Goal: Task Accomplishment & Management: Use online tool/utility

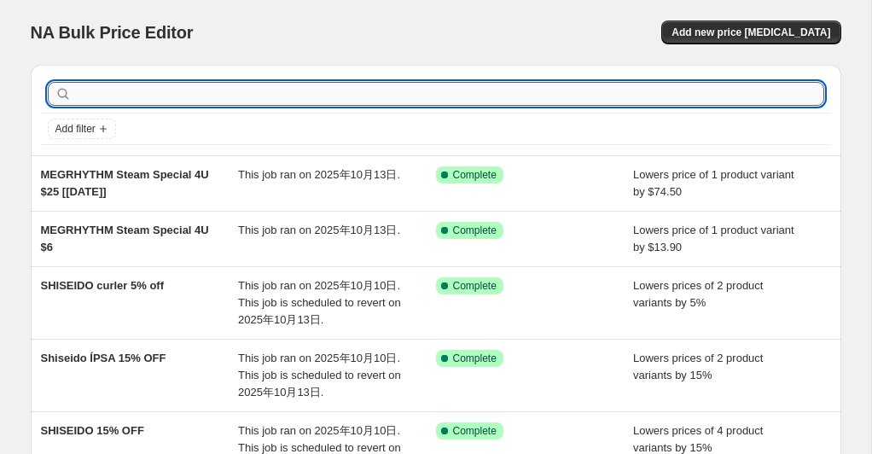
click at [174, 99] on input "text" at bounding box center [449, 94] width 749 height 24
type input "hem"
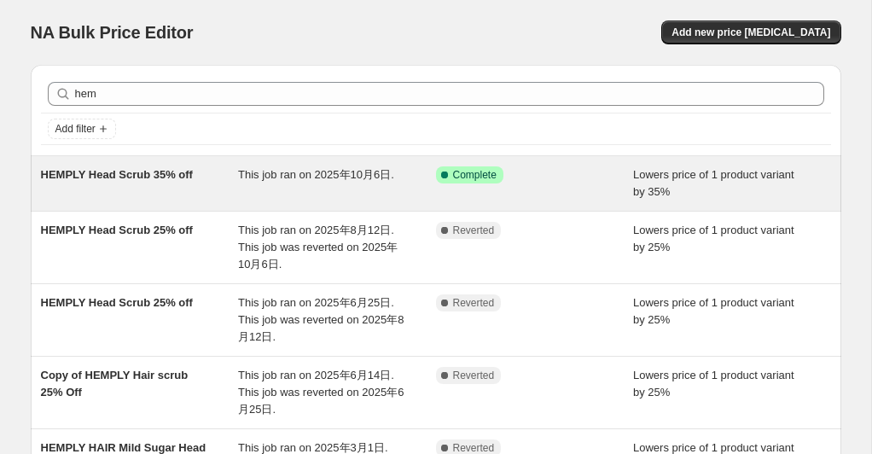
click at [177, 174] on span "HEMPLY Head Scrub 35% off" at bounding box center [117, 174] width 152 height 13
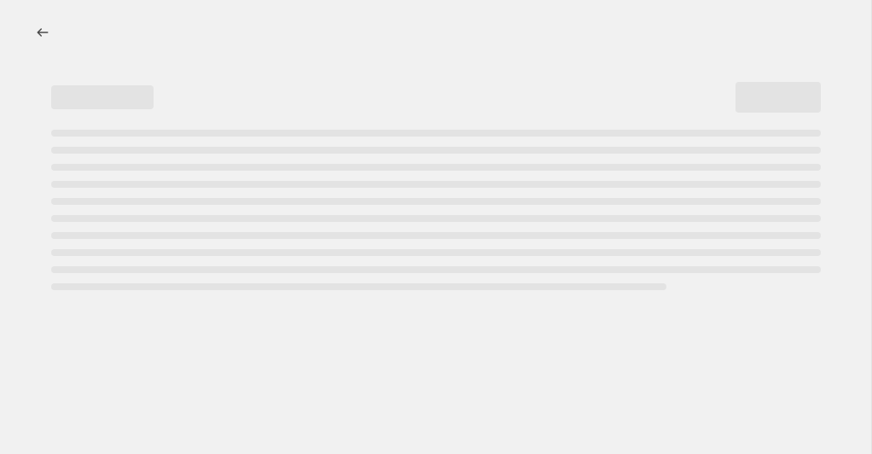
select select "percentage"
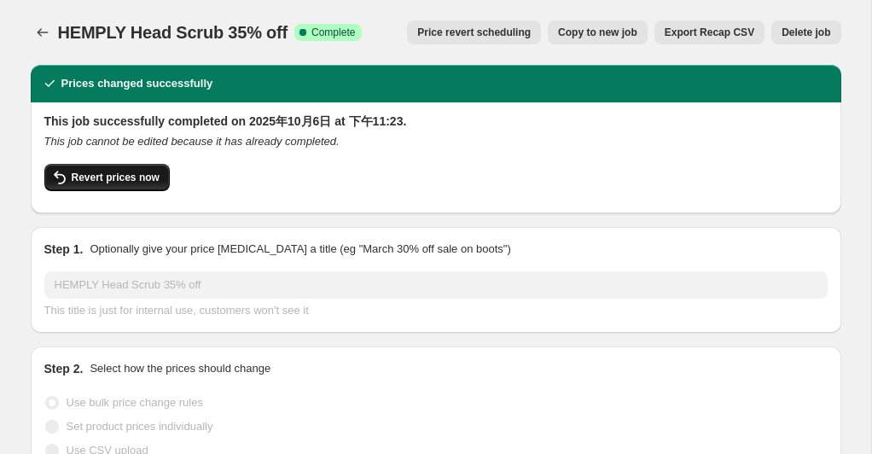
click at [103, 171] on button "Revert prices now" at bounding box center [106, 177] width 125 height 27
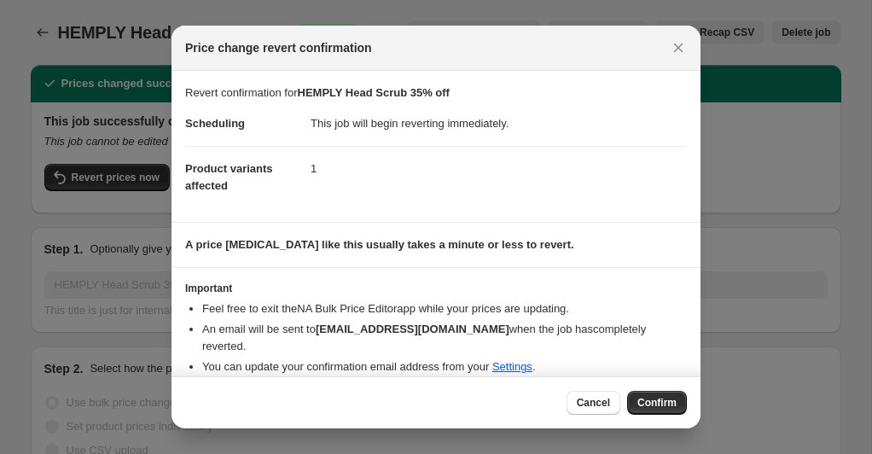
scroll to position [18, 0]
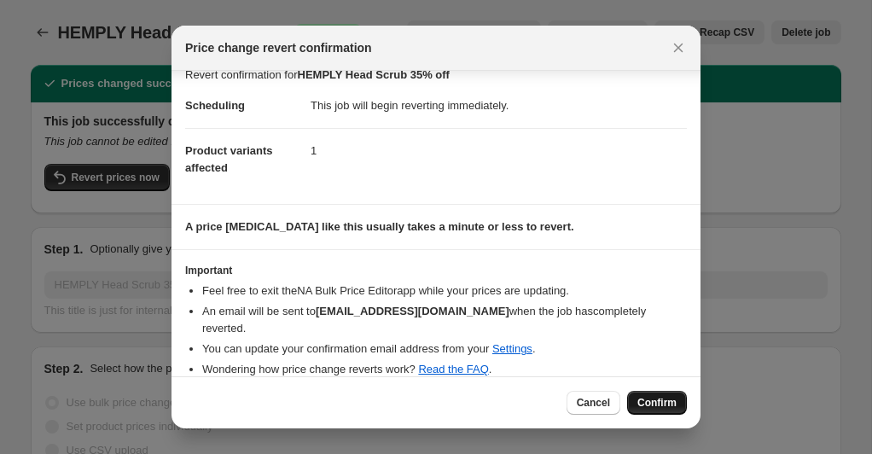
click at [659, 398] on span "Confirm" at bounding box center [656, 403] width 39 height 14
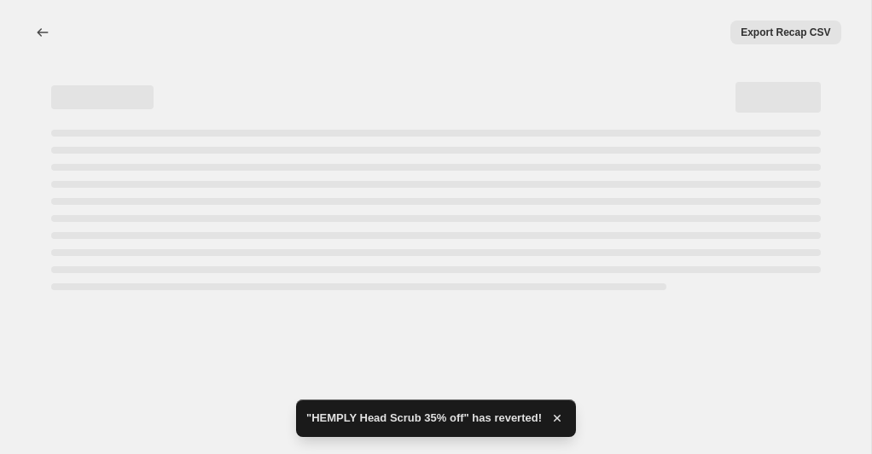
select select "percentage"
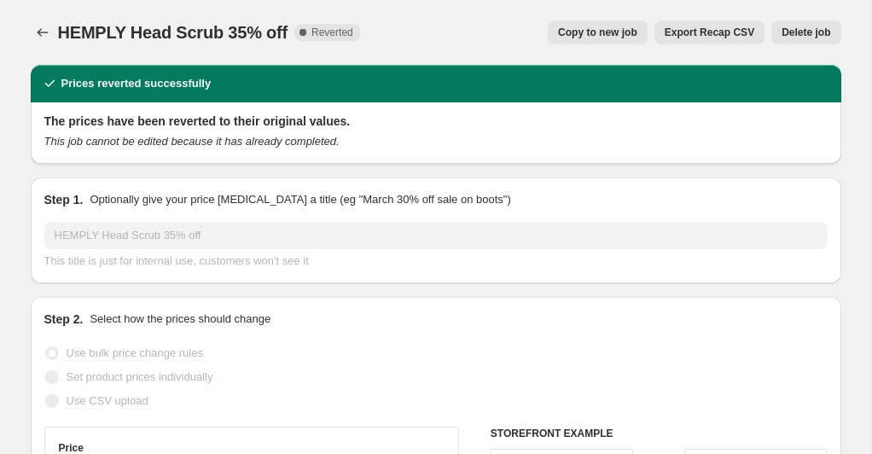
click at [565, 31] on span "Copy to new job" at bounding box center [597, 33] width 79 height 14
select select "percentage"
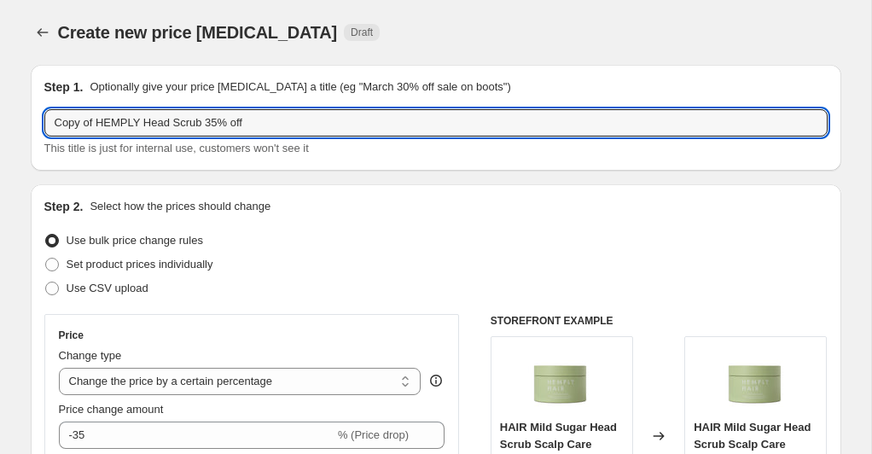
drag, startPoint x: 98, startPoint y: 119, endPoint x: 39, endPoint y: 120, distance: 58.9
click at [39, 120] on div "Step 1. Optionally give your price [MEDICAL_DATA] a title (eg "March 30% off sa…" at bounding box center [436, 118] width 810 height 106
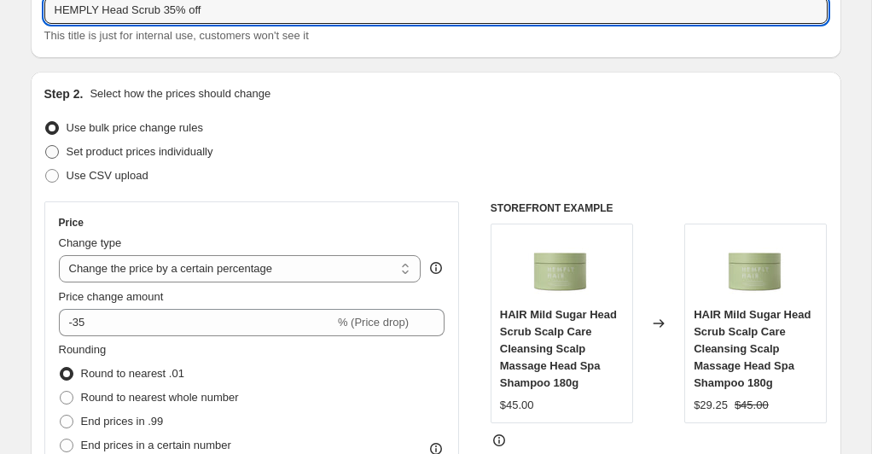
scroll to position [115, 0]
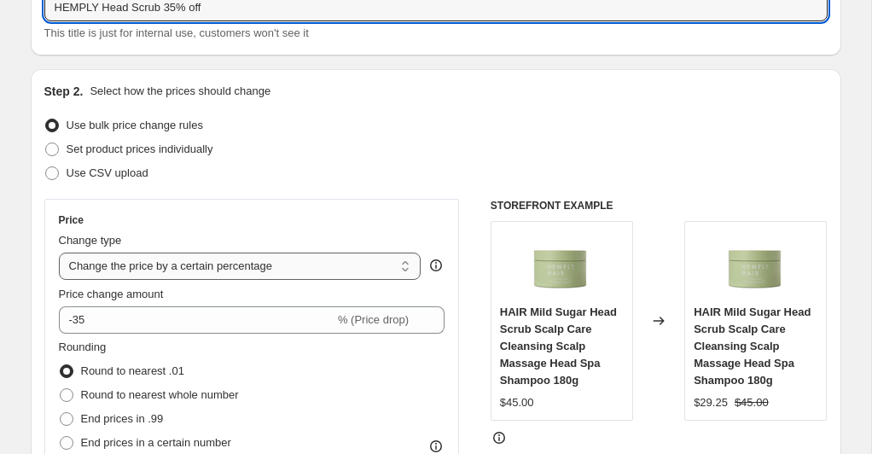
type input "HEMPLY Head Scrub 35% off"
click at [405, 266] on select "Change the price to a certain amount Change the price by a certain amount Chang…" at bounding box center [240, 265] width 363 height 27
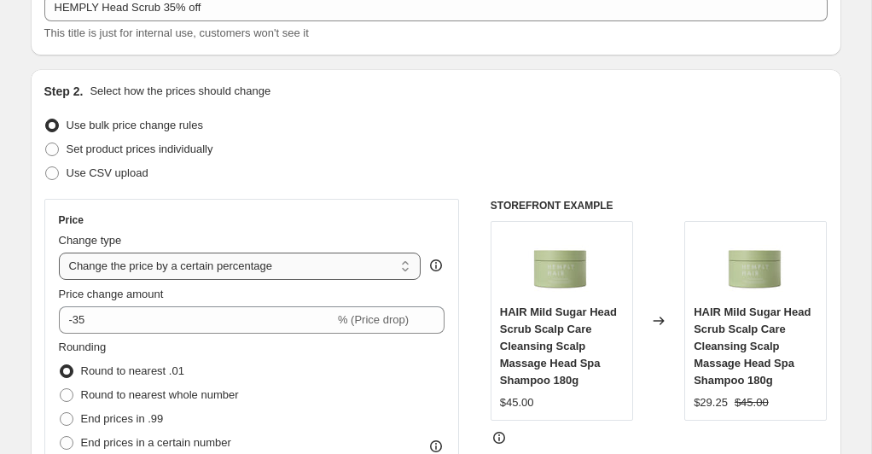
select select "by"
click at [59, 252] on select "Change the price to a certain amount Change the price by a certain amount Chang…" at bounding box center [240, 265] width 363 height 27
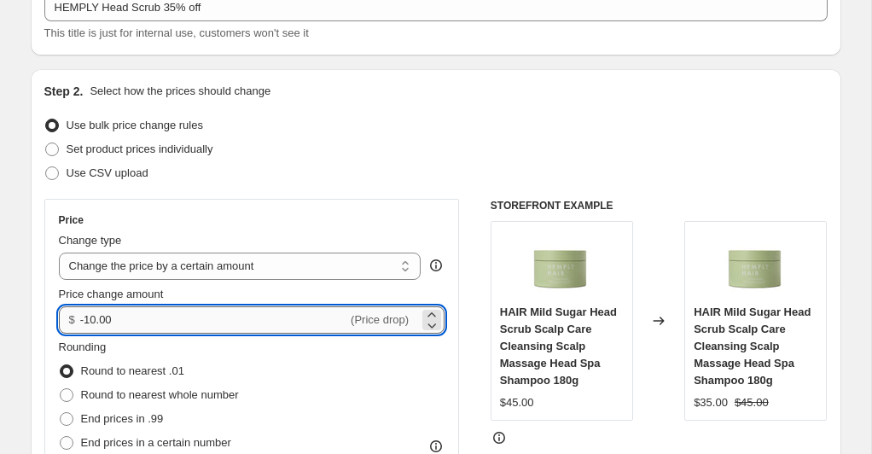
click at [199, 315] on input "-10.00" at bounding box center [213, 319] width 267 height 27
click at [122, 318] on input "-10.35" at bounding box center [213, 319] width 267 height 27
type input "-1"
type input "-30.00"
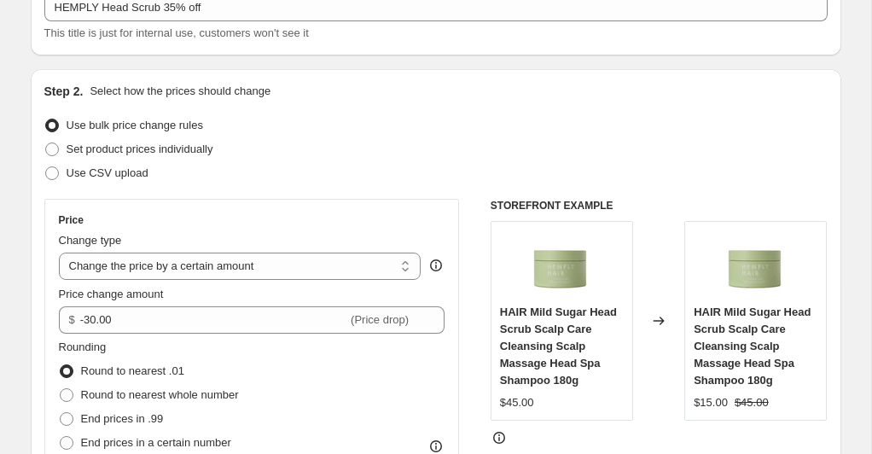
click at [359, 227] on div "Price Change type Change the price to a certain amount Change the price by a ce…" at bounding box center [252, 352] width 386 height 279
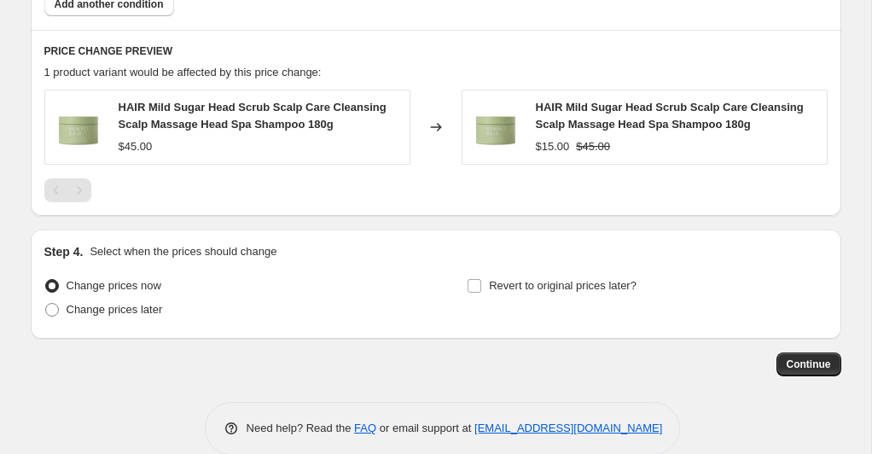
scroll to position [1168, 0]
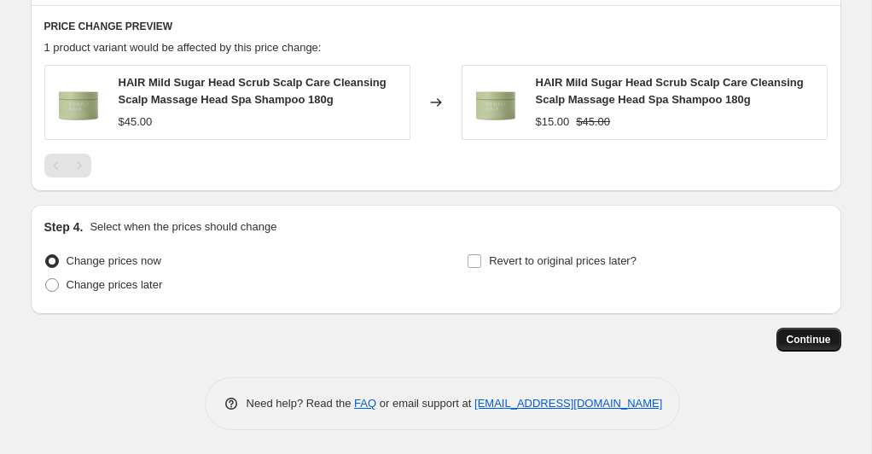
click at [792, 338] on span "Continue" at bounding box center [808, 340] width 44 height 14
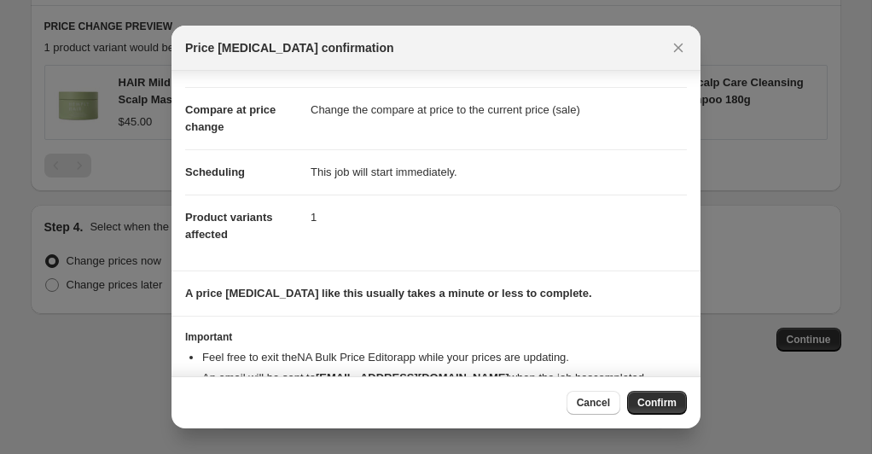
scroll to position [105, 0]
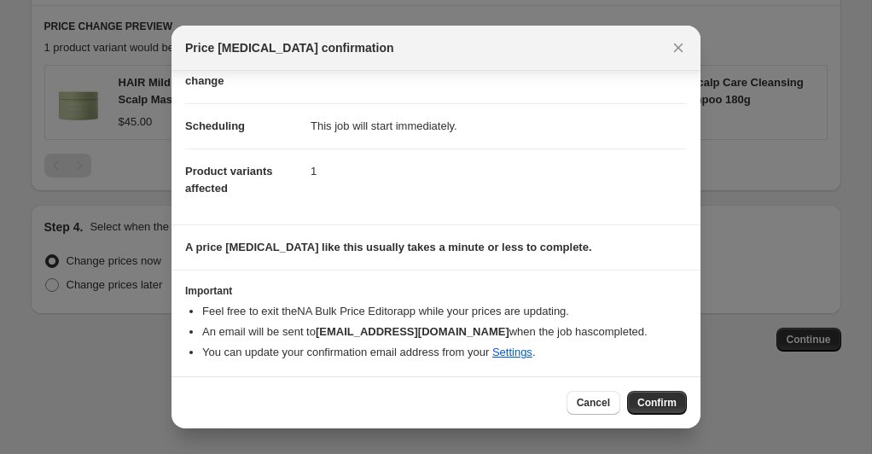
click at [663, 397] on button "Confirm" at bounding box center [657, 403] width 60 height 24
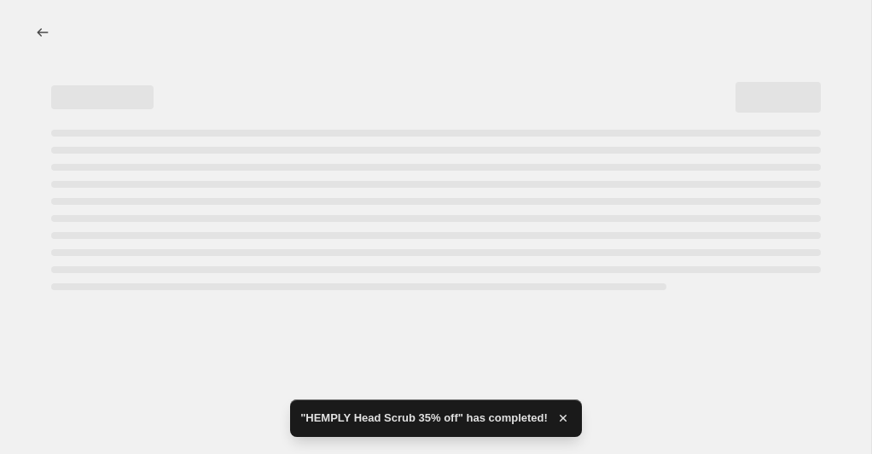
select select "by"
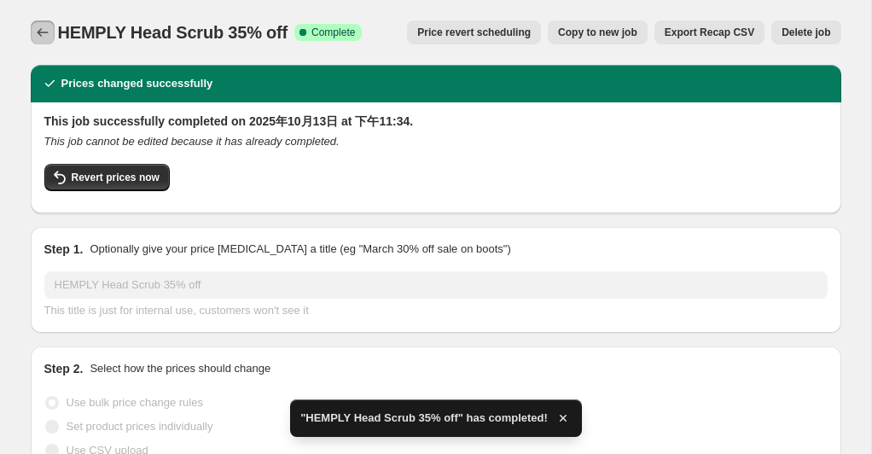
click at [44, 32] on icon "Price change jobs" at bounding box center [42, 32] width 17 height 17
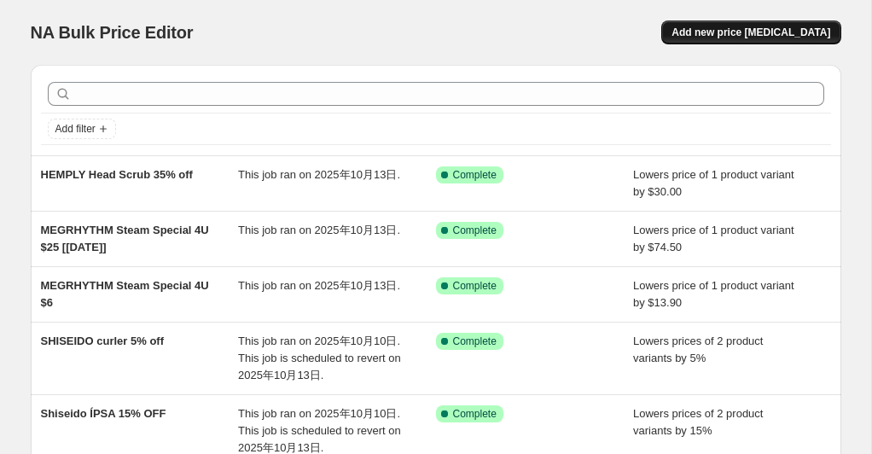
click at [764, 32] on span "Add new price [MEDICAL_DATA]" at bounding box center [750, 33] width 159 height 14
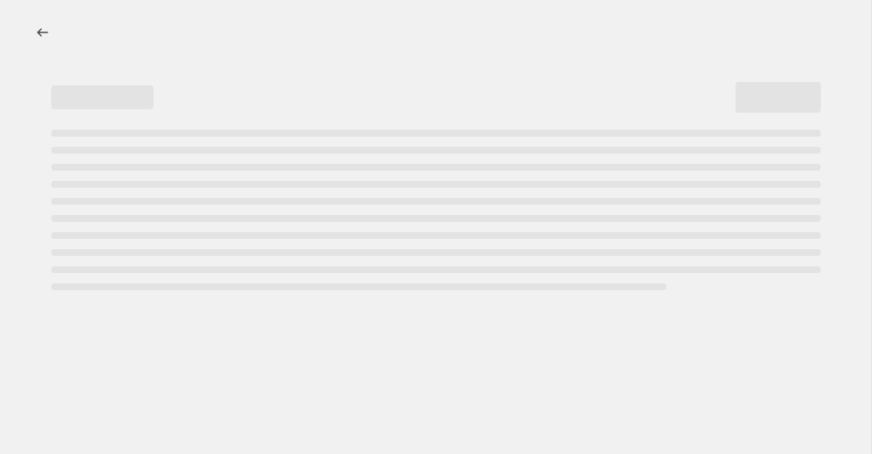
select select "percentage"
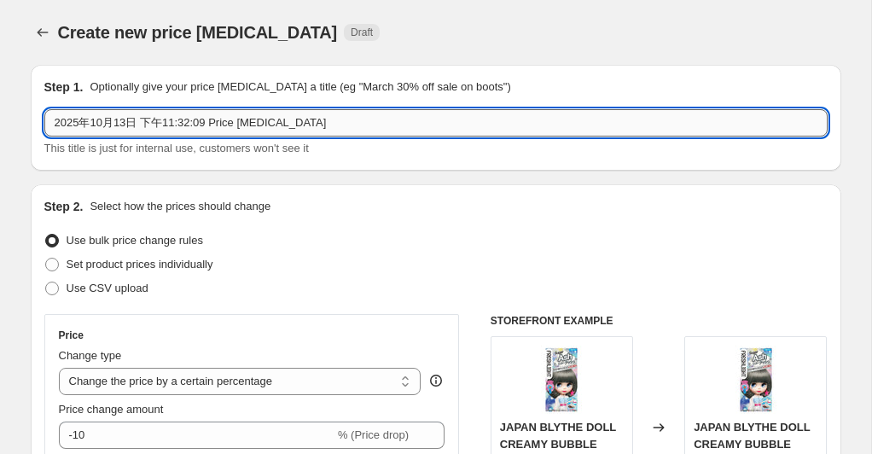
drag, startPoint x: 354, startPoint y: 123, endPoint x: 72, endPoint y: 119, distance: 282.3
click at [40, 113] on div "Step 1. Optionally give your price [MEDICAL_DATA] a title (eg "March 30% off sa…" at bounding box center [436, 118] width 810 height 106
paste input "Girlcult Up to15% off"
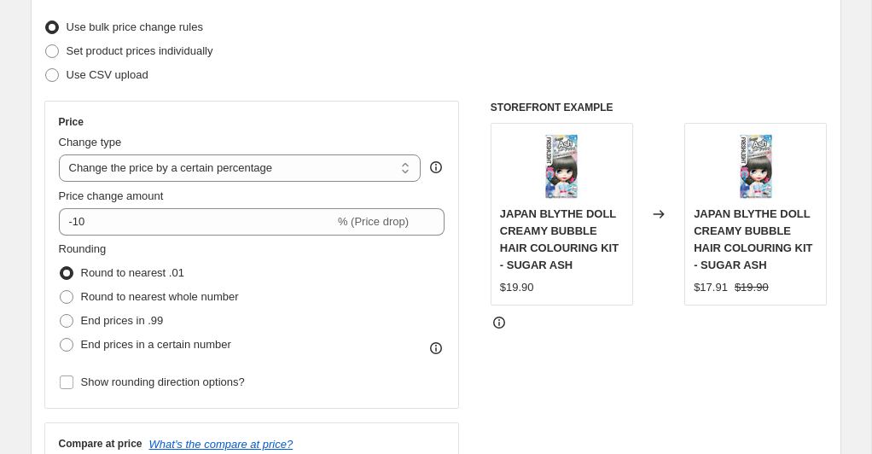
scroll to position [225, 0]
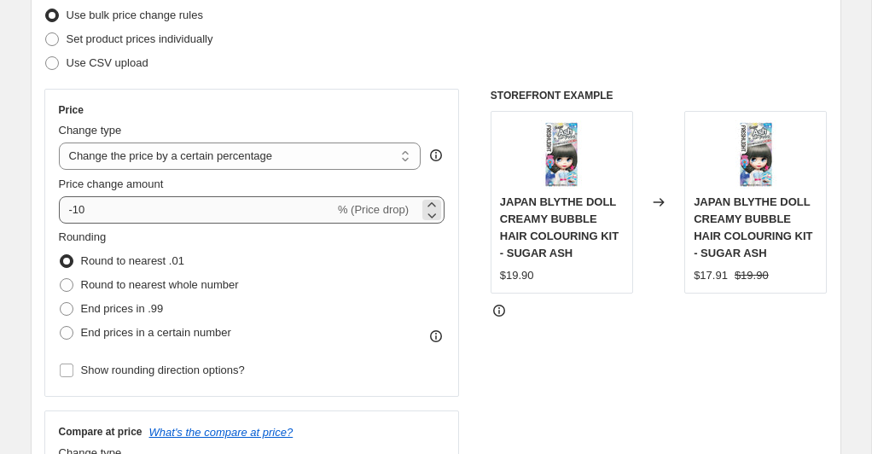
type input "Girlcult Up to15% off"
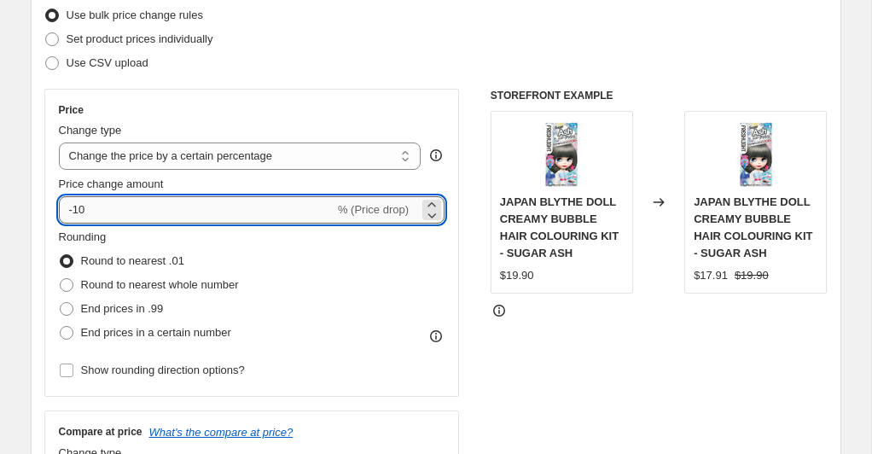
click at [148, 207] on input "-10" at bounding box center [197, 209] width 276 height 27
type input "-15"
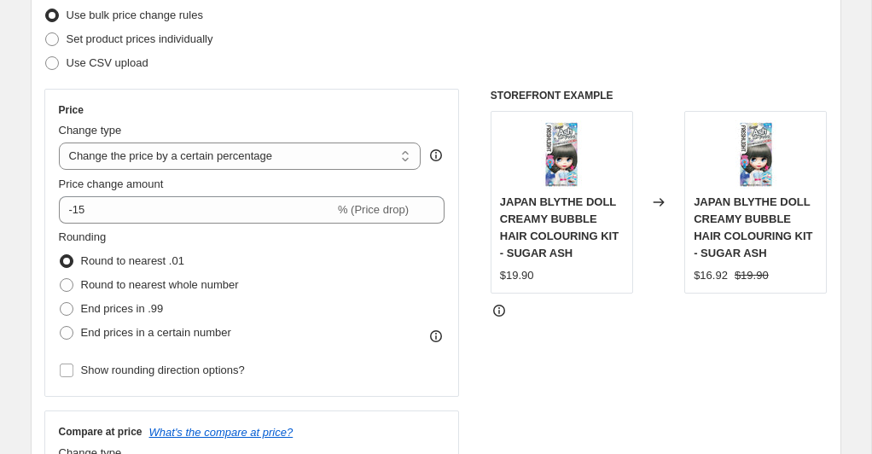
click at [321, 269] on div "Rounding Round to nearest .01 Round to nearest whole number End prices in .99 E…" at bounding box center [252, 287] width 386 height 116
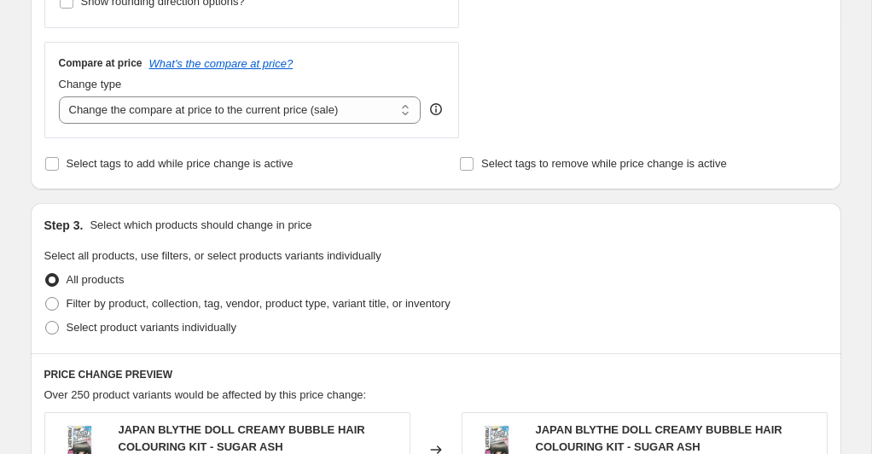
scroll to position [604, 0]
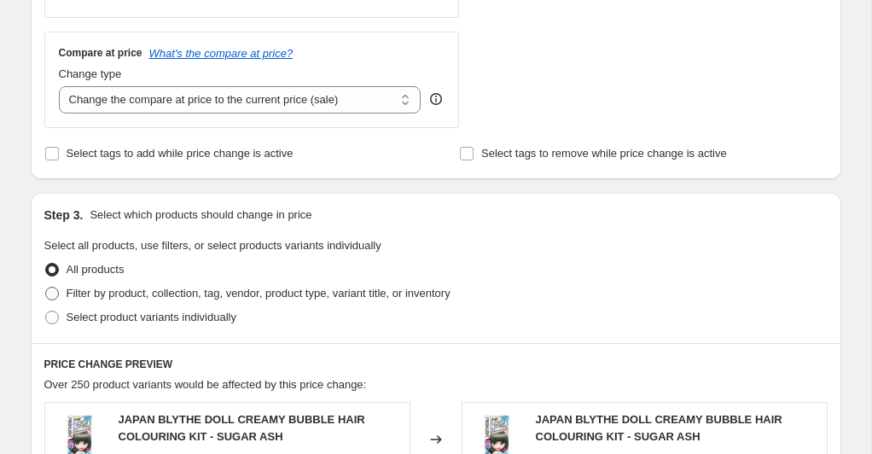
click at [49, 293] on span at bounding box center [52, 294] width 14 height 14
click at [46, 287] on input "Filter by product, collection, tag, vendor, product type, variant title, or inv…" at bounding box center [45, 287] width 1 height 1
radio input "true"
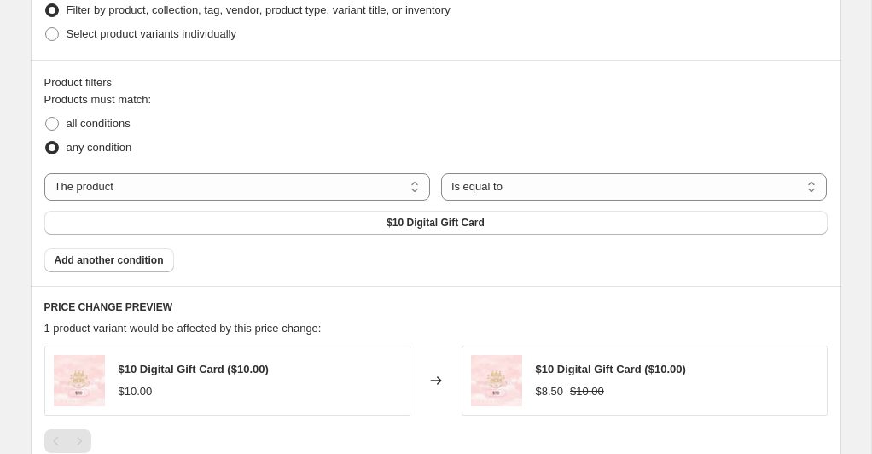
scroll to position [900, 0]
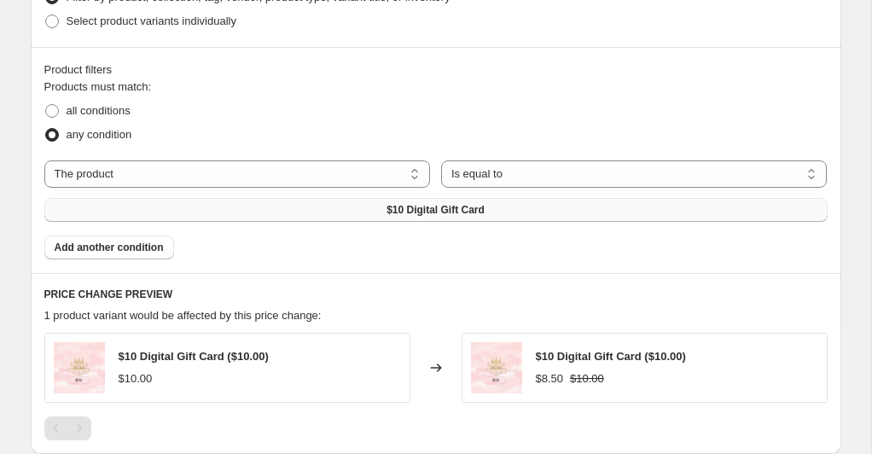
click at [479, 206] on span "$10 Digital Gift Card" at bounding box center [435, 210] width 98 height 14
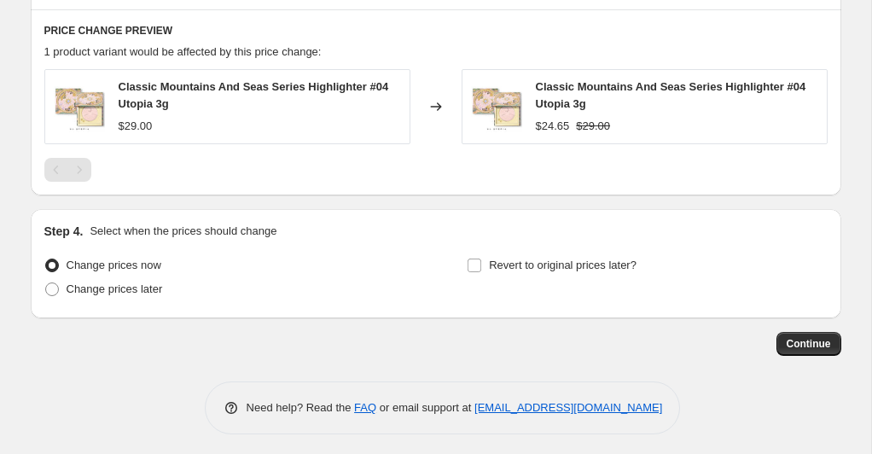
scroll to position [1168, 0]
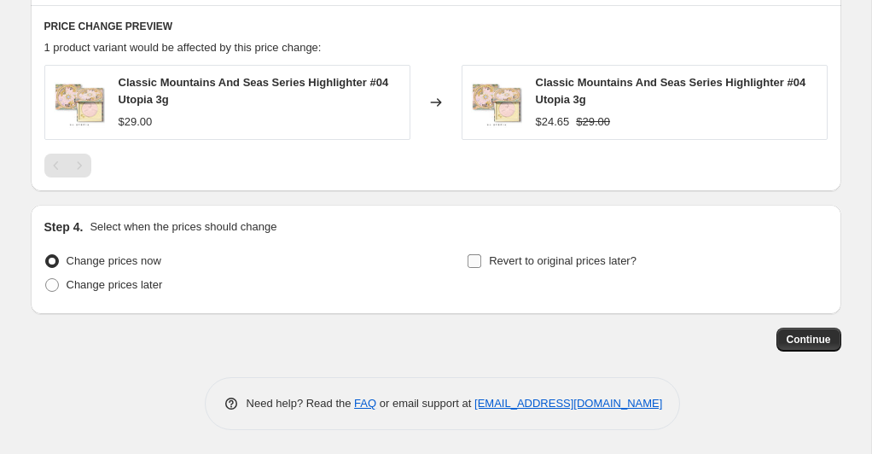
click at [470, 263] on input "Revert to original prices later?" at bounding box center [474, 261] width 14 height 14
checkbox input "true"
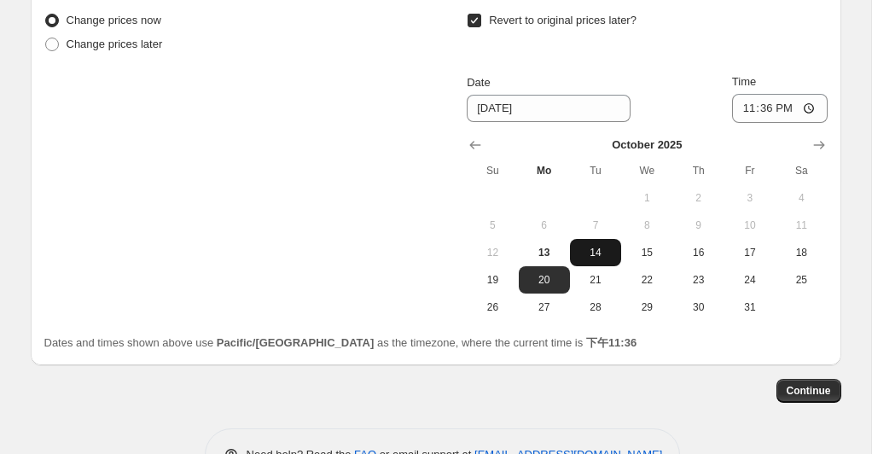
scroll to position [1410, 0]
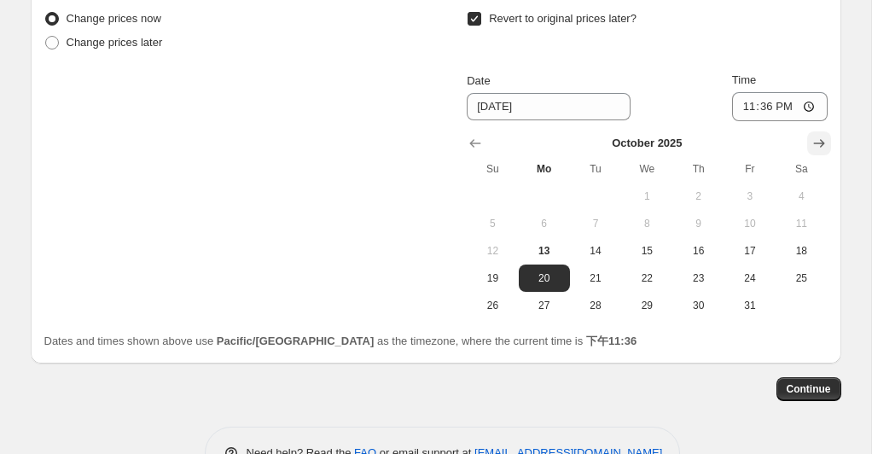
click at [816, 139] on icon "Show next month, November 2025" at bounding box center [818, 143] width 17 height 17
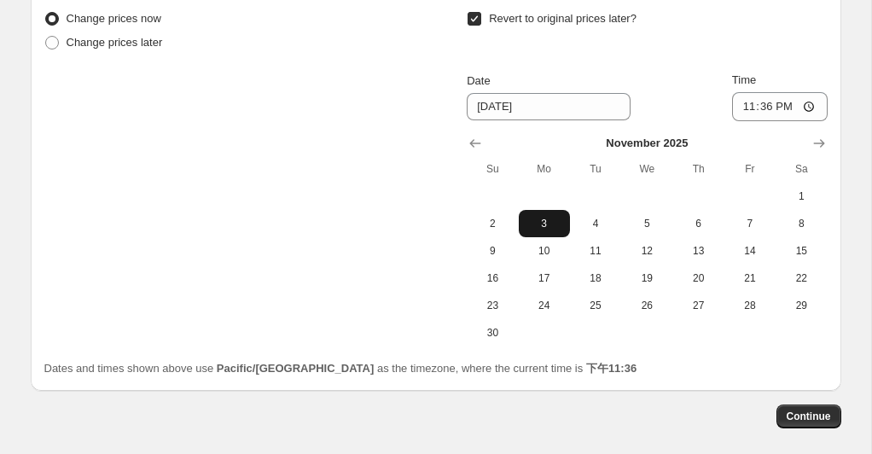
click at [546, 221] on span "3" at bounding box center [544, 224] width 38 height 14
type input "[DATE]"
click at [783, 106] on input "23:36" at bounding box center [780, 106] width 96 height 29
click at [808, 106] on input "23:36" at bounding box center [780, 106] width 96 height 29
type input "23:59"
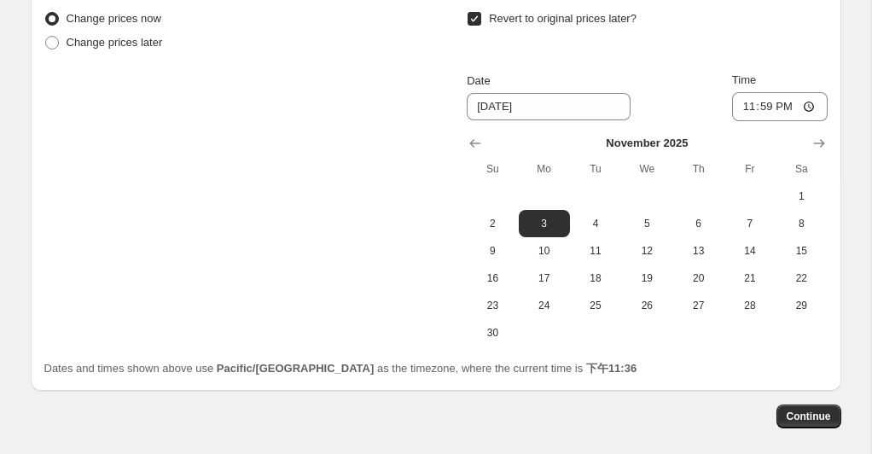
click at [821, 57] on div "Revert to original prices later? Date [DATE] Time 23:59 [DATE] Su Mo Tu We Th F…" at bounding box center [647, 176] width 360 height 339
click at [801, 410] on span "Continue" at bounding box center [808, 416] width 44 height 14
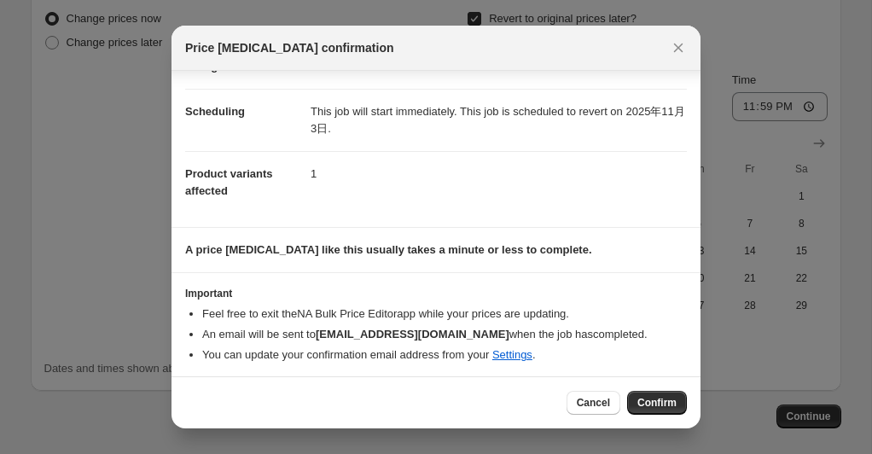
scroll to position [122, 0]
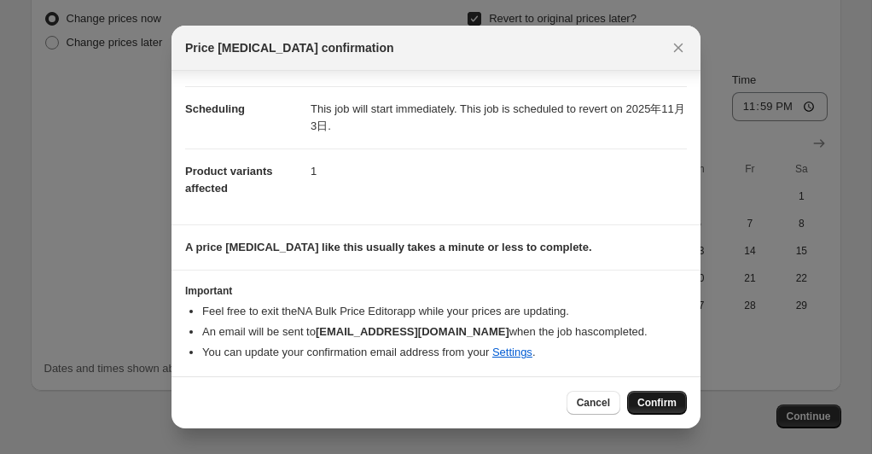
click at [646, 398] on span "Confirm" at bounding box center [656, 403] width 39 height 14
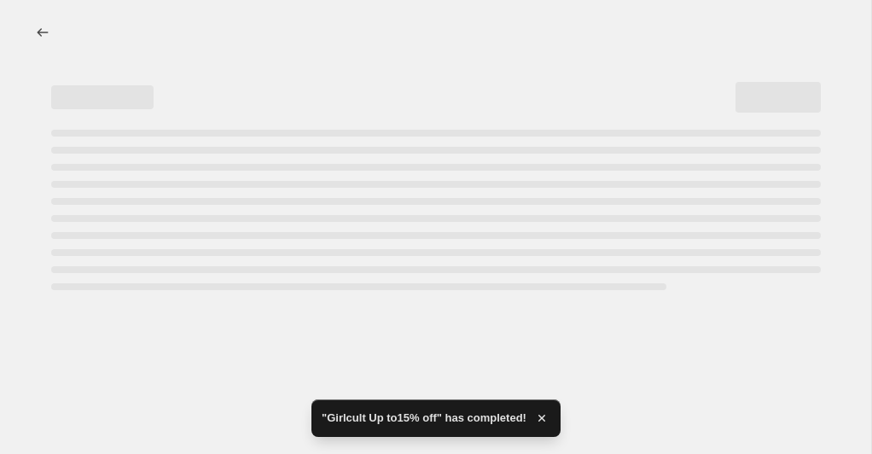
select select "percentage"
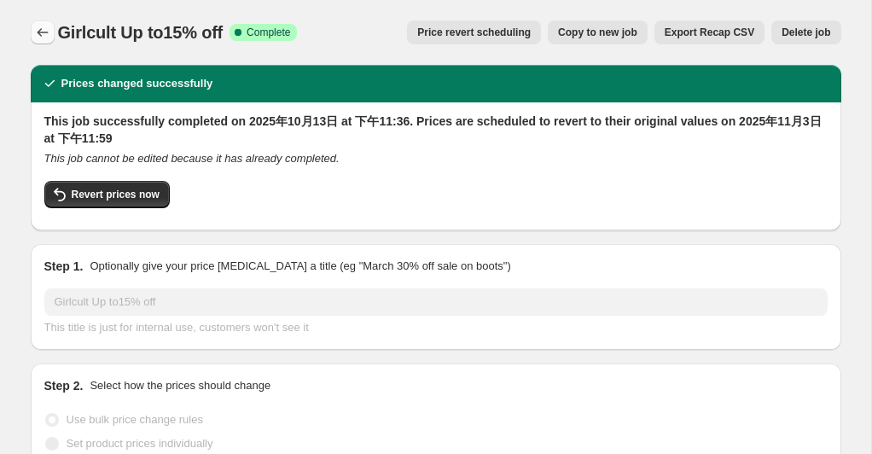
click at [49, 32] on icon "Price change jobs" at bounding box center [42, 32] width 17 height 17
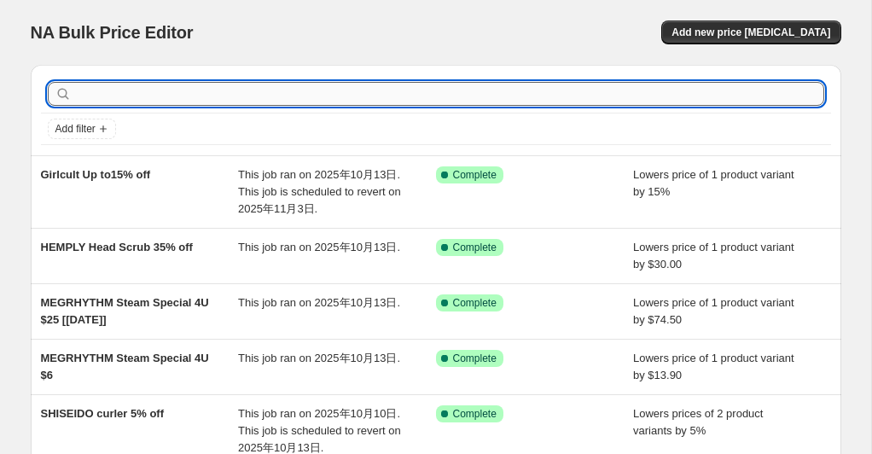
click at [171, 94] on input "text" at bounding box center [449, 94] width 749 height 24
paste input "Girlcult 10% off"
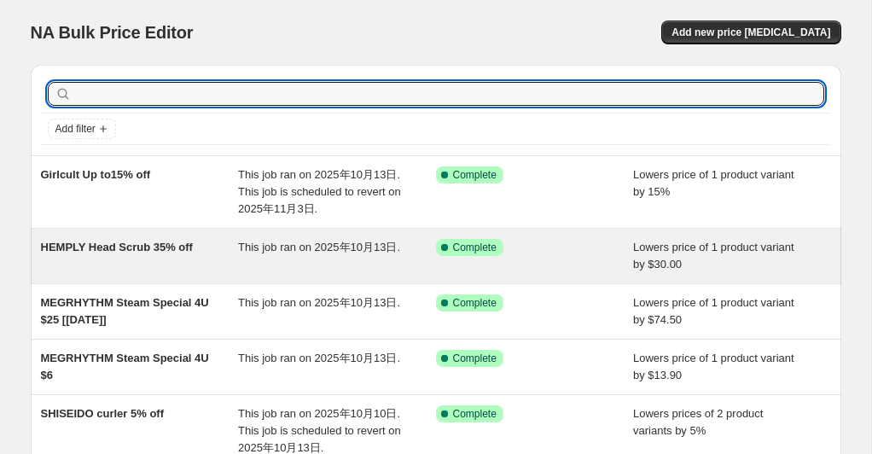
type input "Girlcult 10% off"
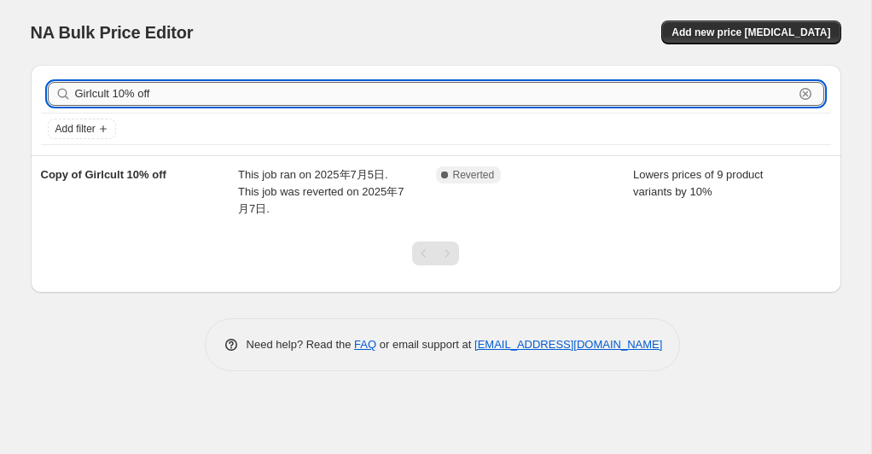
click at [100, 94] on input "Girlcult 10% off" at bounding box center [434, 94] width 718 height 24
type input "Girlcult 10% off"
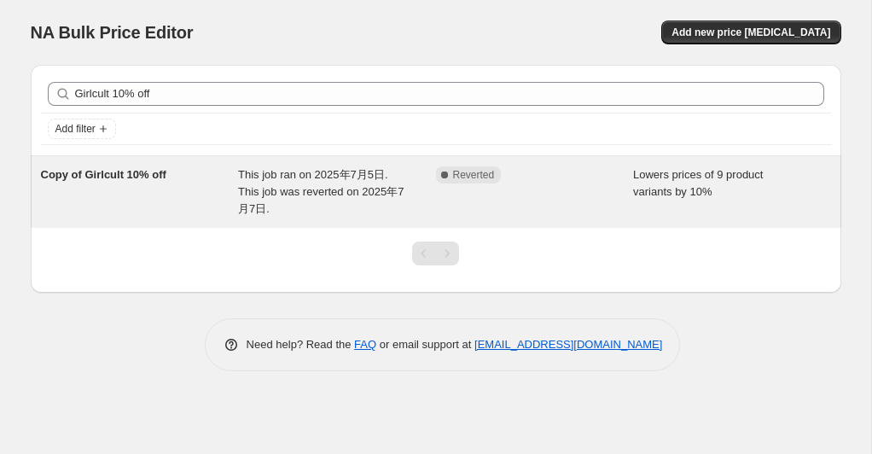
click at [302, 183] on div "This job ran on 2025年7月5日. This job was reverted on 2025年7月7日." at bounding box center [337, 191] width 198 height 51
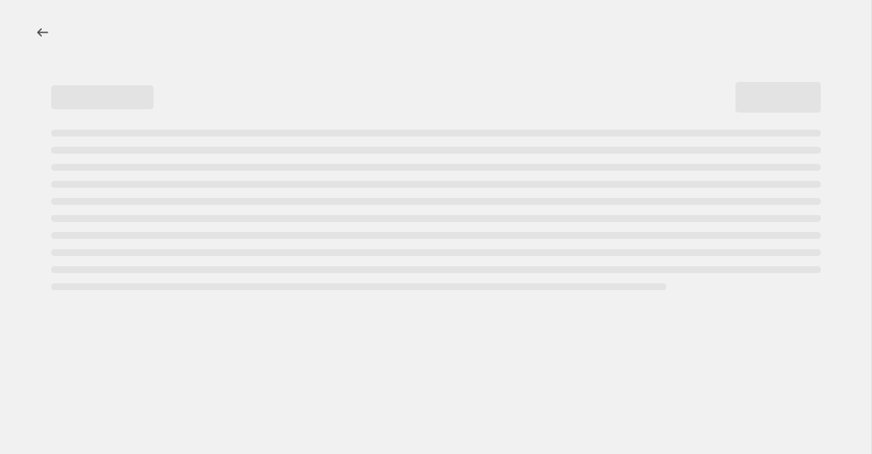
select select "percentage"
select select "vendor"
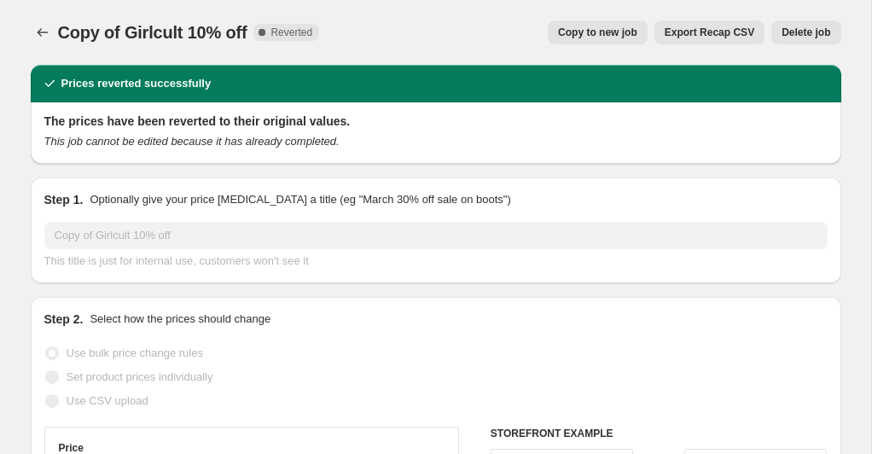
click at [589, 27] on span "Copy to new job" at bounding box center [597, 33] width 79 height 14
select select "percentage"
select select "vendor"
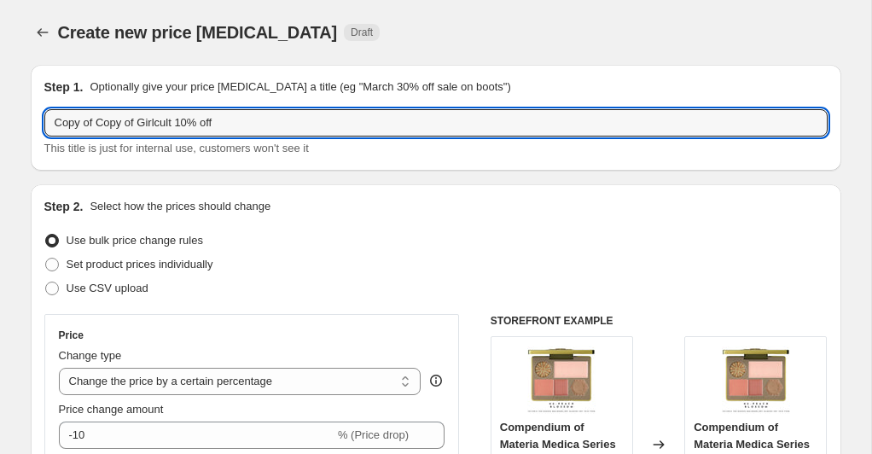
drag, startPoint x: 142, startPoint y: 121, endPoint x: 43, endPoint y: 122, distance: 98.9
click at [43, 122] on div "Step 1. Optionally give your price [MEDICAL_DATA] a title (eg "March 30% off sa…" at bounding box center [436, 118] width 810 height 106
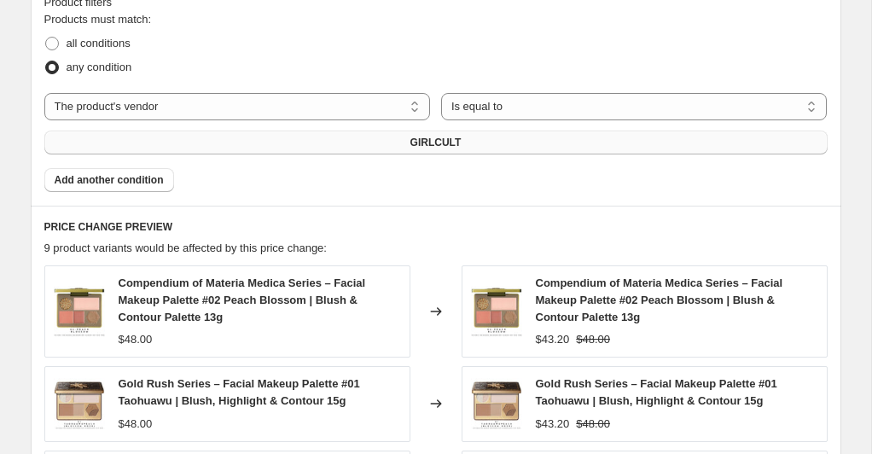
scroll to position [966, 0]
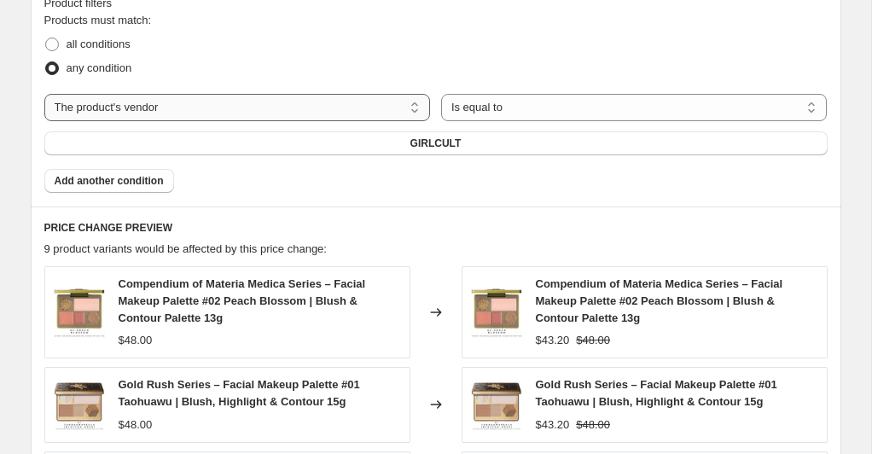
type input "Girlcult 10% off"
click at [413, 105] on select "The product The product's collection The product's tag The product's vendor The…" at bounding box center [237, 107] width 386 height 27
select select "product"
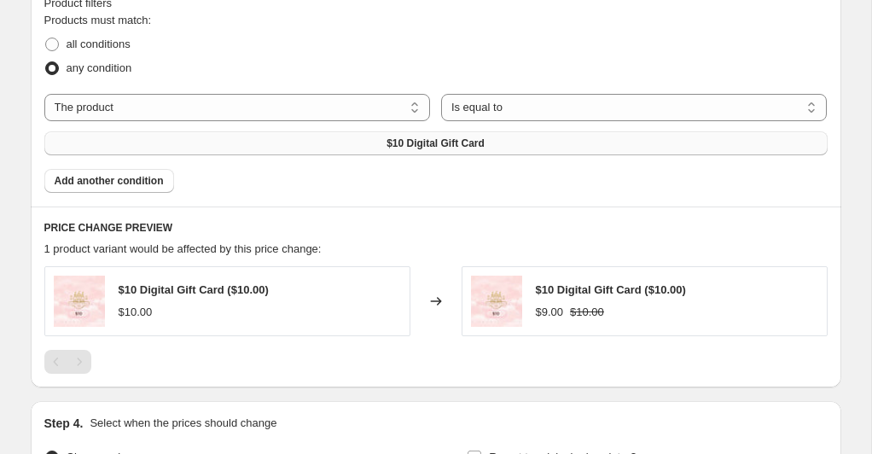
click at [433, 142] on span "$10 Digital Gift Card" at bounding box center [435, 143] width 98 height 14
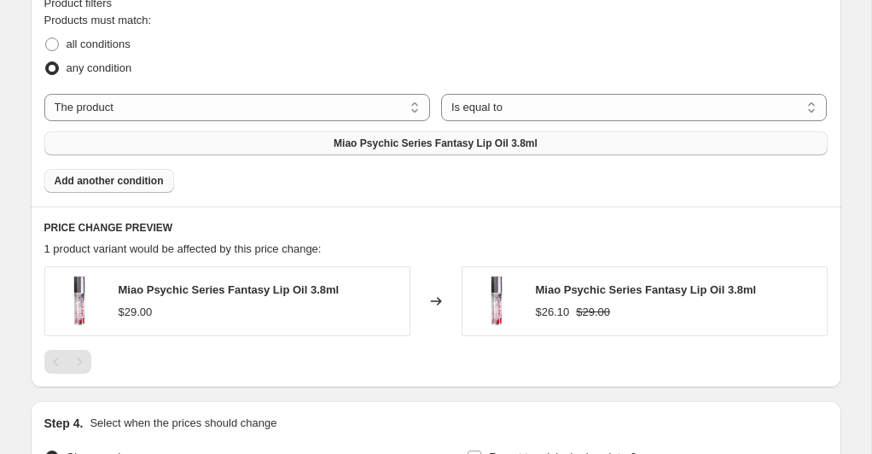
click at [143, 181] on span "Add another condition" at bounding box center [109, 181] width 109 height 14
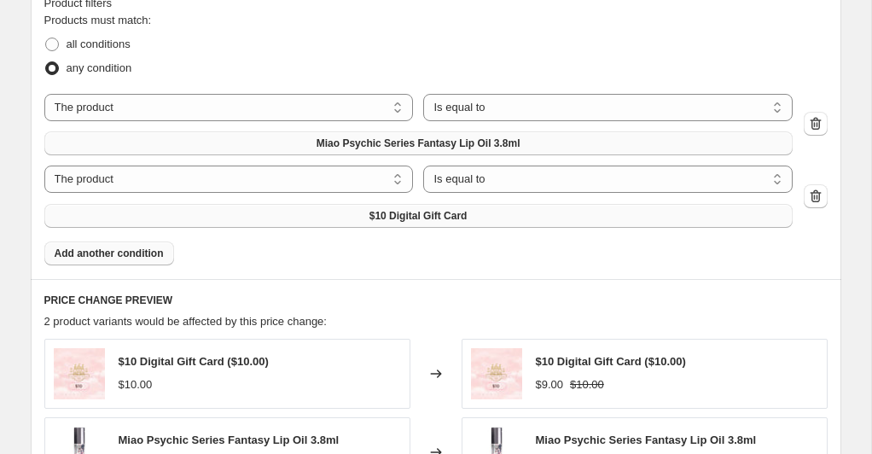
click at [397, 218] on span "$10 Digital Gift Card" at bounding box center [418, 216] width 98 height 14
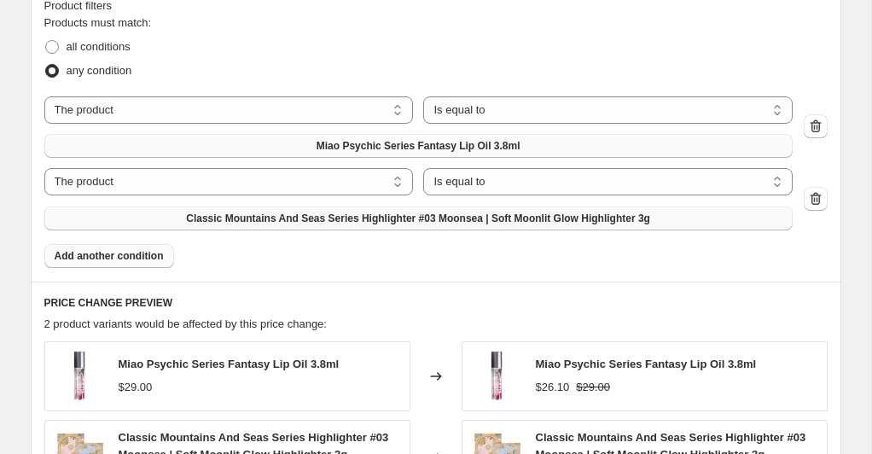
click at [157, 258] on span "Add another condition" at bounding box center [109, 256] width 109 height 14
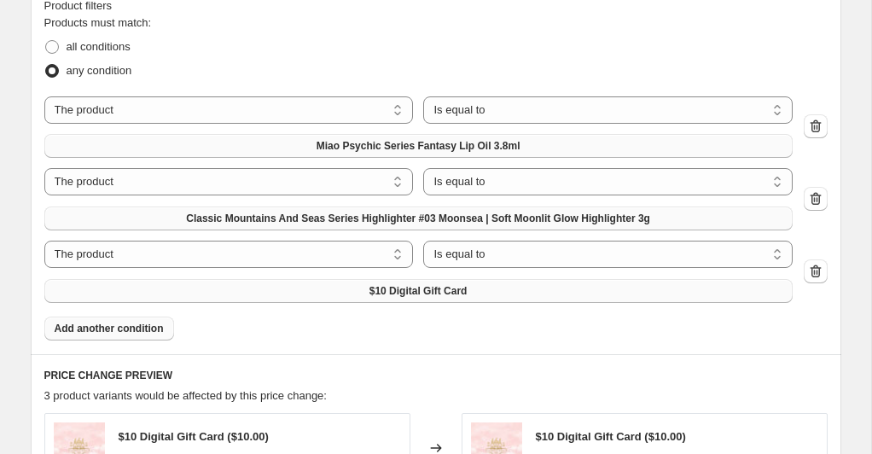
click at [331, 287] on button "$10 Digital Gift Card" at bounding box center [418, 291] width 748 height 24
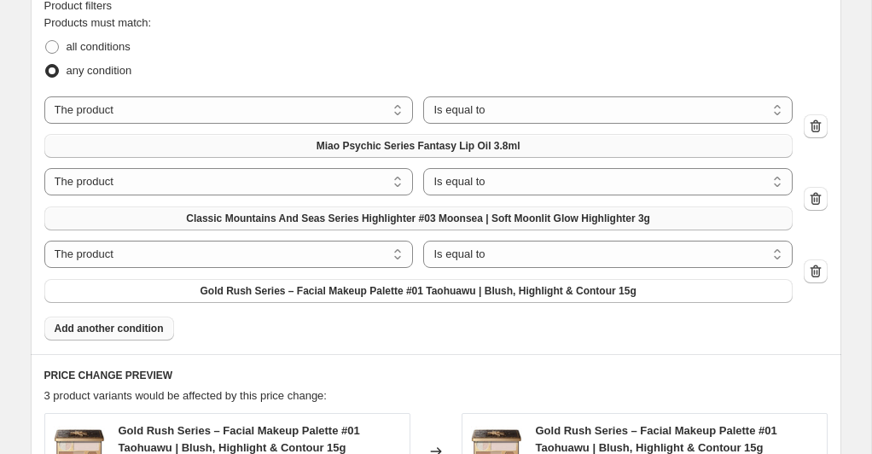
click at [142, 325] on span "Add another condition" at bounding box center [109, 329] width 109 height 14
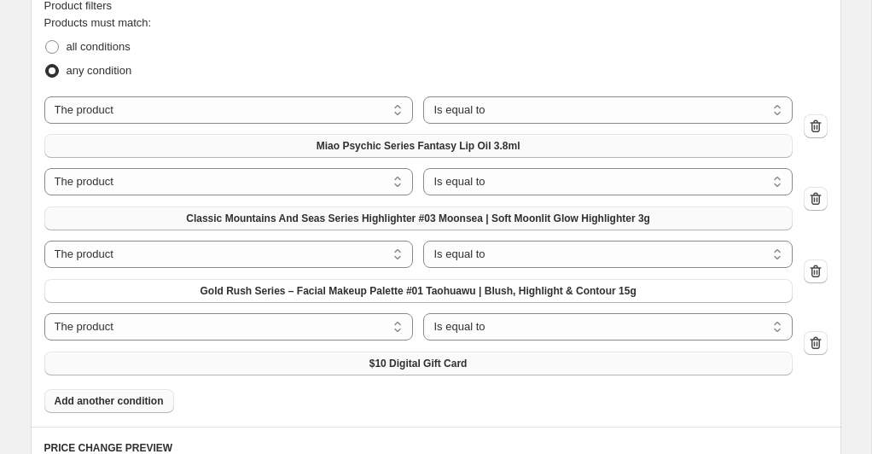
click at [420, 357] on span "$10 Digital Gift Card" at bounding box center [418, 364] width 98 height 14
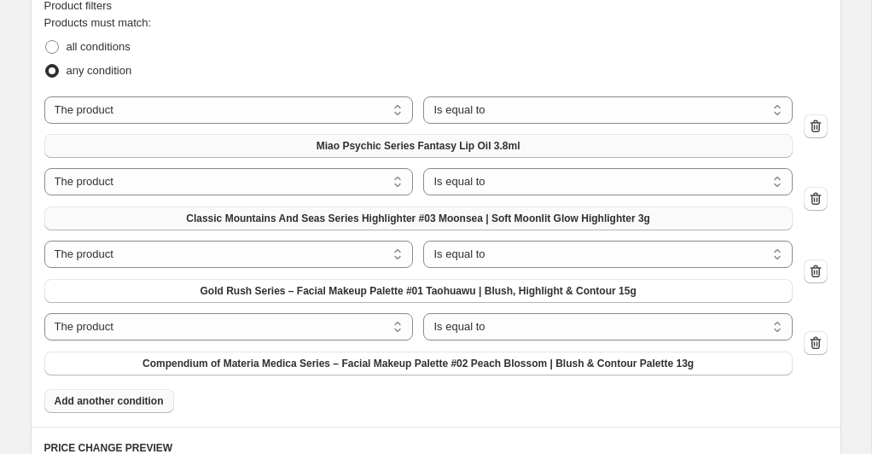
click at [125, 401] on span "Add another condition" at bounding box center [109, 401] width 109 height 14
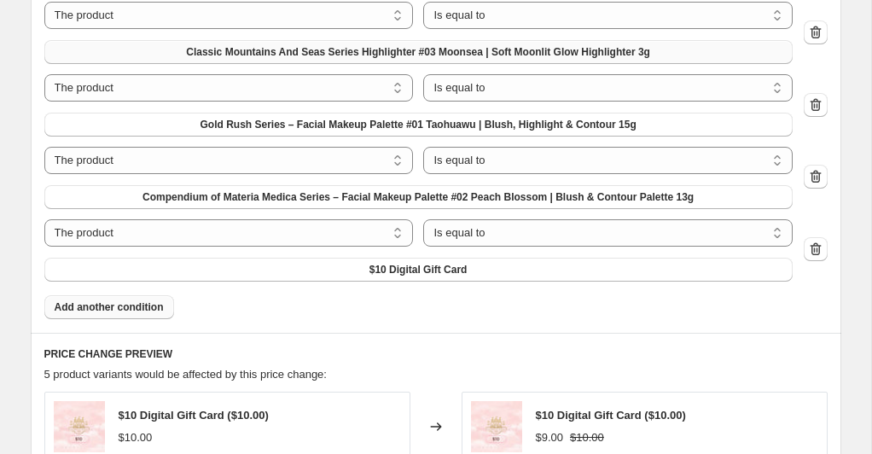
scroll to position [1140, 0]
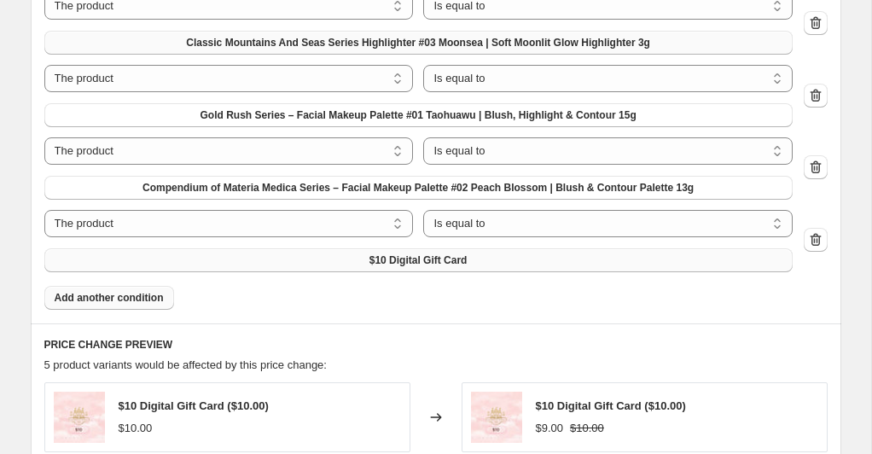
click at [455, 260] on span "$10 Digital Gift Card" at bounding box center [418, 260] width 98 height 14
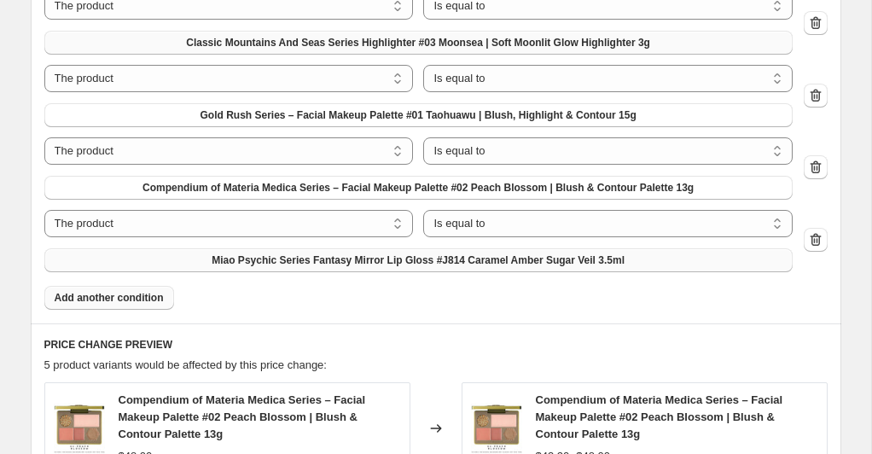
click at [159, 303] on button "Add another condition" at bounding box center [109, 298] width 130 height 24
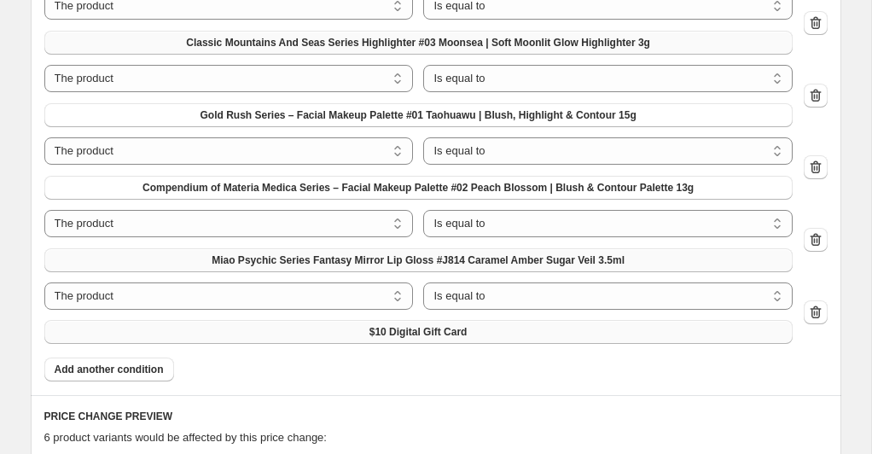
click at [429, 331] on span "$10 Digital Gift Card" at bounding box center [418, 332] width 98 height 14
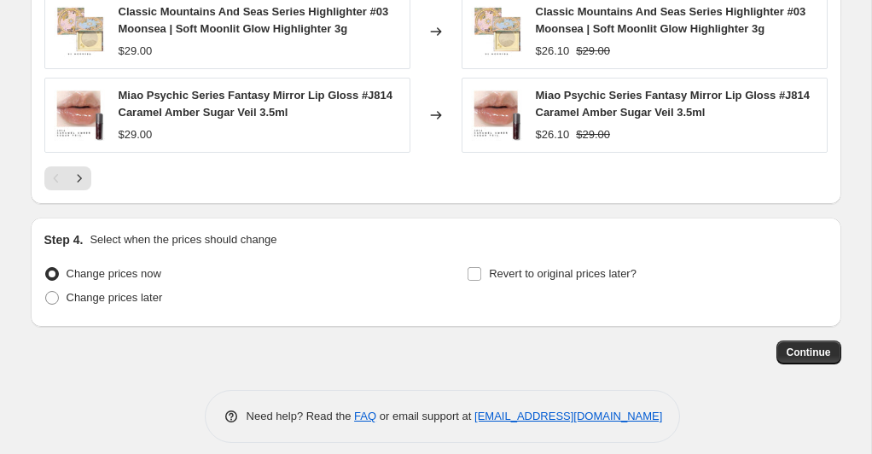
scroll to position [1876, 0]
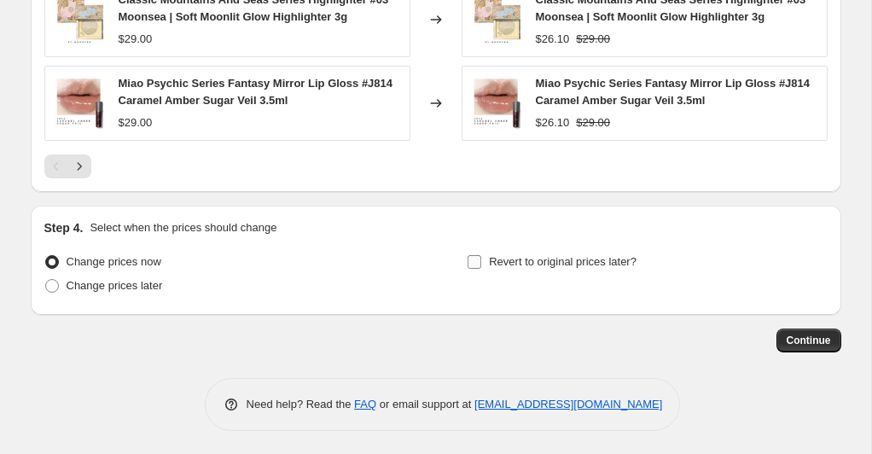
click at [475, 255] on input "Revert to original prices later?" at bounding box center [474, 262] width 14 height 14
checkbox input "true"
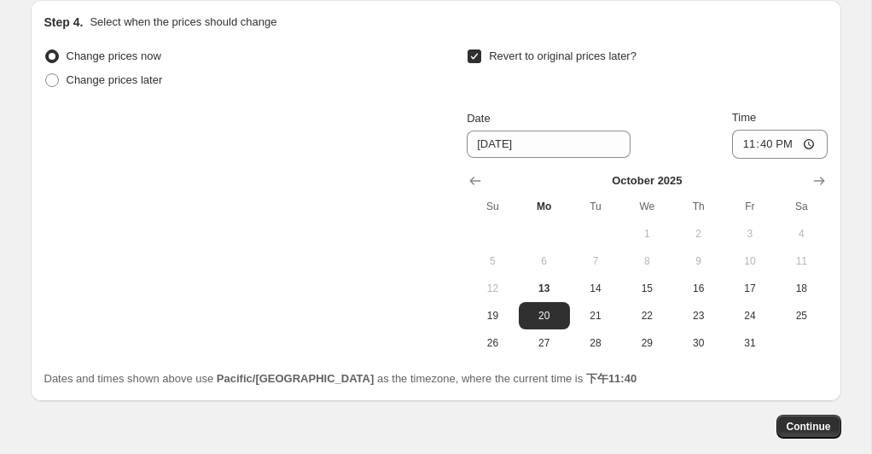
scroll to position [2092, 0]
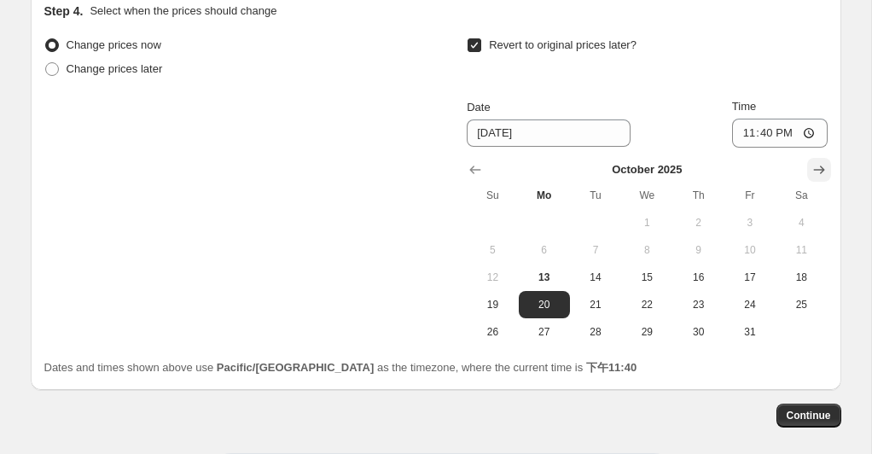
click at [812, 167] on icon "Show next month, November 2025" at bounding box center [818, 169] width 17 height 17
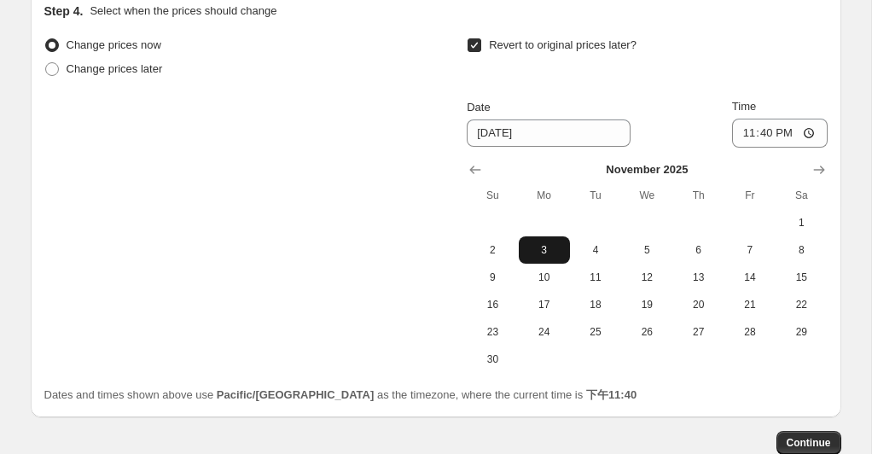
click at [539, 246] on span "3" at bounding box center [544, 250] width 38 height 14
type input "[DATE]"
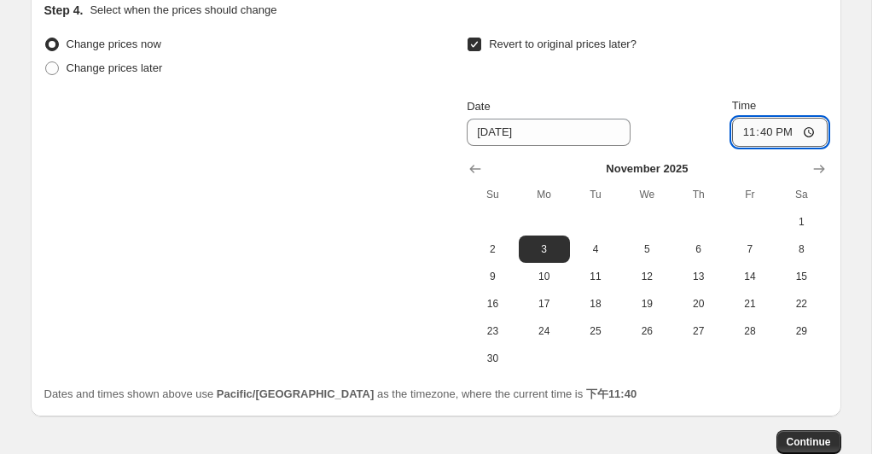
click at [809, 132] on input "23:40" at bounding box center [780, 132] width 96 height 29
type input "23:59"
click at [819, 83] on div "Revert to original prices later? Date [DATE] Time 23:59 [DATE] Su Mo Tu We Th F…" at bounding box center [647, 201] width 360 height 339
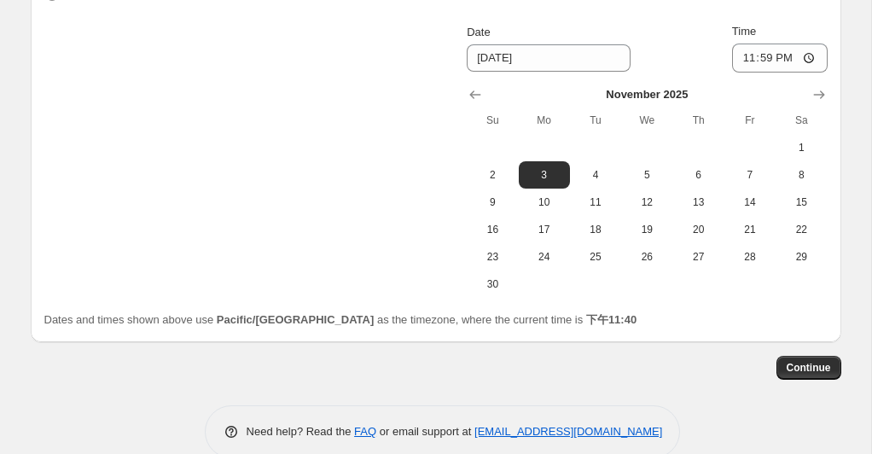
scroll to position [2195, 0]
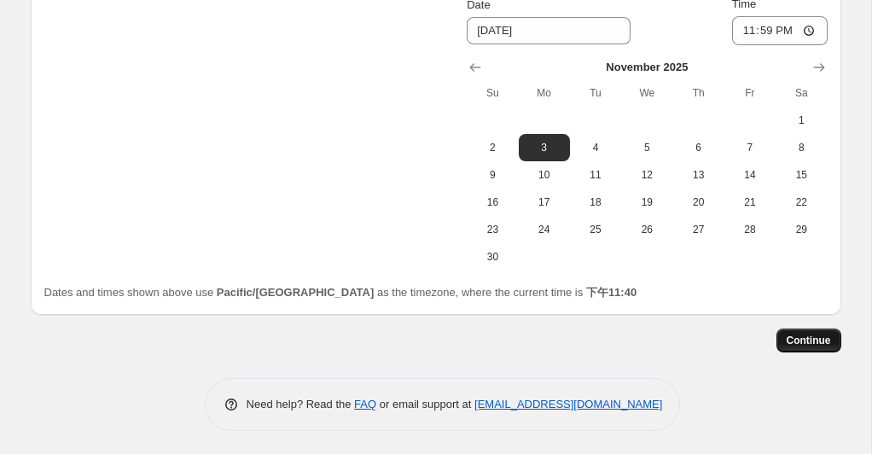
click at [804, 343] on span "Continue" at bounding box center [808, 341] width 44 height 14
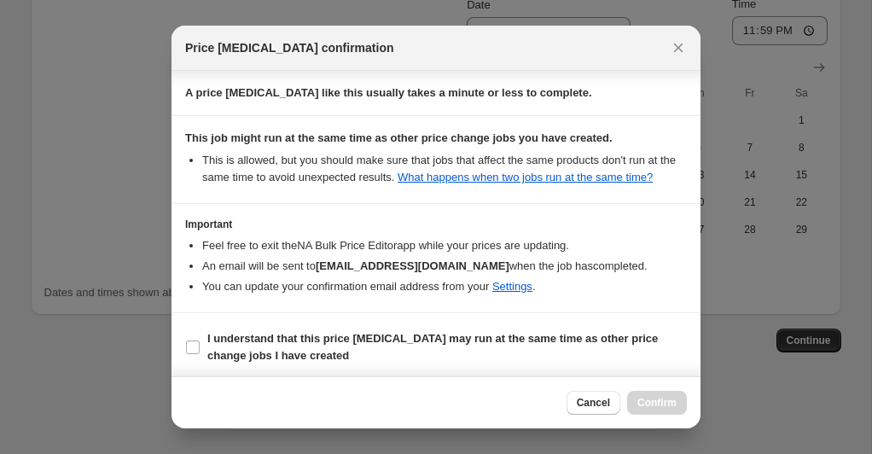
scroll to position [297, 0]
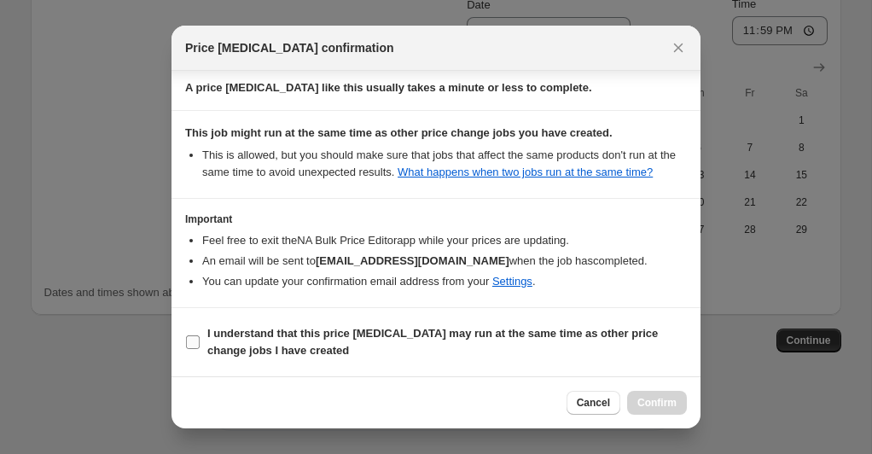
click at [194, 340] on input "I understand that this price [MEDICAL_DATA] may run at the same time as other p…" at bounding box center [193, 342] width 14 height 14
checkbox input "true"
click at [671, 397] on span "Confirm" at bounding box center [656, 403] width 39 height 14
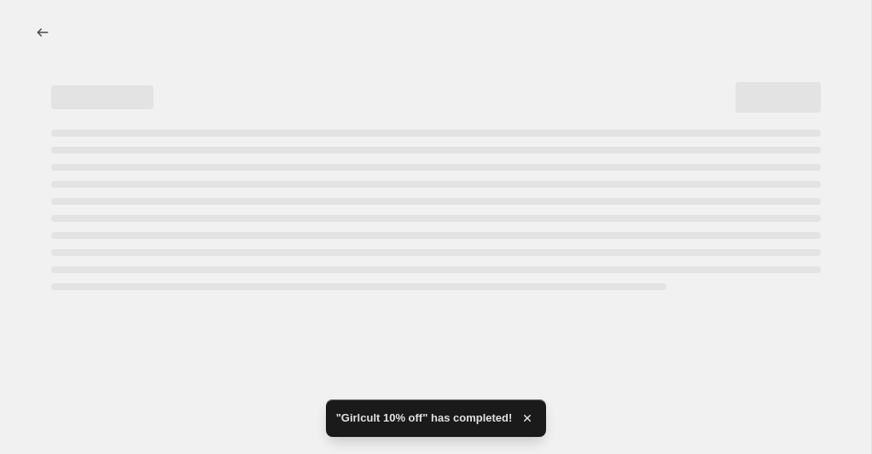
select select "percentage"
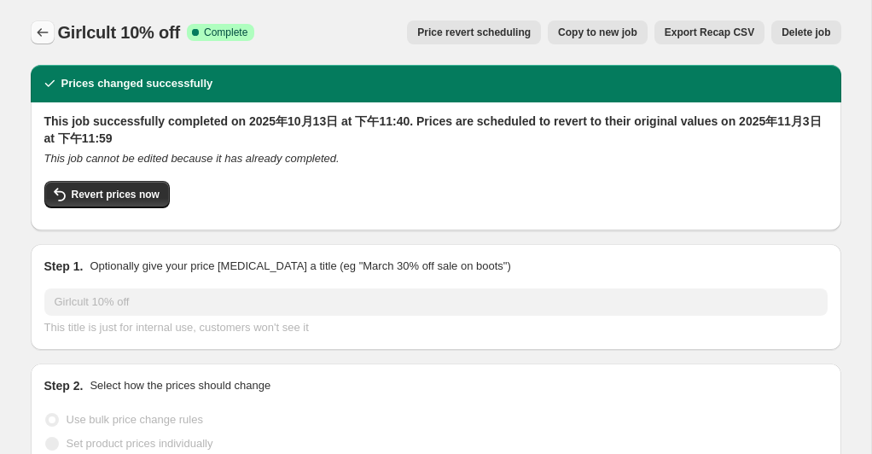
click at [42, 34] on icon "Price change jobs" at bounding box center [42, 32] width 17 height 17
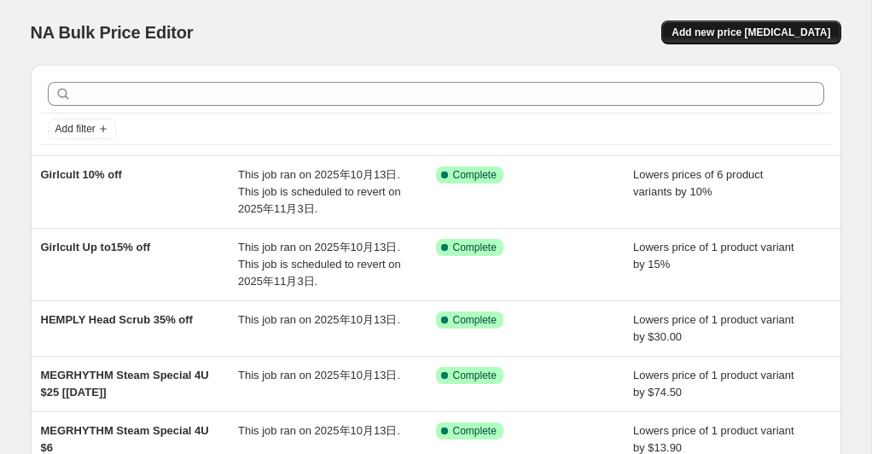
click at [770, 25] on button "Add new price [MEDICAL_DATA]" at bounding box center [750, 32] width 179 height 24
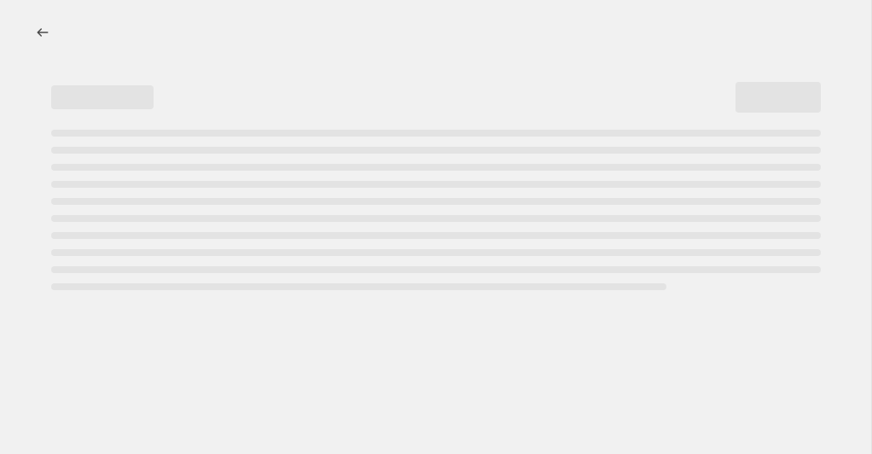
select select "percentage"
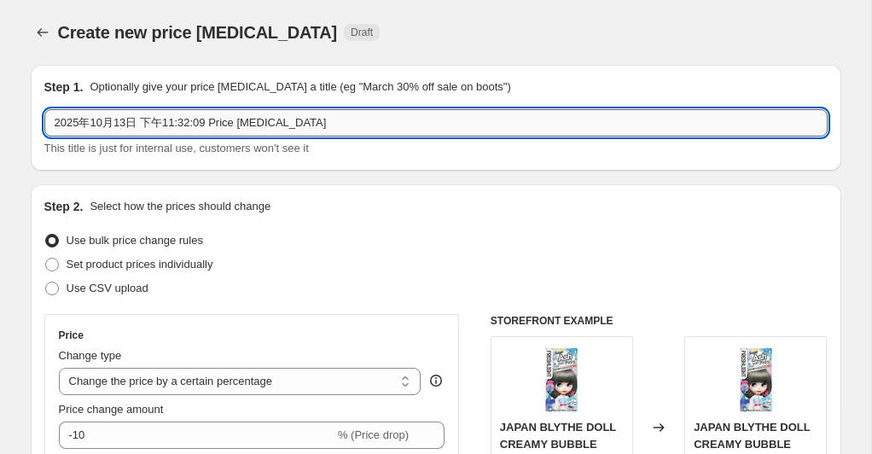
drag, startPoint x: 324, startPoint y: 129, endPoint x: 50, endPoint y: 119, distance: 274.0
click at [49, 118] on input "2025年10月13日 下午11:32:09 Price [MEDICAL_DATA]" at bounding box center [435, 122] width 783 height 27
paste input "romand Upto 15% off"
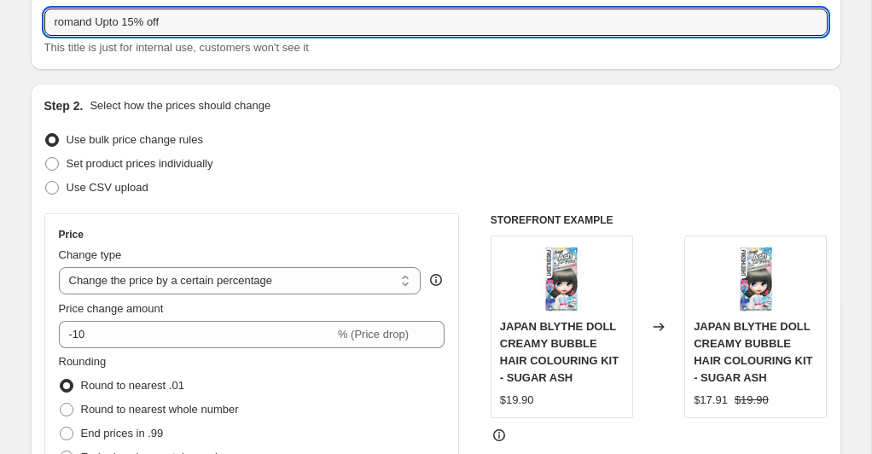
scroll to position [102, 0]
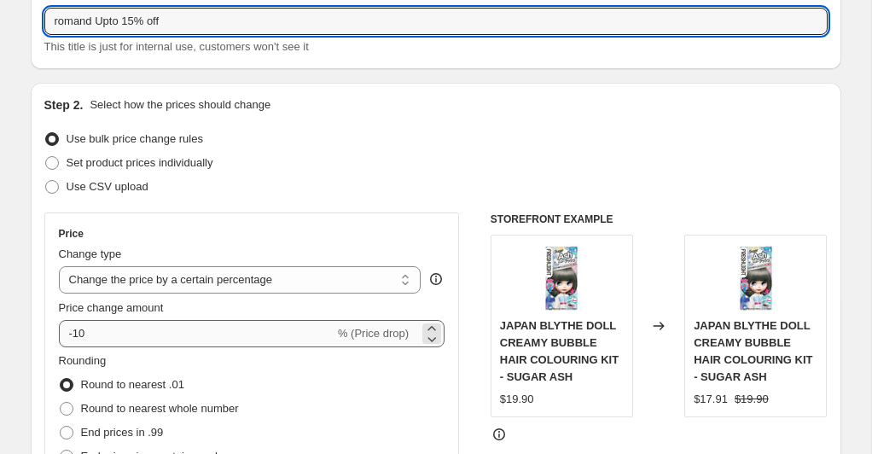
type input "romand Upto 15% off"
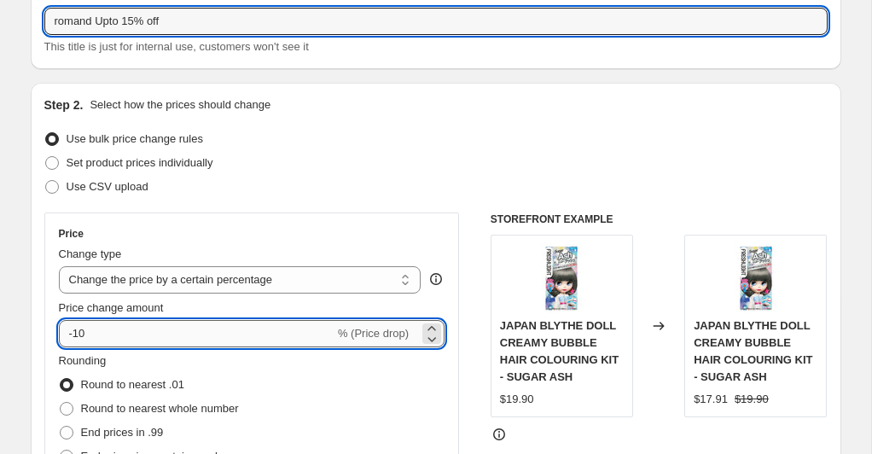
click at [146, 334] on input "-10" at bounding box center [197, 333] width 276 height 27
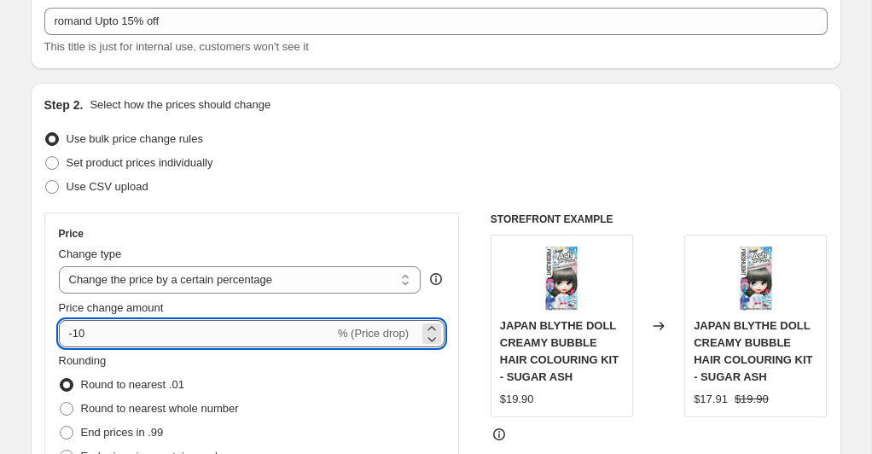
click at [146, 334] on input "-10" at bounding box center [197, 333] width 276 height 27
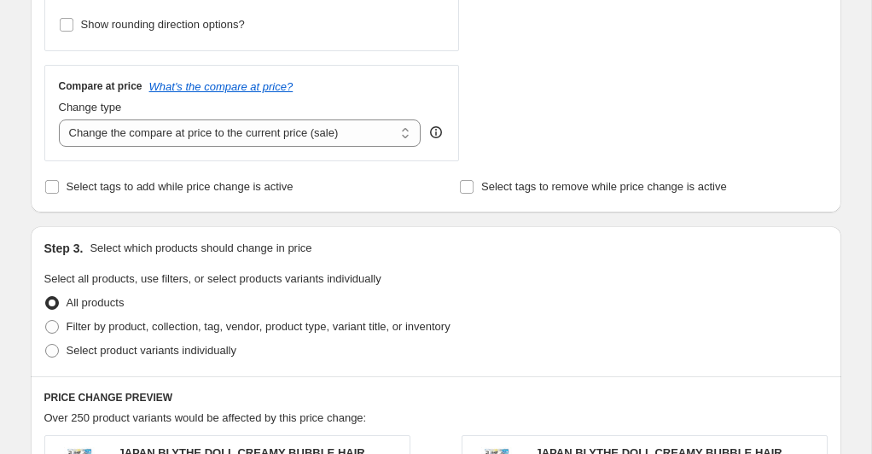
scroll to position [603, 0]
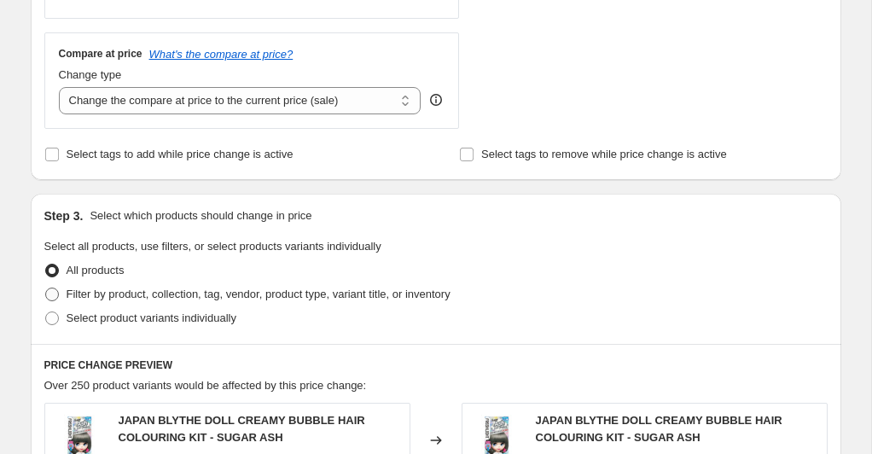
type input "-15"
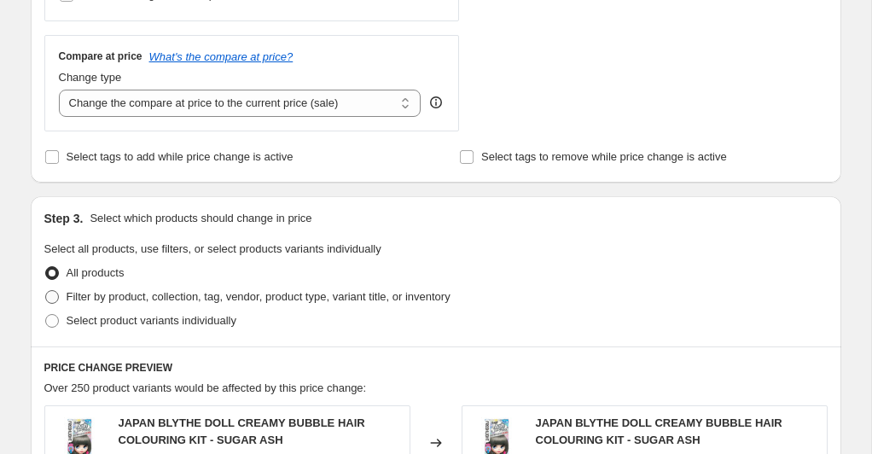
drag, startPoint x: 47, startPoint y: 293, endPoint x: 92, endPoint y: 287, distance: 45.6
click at [47, 293] on span at bounding box center [52, 297] width 14 height 14
click at [46, 291] on input "Filter by product, collection, tag, vendor, product type, variant title, or inv…" at bounding box center [45, 290] width 1 height 1
radio input "true"
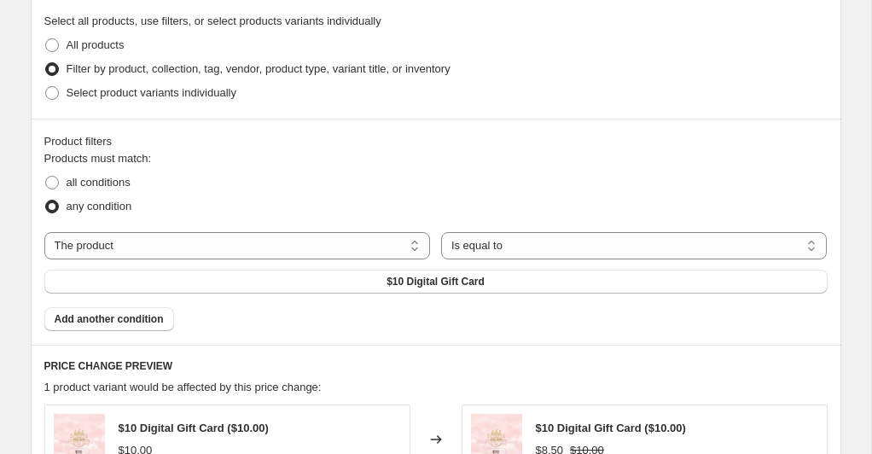
scroll to position [829, 0]
click at [435, 276] on span "$10 Digital Gift Card" at bounding box center [435, 281] width 98 height 14
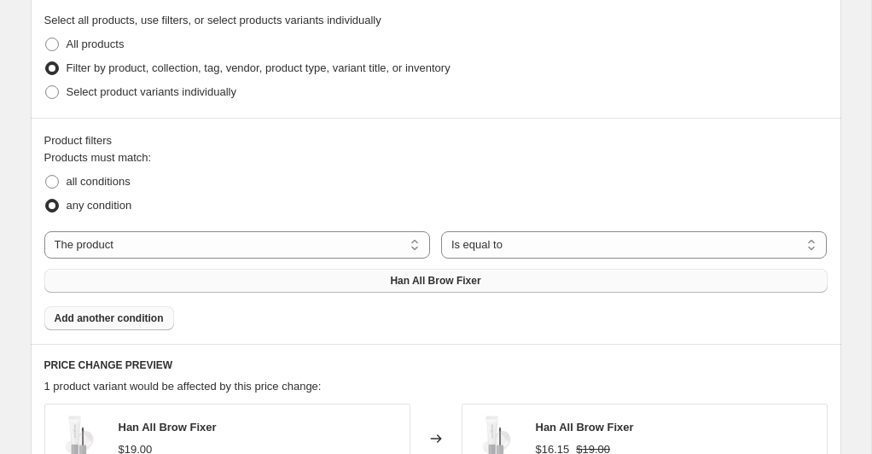
click at [159, 316] on span "Add another condition" at bounding box center [109, 318] width 109 height 14
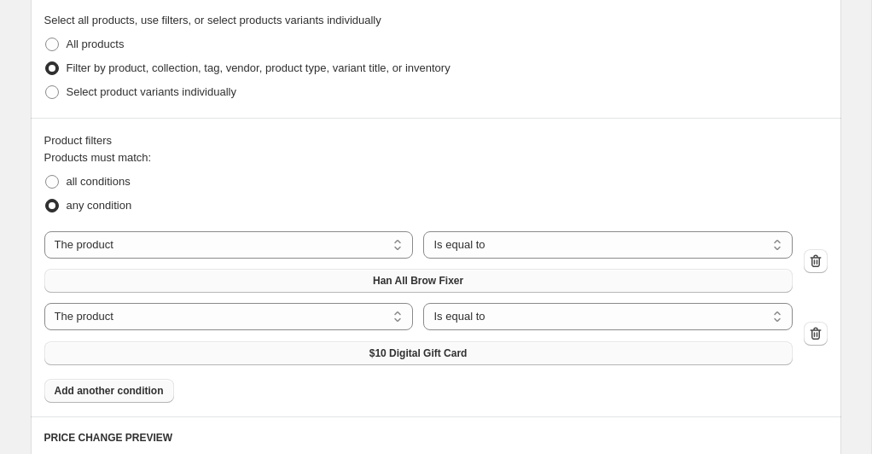
click at [255, 356] on button "$10 Digital Gift Card" at bounding box center [418, 353] width 748 height 24
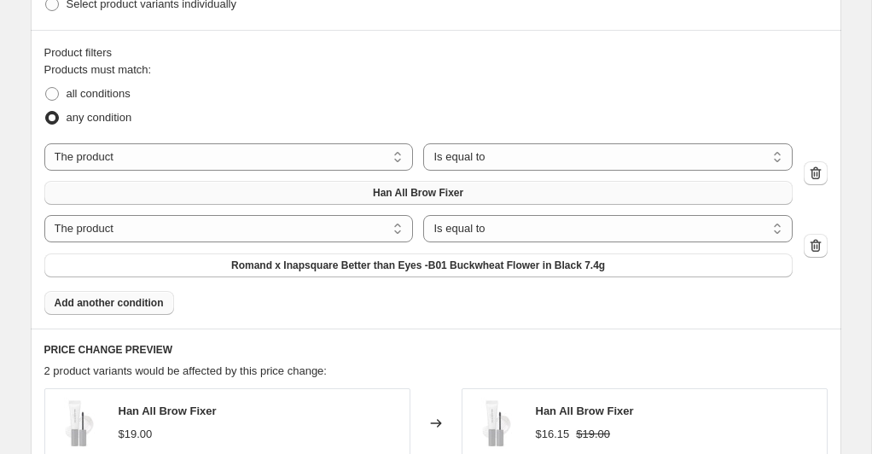
scroll to position [919, 0]
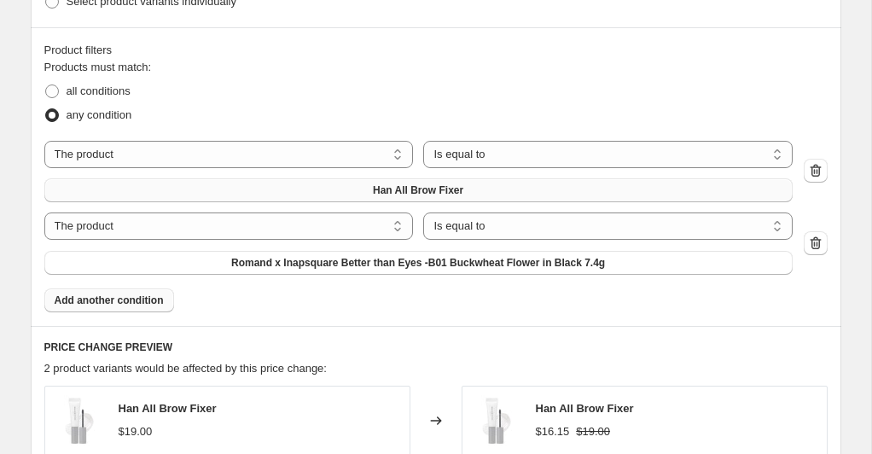
click at [148, 301] on span "Add another condition" at bounding box center [109, 300] width 109 height 14
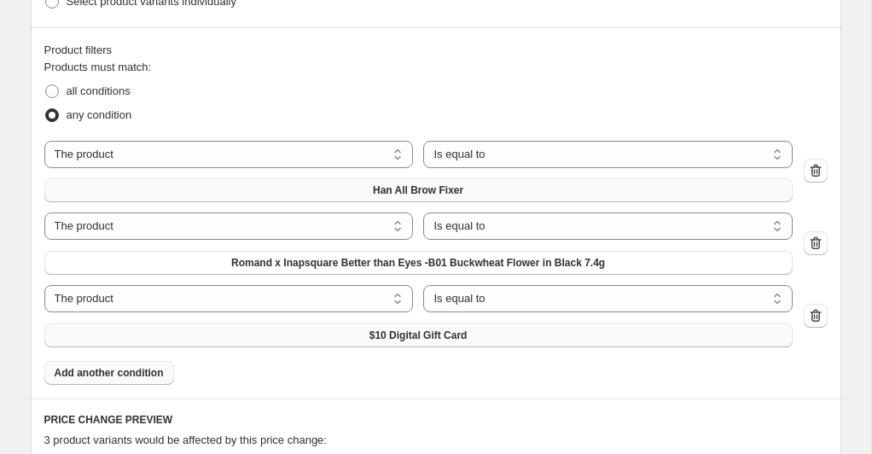
click at [340, 340] on button "$10 Digital Gift Card" at bounding box center [418, 335] width 748 height 24
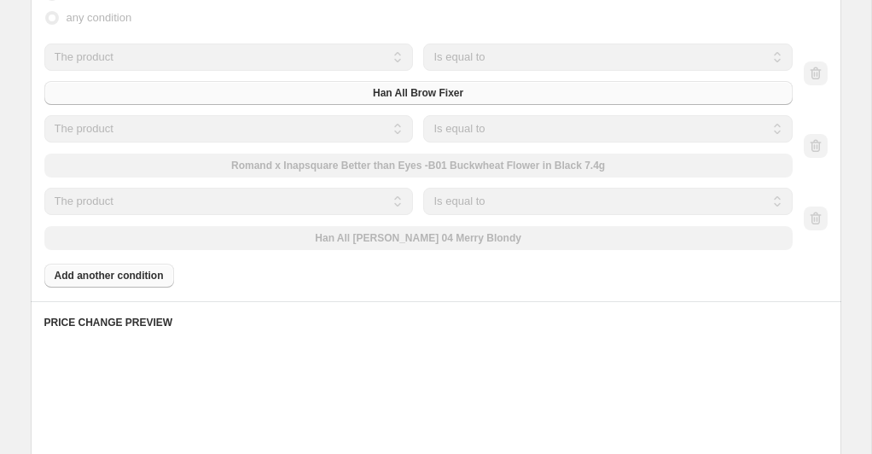
scroll to position [1020, 0]
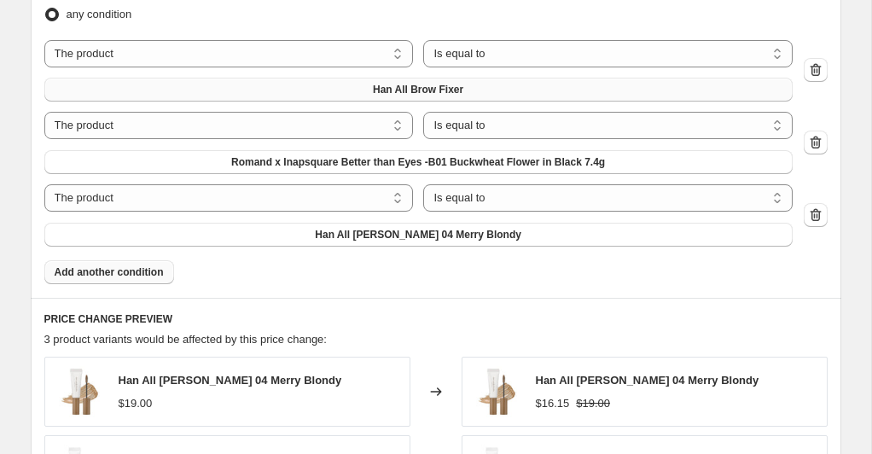
click at [145, 275] on span "Add another condition" at bounding box center [109, 272] width 109 height 14
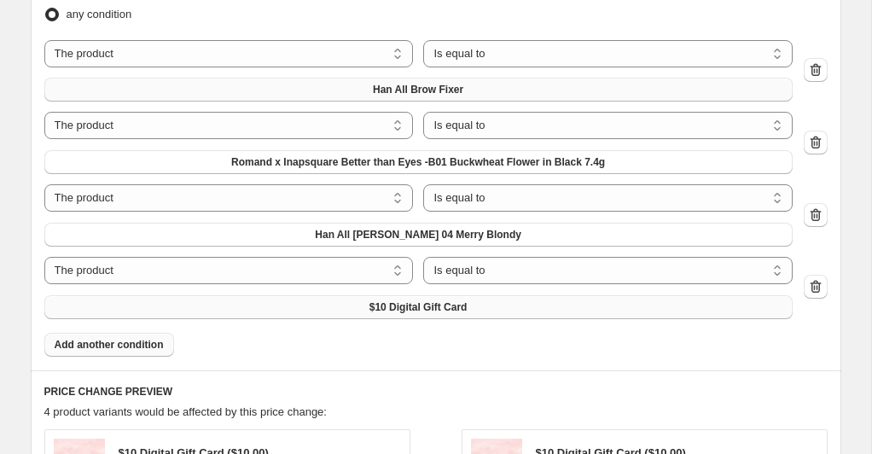
click at [300, 311] on button "$10 Digital Gift Card" at bounding box center [418, 307] width 748 height 24
click at [157, 340] on span "Add another condition" at bounding box center [109, 345] width 109 height 14
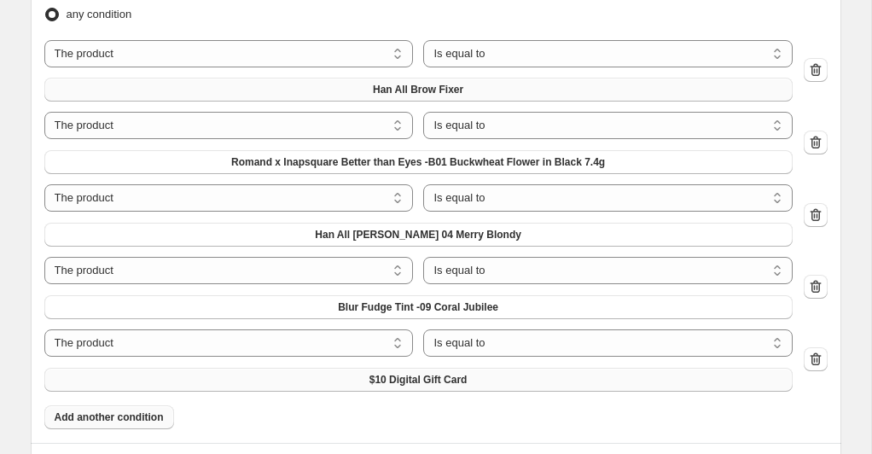
click at [469, 383] on button "$10 Digital Gift Card" at bounding box center [418, 380] width 748 height 24
click at [131, 410] on span "Add another condition" at bounding box center [109, 417] width 109 height 14
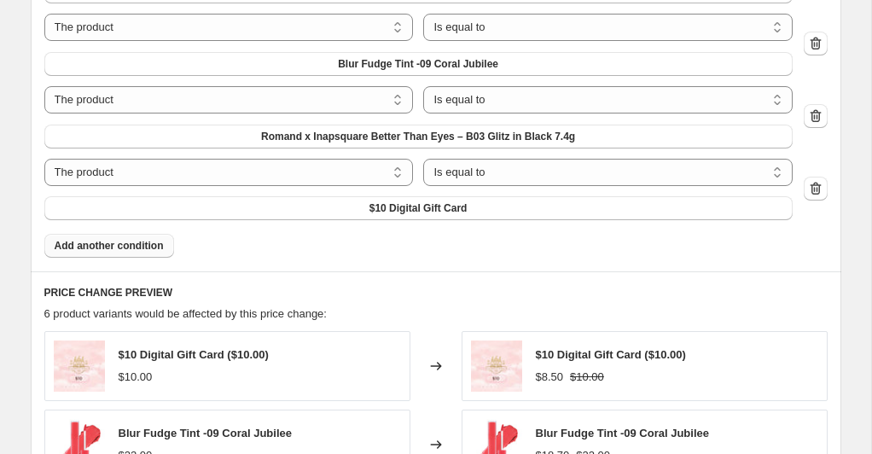
scroll to position [1268, 0]
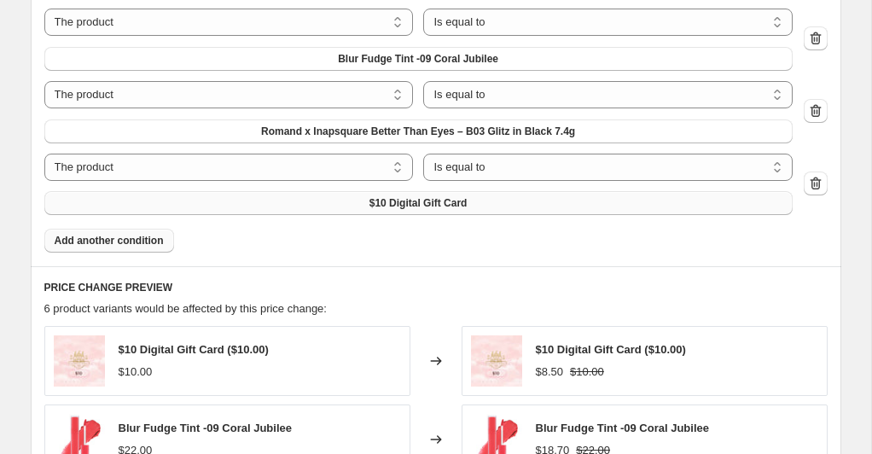
click at [397, 205] on span "$10 Digital Gift Card" at bounding box center [418, 203] width 98 height 14
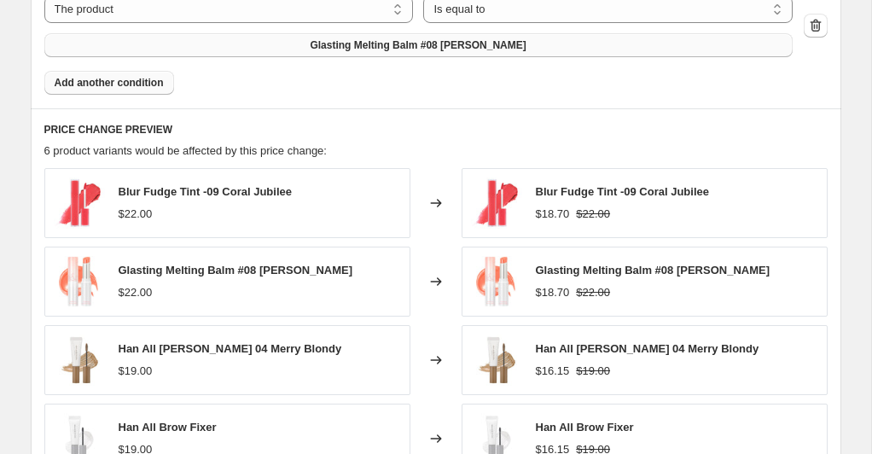
scroll to position [1470, 0]
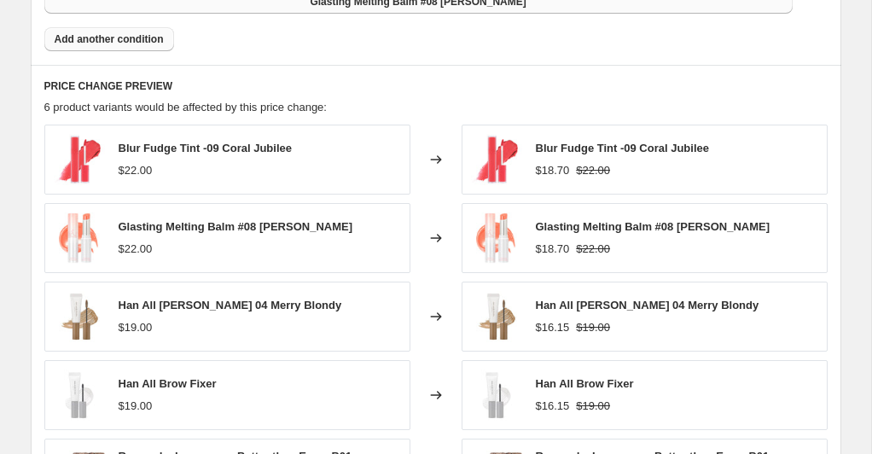
click at [142, 46] on button "Add another condition" at bounding box center [109, 39] width 130 height 24
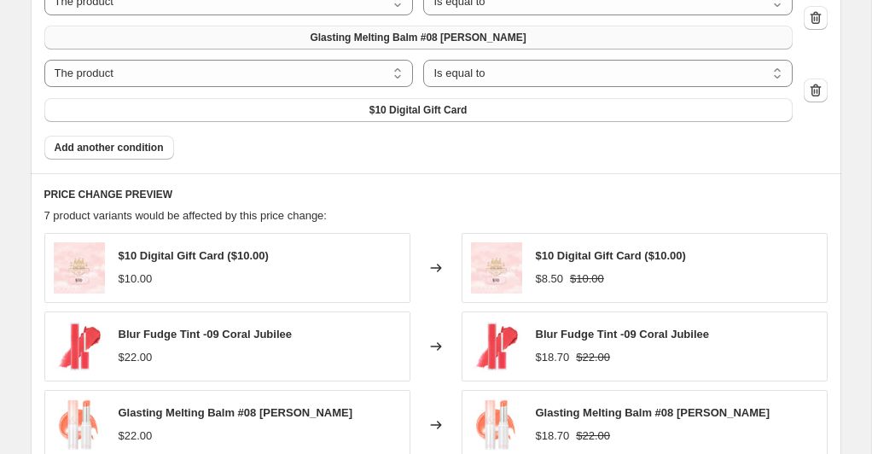
scroll to position [1399, 0]
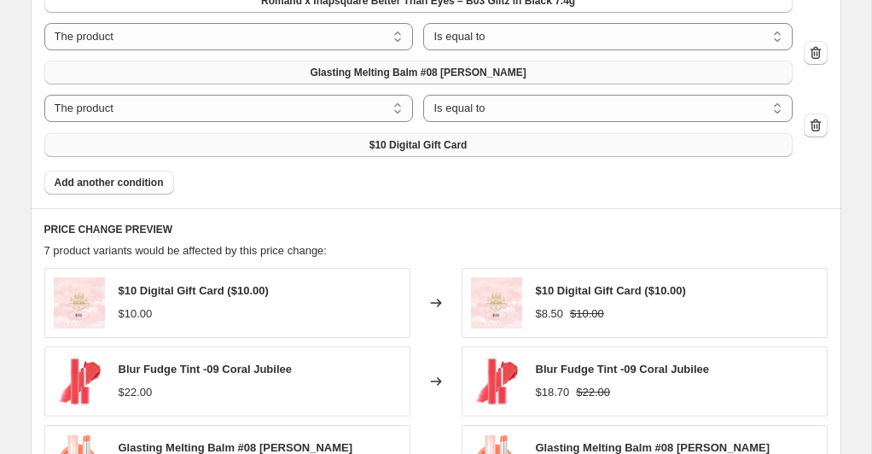
click at [415, 150] on span "$10 Digital Gift Card" at bounding box center [418, 145] width 98 height 14
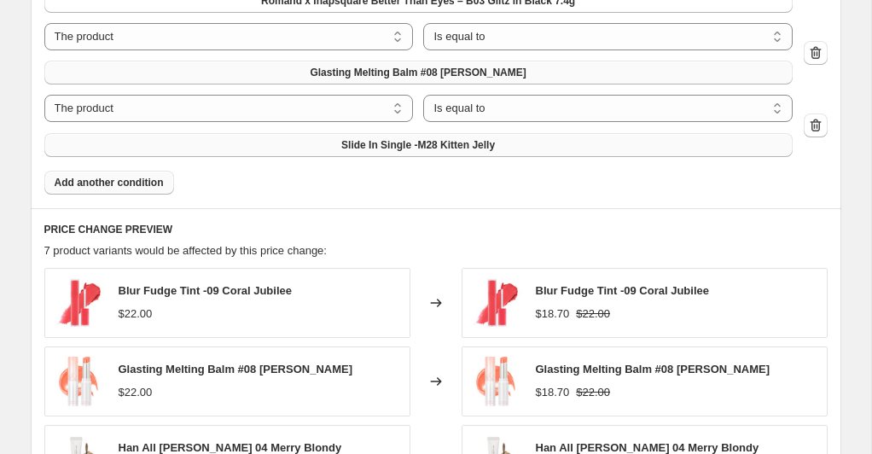
click at [126, 177] on span "Add another condition" at bounding box center [109, 183] width 109 height 14
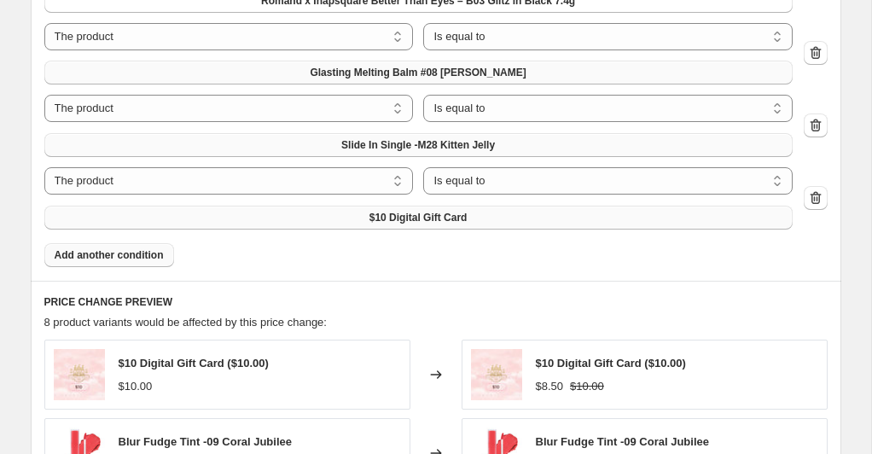
click at [442, 224] on button "$10 Digital Gift Card" at bounding box center [418, 218] width 748 height 24
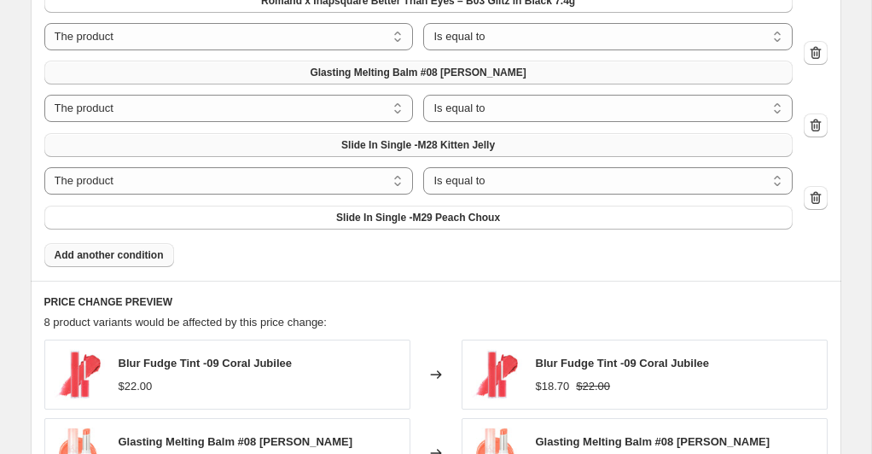
drag, startPoint x: 160, startPoint y: 251, endPoint x: 147, endPoint y: 252, distance: 12.8
click at [147, 252] on span "Add another condition" at bounding box center [109, 255] width 109 height 14
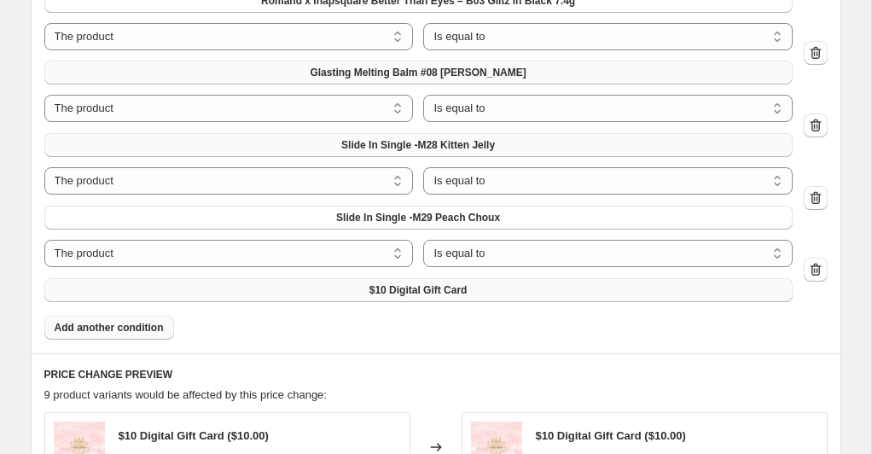
click at [330, 294] on button "$10 Digital Gift Card" at bounding box center [418, 290] width 748 height 24
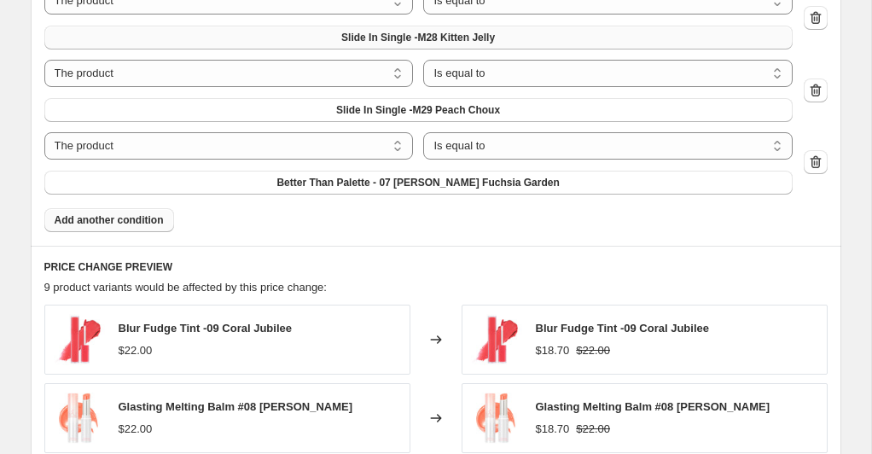
click at [113, 229] on button "Add another condition" at bounding box center [109, 220] width 130 height 24
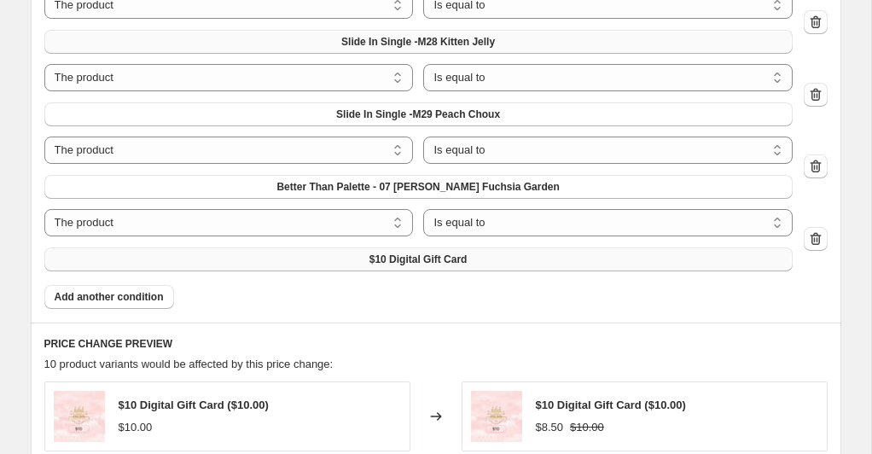
click at [281, 259] on button "$10 Digital Gift Card" at bounding box center [418, 259] width 748 height 24
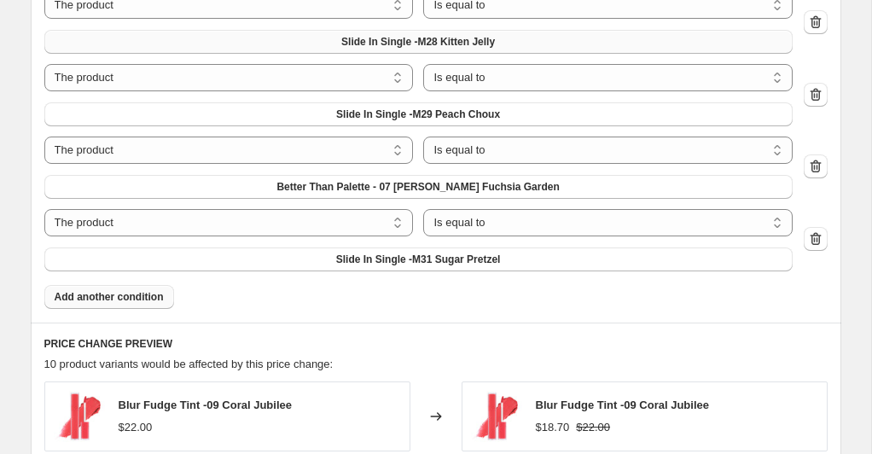
click at [135, 298] on span "Add another condition" at bounding box center [109, 297] width 109 height 14
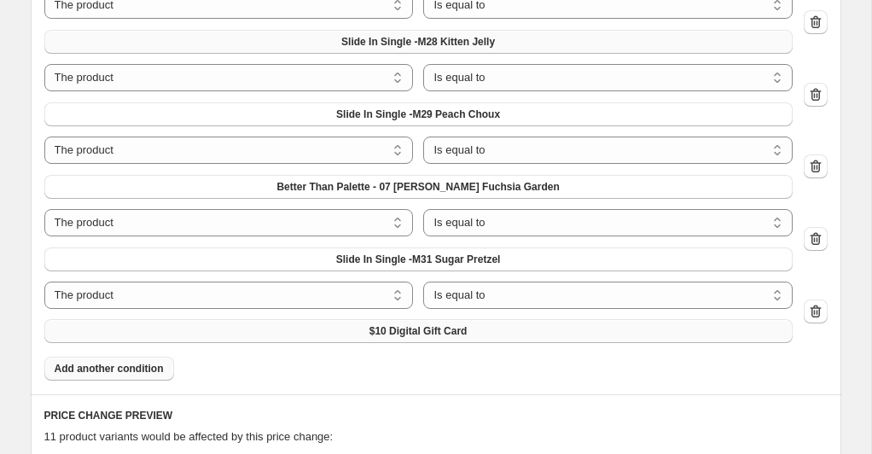
click at [287, 329] on button "$10 Digital Gift Card" at bounding box center [418, 331] width 748 height 24
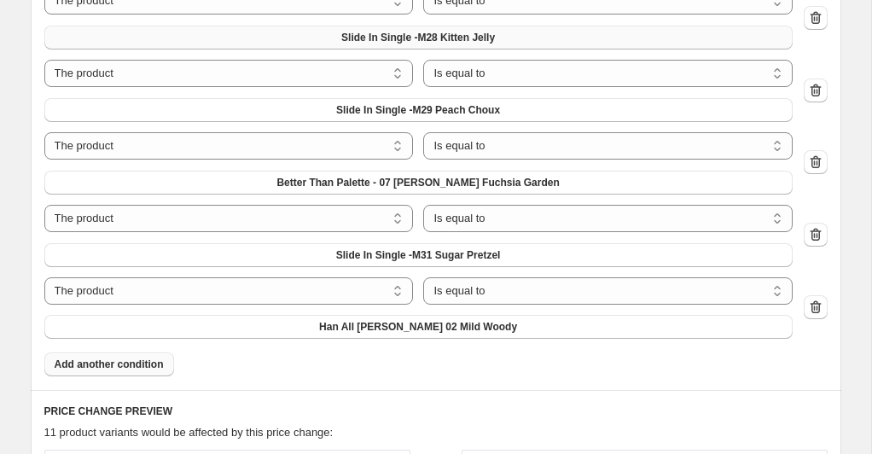
click at [119, 359] on span "Add another condition" at bounding box center [109, 364] width 109 height 14
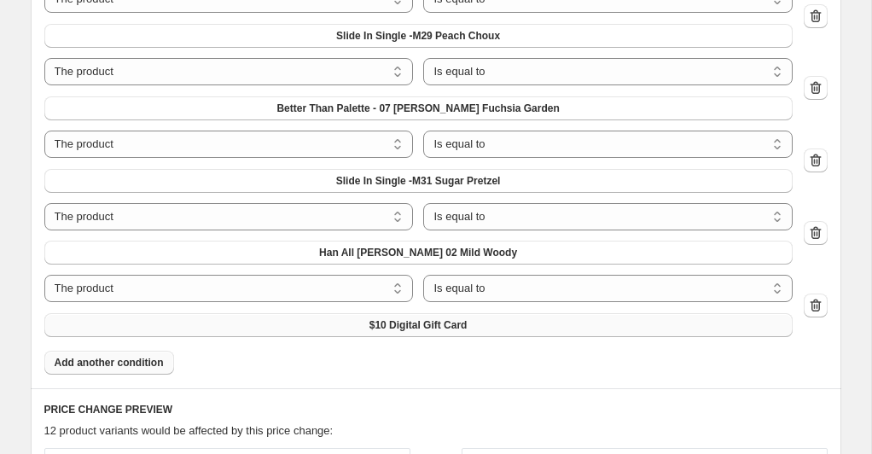
click at [351, 323] on button "$10 Digital Gift Card" at bounding box center [418, 325] width 748 height 24
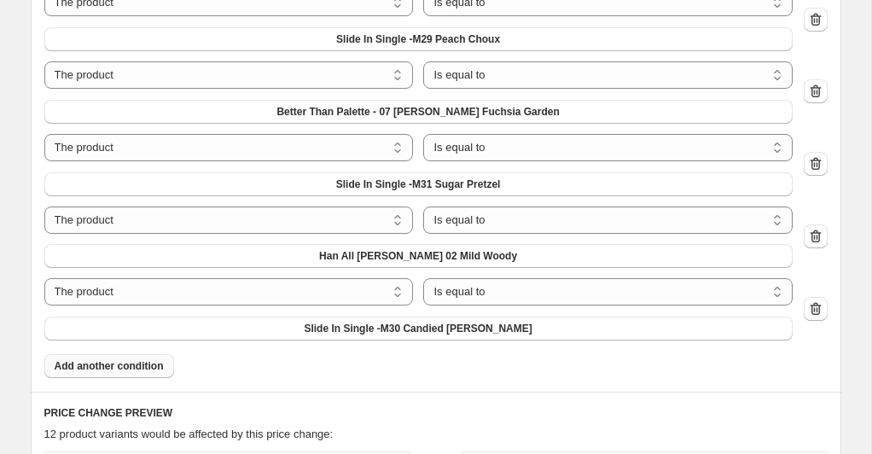
click at [122, 363] on span "Add another condition" at bounding box center [109, 366] width 109 height 14
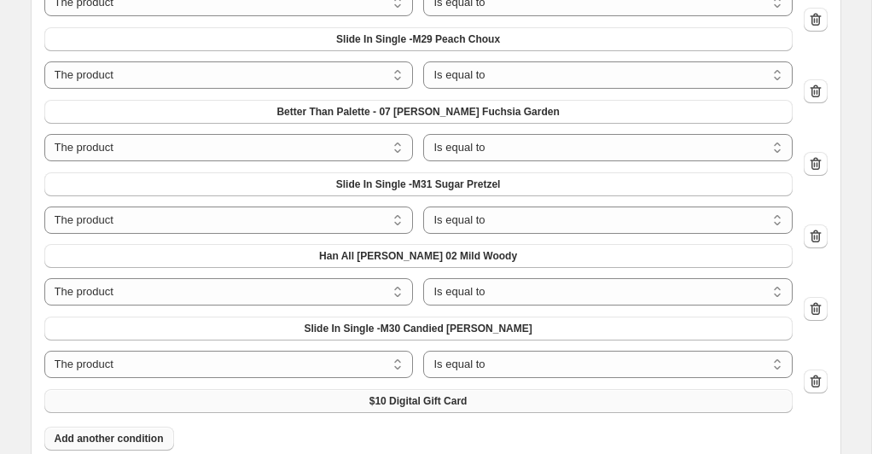
click at [375, 398] on span "$10 Digital Gift Card" at bounding box center [418, 401] width 98 height 14
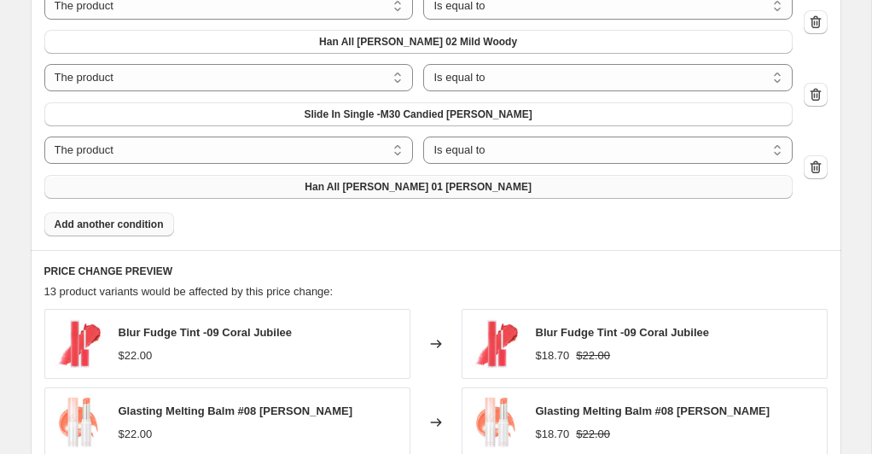
scroll to position [1808, 0]
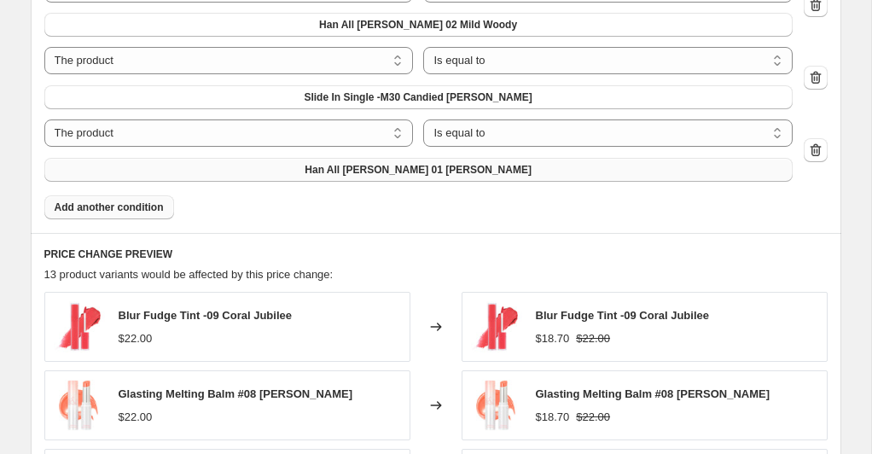
click at [151, 205] on span "Add another condition" at bounding box center [109, 207] width 109 height 14
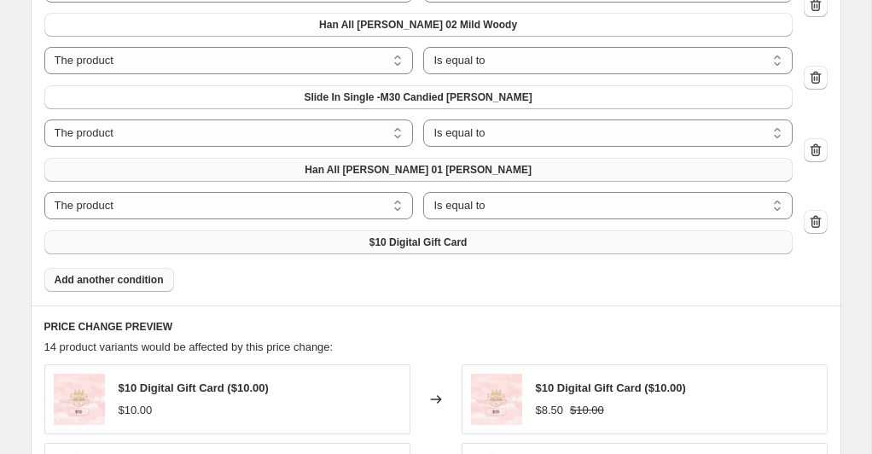
click at [437, 246] on span "$10 Digital Gift Card" at bounding box center [418, 242] width 98 height 14
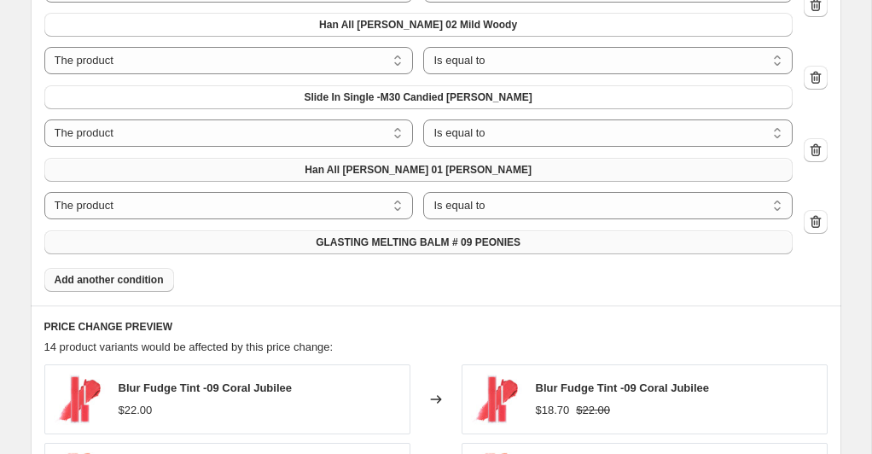
click at [144, 284] on span "Add another condition" at bounding box center [109, 280] width 109 height 14
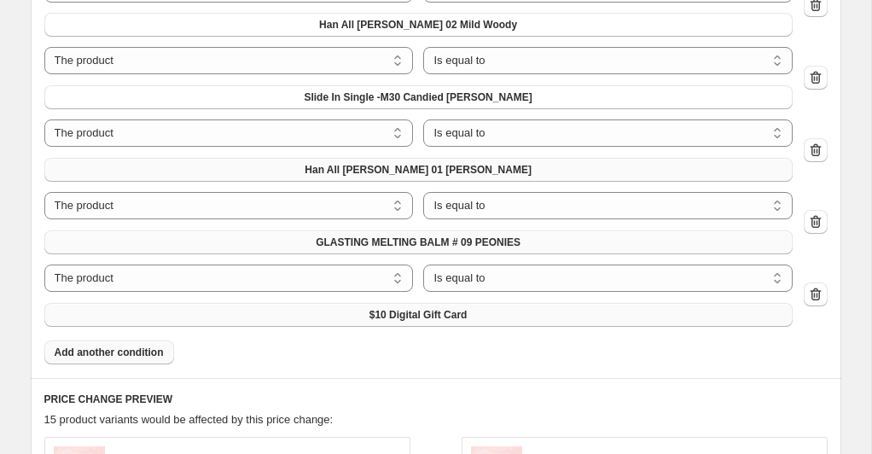
click at [335, 316] on button "$10 Digital Gift Card" at bounding box center [418, 315] width 748 height 24
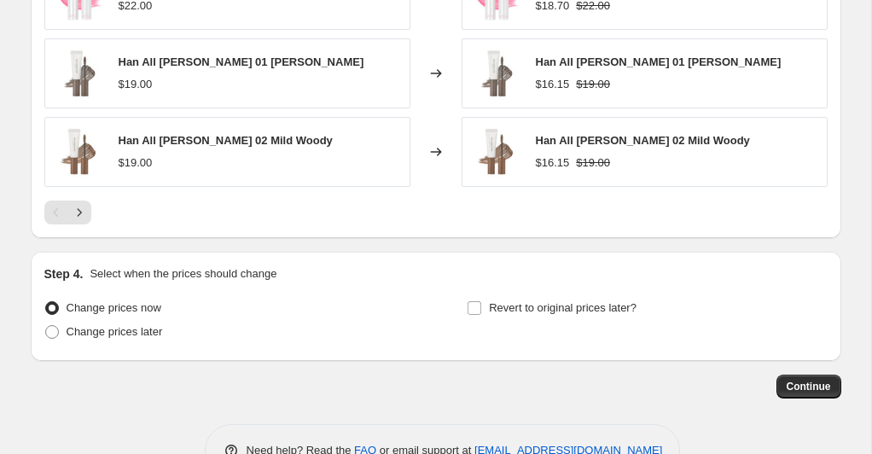
scroll to position [2488, 0]
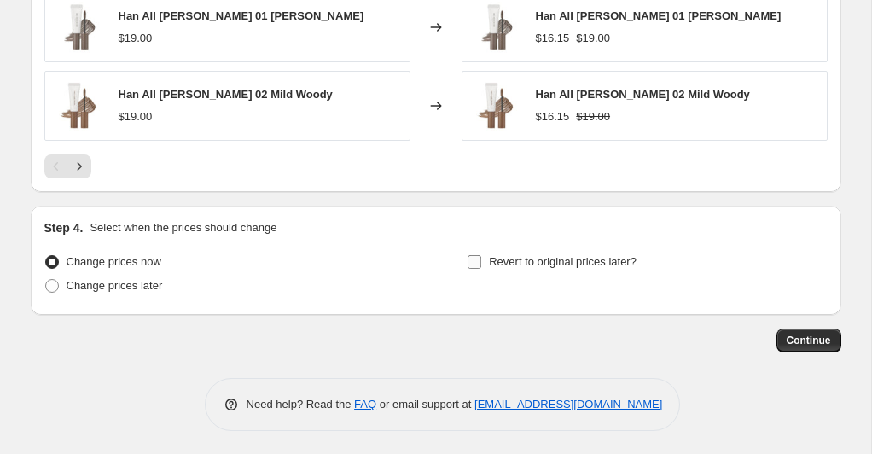
click at [479, 258] on input "Revert to original prices later?" at bounding box center [474, 262] width 14 height 14
checkbox input "true"
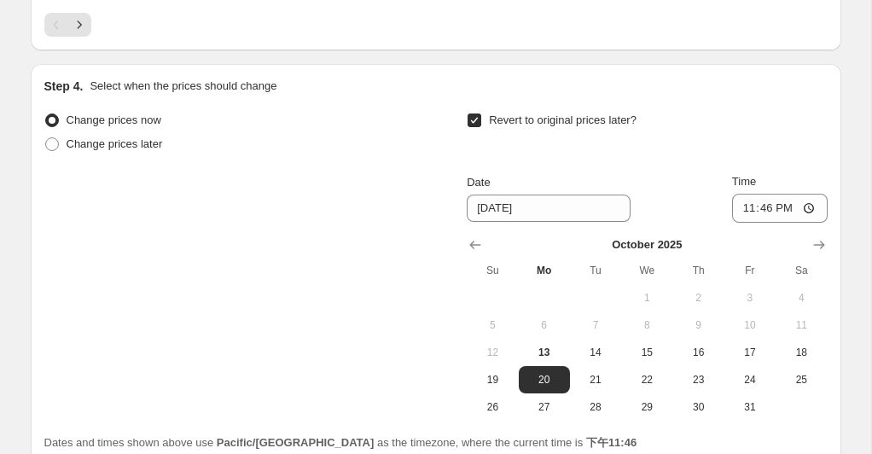
scroll to position [2631, 0]
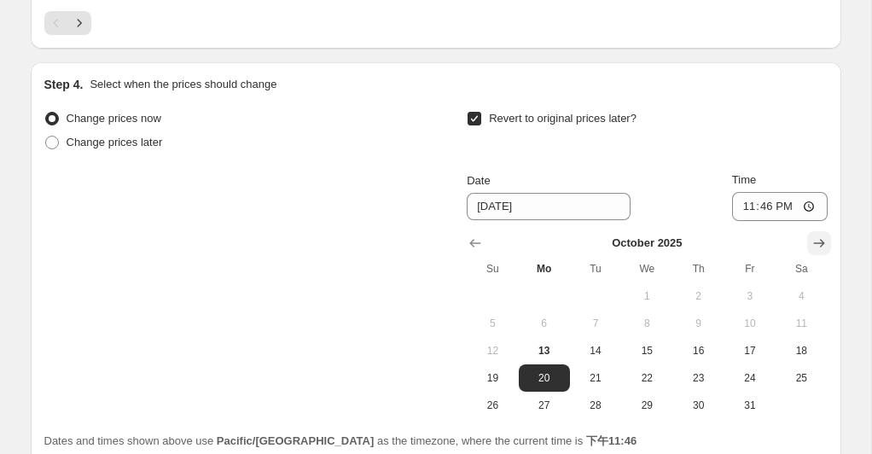
click at [815, 243] on icon "Show next month, November 2025" at bounding box center [818, 243] width 17 height 17
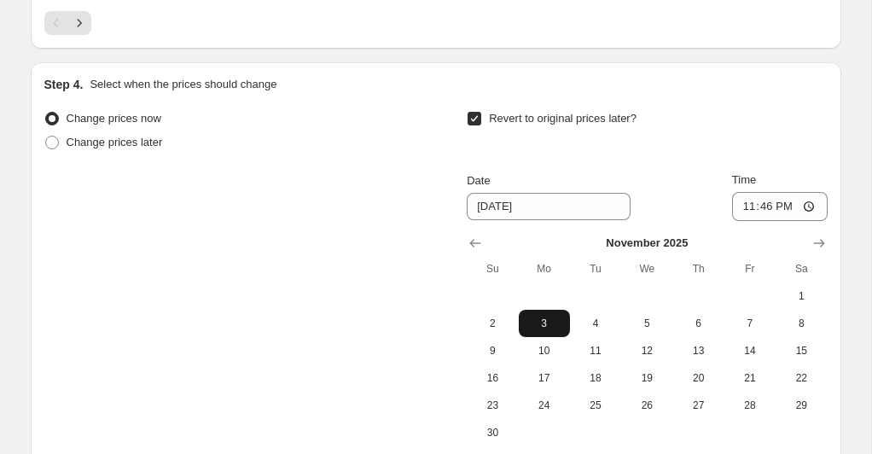
click at [542, 322] on span "3" at bounding box center [544, 323] width 38 height 14
type input "[DATE]"
click at [808, 206] on input "23:46" at bounding box center [780, 206] width 96 height 29
type input "23:59"
click at [803, 157] on div "Revert to original prices later? Date [DATE] Time 23:59 [DATE] Su Mo Tu We Th F…" at bounding box center [647, 276] width 360 height 339
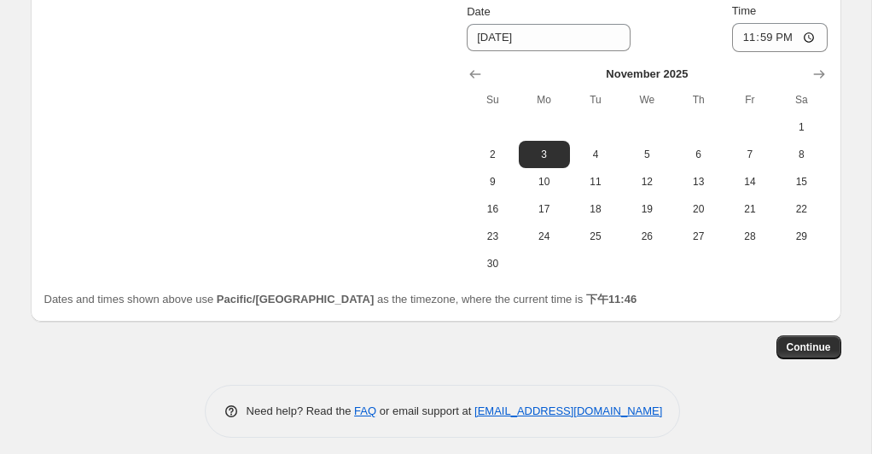
scroll to position [2806, 0]
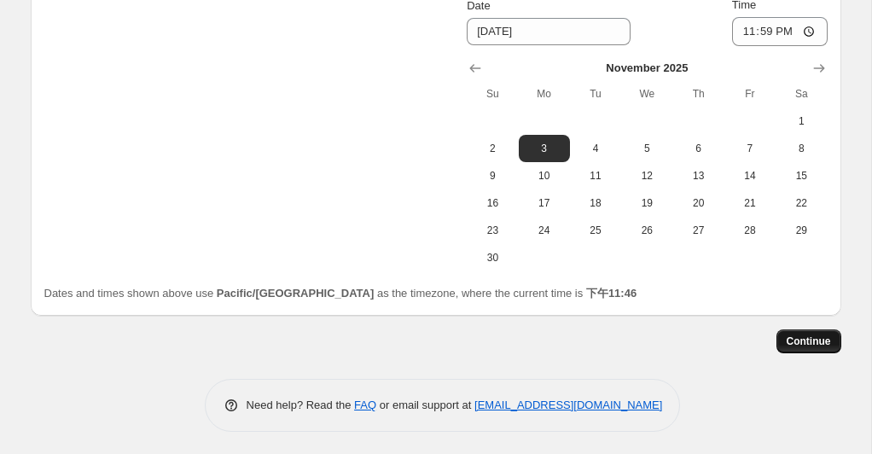
click at [804, 335] on span "Continue" at bounding box center [808, 341] width 44 height 14
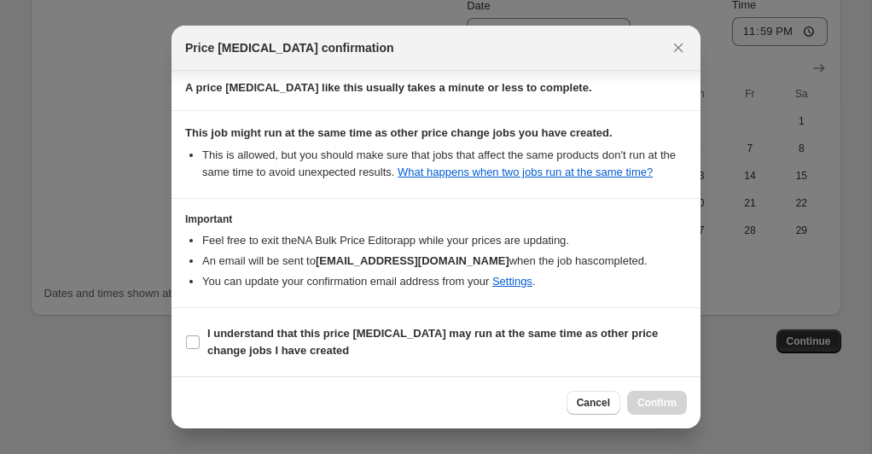
scroll to position [297, 0]
click at [190, 340] on input "I understand that this price [MEDICAL_DATA] may run at the same time as other p…" at bounding box center [193, 342] width 14 height 14
checkbox input "true"
click at [653, 402] on span "Confirm" at bounding box center [656, 403] width 39 height 14
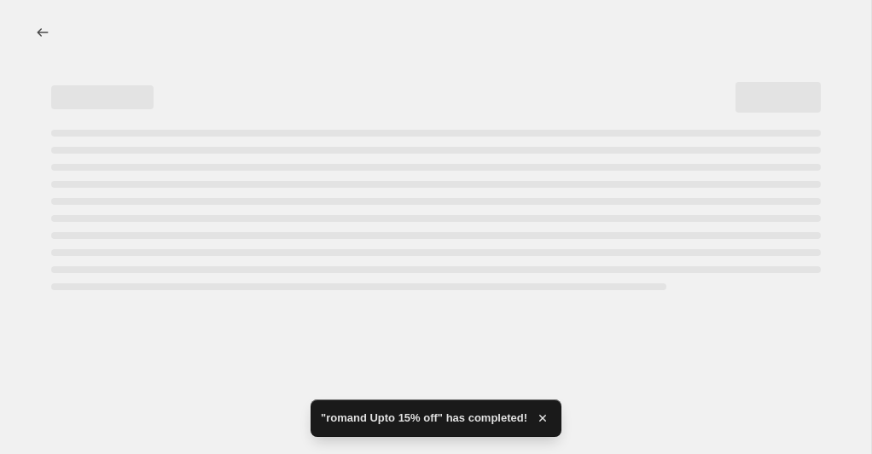
select select "percentage"
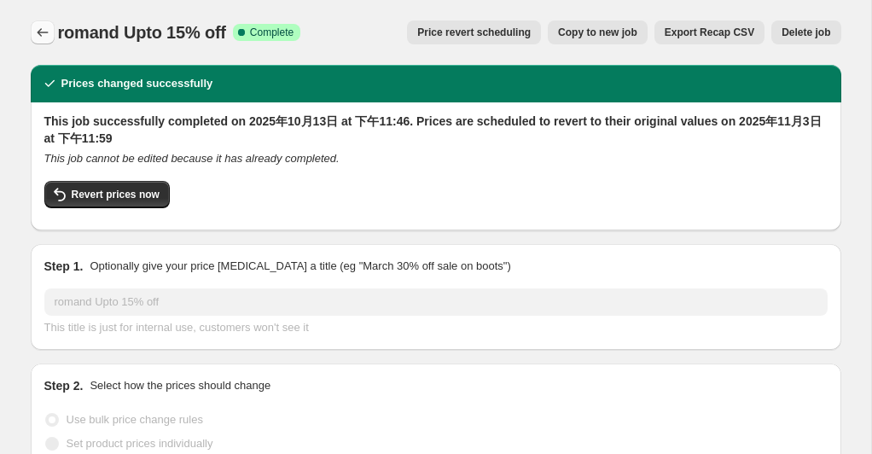
click at [41, 37] on icon "Price change jobs" at bounding box center [42, 32] width 17 height 17
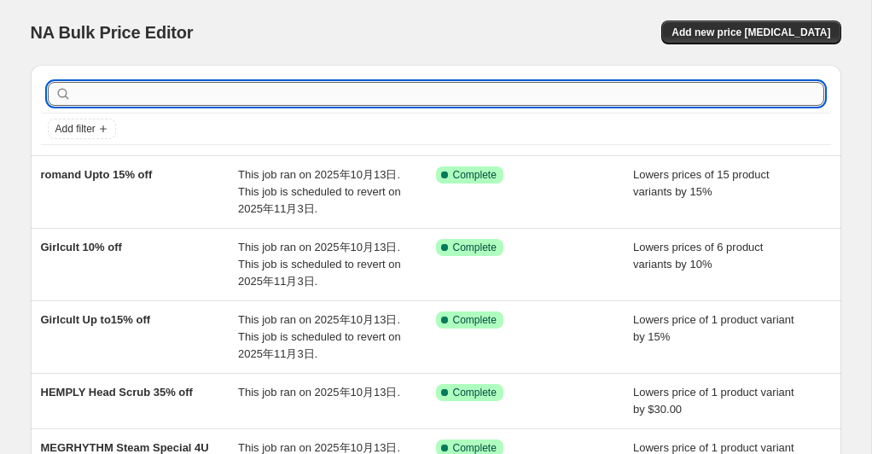
click at [542, 95] on input "text" at bounding box center [449, 94] width 749 height 24
type input "fwee"
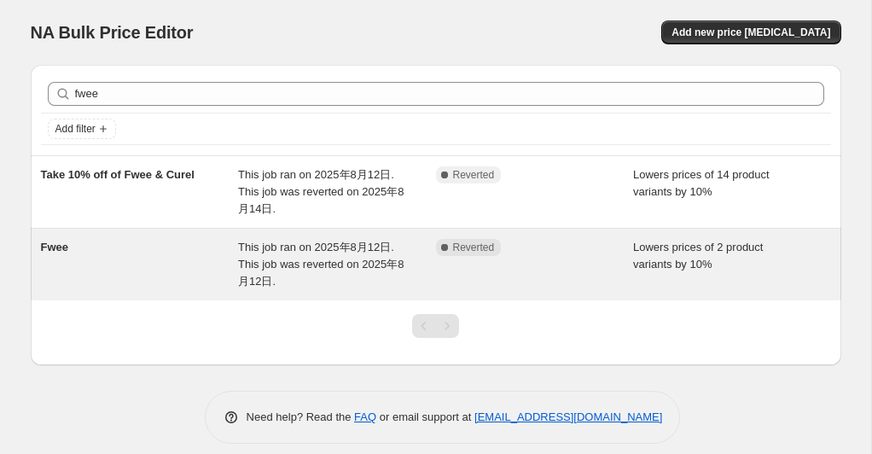
click at [296, 258] on span "This job ran on 2025年8月12日. This job was reverted on 2025年8月12日." at bounding box center [320, 264] width 165 height 47
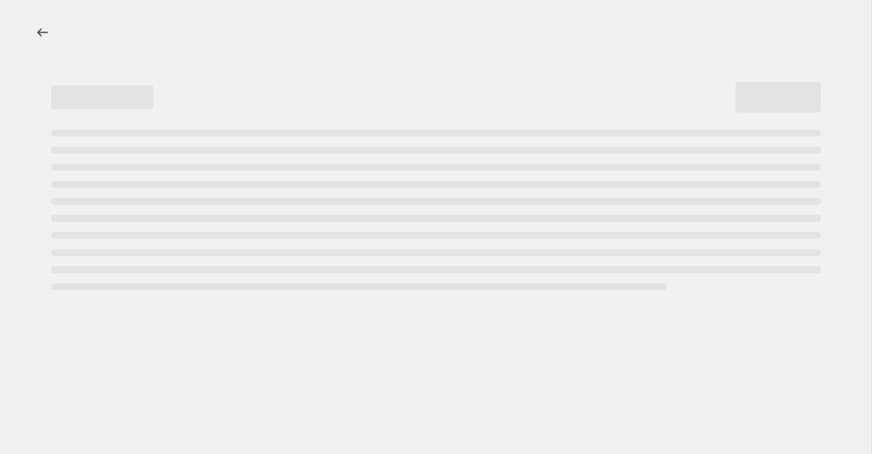
select select "percentage"
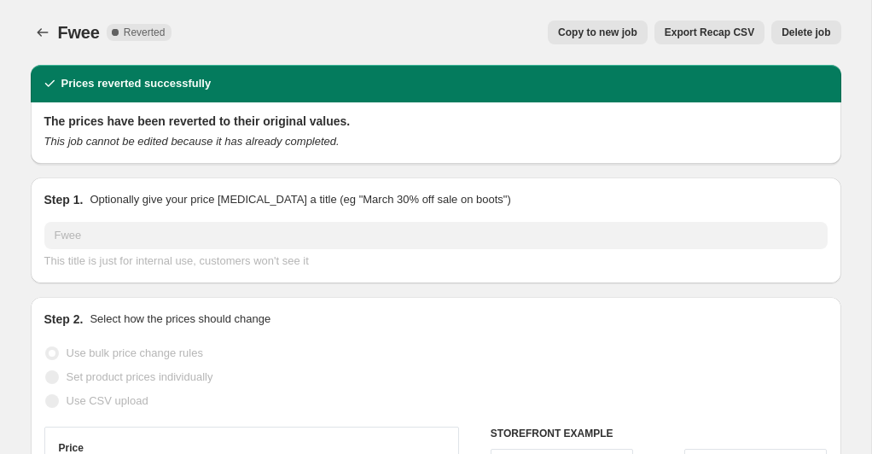
click at [570, 35] on span "Copy to new job" at bounding box center [597, 33] width 79 height 14
select select "percentage"
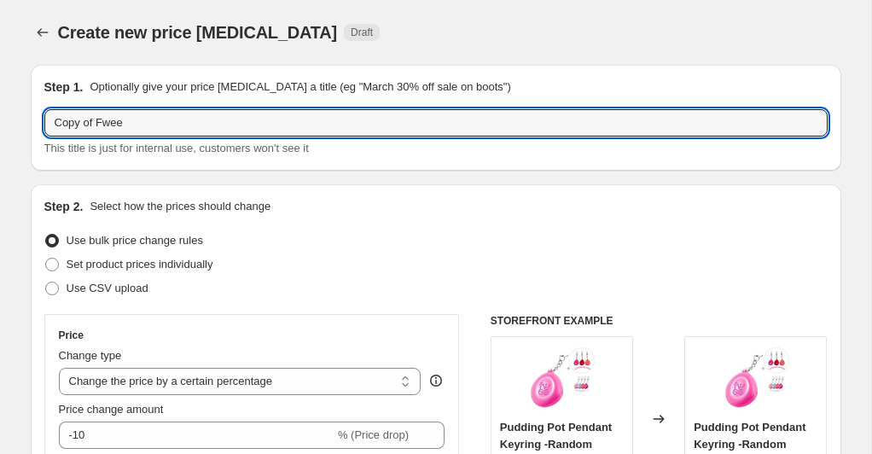
drag, startPoint x: 96, startPoint y: 125, endPoint x: 49, endPoint y: 118, distance: 48.4
paste input "Fwee Cushion [[DATE] 10]"
click at [257, 125] on input "Fwee Cushion [[DATE] 10]Fwee" at bounding box center [435, 122] width 783 height 27
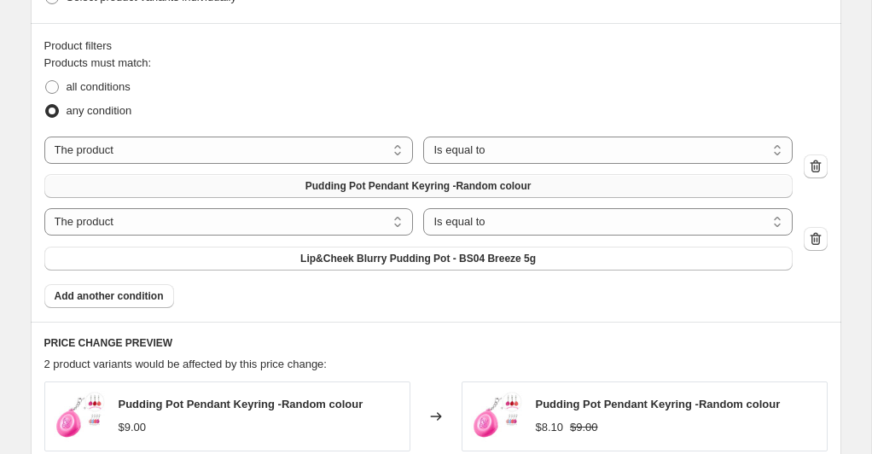
scroll to position [925, 0]
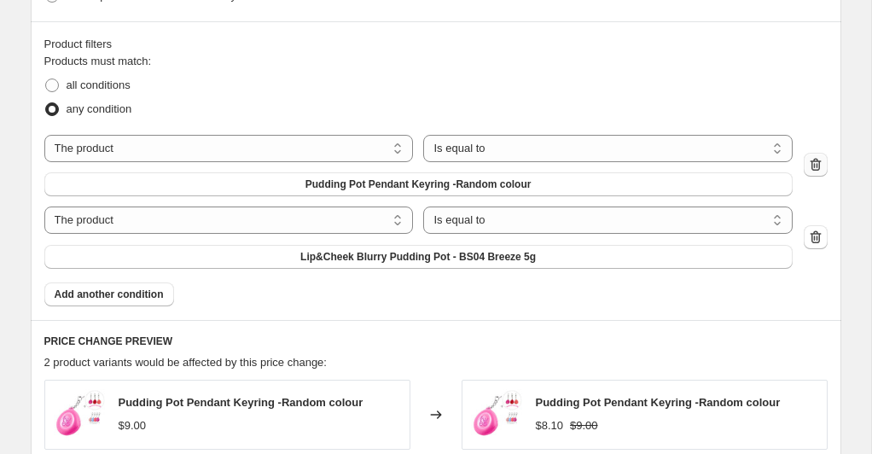
type input "Fwee Cushion [[DATE] 10% OFF]"
click at [818, 173] on button "button" at bounding box center [815, 165] width 24 height 24
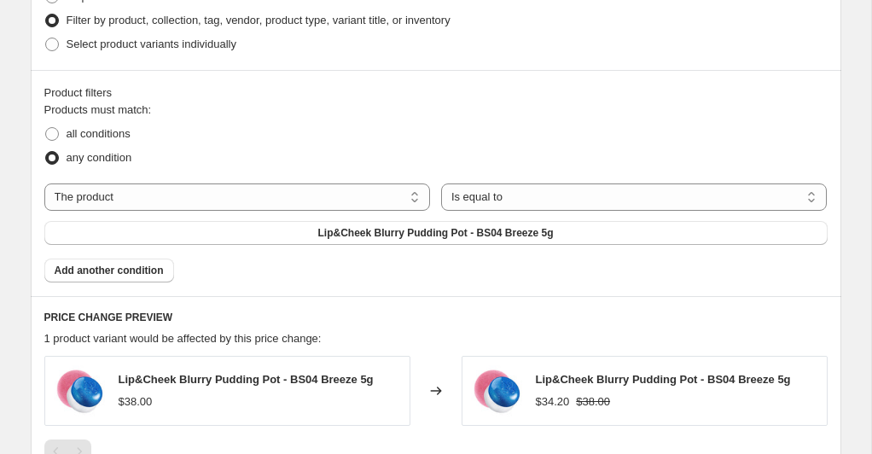
scroll to position [878, 0]
click at [397, 196] on select "The product The product's collection The product's tag The product's vendor The…" at bounding box center [237, 196] width 386 height 27
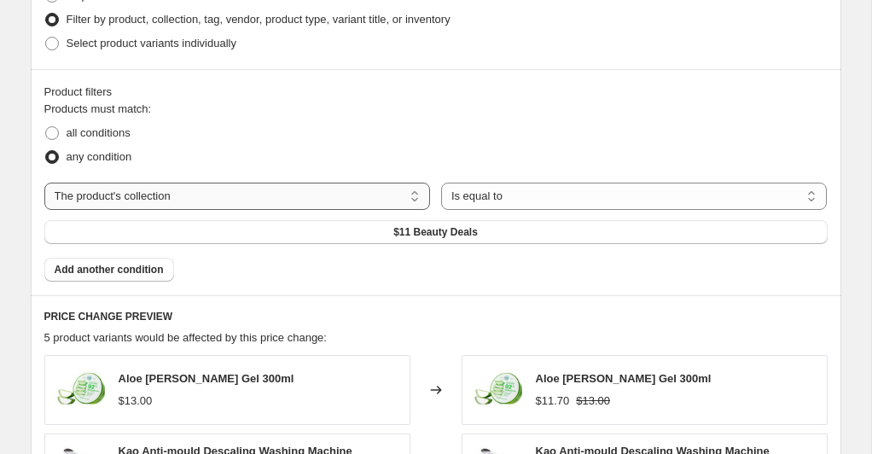
click at [415, 199] on select "The product The product's collection The product's tag The product's vendor The…" at bounding box center [237, 196] width 386 height 27
select select "product"
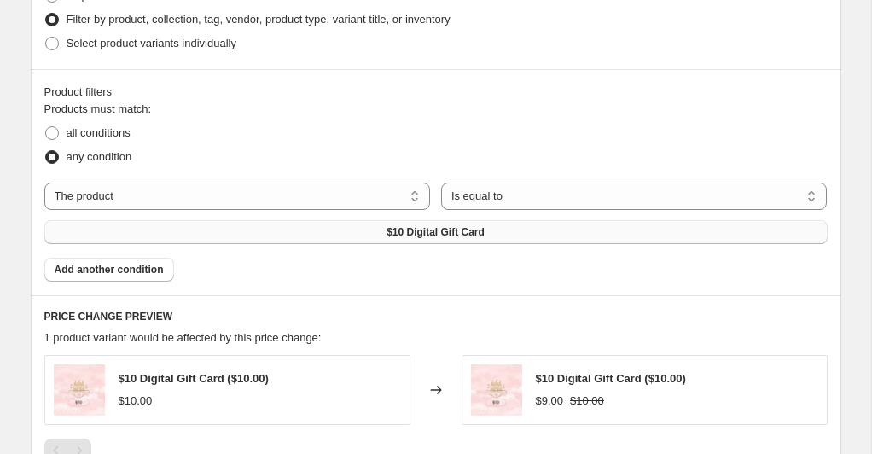
click at [438, 233] on span "$10 Digital Gift Card" at bounding box center [435, 232] width 98 height 14
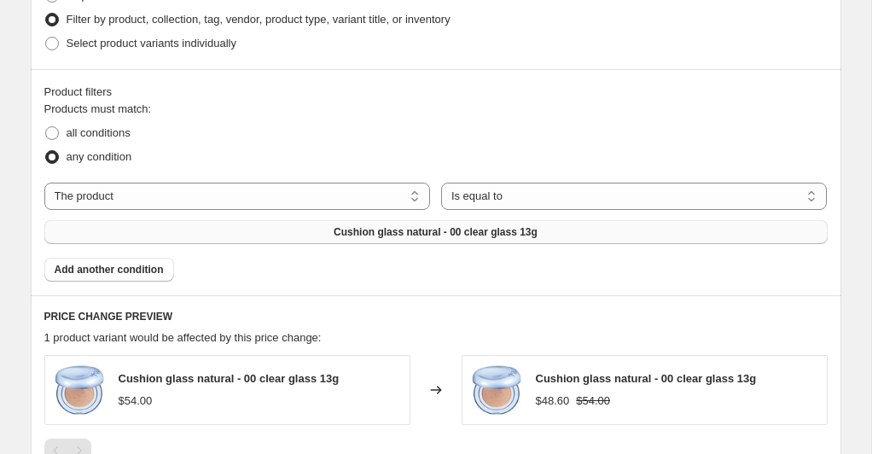
click at [150, 273] on span "Add another condition" at bounding box center [109, 270] width 109 height 14
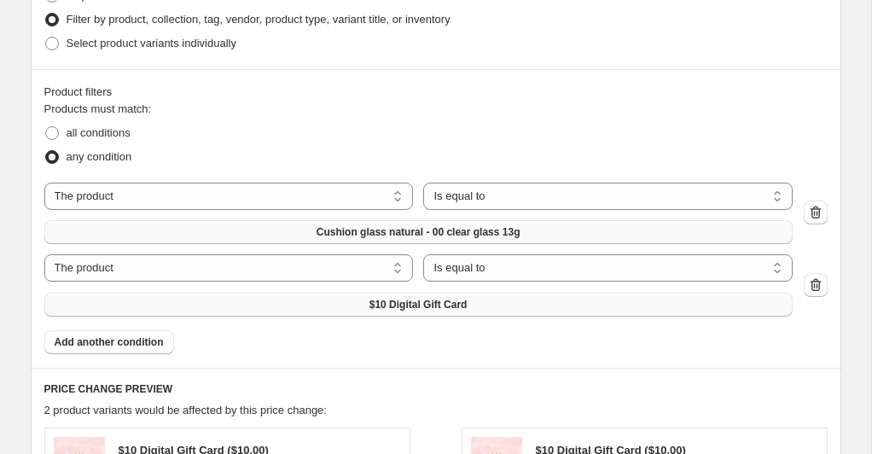
click at [444, 310] on button "$10 Digital Gift Card" at bounding box center [418, 305] width 748 height 24
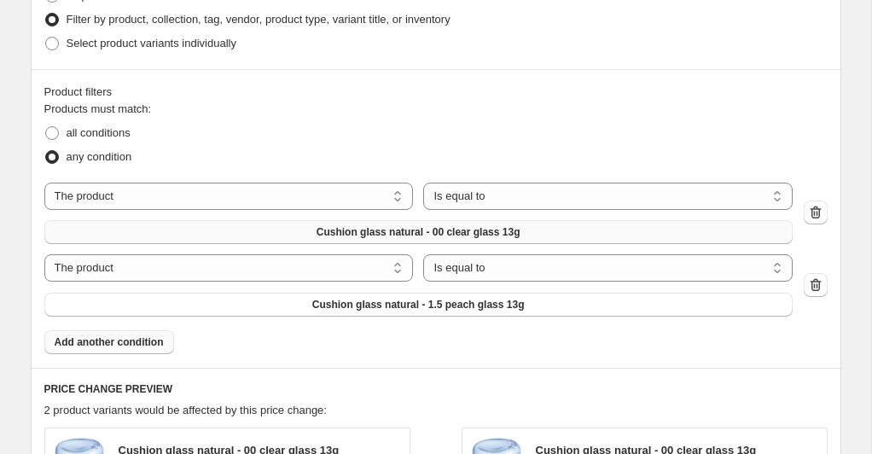
click at [149, 340] on span "Add another condition" at bounding box center [109, 342] width 109 height 14
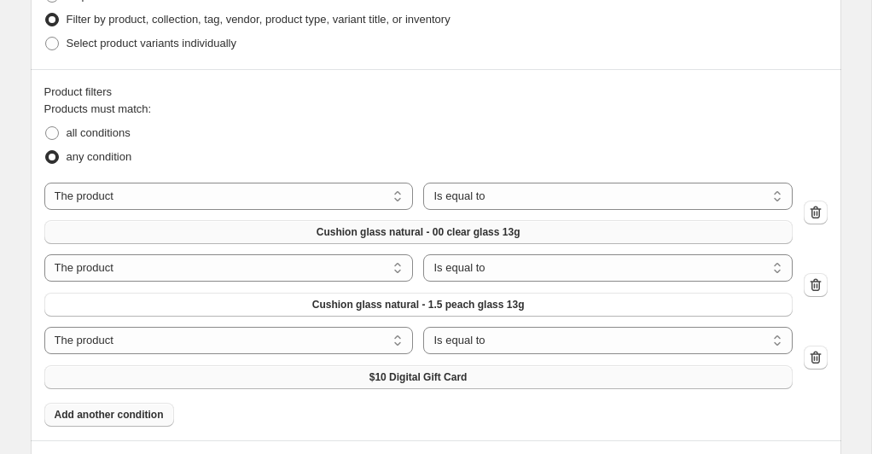
click at [409, 371] on span "$10 Digital Gift Card" at bounding box center [418, 377] width 98 height 14
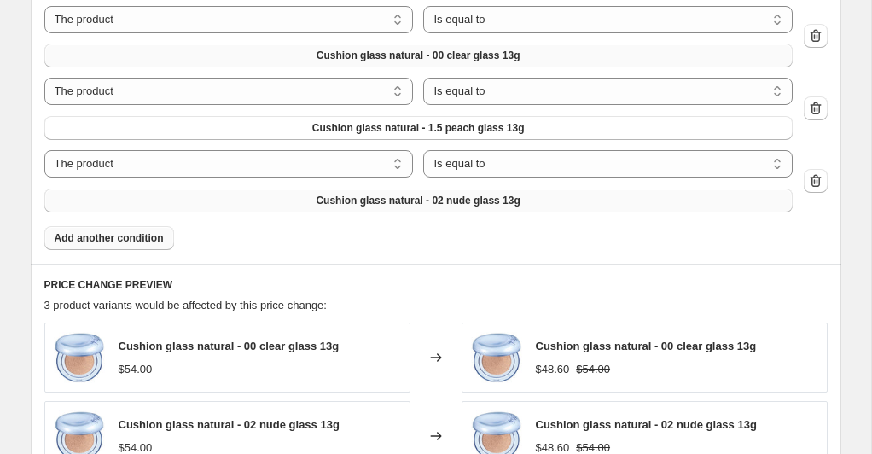
scroll to position [1060, 0]
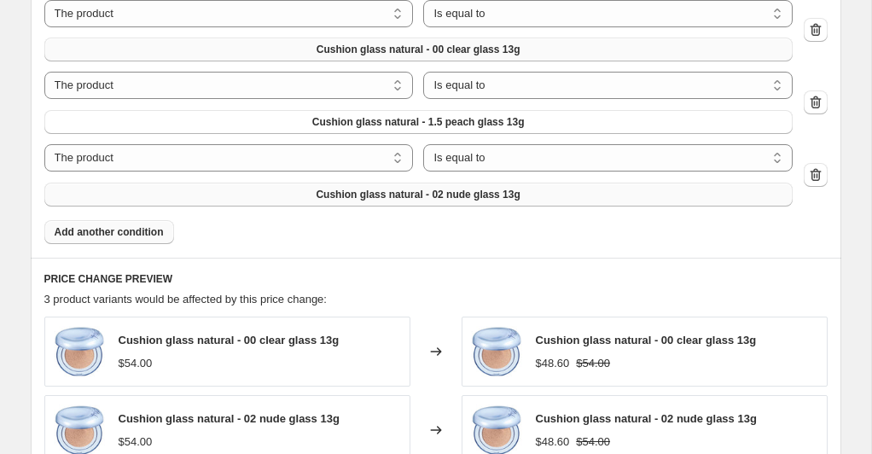
click at [154, 233] on span "Add another condition" at bounding box center [109, 232] width 109 height 14
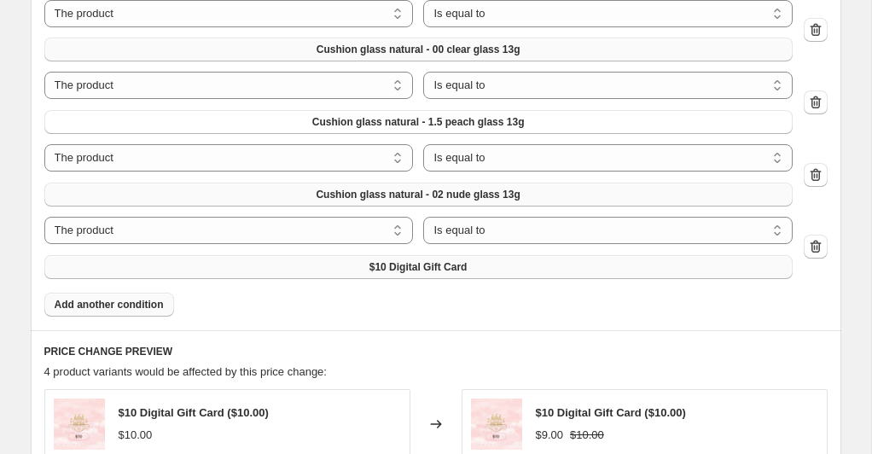
click at [459, 270] on span "$10 Digital Gift Card" at bounding box center [418, 267] width 98 height 14
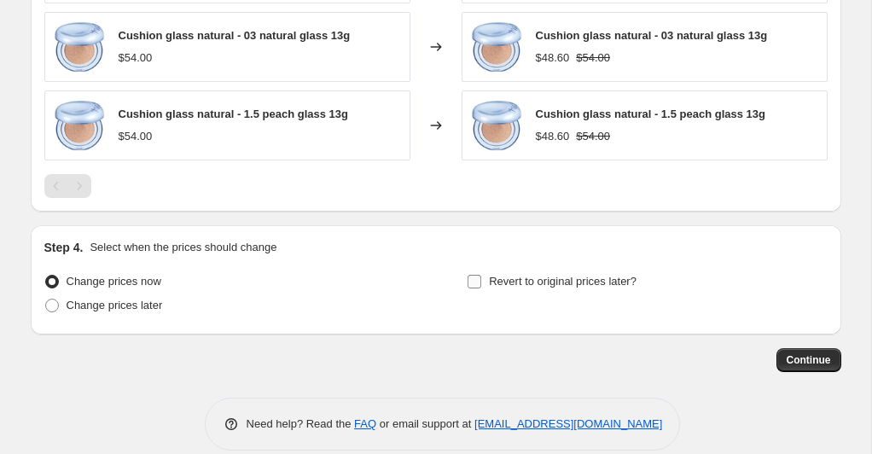
click at [471, 282] on input "Revert to original prices later?" at bounding box center [474, 282] width 14 height 14
checkbox input "true"
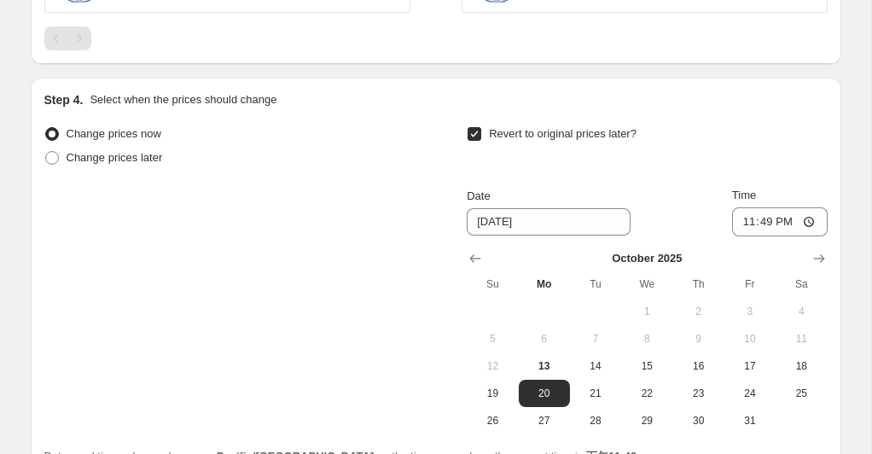
scroll to position [1757, 0]
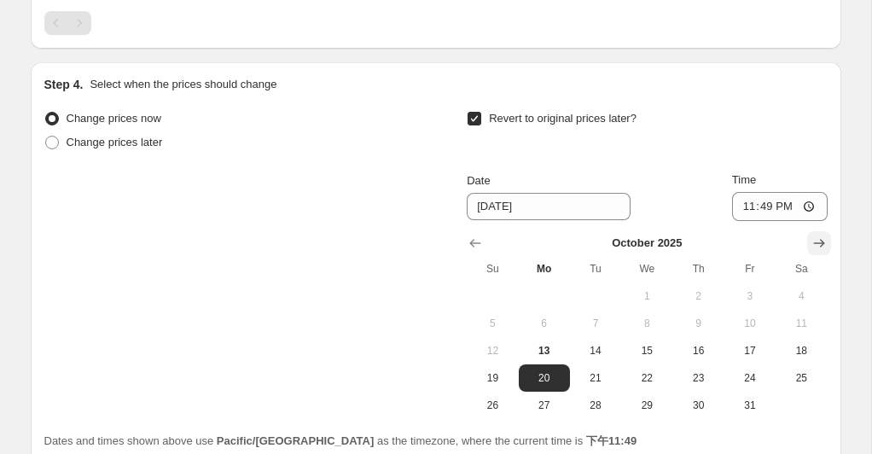
click at [817, 241] on icon "Show next month, November 2025" at bounding box center [818, 243] width 11 height 9
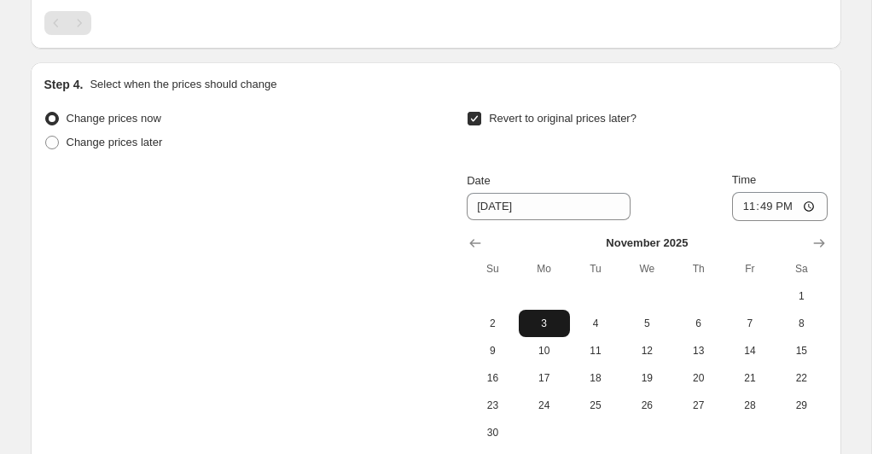
click at [554, 323] on span "3" at bounding box center [544, 323] width 38 height 14
type input "[DATE]"
click at [808, 208] on input "23:49" at bounding box center [780, 206] width 96 height 29
type input "23:59"
click at [791, 142] on div "Revert to original prices later?" at bounding box center [647, 132] width 360 height 51
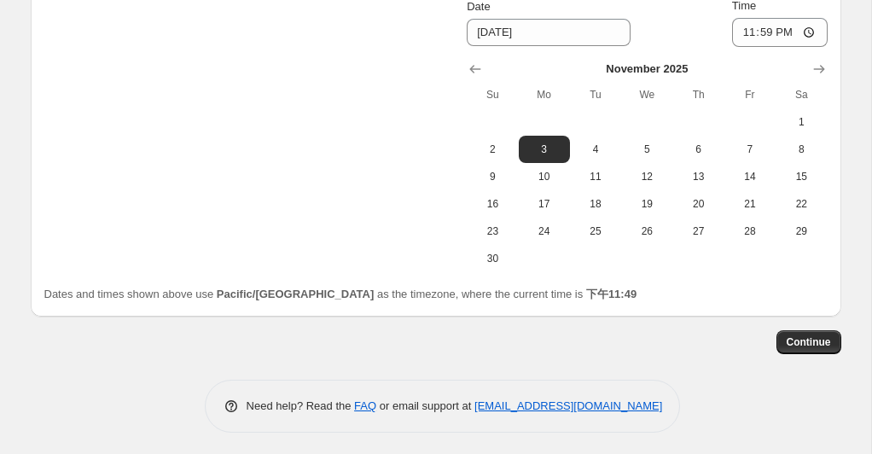
scroll to position [1933, 0]
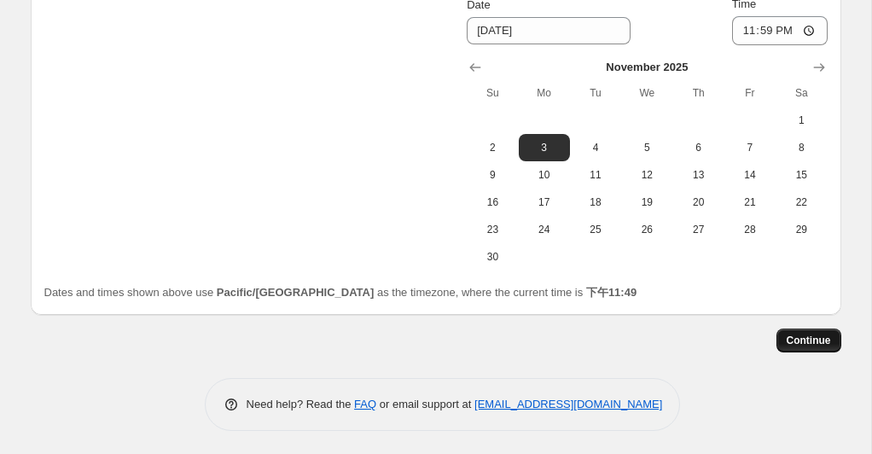
click at [795, 340] on span "Continue" at bounding box center [808, 341] width 44 height 14
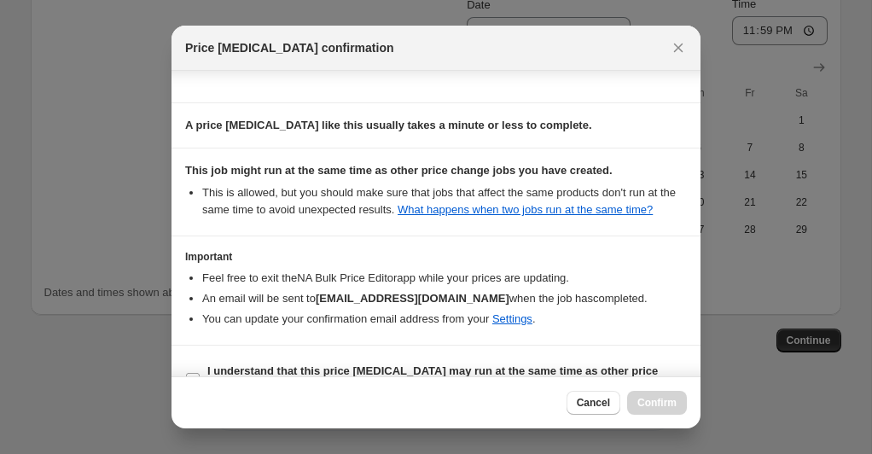
scroll to position [297, 0]
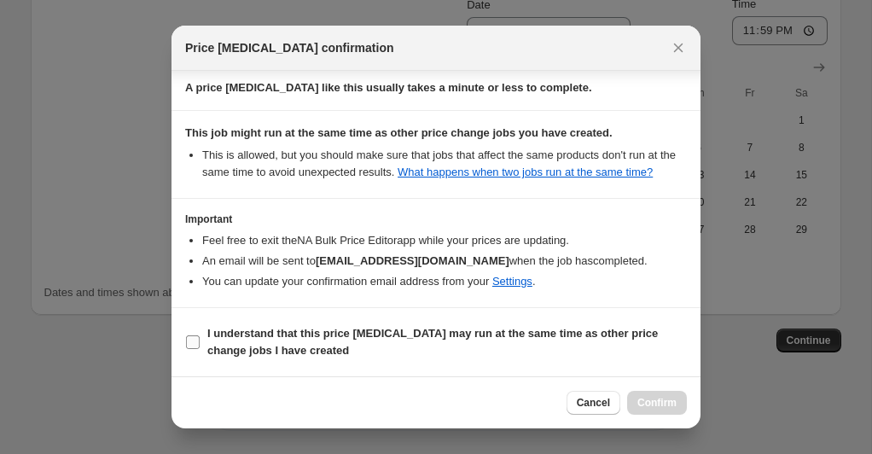
click at [186, 339] on input "I understand that this price [MEDICAL_DATA] may run at the same time as other p…" at bounding box center [193, 342] width 14 height 14
checkbox input "true"
click at [659, 397] on span "Confirm" at bounding box center [656, 403] width 39 height 14
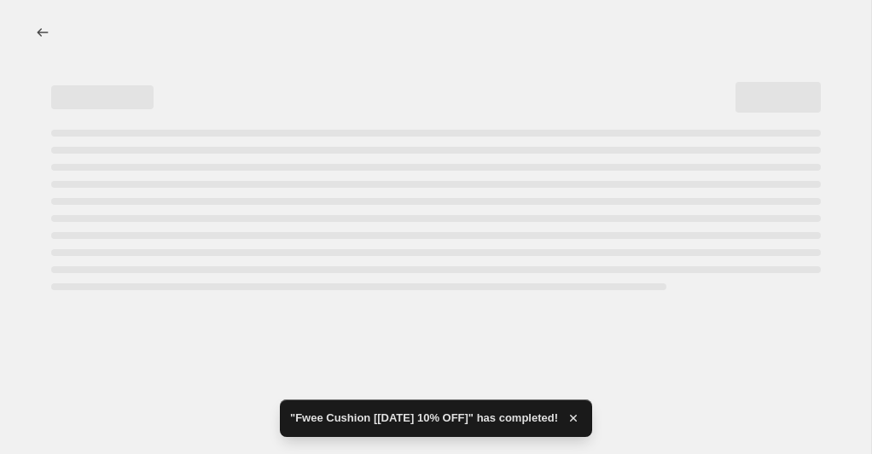
select select "percentage"
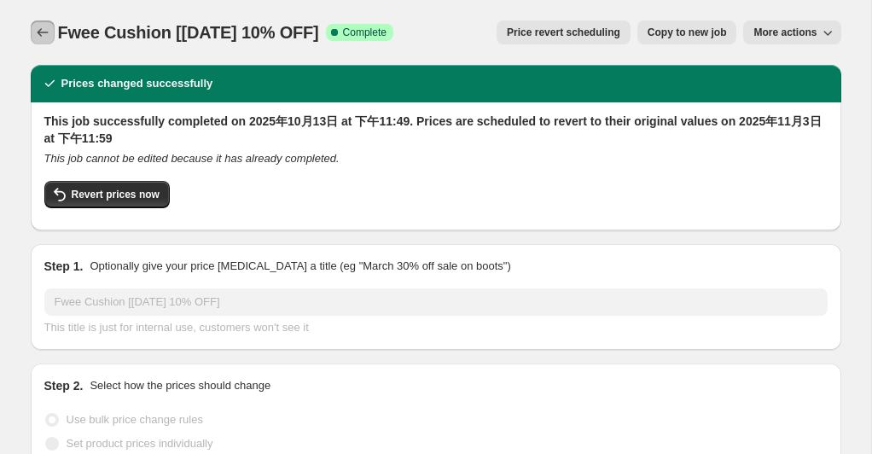
click at [44, 32] on icon "Price change jobs" at bounding box center [42, 32] width 11 height 9
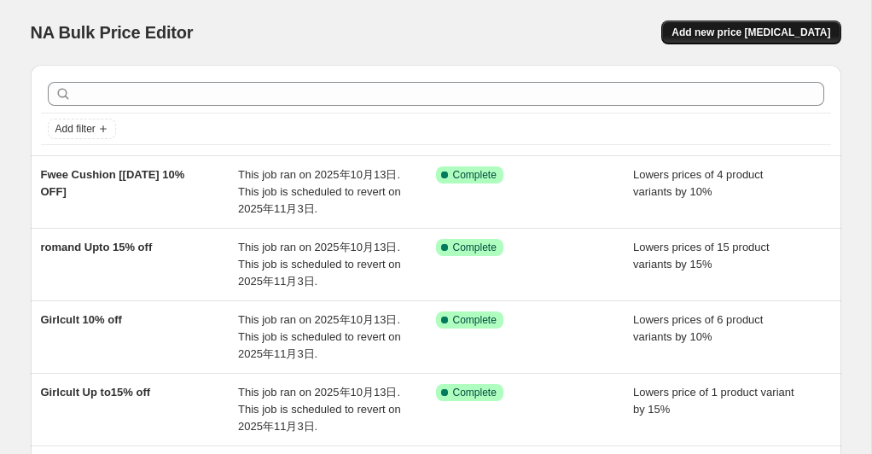
click at [740, 33] on span "Add new price [MEDICAL_DATA]" at bounding box center [750, 33] width 159 height 14
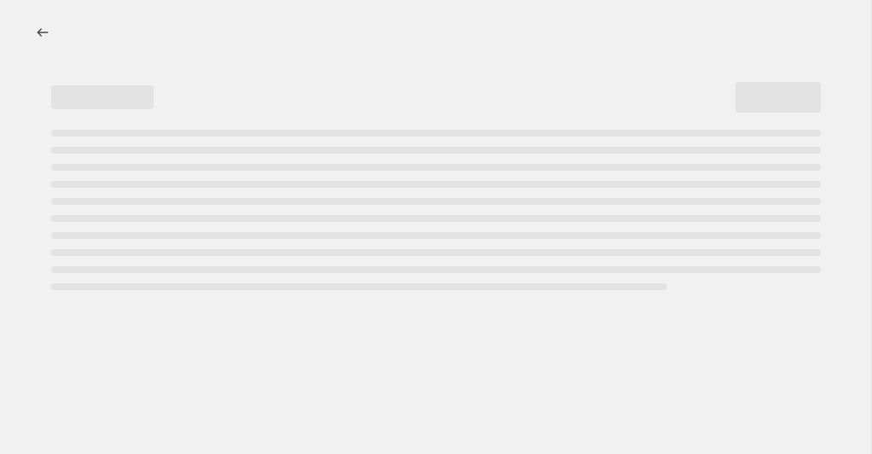
select select "percentage"
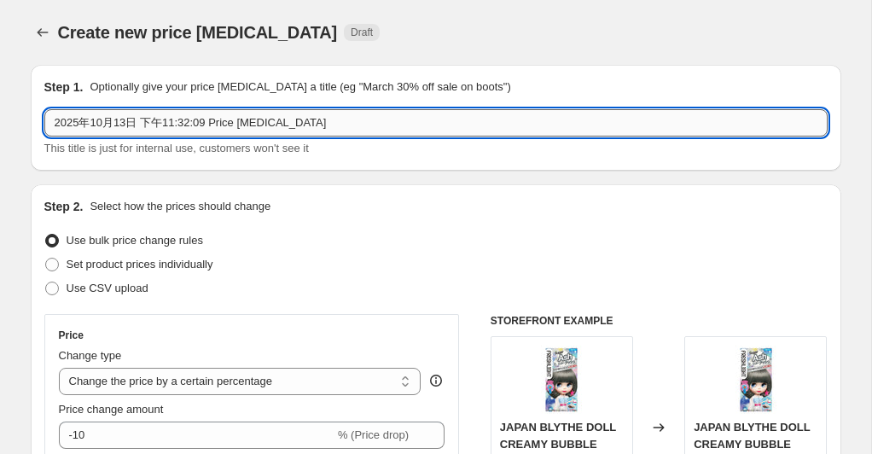
click at [298, 123] on input "2025年10月13日 下午11:32:09 Price [MEDICAL_DATA]" at bounding box center [435, 122] width 783 height 27
drag, startPoint x: 317, startPoint y: 125, endPoint x: 44, endPoint y: 117, distance: 273.9
click at [44, 117] on input "2025年10月13日 下午11:32:09 Price [MEDICAL_DATA]" at bounding box center [435, 122] width 783 height 27
paste input "FLOWFUSHI Eye [[DATE]] 15%"
type input "FLOWFUSHI Eye [[DATE]] 15%"
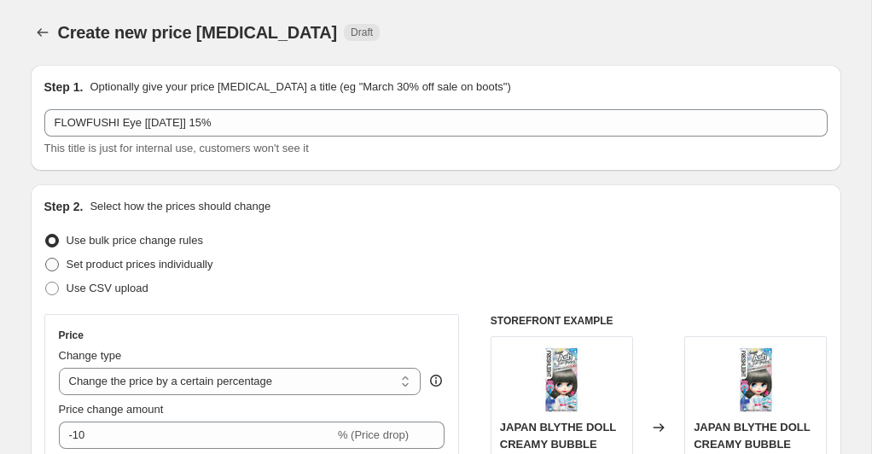
click at [52, 267] on span at bounding box center [52, 265] width 14 height 14
click at [46, 258] on input "Set product prices individually" at bounding box center [45, 258] width 1 height 1
radio input "true"
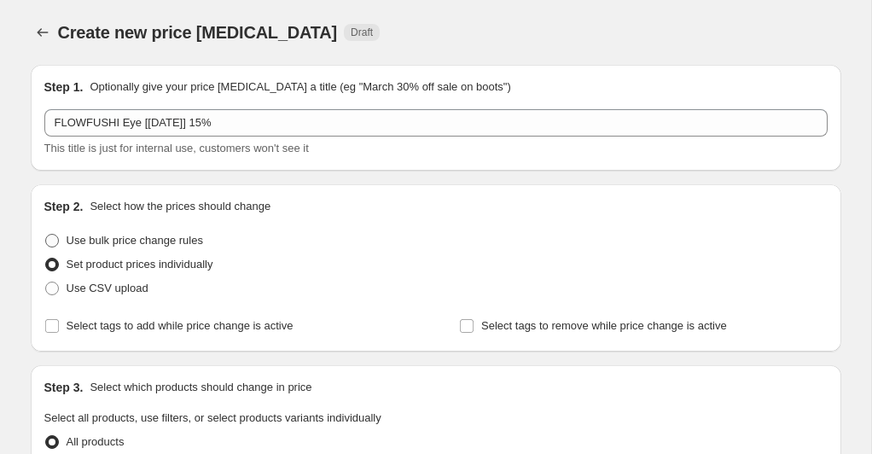
click at [44, 241] on span at bounding box center [51, 240] width 15 height 15
click at [45, 235] on input "Use bulk price change rules" at bounding box center [45, 234] width 1 height 1
radio input "true"
select select "percentage"
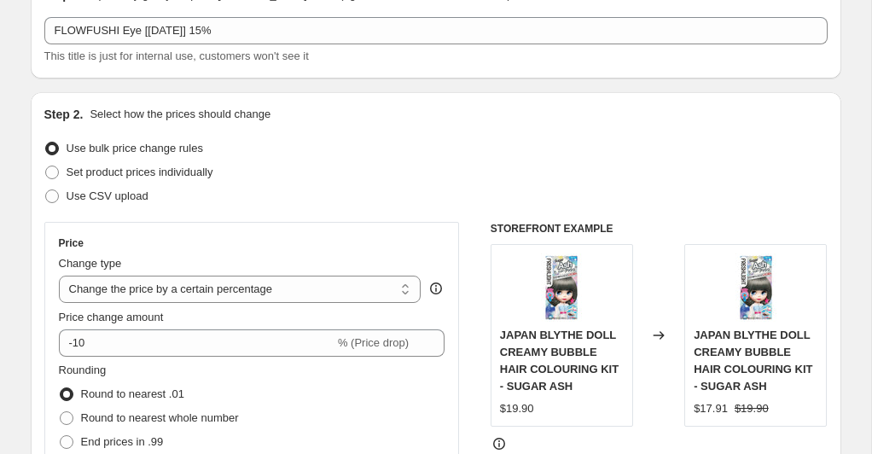
scroll to position [94, 0]
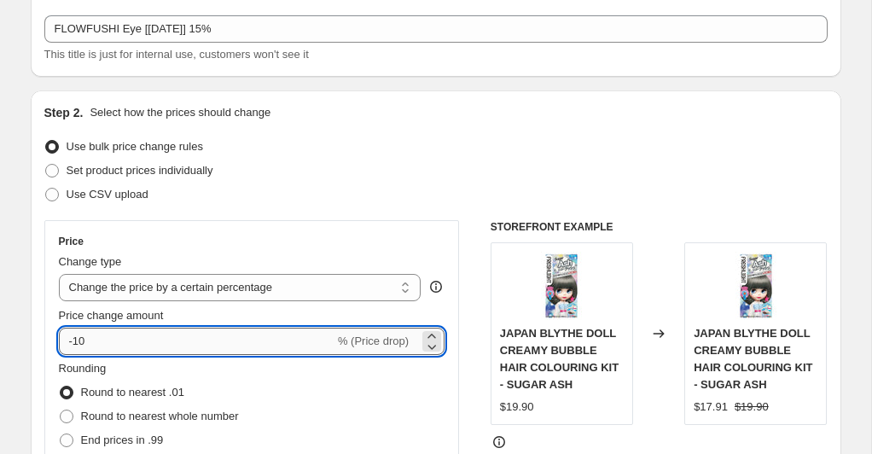
click at [119, 339] on input "-10" at bounding box center [197, 341] width 276 height 27
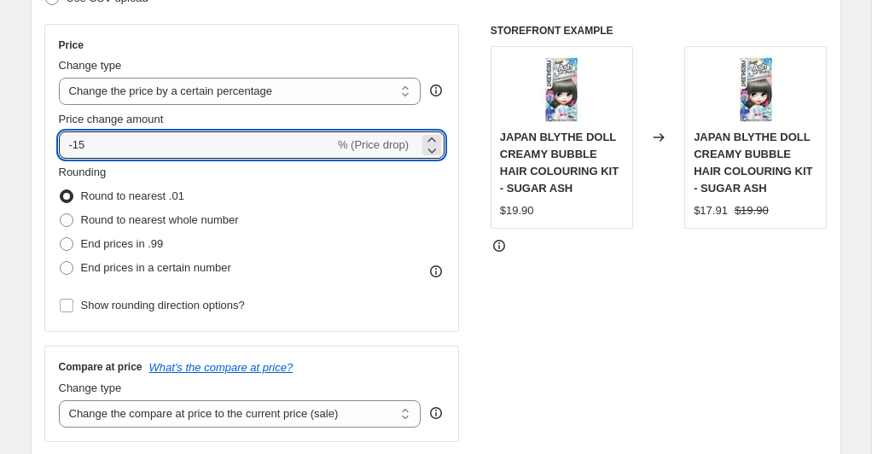
type input "-15"
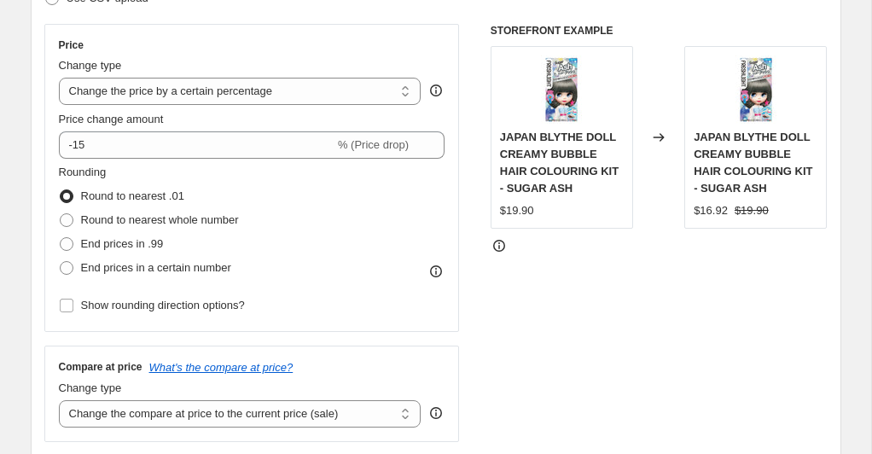
click at [384, 227] on div "Rounding Round to nearest .01 Round to nearest whole number End prices in .99 E…" at bounding box center [252, 222] width 386 height 116
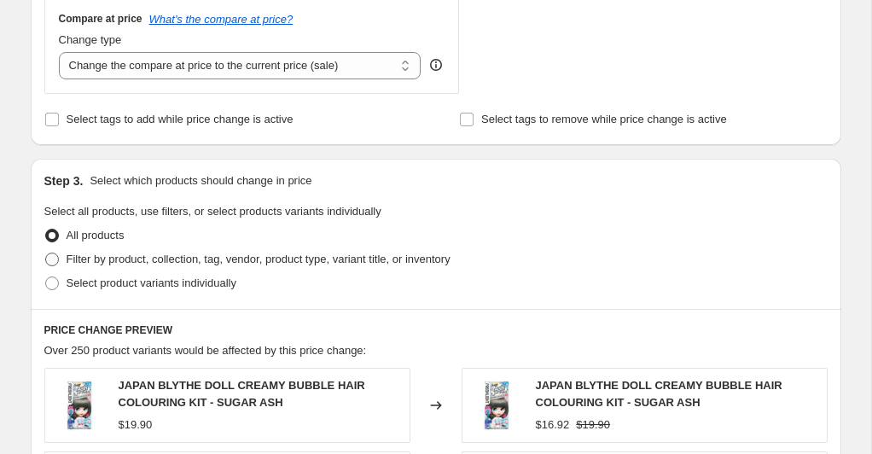
scroll to position [640, 0]
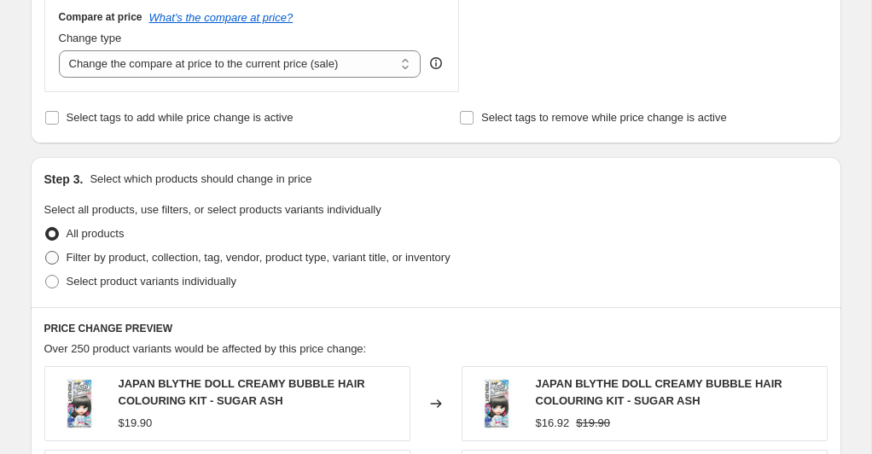
click at [55, 252] on span at bounding box center [52, 258] width 14 height 14
click at [46, 252] on input "Filter by product, collection, tag, vendor, product type, variant title, or inv…" at bounding box center [45, 251] width 1 height 1
radio input "true"
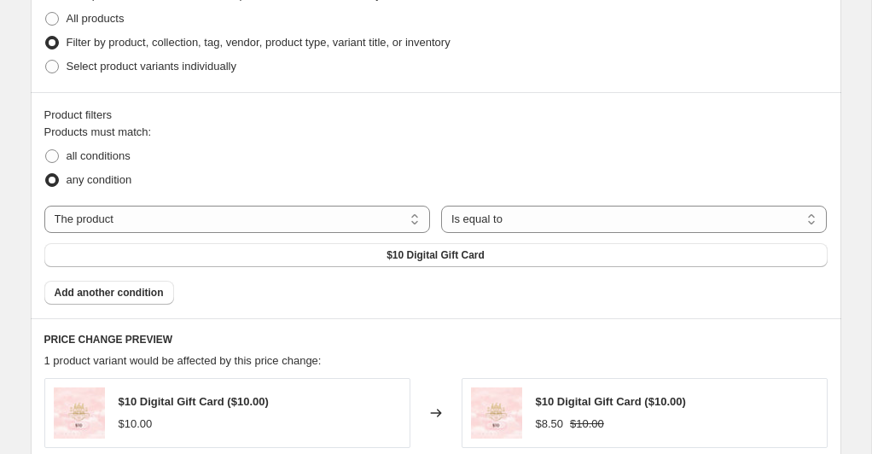
scroll to position [858, 0]
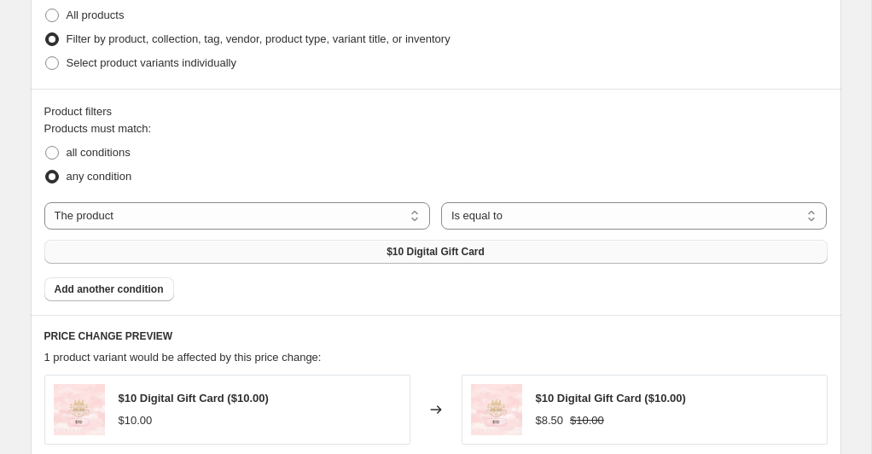
click at [407, 252] on span "$10 Digital Gift Card" at bounding box center [435, 252] width 98 height 14
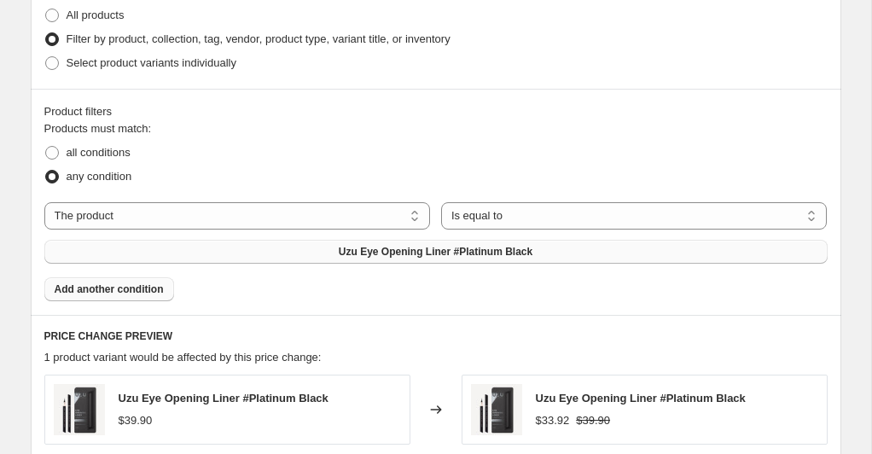
click at [156, 285] on span "Add another condition" at bounding box center [109, 289] width 109 height 14
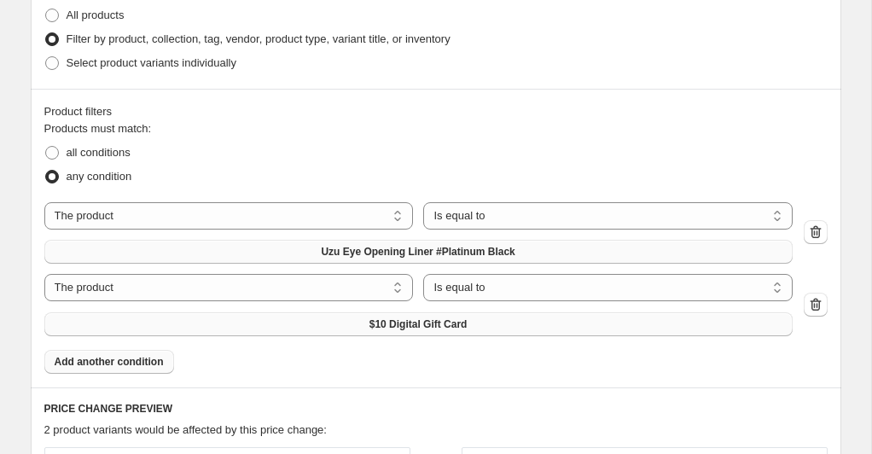
click at [402, 322] on span "$10 Digital Gift Card" at bounding box center [418, 324] width 98 height 14
click at [154, 359] on span "Add another condition" at bounding box center [109, 362] width 109 height 14
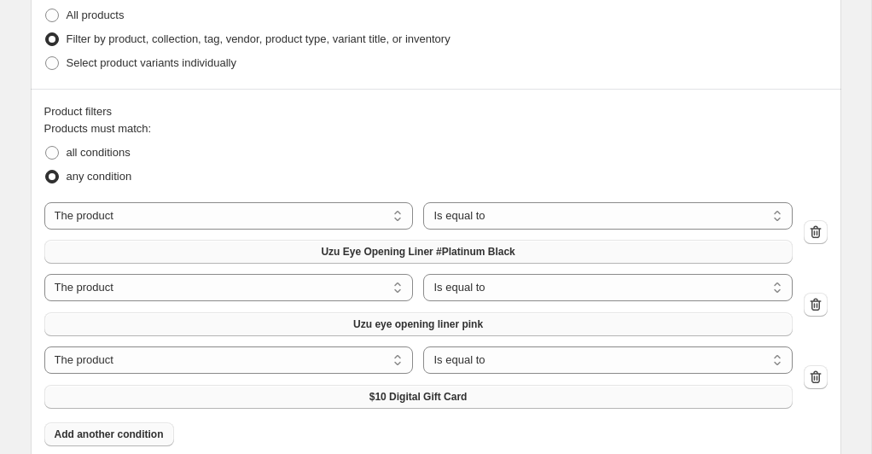
click at [392, 392] on span "$10 Digital Gift Card" at bounding box center [418, 397] width 98 height 14
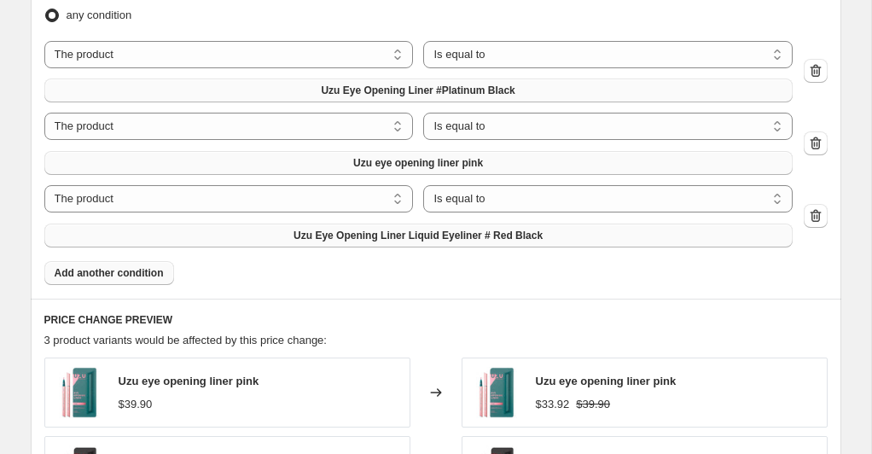
scroll to position [1022, 0]
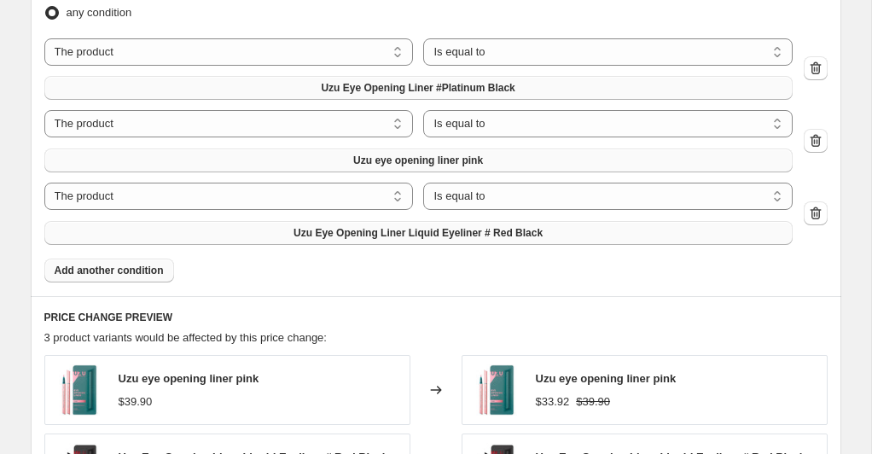
click at [156, 273] on span "Add another condition" at bounding box center [109, 271] width 109 height 14
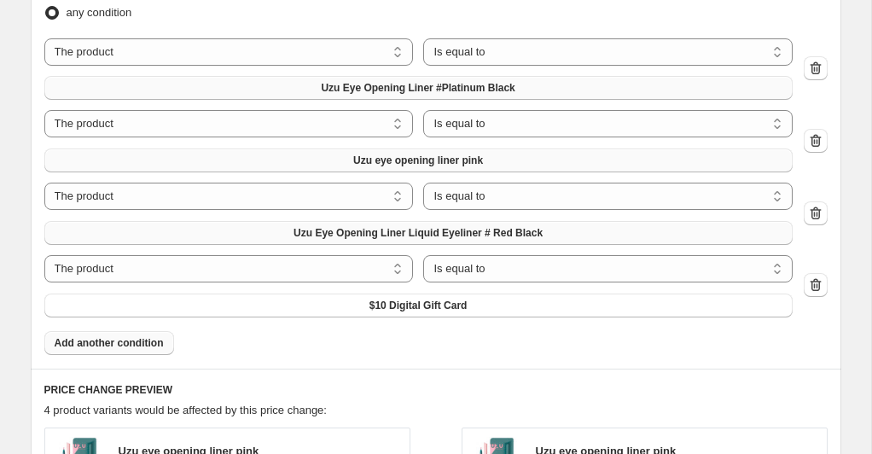
click at [443, 305] on span "$10 Digital Gift Card" at bounding box center [418, 306] width 98 height 14
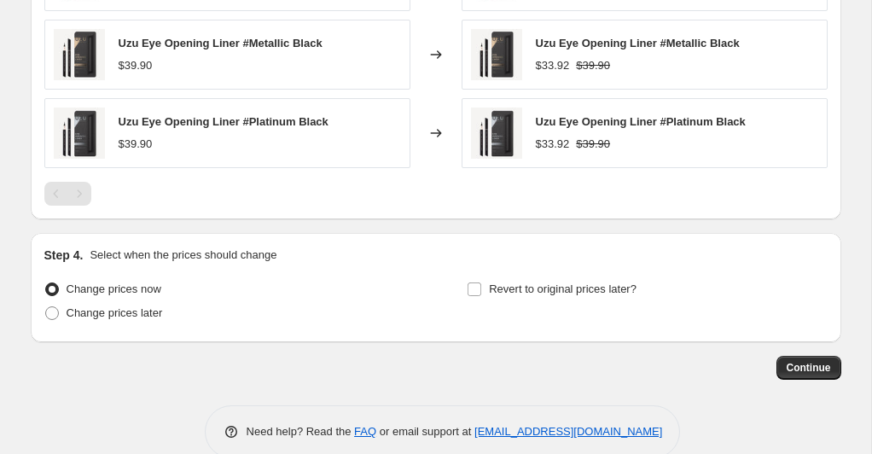
scroll to position [1614, 0]
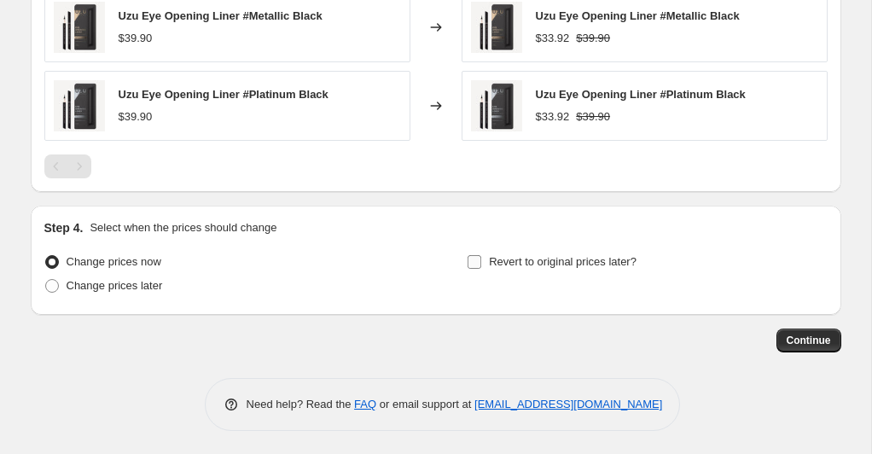
click at [476, 261] on input "Revert to original prices later?" at bounding box center [474, 262] width 14 height 14
checkbox input "true"
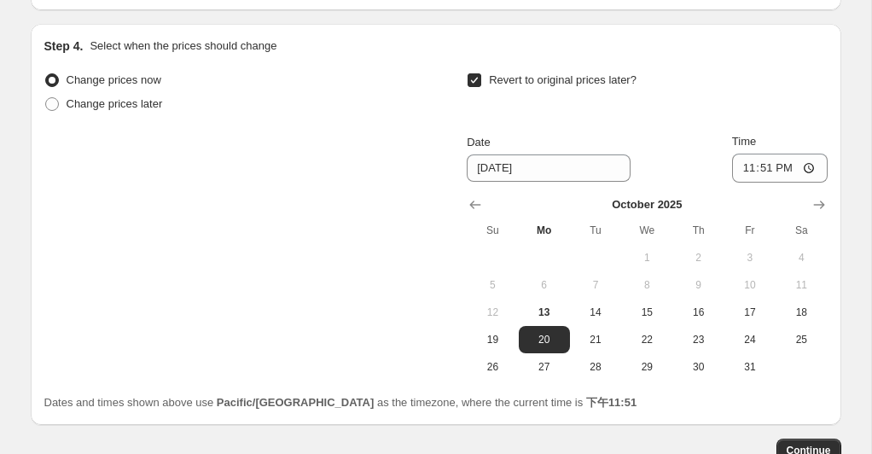
scroll to position [1797, 0]
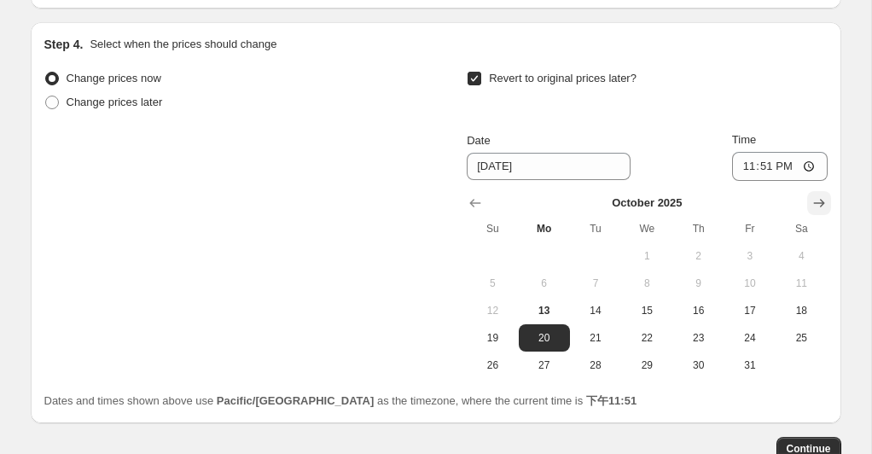
click at [816, 200] on icon "Show next month, November 2025" at bounding box center [818, 202] width 17 height 17
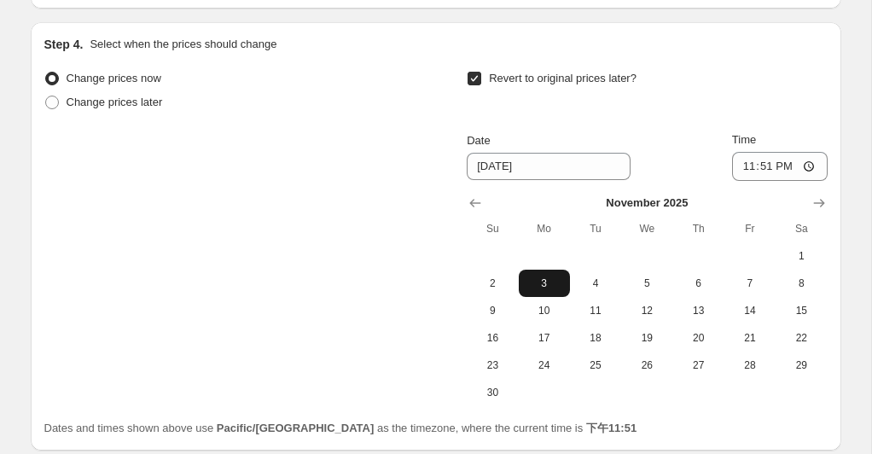
click at [548, 276] on span "3" at bounding box center [544, 283] width 38 height 14
type input "[DATE]"
click at [804, 167] on input "23:51" at bounding box center [780, 166] width 96 height 29
click at [818, 97] on div "Revert to original prices later?" at bounding box center [647, 92] width 360 height 51
click at [806, 161] on input "23:00" at bounding box center [780, 166] width 96 height 29
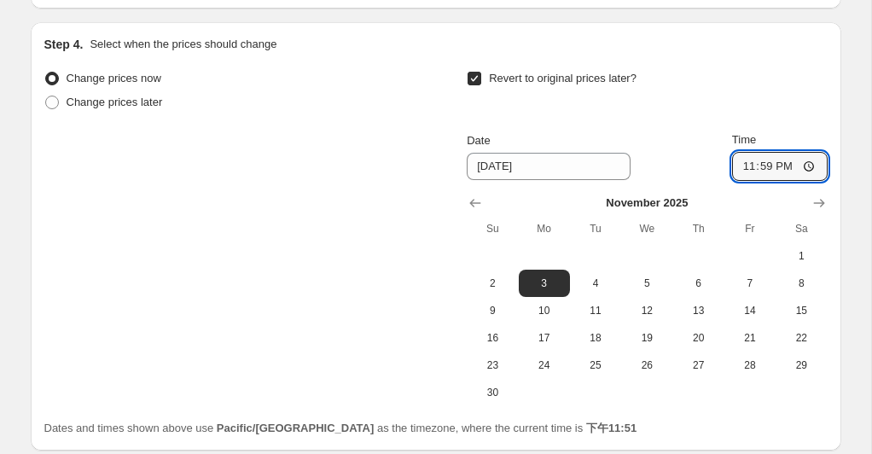
type input "23:59"
click at [839, 113] on div "Step 4. Select when the prices should change Change prices now Change prices la…" at bounding box center [436, 236] width 810 height 428
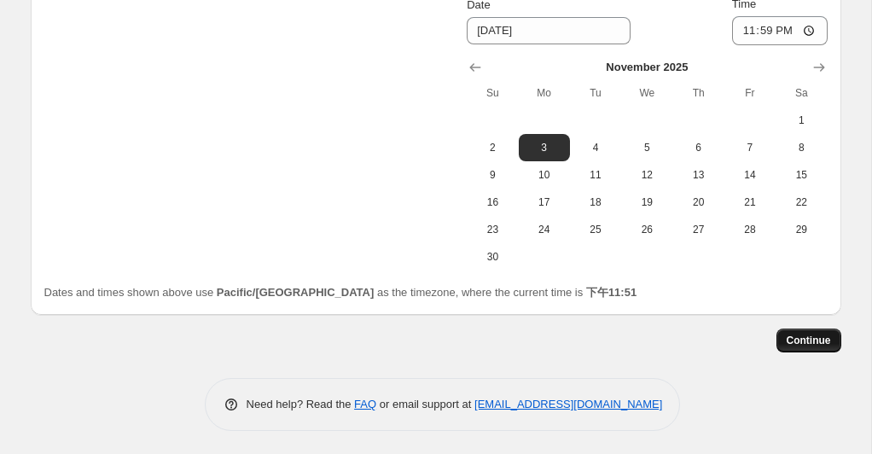
click at [790, 334] on span "Continue" at bounding box center [808, 341] width 44 height 14
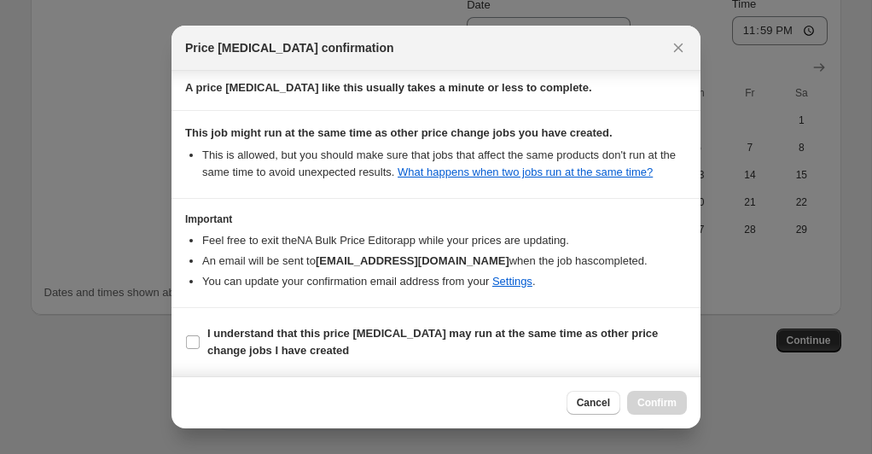
scroll to position [297, 0]
click at [193, 338] on input "I understand that this price [MEDICAL_DATA] may run at the same time as other p…" at bounding box center [193, 342] width 14 height 14
checkbox input "true"
click at [647, 401] on span "Confirm" at bounding box center [656, 403] width 39 height 14
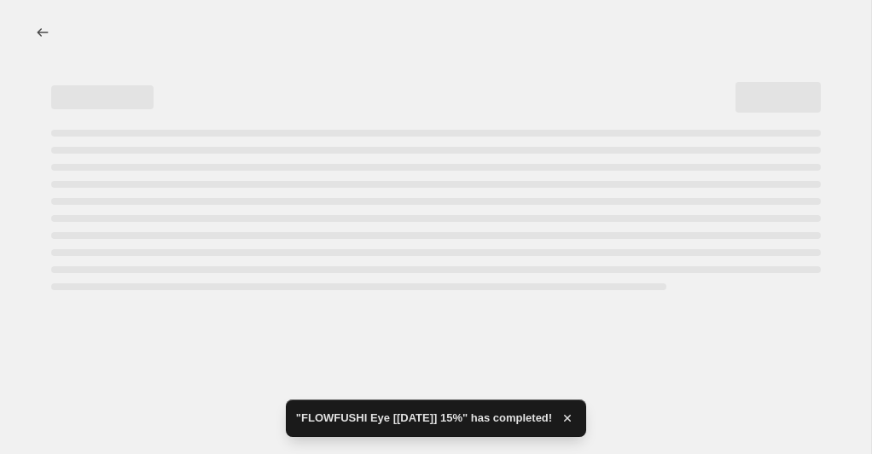
select select "percentage"
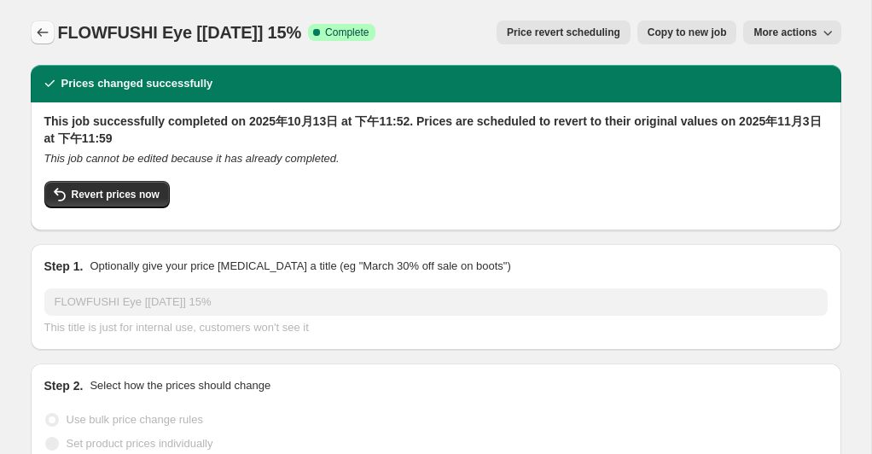
click at [39, 33] on icon "Price change jobs" at bounding box center [42, 32] width 17 height 17
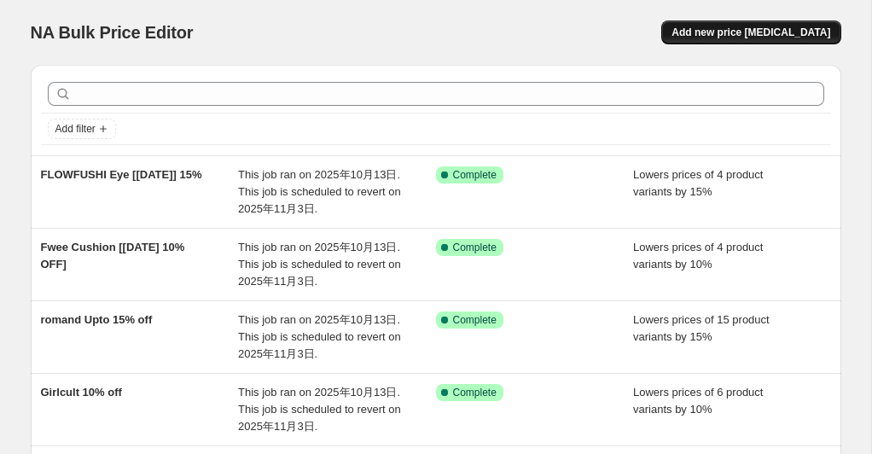
click at [764, 37] on span "Add new price [MEDICAL_DATA]" at bounding box center [750, 33] width 159 height 14
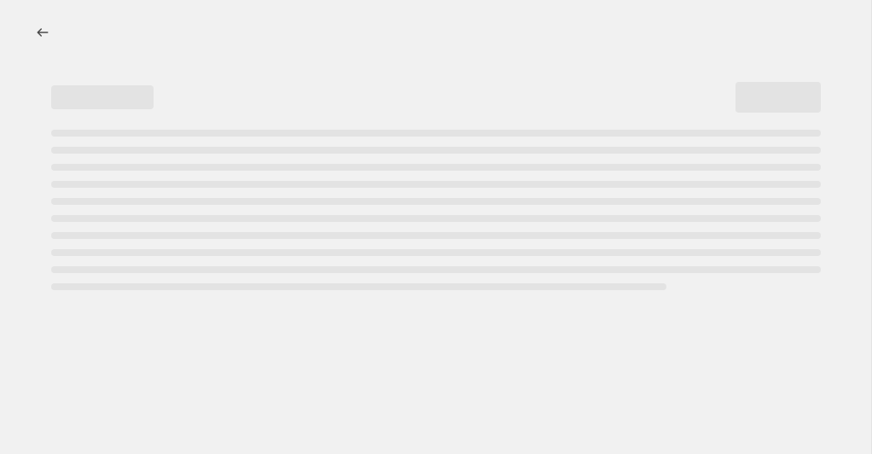
select select "percentage"
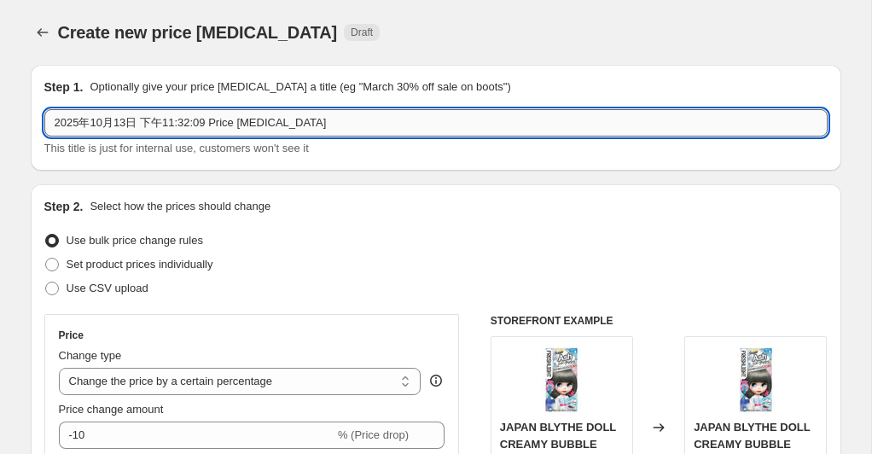
drag, startPoint x: 337, startPoint y: 123, endPoint x: 62, endPoint y: 118, distance: 274.7
click at [40, 115] on div "Step 1. Optionally give your price [MEDICAL_DATA] a title (eg "March 30% off sa…" at bounding box center [436, 118] width 810 height 106
paste input "HelloBubble[30%Special]"
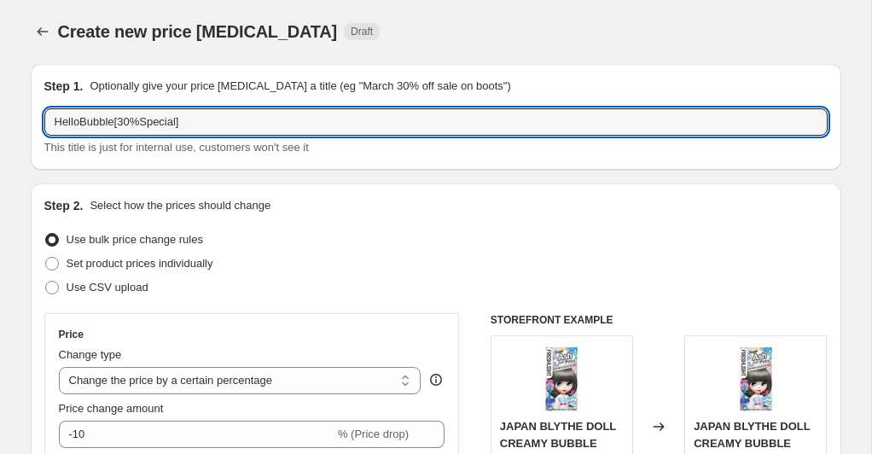
drag, startPoint x: 125, startPoint y: 121, endPoint x: 148, endPoint y: 140, distance: 30.4
click at [125, 121] on input "HelloBubble[30%Special]" at bounding box center [435, 121] width 783 height 27
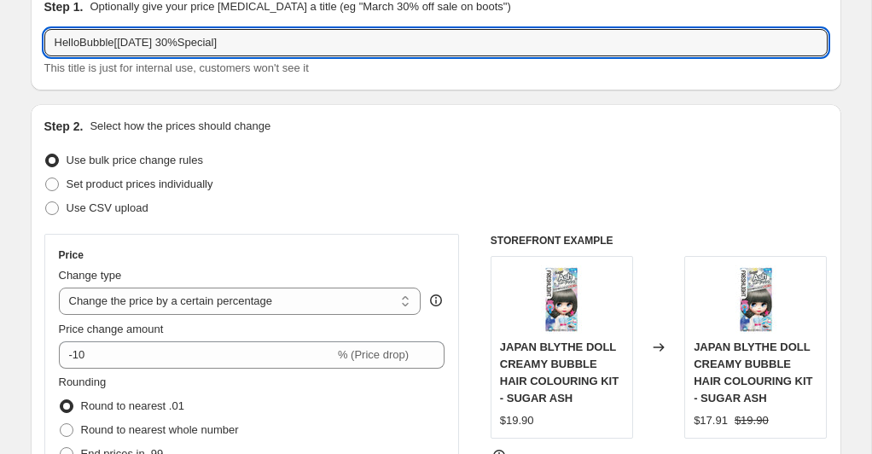
scroll to position [104, 0]
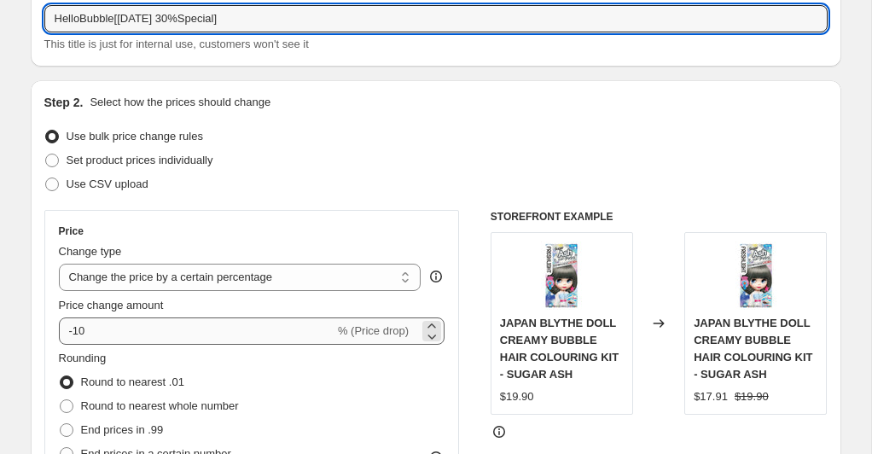
type input "HelloBubble[[DATE] 30%Special]"
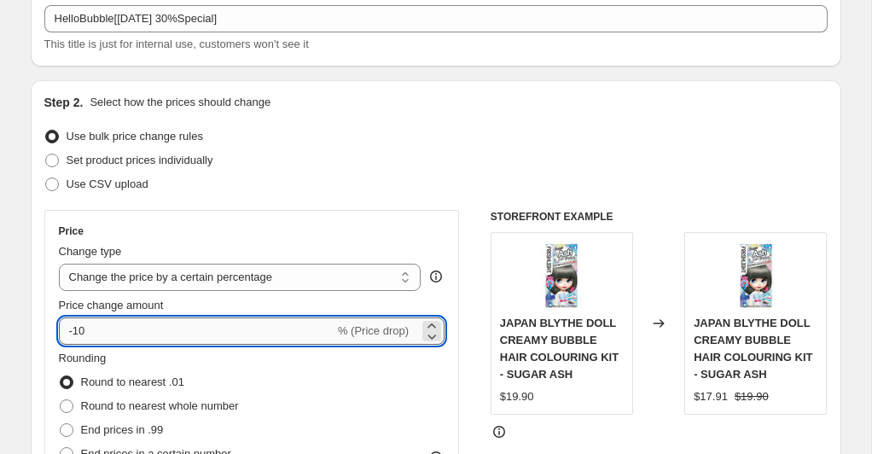
click at [203, 329] on input "-10" at bounding box center [197, 330] width 276 height 27
type input "-1"
type input "-30"
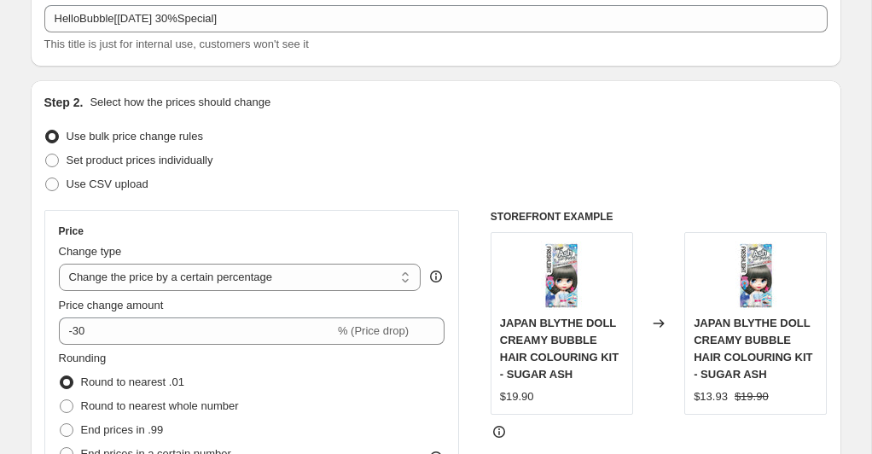
click at [391, 237] on div "Price Change type Change the price to a certain amount Change the price by a ce…" at bounding box center [252, 363] width 386 height 279
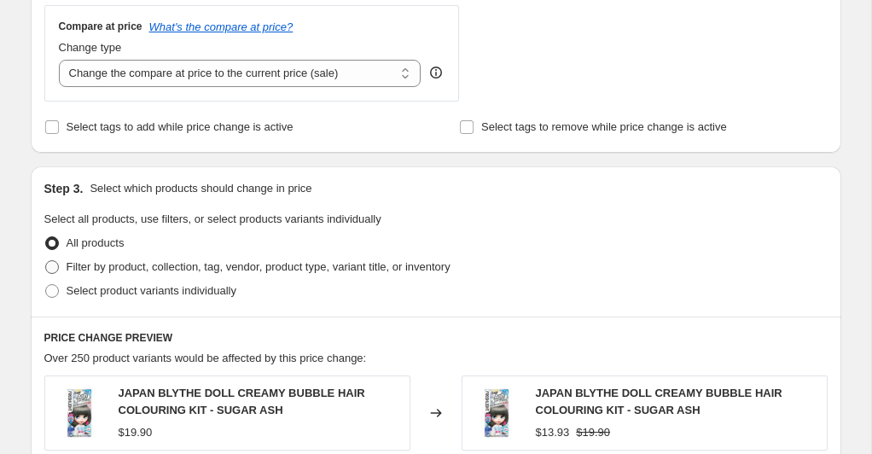
click at [47, 266] on span at bounding box center [52, 267] width 14 height 14
click at [46, 261] on input "Filter by product, collection, tag, vendor, product type, variant title, or inv…" at bounding box center [45, 260] width 1 height 1
radio input "true"
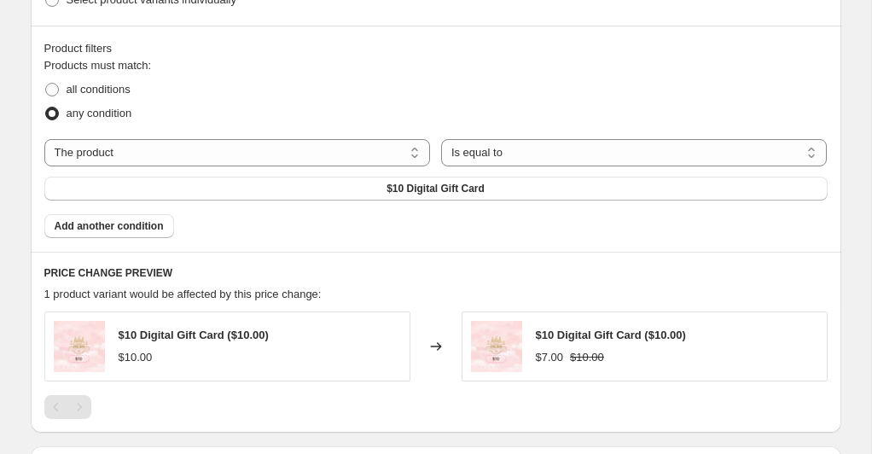
scroll to position [995, 0]
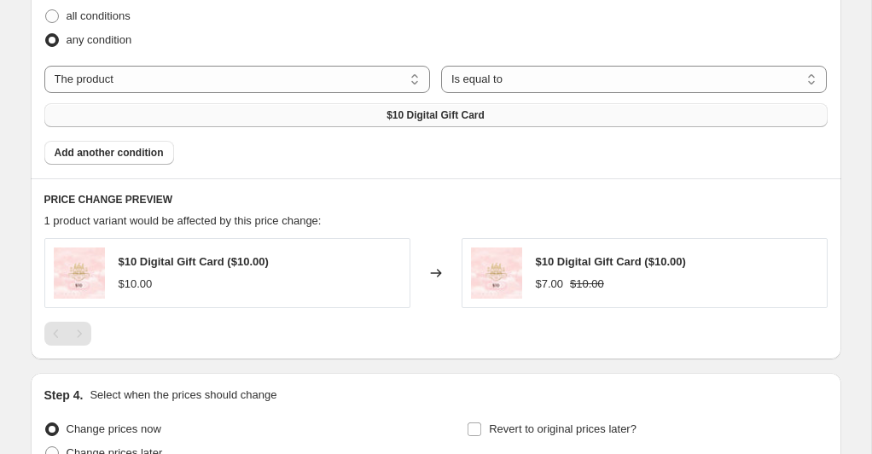
click at [528, 111] on button "$10 Digital Gift Card" at bounding box center [435, 115] width 783 height 24
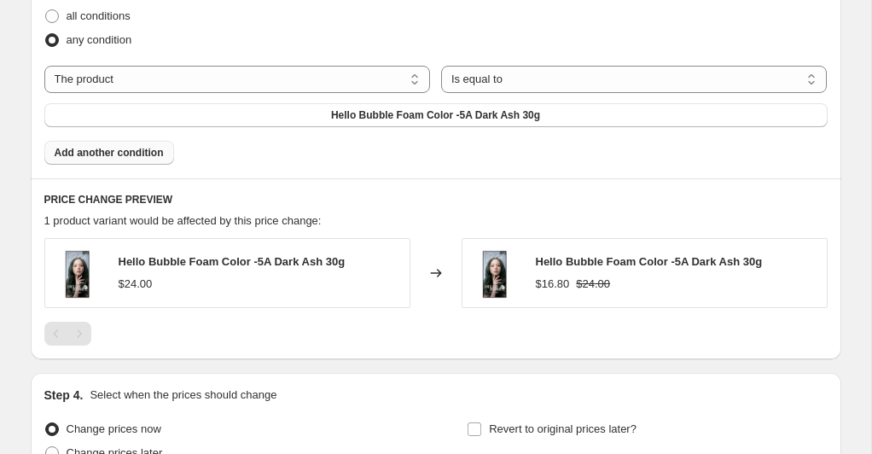
click at [149, 153] on span "Add another condition" at bounding box center [109, 153] width 109 height 14
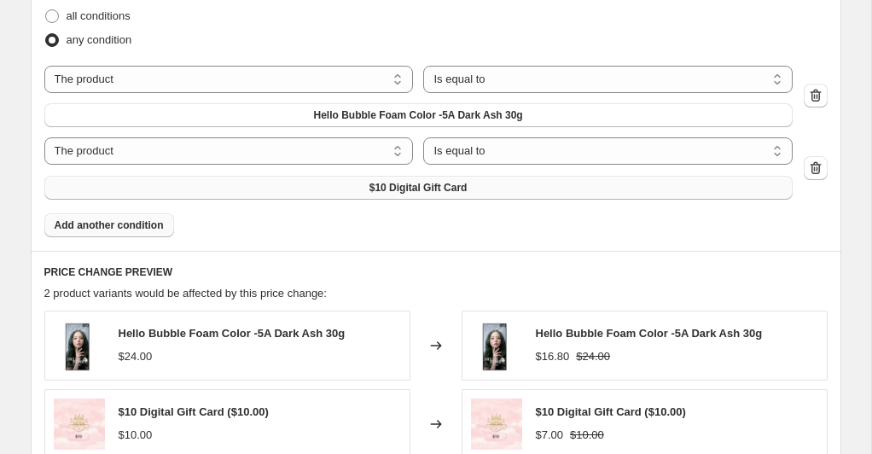
click at [376, 195] on button "$10 Digital Gift Card" at bounding box center [418, 188] width 748 height 24
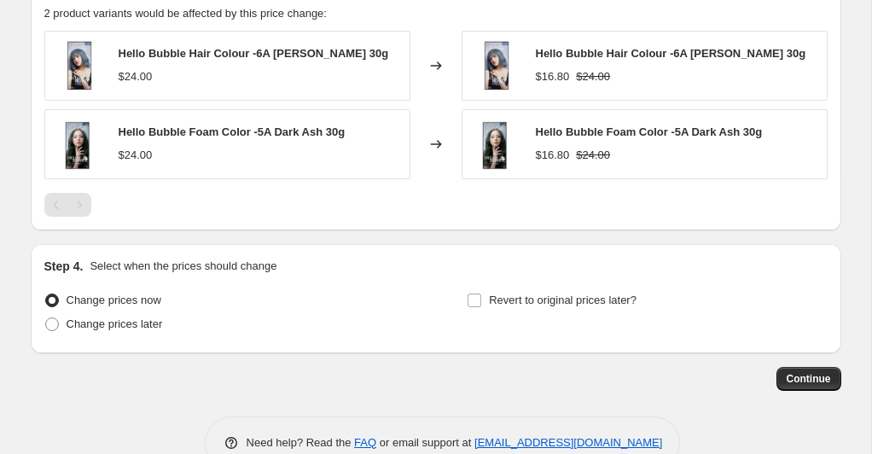
scroll to position [1279, 0]
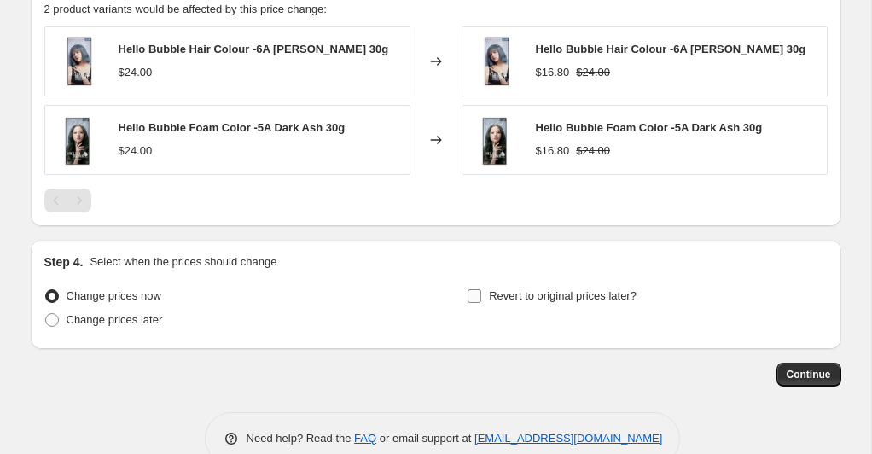
click at [477, 294] on input "Revert to original prices later?" at bounding box center [474, 296] width 14 height 14
checkbox input "true"
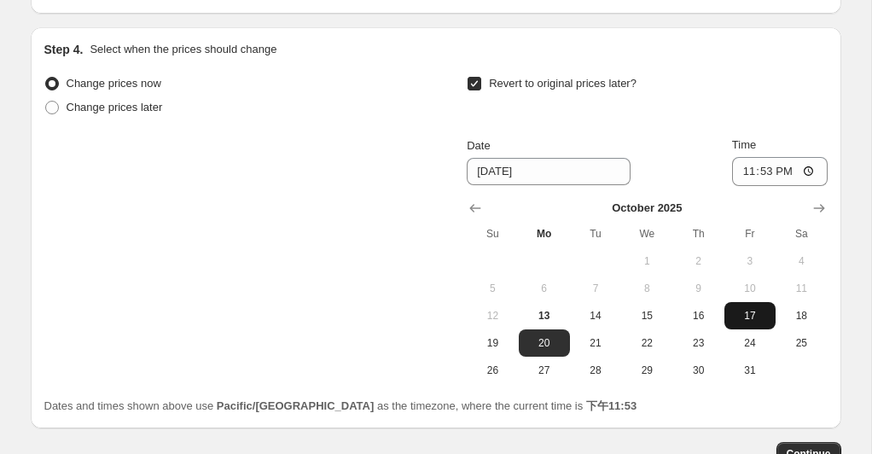
scroll to position [1523, 0]
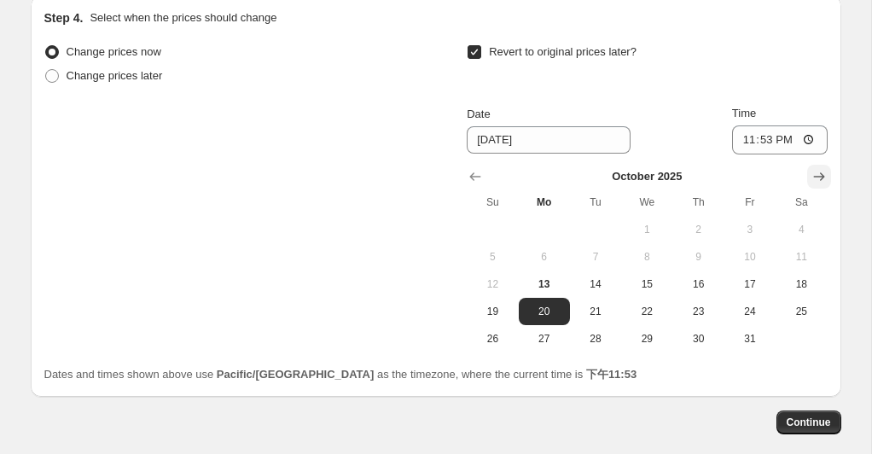
click at [821, 175] on icon "Show next month, November 2025" at bounding box center [818, 176] width 11 height 9
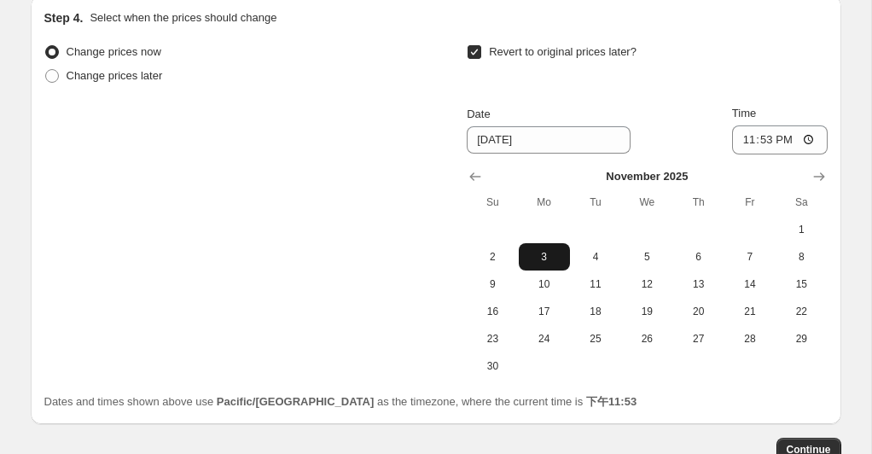
click at [553, 250] on span "3" at bounding box center [544, 257] width 38 height 14
type input "[DATE]"
click at [809, 136] on input "23:53" at bounding box center [780, 139] width 96 height 29
type input "23:59"
click at [810, 67] on div "Revert to original prices later?" at bounding box center [647, 65] width 360 height 51
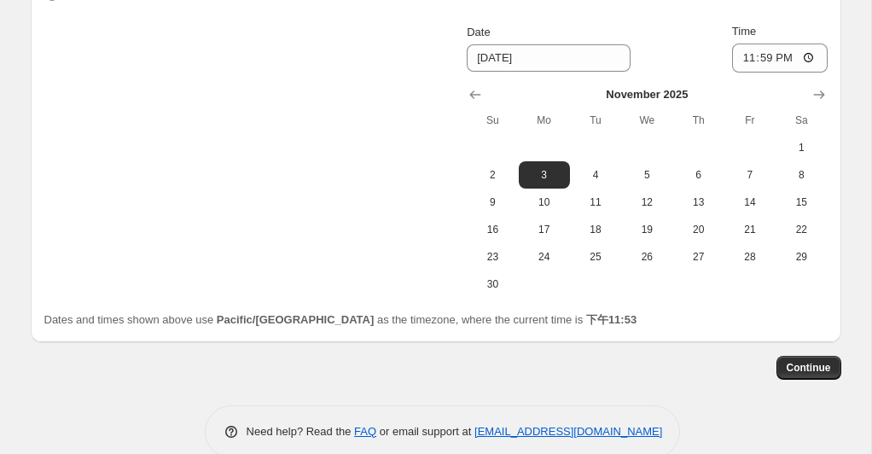
scroll to position [1632, 0]
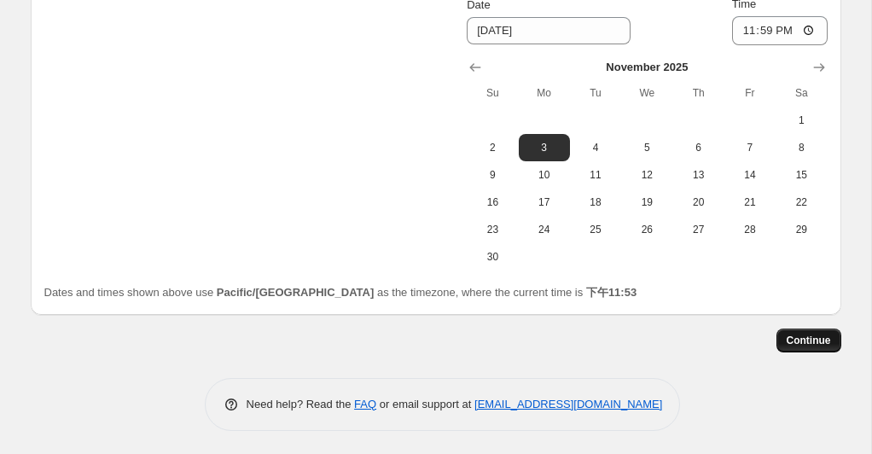
click at [816, 335] on span "Continue" at bounding box center [808, 341] width 44 height 14
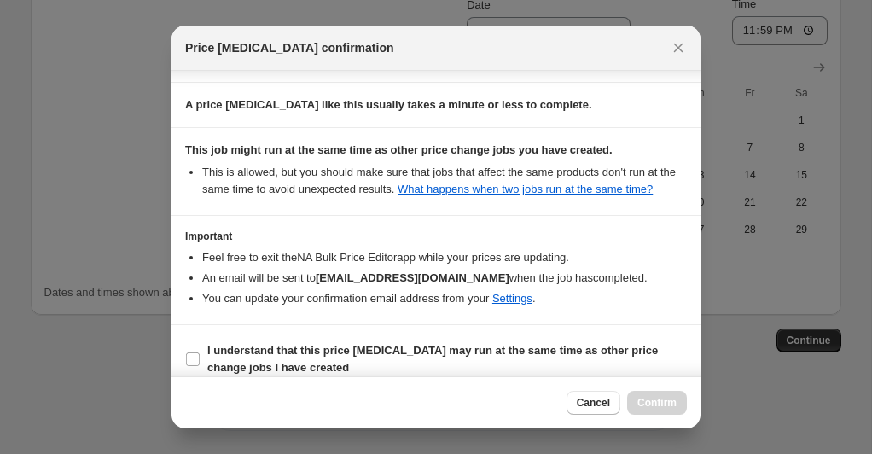
scroll to position [297, 0]
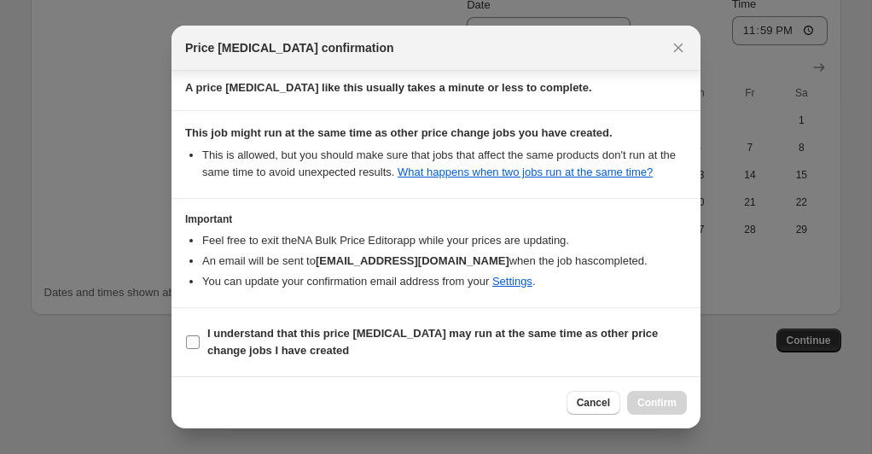
click at [199, 336] on input "I understand that this price [MEDICAL_DATA] may run at the same time as other p…" at bounding box center [193, 342] width 14 height 14
checkbox input "true"
click at [674, 400] on span "Confirm" at bounding box center [656, 403] width 39 height 14
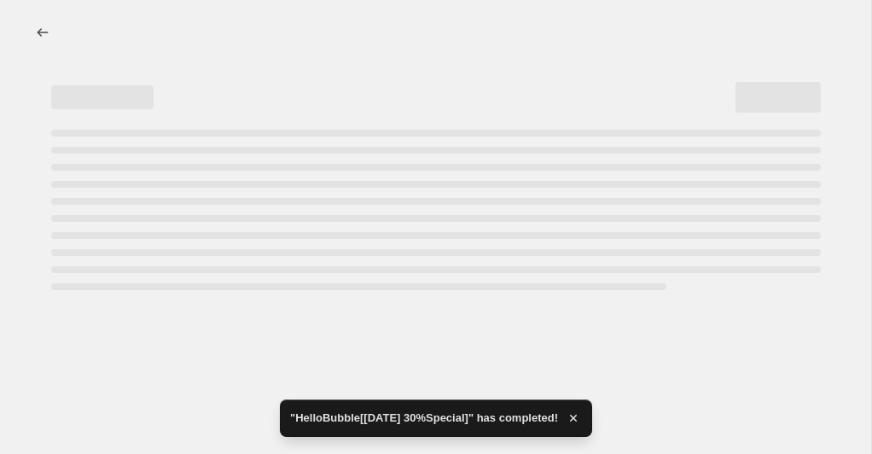
select select "percentage"
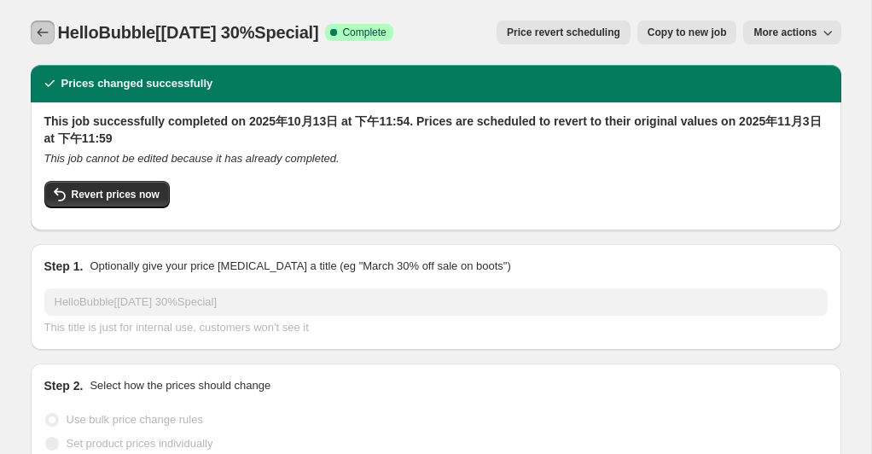
click at [44, 34] on icon "Price change jobs" at bounding box center [42, 32] width 17 height 17
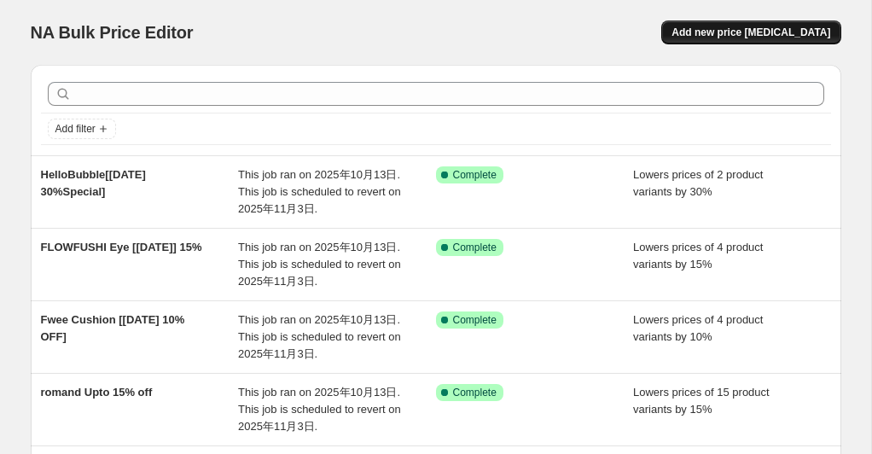
click at [740, 28] on span "Add new price [MEDICAL_DATA]" at bounding box center [750, 33] width 159 height 14
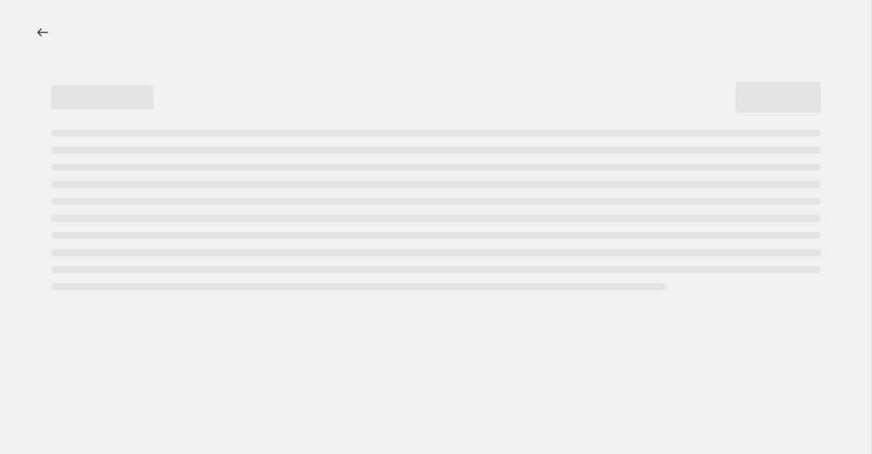
select select "percentage"
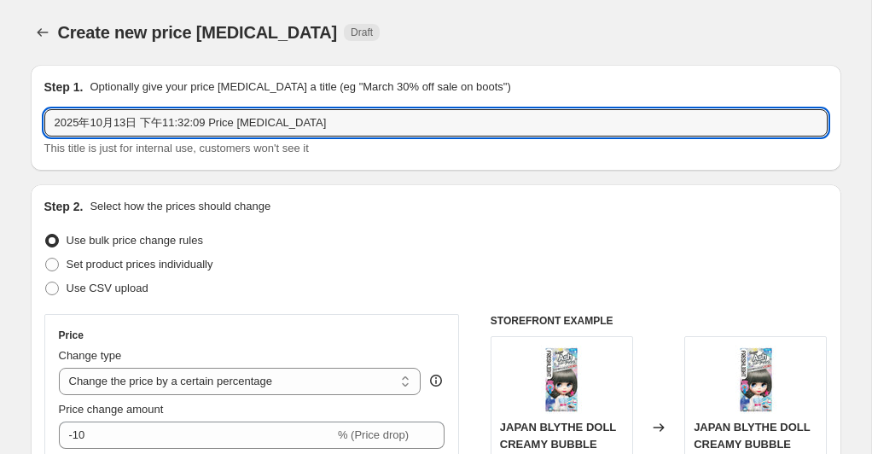
drag, startPoint x: 313, startPoint y: 124, endPoint x: 63, endPoint y: 115, distance: 250.1
click at [38, 113] on div "Step 1. Optionally give your price [MEDICAL_DATA] a title (eg "March 30% off sa…" at bounding box center [436, 118] width 810 height 106
paste input "Monthly Lens [PERSON_NAME] 30%OF"
click at [200, 130] on input "Monthly Lens [PERSON_NAME] 30%OF" at bounding box center [435, 122] width 783 height 27
type input "Monthly Lens -30%OF"
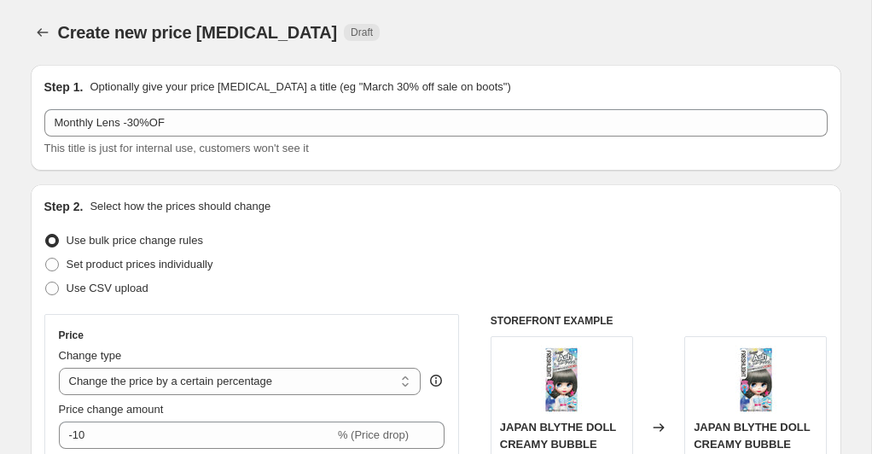
click at [352, 269] on div "Set product prices individually" at bounding box center [435, 264] width 783 height 24
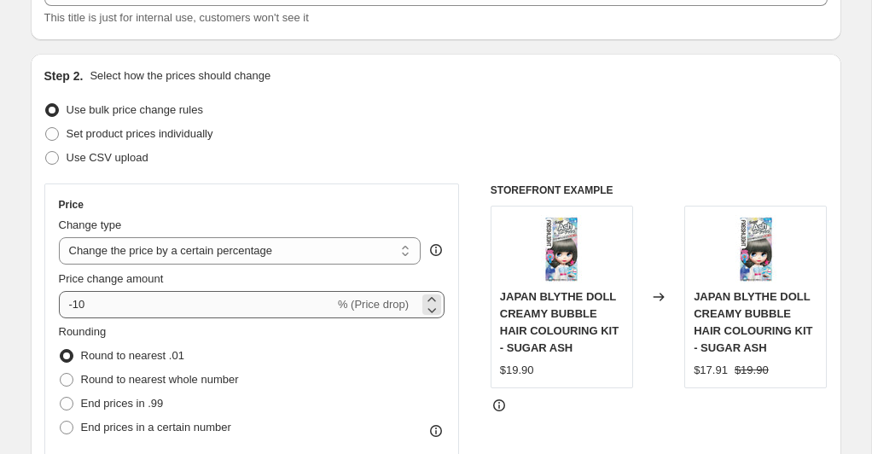
scroll to position [150, 0]
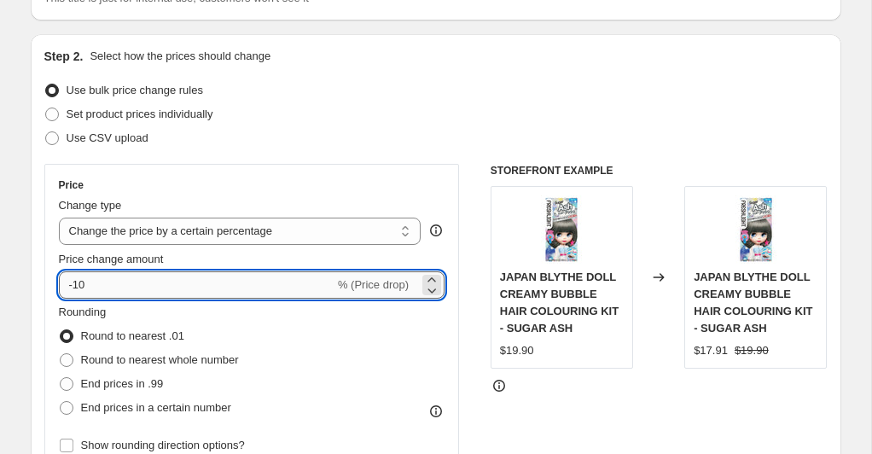
click at [155, 286] on input "-10" at bounding box center [197, 284] width 276 height 27
type input "-1"
type input "-30"
click at [383, 171] on div "Price Change type Change the price to a certain amount Change the price by a ce…" at bounding box center [251, 318] width 415 height 308
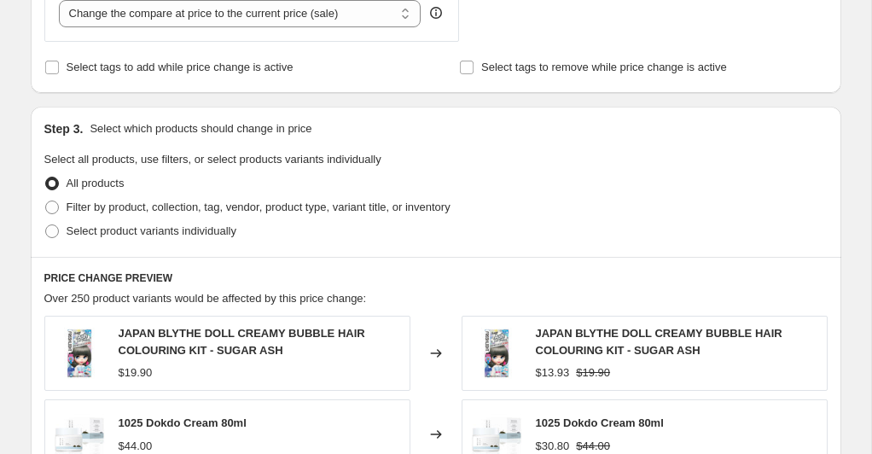
scroll to position [691, 0]
click at [53, 207] on span at bounding box center [52, 207] width 14 height 14
click at [46, 200] on input "Filter by product, collection, tag, vendor, product type, variant title, or inv…" at bounding box center [45, 200] width 1 height 1
radio input "true"
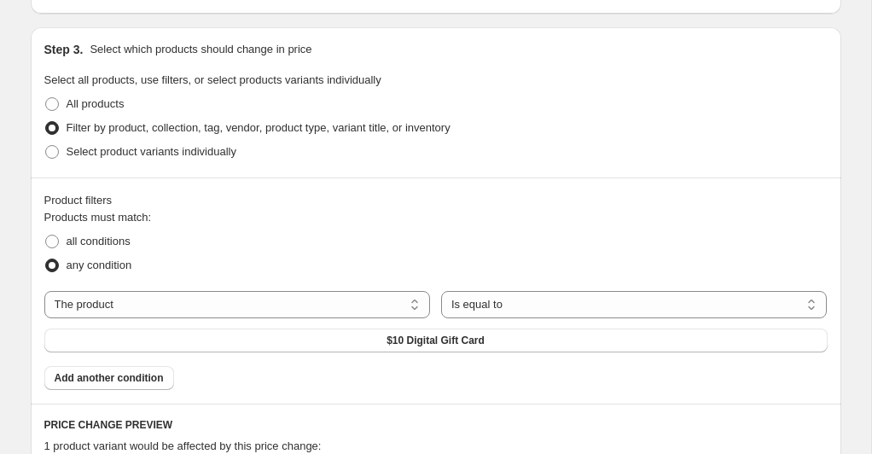
scroll to position [779, 0]
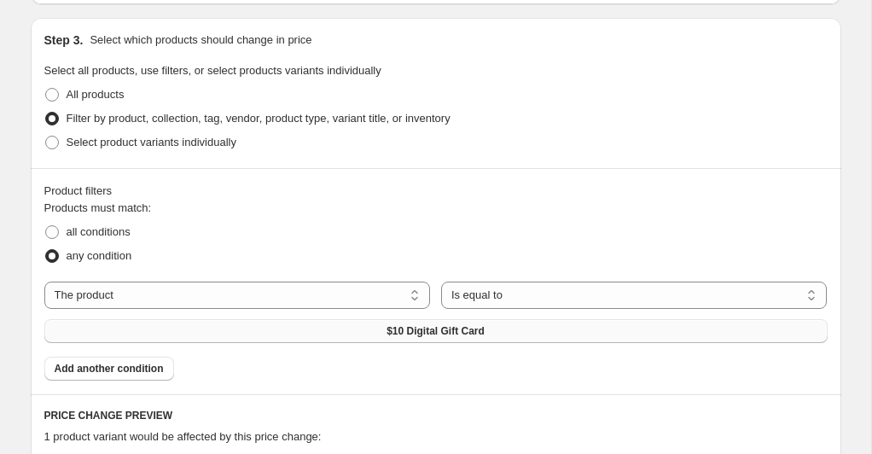
click at [403, 323] on button "$10 Digital Gift Card" at bounding box center [435, 331] width 783 height 24
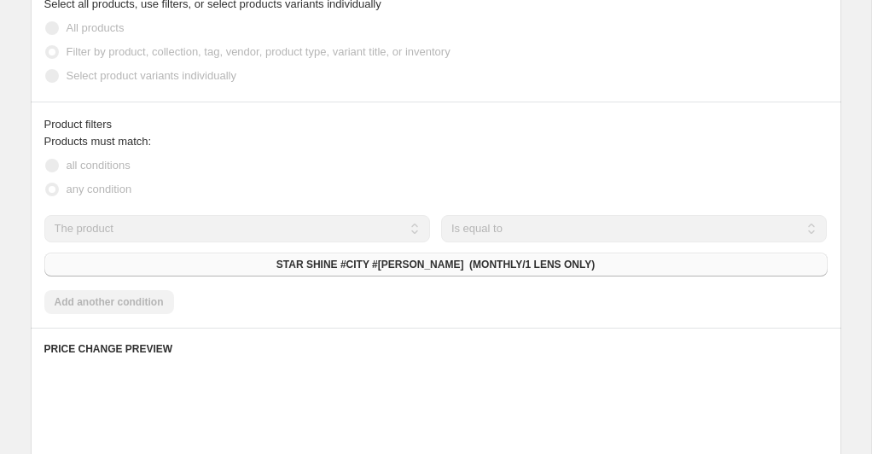
scroll to position [851, 0]
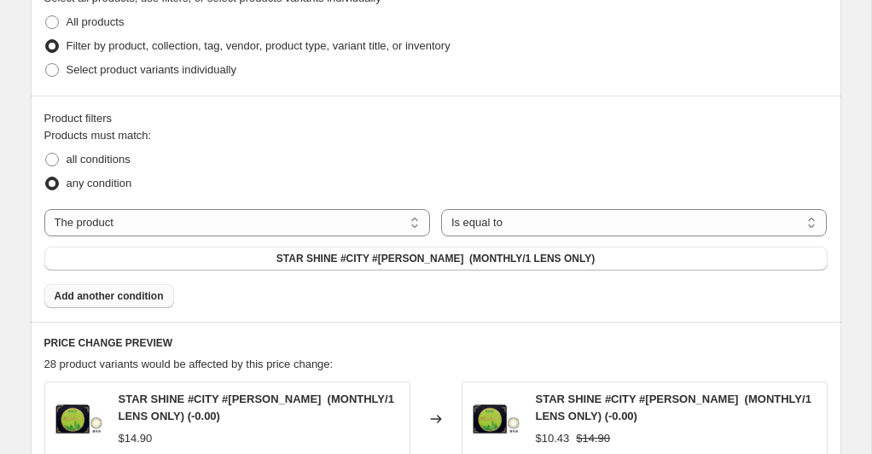
click at [148, 289] on span "Add another condition" at bounding box center [109, 296] width 109 height 14
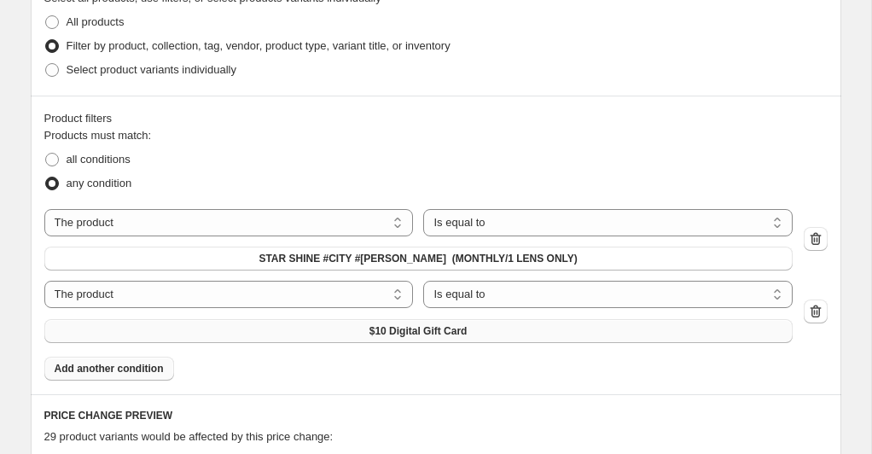
click at [422, 336] on span "$10 Digital Gift Card" at bounding box center [418, 331] width 98 height 14
click at [149, 363] on span "Add another condition" at bounding box center [109, 369] width 109 height 14
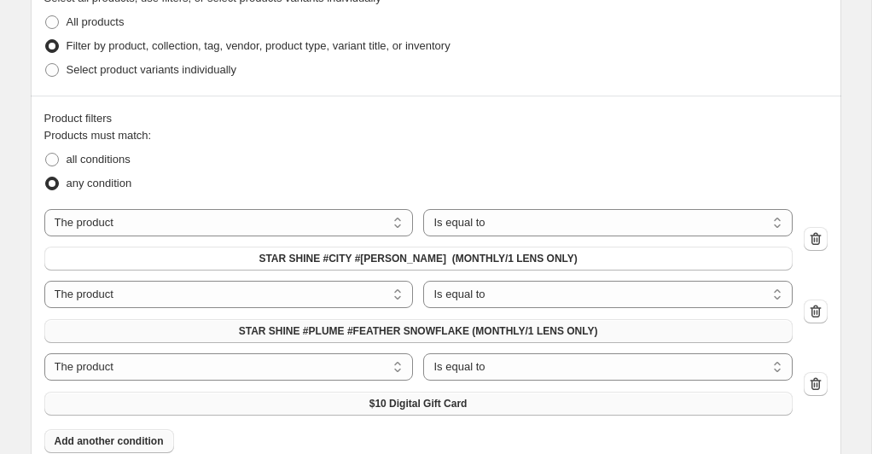
click at [396, 402] on span "$10 Digital Gift Card" at bounding box center [418, 404] width 98 height 14
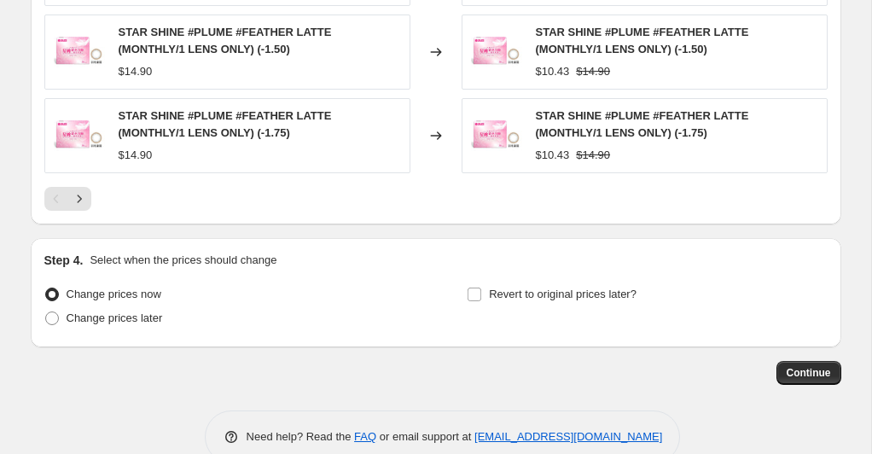
scroll to position [1621, 0]
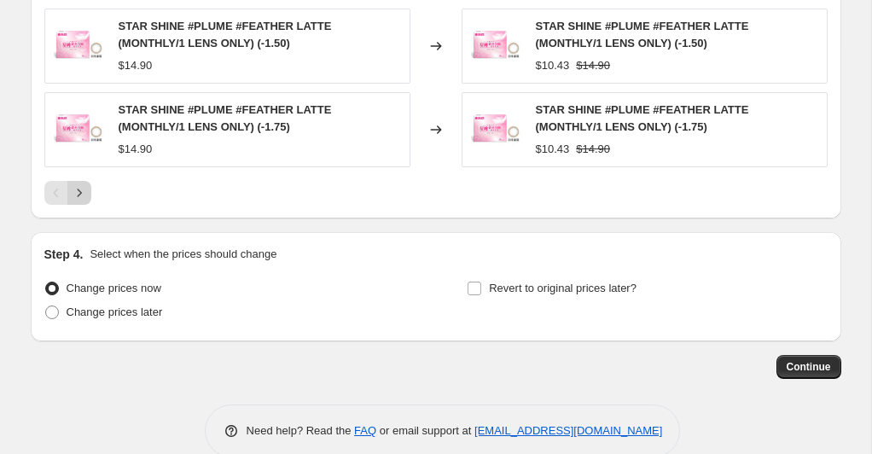
click at [80, 194] on icon "Next" at bounding box center [79, 192] width 17 height 17
click at [81, 194] on icon "Next" at bounding box center [79, 192] width 17 height 17
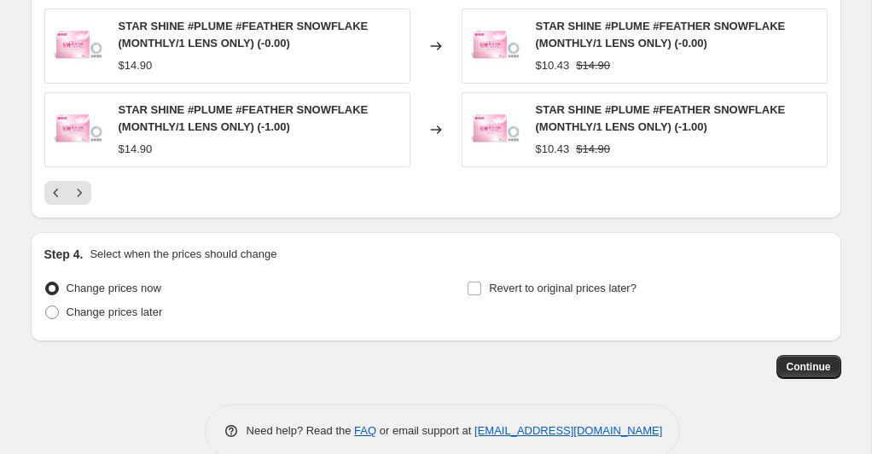
click at [81, 194] on icon "Next" at bounding box center [79, 192] width 17 height 17
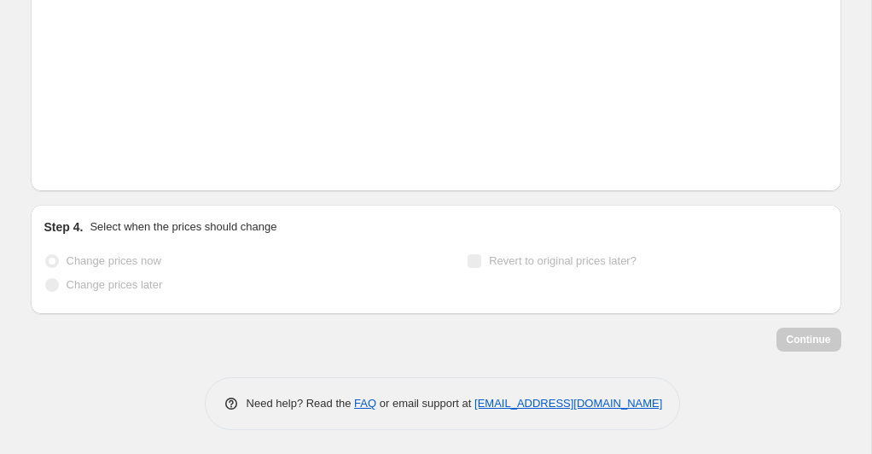
scroll to position [1620, 0]
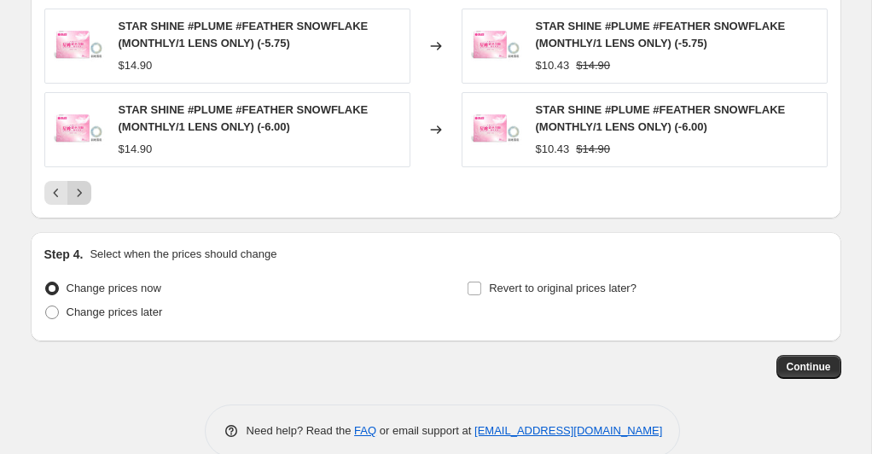
click at [81, 194] on icon "Next" at bounding box center [79, 192] width 17 height 17
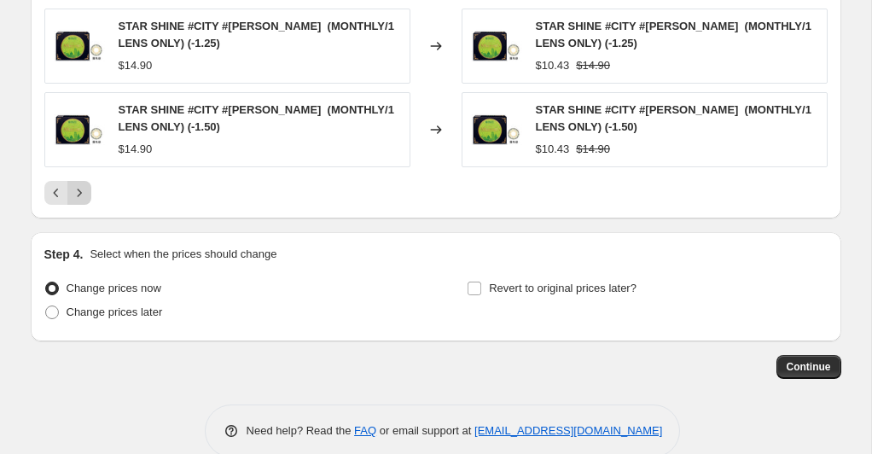
click at [81, 194] on icon "Next" at bounding box center [79, 192] width 17 height 17
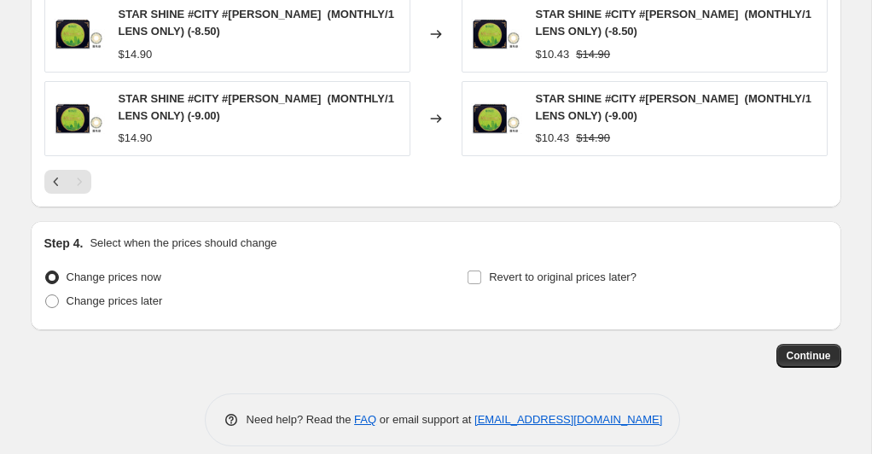
scroll to position [1561, 0]
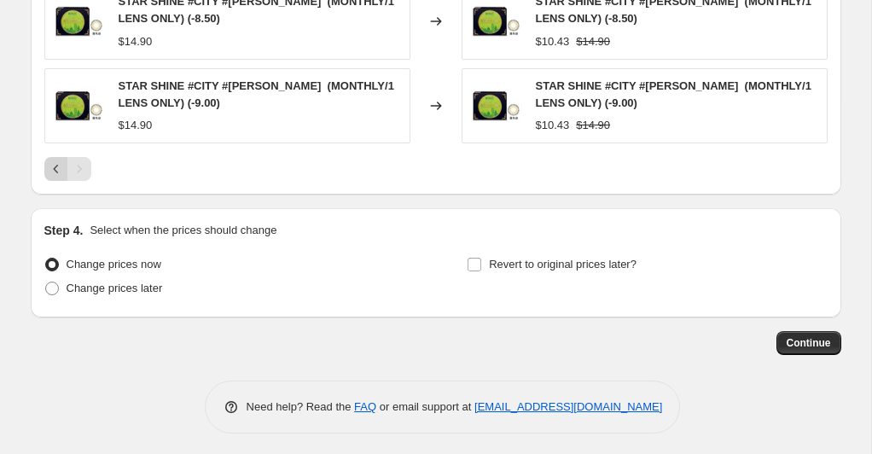
click at [53, 172] on icon "Previous" at bounding box center [56, 168] width 17 height 17
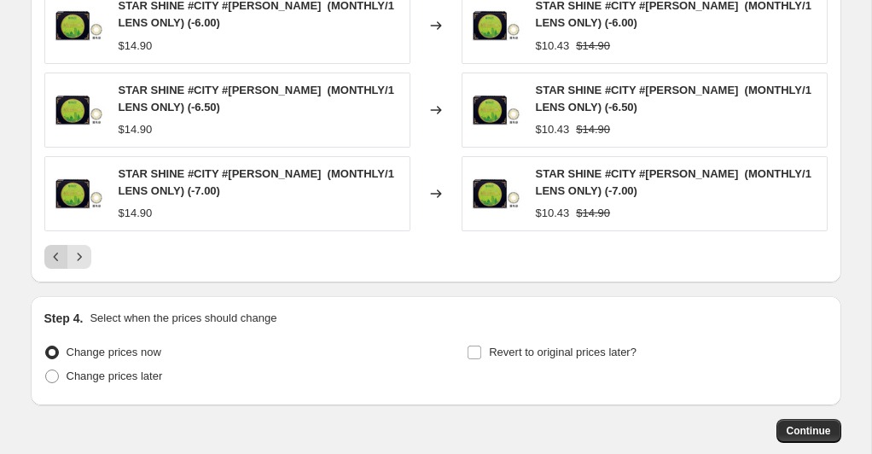
scroll to position [1559, 0]
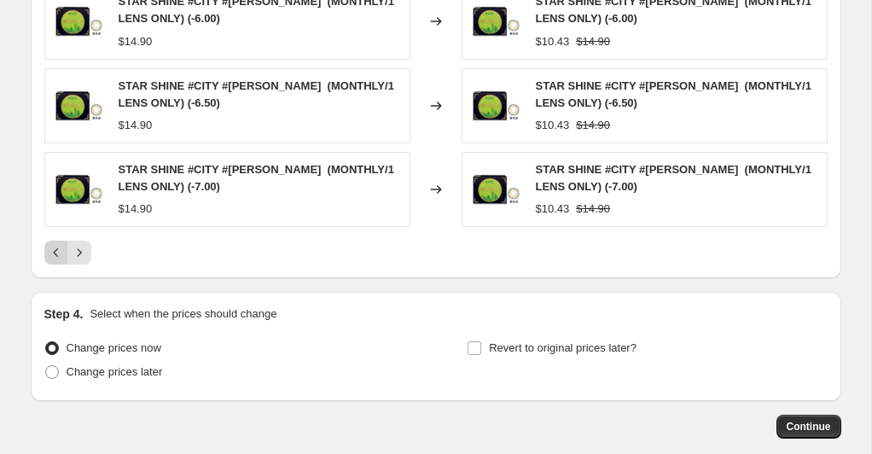
click at [57, 242] on div "STAR SHINE #CITY #[PERSON_NAME] (MONTHLY/1 LENS ONLY) (-5.50) $14.90 Changed to…" at bounding box center [435, 40] width 783 height 449
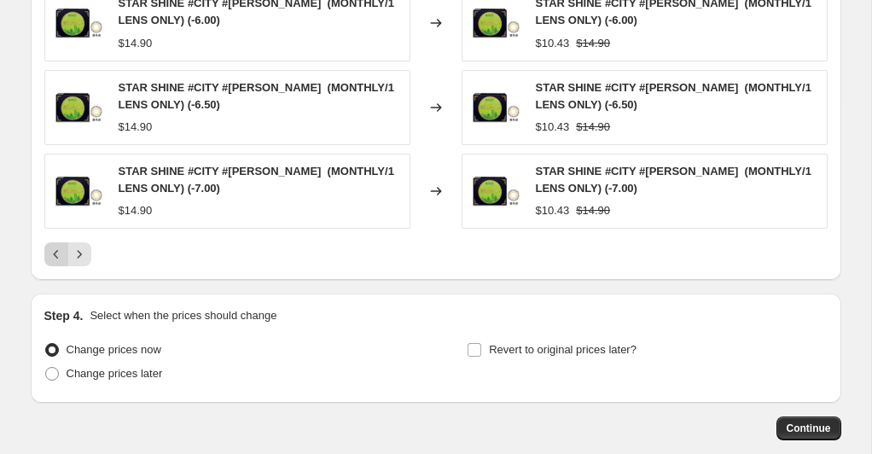
click at [56, 250] on icon "Previous" at bounding box center [55, 254] width 5 height 9
click at [53, 251] on icon "Previous" at bounding box center [56, 254] width 17 height 17
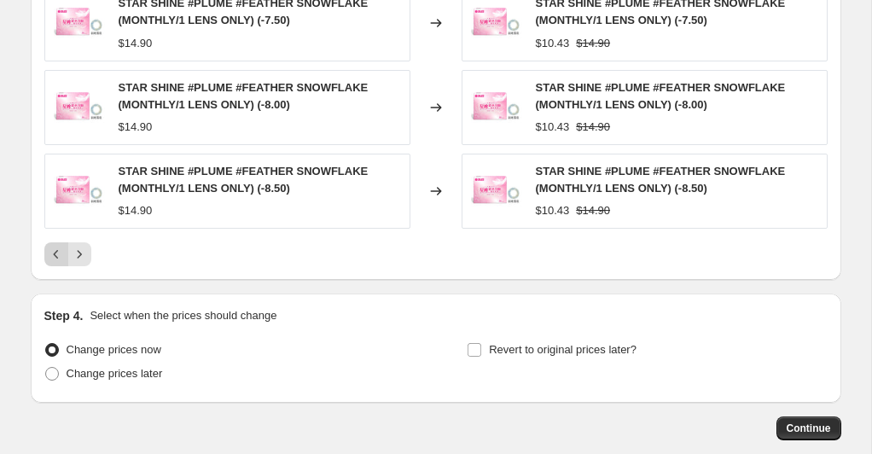
click at [53, 251] on icon "Previous" at bounding box center [56, 254] width 17 height 17
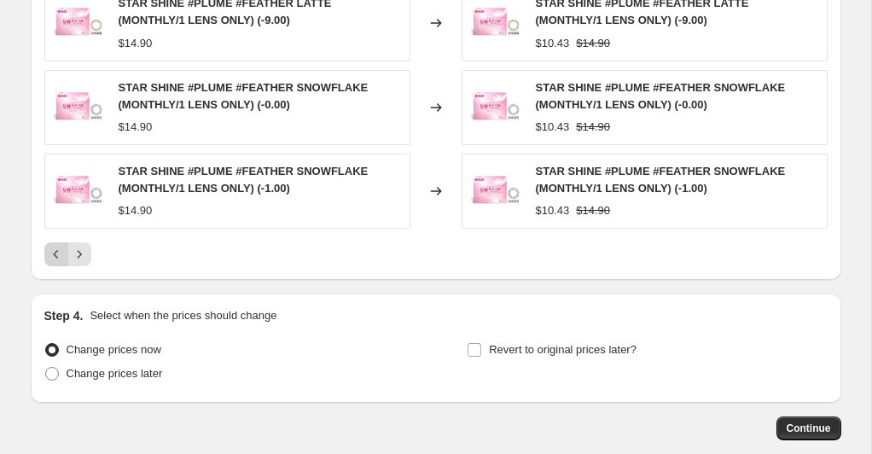
click at [53, 251] on icon "Previous" at bounding box center [56, 254] width 17 height 17
click at [474, 349] on input "Revert to original prices later?" at bounding box center [474, 350] width 14 height 14
checkbox input "true"
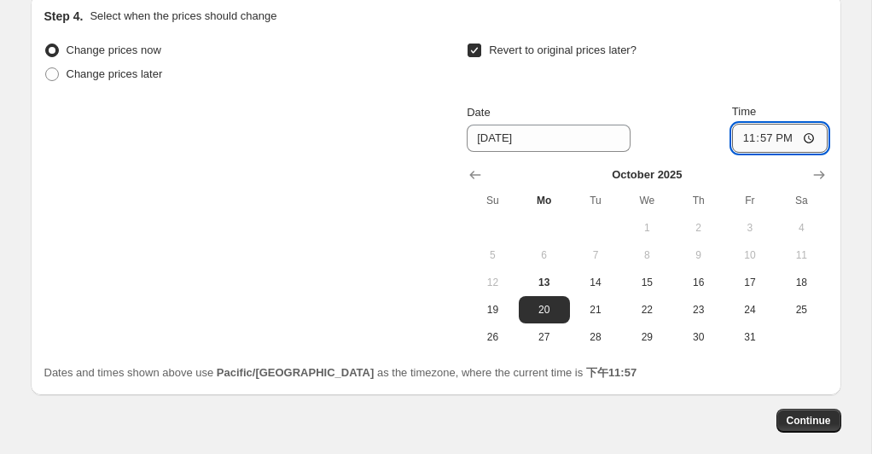
scroll to position [1853, 0]
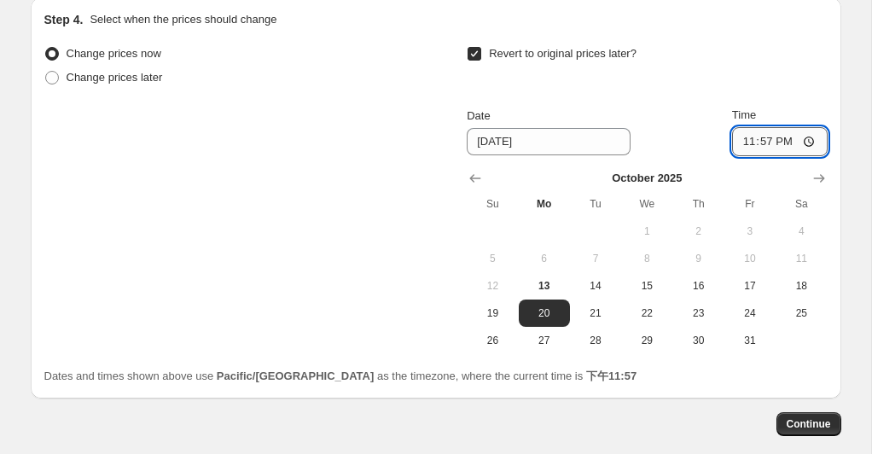
click at [808, 138] on input "23:57" at bounding box center [780, 141] width 96 height 29
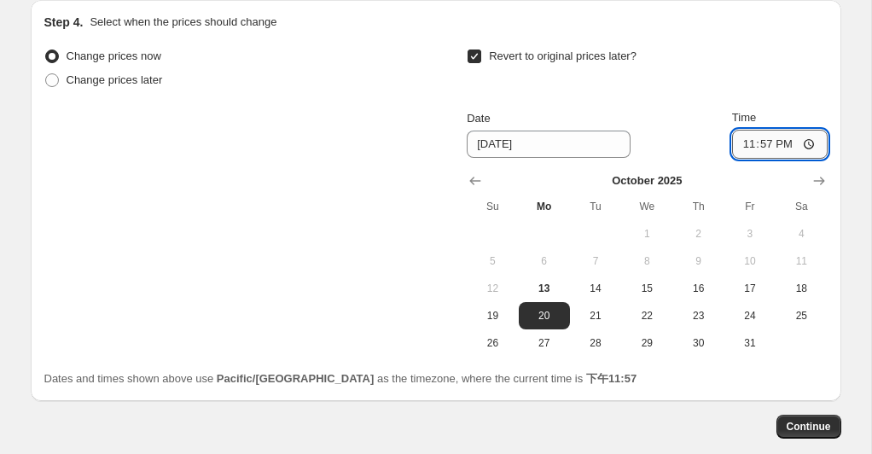
click at [808, 144] on input "23:57" at bounding box center [780, 144] width 96 height 29
click at [667, 172] on div at bounding box center [647, 180] width 360 height 17
click at [821, 178] on icon "Show next month, November 2025" at bounding box center [818, 180] width 17 height 17
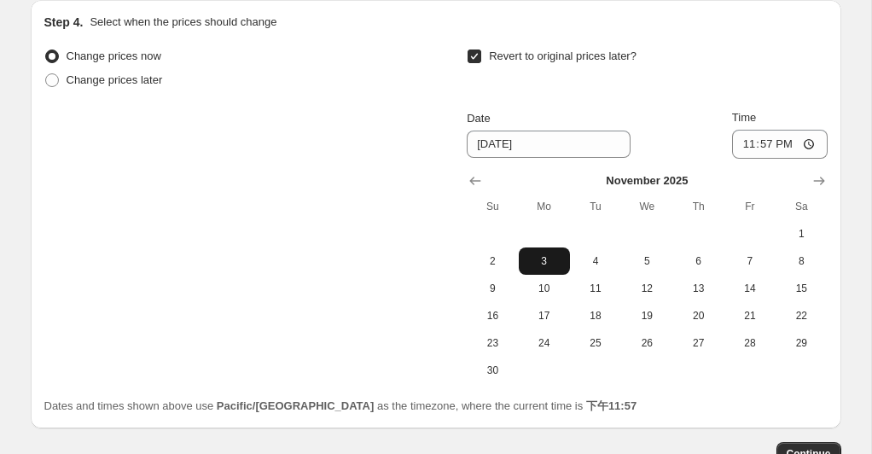
click at [543, 261] on span "3" at bounding box center [544, 261] width 38 height 14
type input "[DATE]"
click at [802, 142] on input "23:57" at bounding box center [780, 144] width 96 height 29
type input "23:59"
click at [807, 84] on div "Revert to original prices later?" at bounding box center [647, 69] width 360 height 51
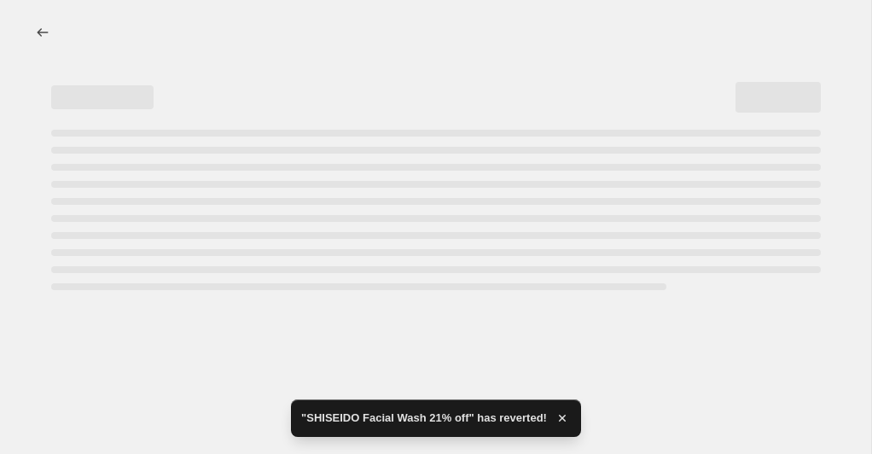
scroll to position [0, 0]
select select "percentage"
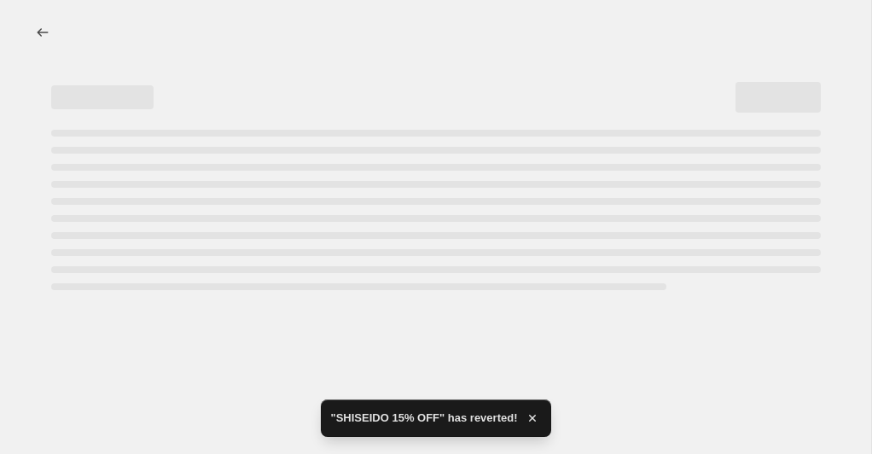
select select "percentage"
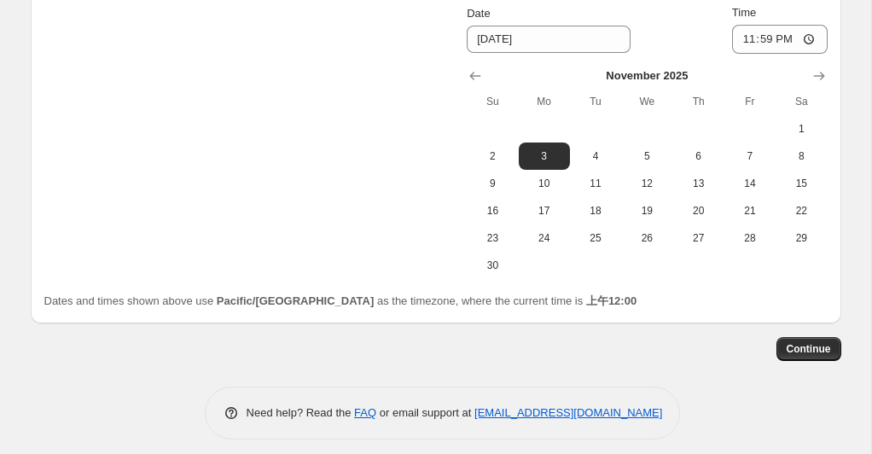
scroll to position [1966, 0]
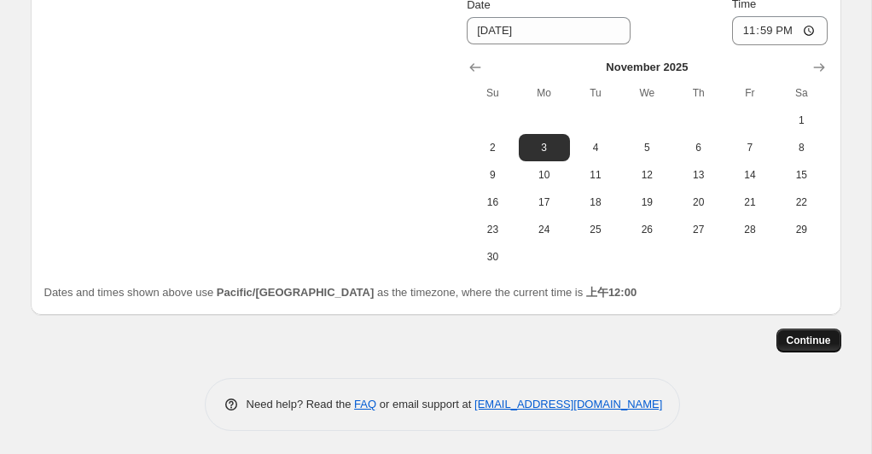
click at [789, 336] on span "Continue" at bounding box center [808, 341] width 44 height 14
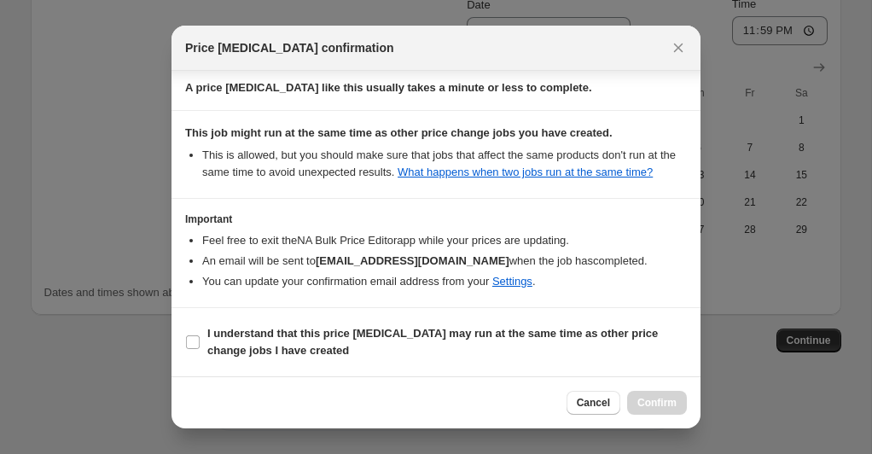
scroll to position [297, 0]
click at [199, 338] on input "I understand that this price [MEDICAL_DATA] may run at the same time as other p…" at bounding box center [193, 342] width 14 height 14
checkbox input "true"
click at [657, 403] on span "Confirm" at bounding box center [656, 403] width 39 height 14
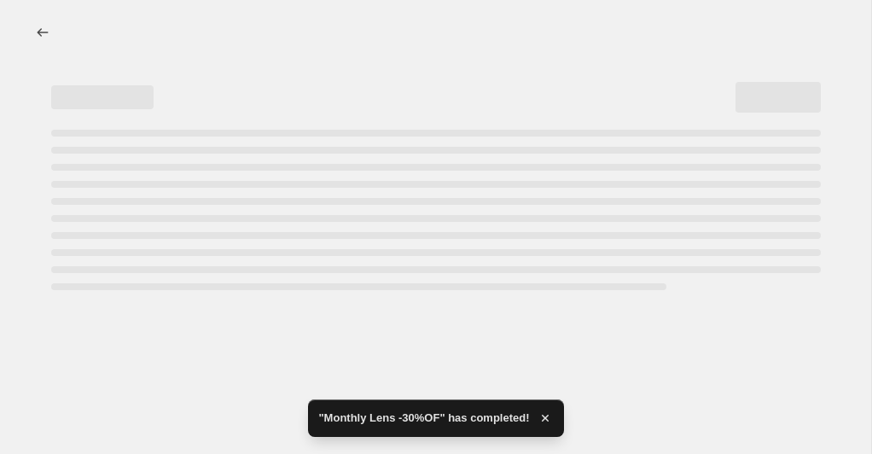
select select "percentage"
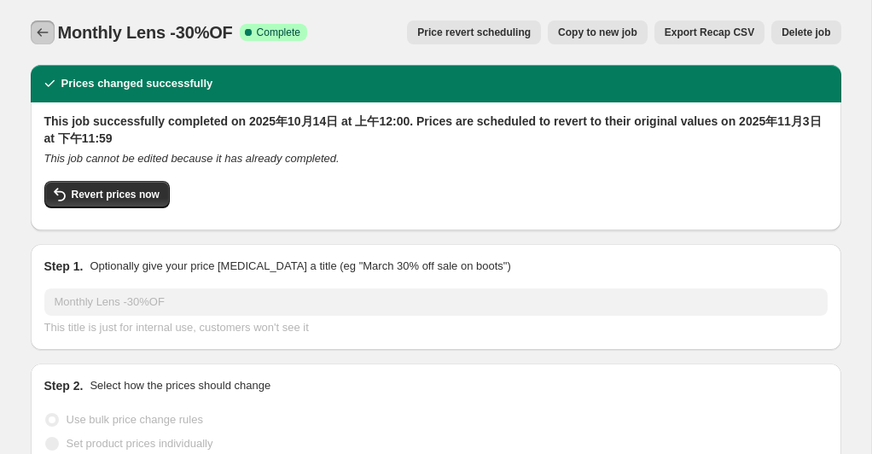
click at [44, 32] on icon "Price change jobs" at bounding box center [42, 32] width 17 height 17
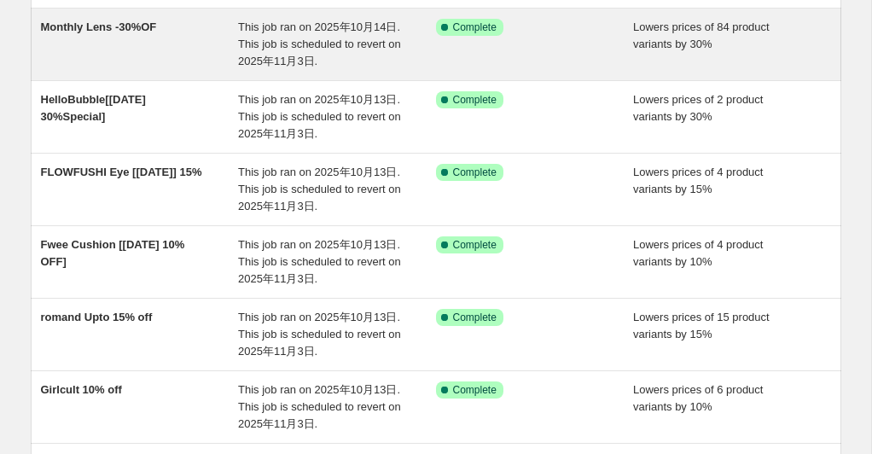
scroll to position [147, 0]
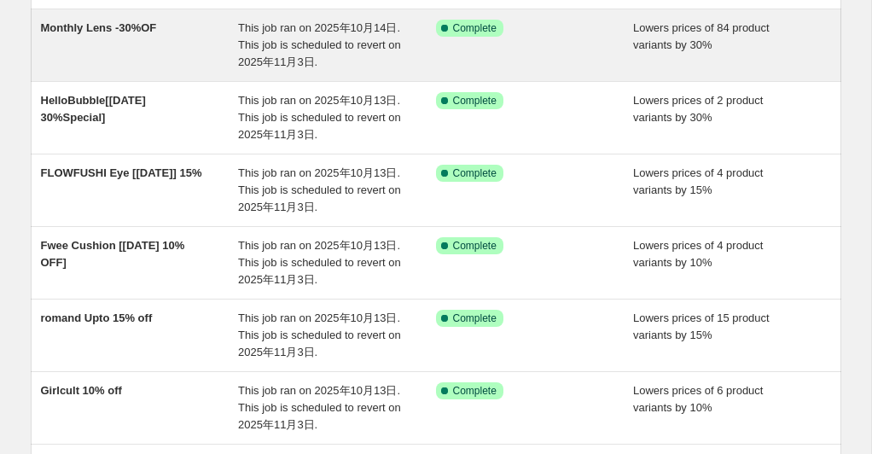
click at [322, 38] on span "This job ran on 2025年10月14日. This job is scheduled to revert on 2025年11月3日." at bounding box center [319, 44] width 163 height 47
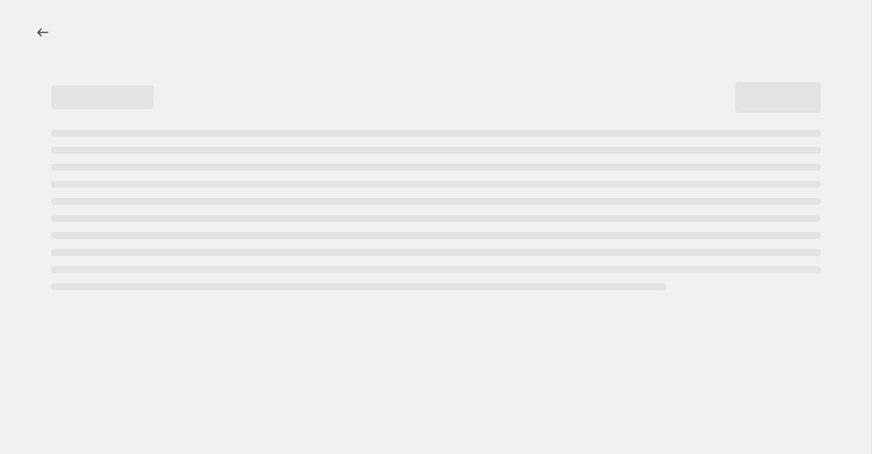
select select "percentage"
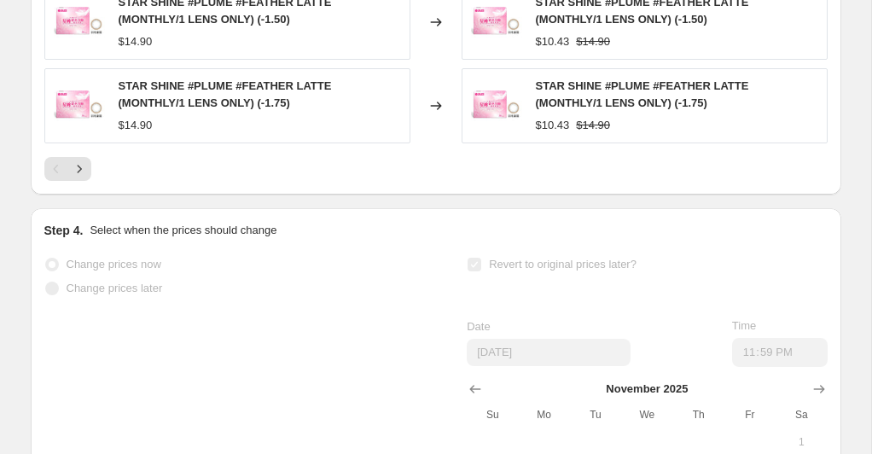
scroll to position [1826, 0]
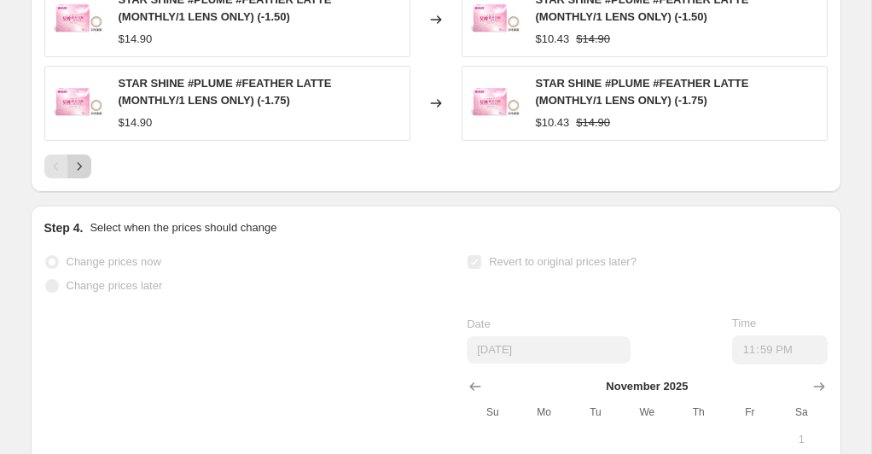
click at [84, 169] on icon "Next" at bounding box center [79, 166] width 17 height 17
click at [80, 165] on icon "Next" at bounding box center [79, 166] width 17 height 17
click at [84, 168] on icon "Next" at bounding box center [79, 166] width 17 height 17
click at [85, 170] on icon "Next" at bounding box center [79, 166] width 17 height 17
click at [82, 169] on icon "Next" at bounding box center [79, 166] width 17 height 17
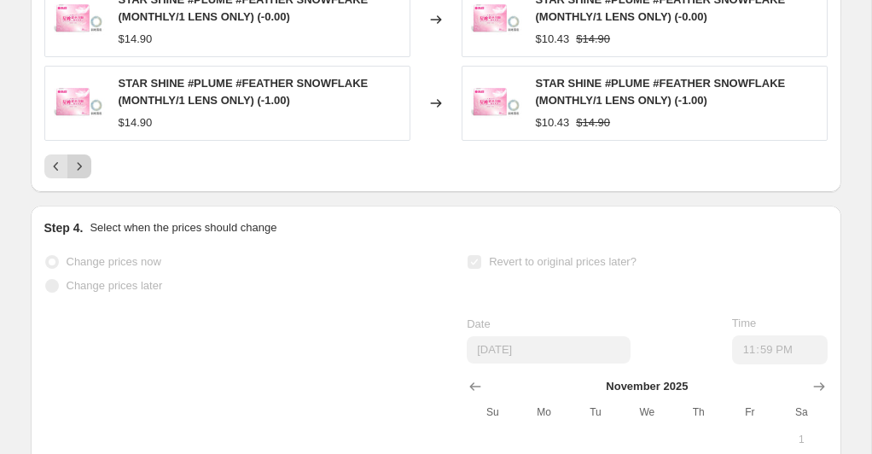
click at [86, 169] on icon "Next" at bounding box center [79, 166] width 17 height 17
click at [77, 167] on icon "Next" at bounding box center [79, 166] width 17 height 17
click at [73, 167] on icon "Next" at bounding box center [79, 166] width 17 height 17
click at [82, 167] on icon "Next" at bounding box center [79, 166] width 17 height 17
click at [84, 164] on icon "Next" at bounding box center [79, 166] width 17 height 17
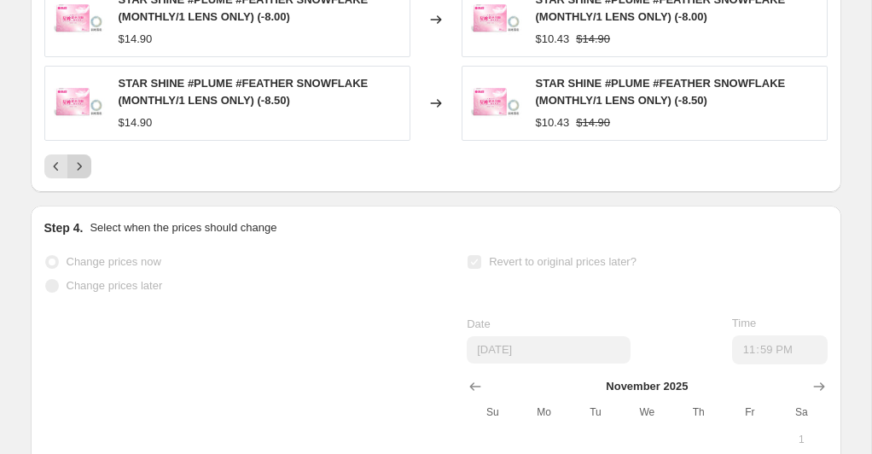
click at [78, 167] on icon "Next" at bounding box center [79, 166] width 17 height 17
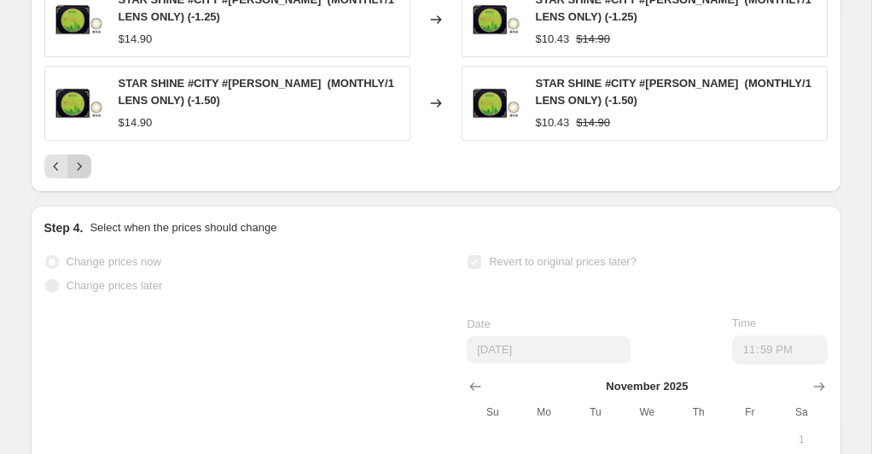
click at [80, 164] on icon "Next" at bounding box center [79, 167] width 4 height 8
click at [77, 166] on icon "Next" at bounding box center [79, 166] width 17 height 17
click at [82, 167] on icon "Next" at bounding box center [79, 166] width 17 height 17
click at [83, 171] on icon "Next" at bounding box center [79, 166] width 17 height 17
click at [83, 163] on icon "Next" at bounding box center [79, 166] width 17 height 17
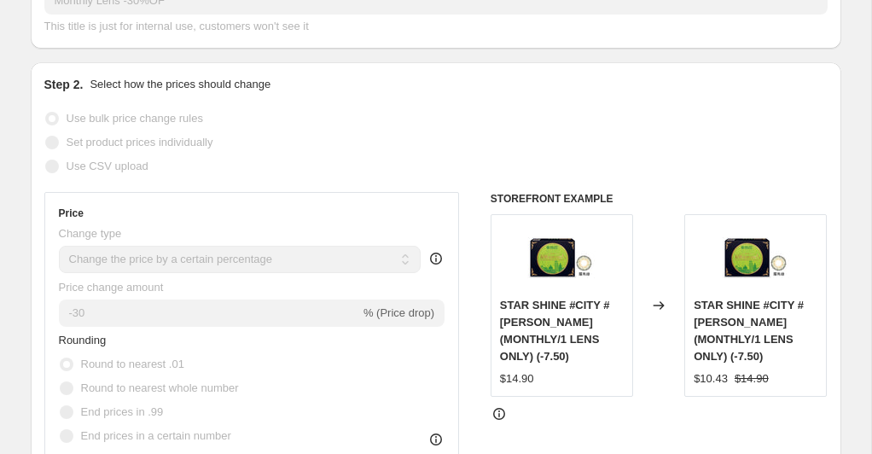
scroll to position [0, 0]
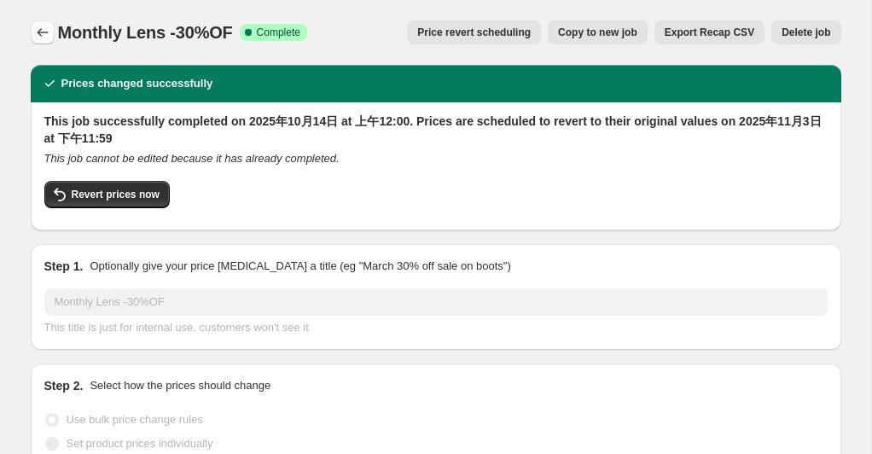
click at [39, 35] on icon "Price change jobs" at bounding box center [42, 32] width 11 height 9
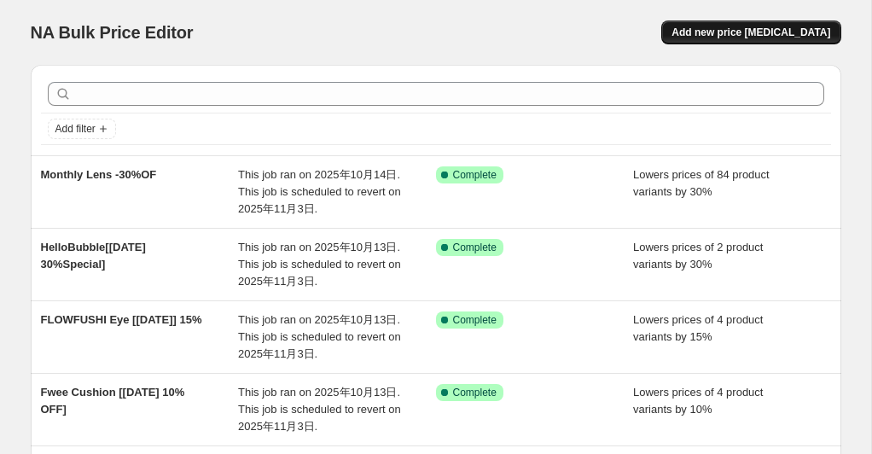
click at [745, 40] on button "Add new price [MEDICAL_DATA]" at bounding box center [750, 32] width 179 height 24
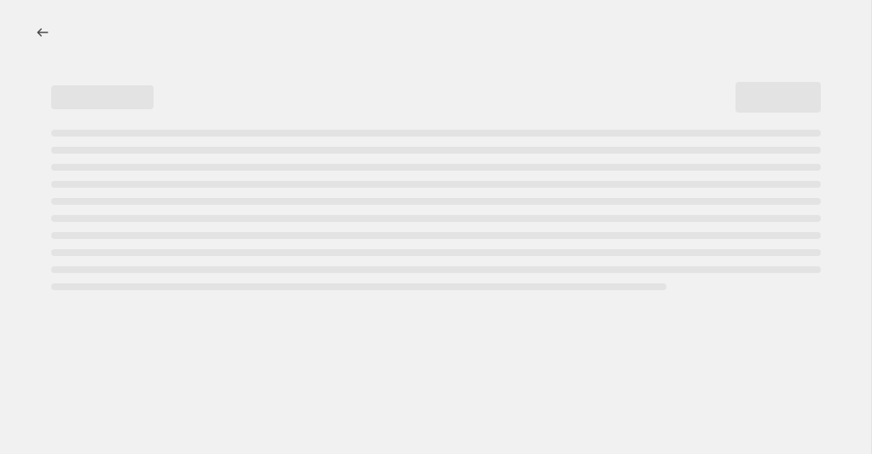
select select "percentage"
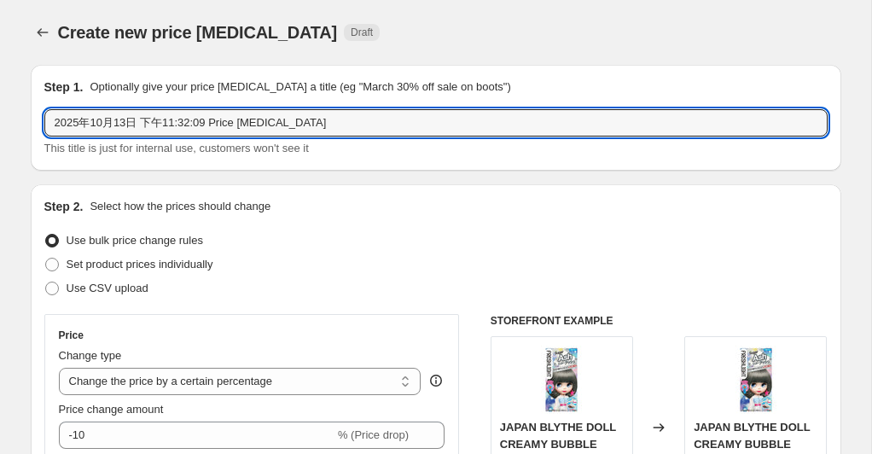
drag, startPoint x: 331, startPoint y: 125, endPoint x: 79, endPoint y: 108, distance: 252.1
click at [79, 108] on div "Step 1. Optionally give your price [MEDICAL_DATA] a title (eg "March 30% off sa…" at bounding box center [435, 117] width 783 height 78
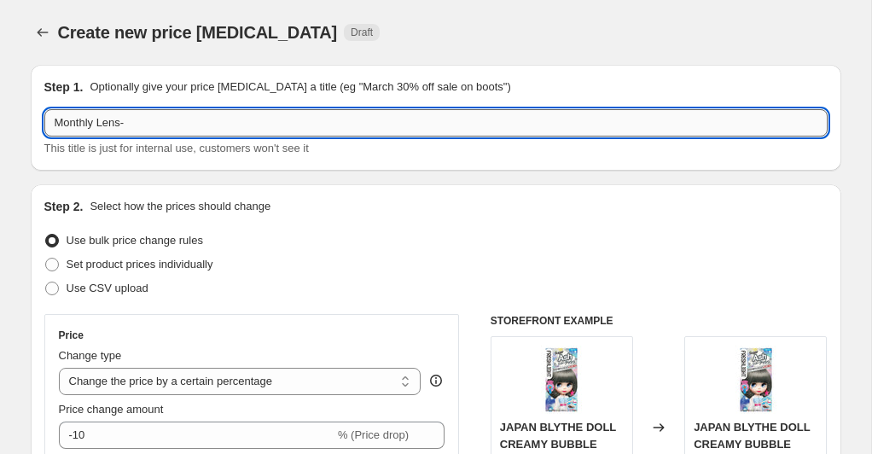
drag, startPoint x: 194, startPoint y: 113, endPoint x: 160, endPoint y: 131, distance: 39.7
click at [160, 131] on input "Monthly Lens-" at bounding box center [435, 122] width 783 height 27
paste input "Shiny Green 30%"
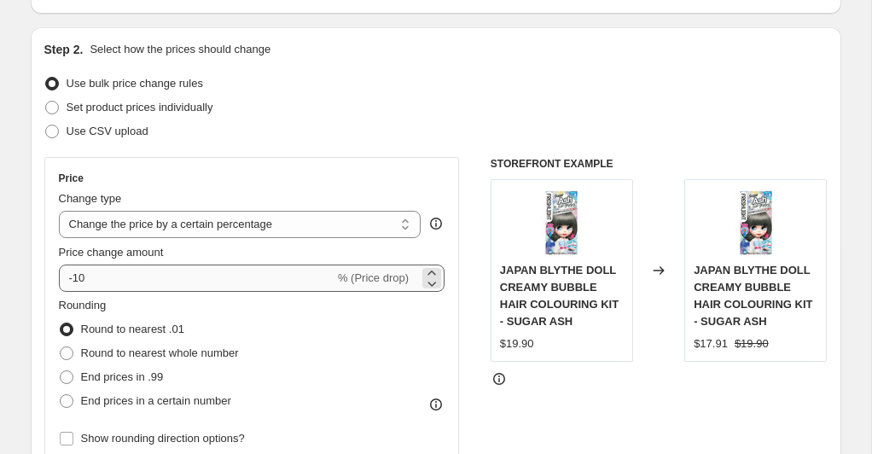
type input "Monthly Lens-Shiny Green 30% off"
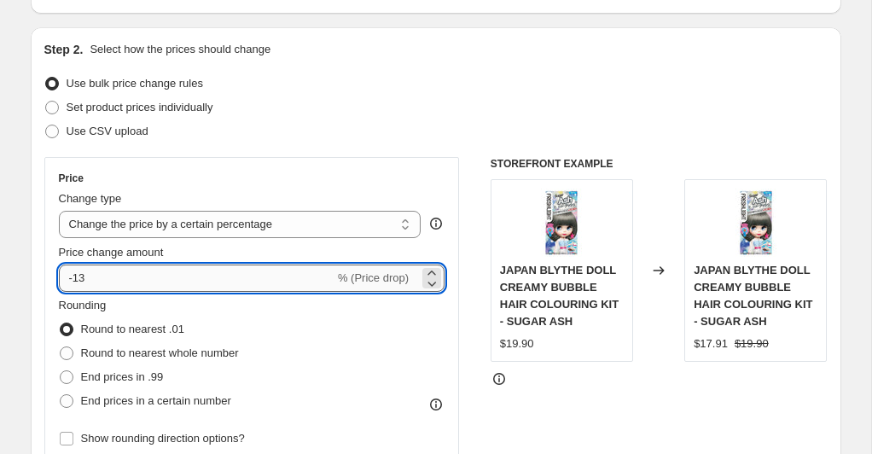
scroll to position [161, 0]
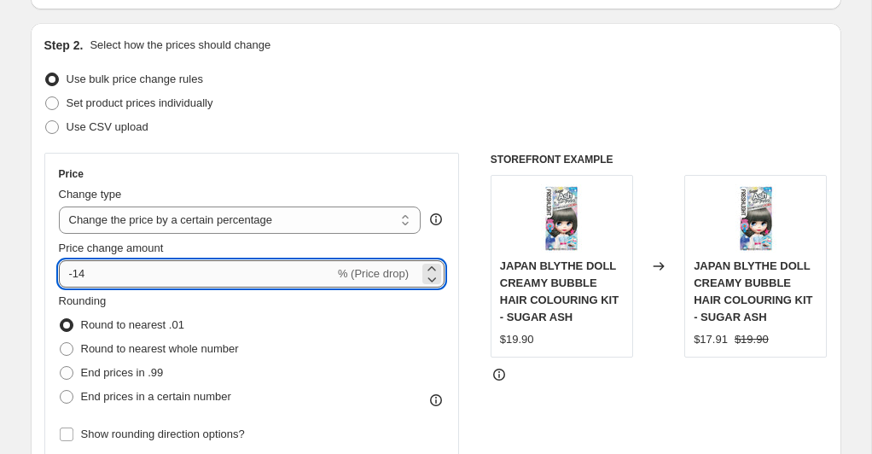
click at [188, 283] on input "-14" at bounding box center [197, 273] width 276 height 27
type input "-1"
type input "-30"
click at [445, 151] on div "Step 2. Select how the prices should change Use bulk price change rules Set pro…" at bounding box center [435, 322] width 783 height 571
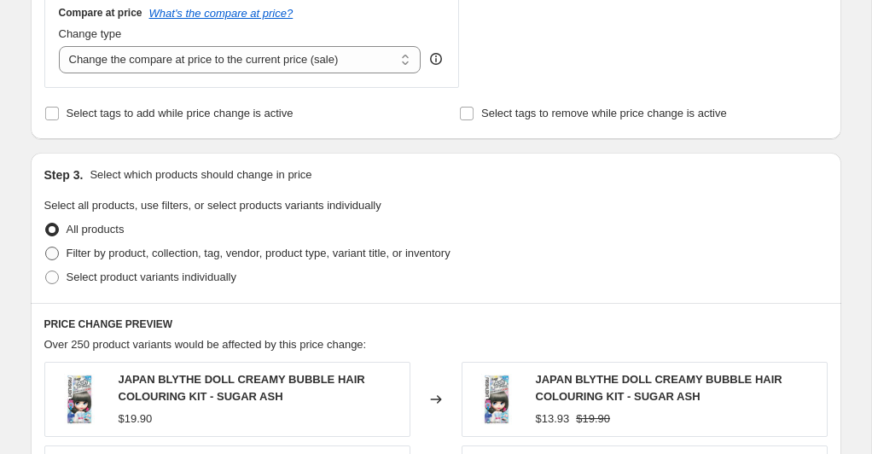
click at [54, 251] on span at bounding box center [52, 254] width 14 height 14
click at [46, 247] on input "Filter by product, collection, tag, vendor, product type, variant title, or inv…" at bounding box center [45, 247] width 1 height 1
radio input "true"
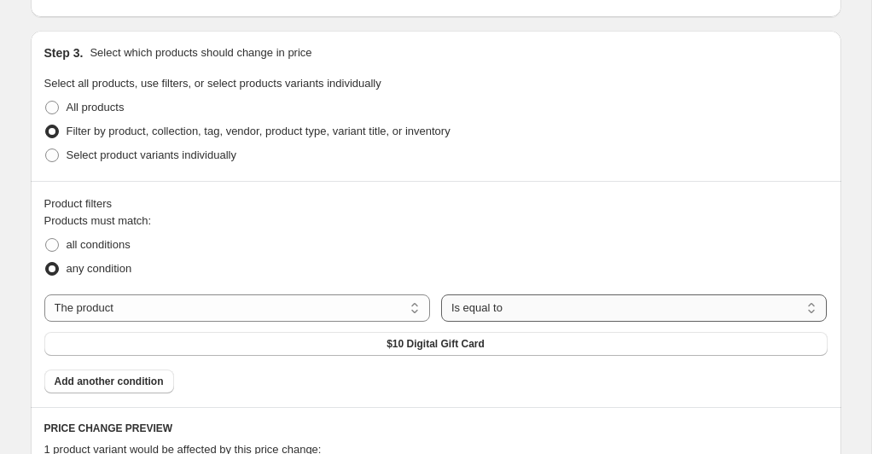
scroll to position [769, 0]
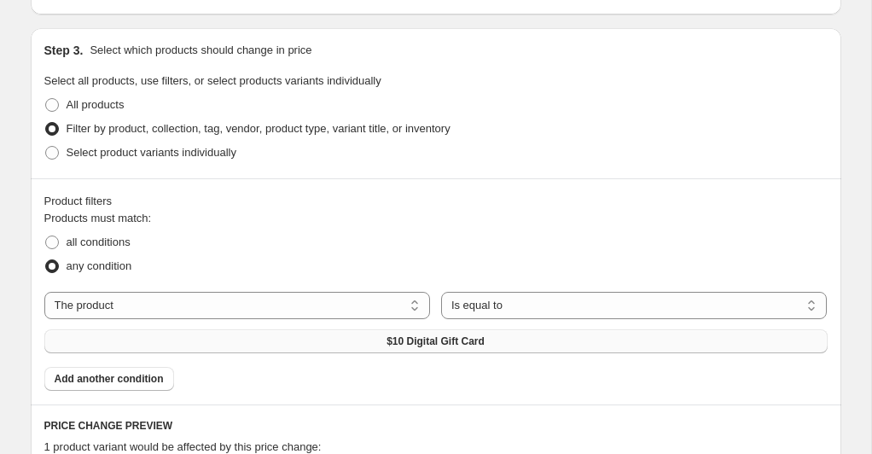
click at [455, 345] on span "$10 Digital Gift Card" at bounding box center [435, 341] width 98 height 14
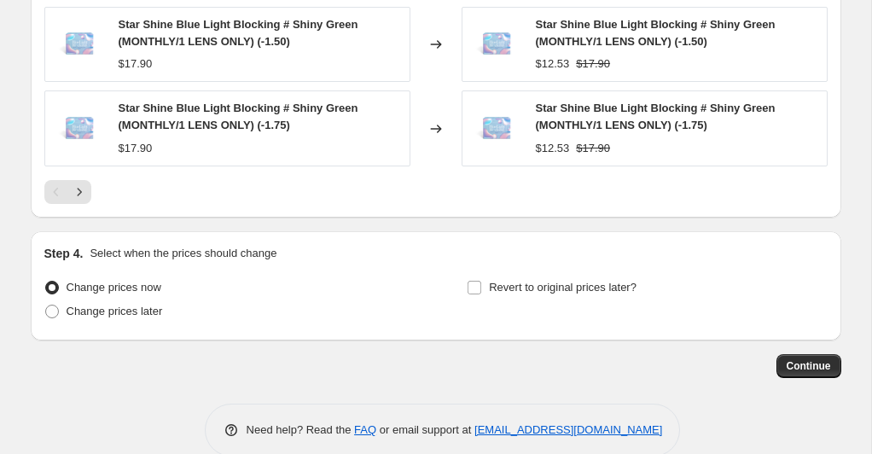
scroll to position [1503, 0]
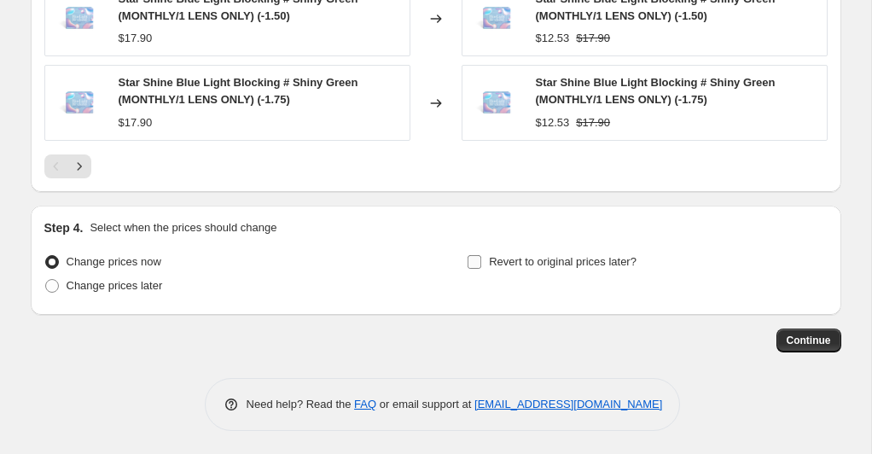
click at [473, 261] on input "Revert to original prices later?" at bounding box center [474, 262] width 14 height 14
checkbox input "true"
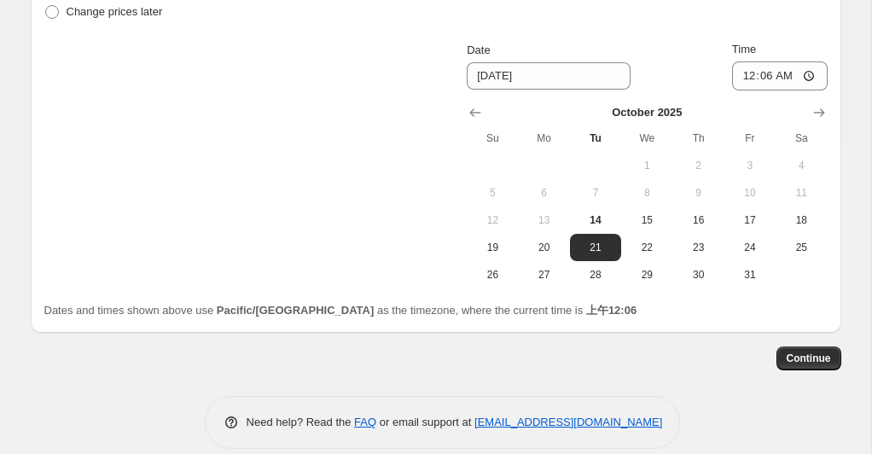
scroll to position [1784, 0]
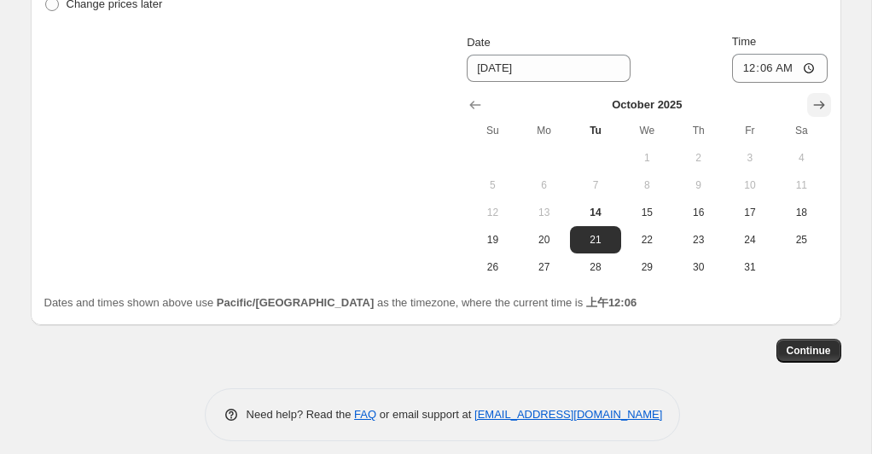
click at [817, 101] on icon "Show next month, November 2025" at bounding box center [818, 104] width 17 height 17
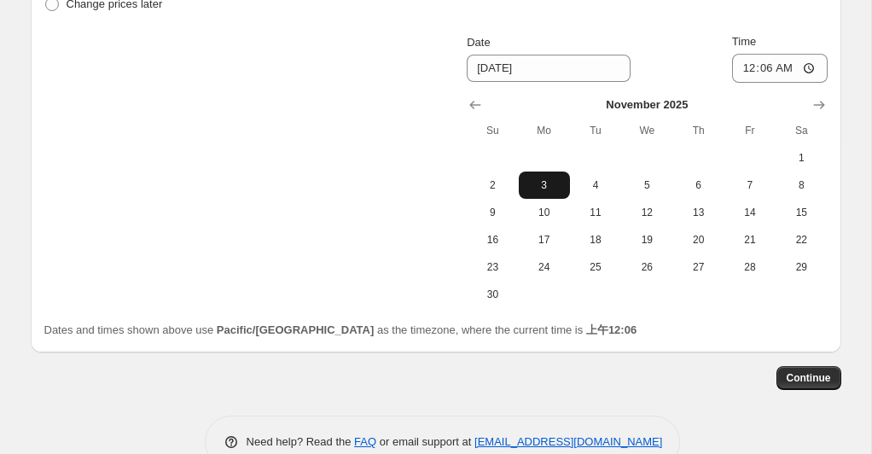
drag, startPoint x: 547, startPoint y: 177, endPoint x: 613, endPoint y: 165, distance: 67.4
click at [547, 178] on span "3" at bounding box center [544, 185] width 38 height 14
type input "[DATE]"
click at [803, 70] on input "00:06" at bounding box center [780, 68] width 96 height 29
type input "23:59"
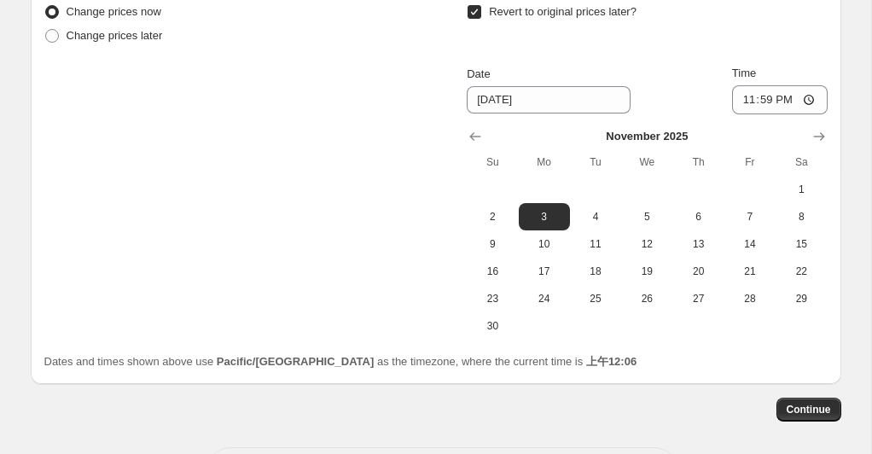
scroll to position [1821, 0]
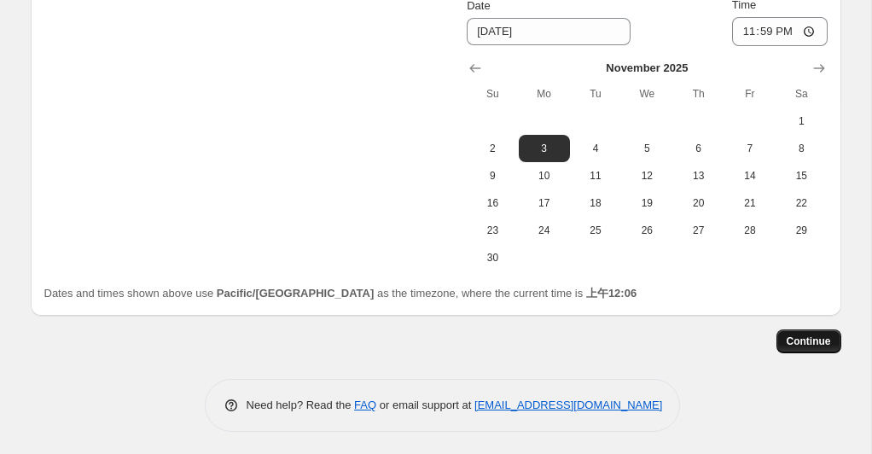
click at [829, 341] on span "Continue" at bounding box center [808, 341] width 44 height 14
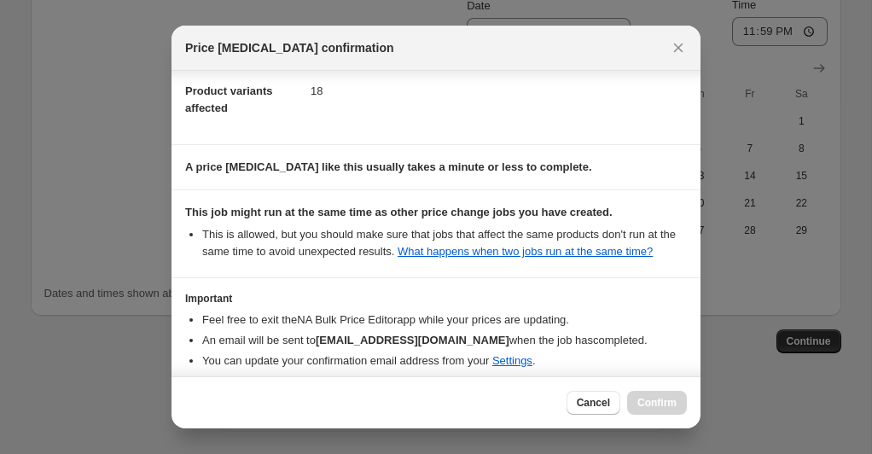
scroll to position [297, 0]
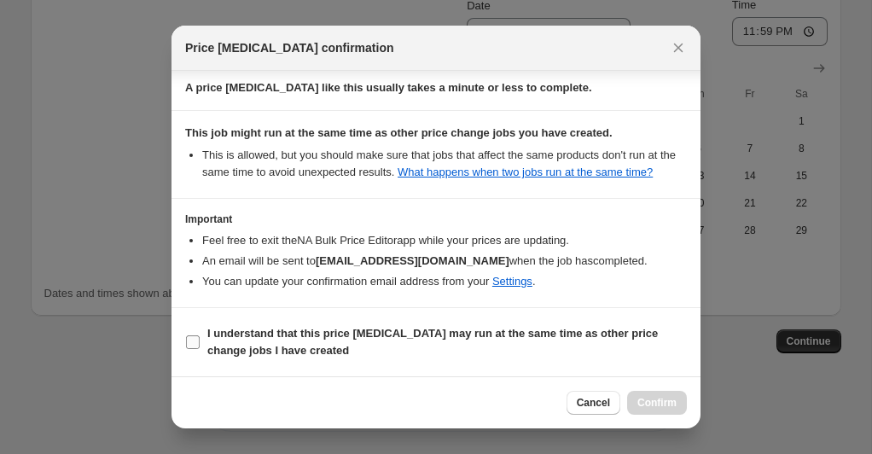
click at [196, 337] on input "I understand that this price [MEDICAL_DATA] may run at the same time as other p…" at bounding box center [193, 342] width 14 height 14
checkbox input "true"
click at [648, 395] on button "Confirm" at bounding box center [657, 403] width 60 height 24
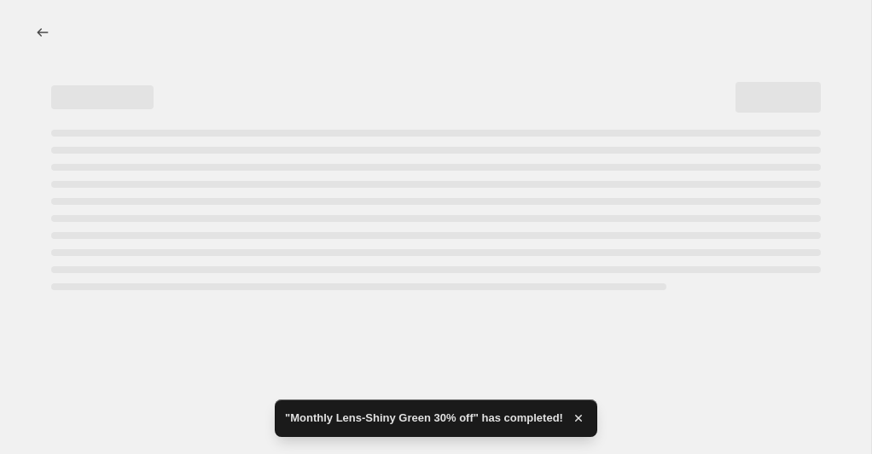
select select "percentage"
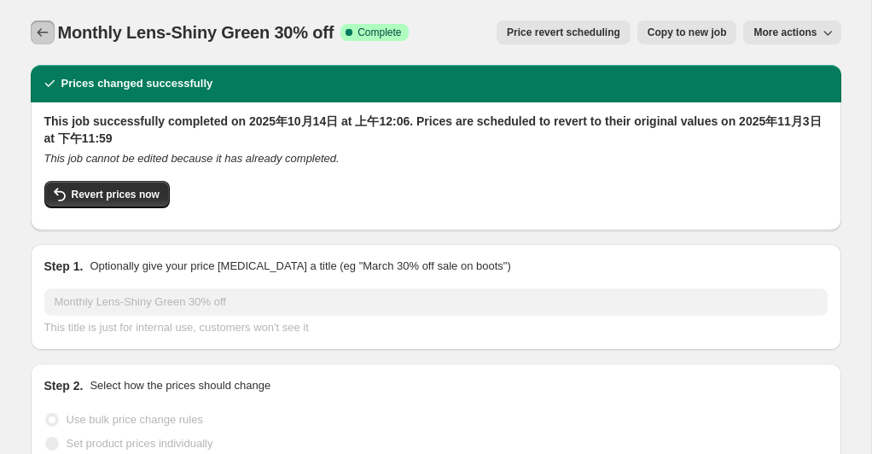
click at [44, 33] on icon "Price change jobs" at bounding box center [42, 32] width 17 height 17
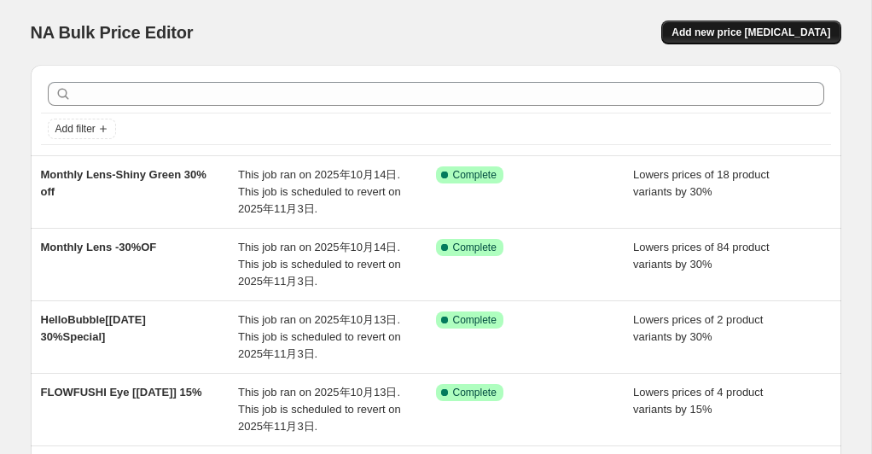
click at [760, 36] on span "Add new price [MEDICAL_DATA]" at bounding box center [750, 33] width 159 height 14
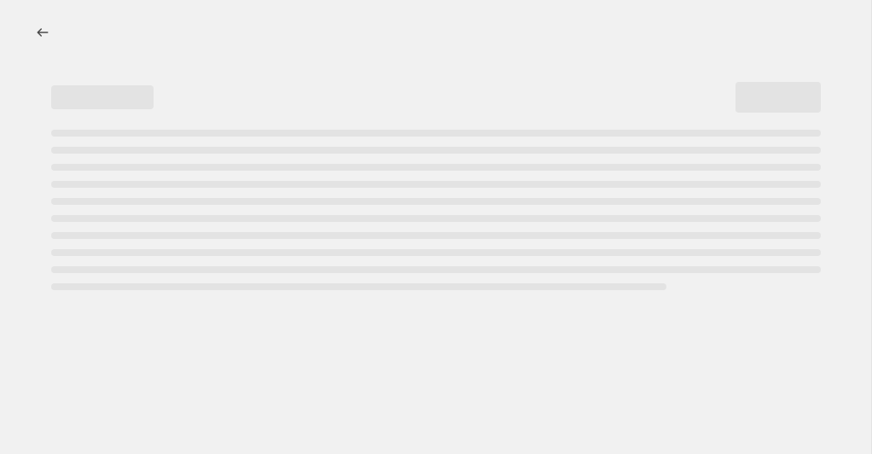
select select "percentage"
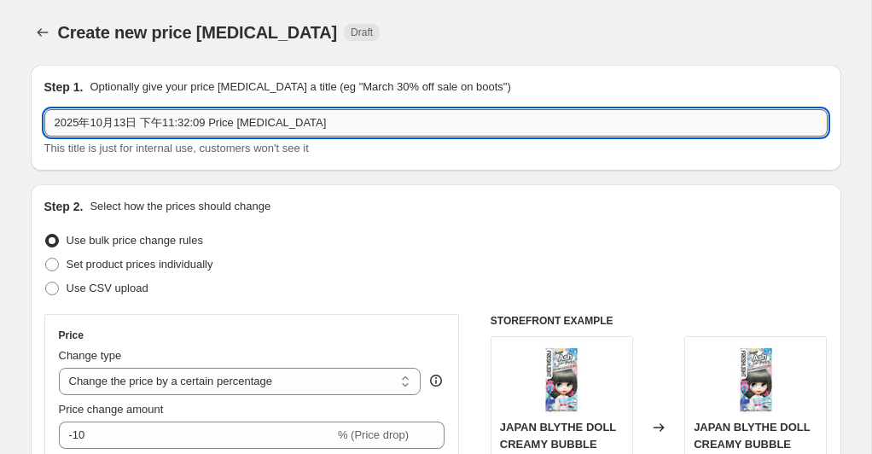
drag, startPoint x: 343, startPoint y: 125, endPoint x: 79, endPoint y: 125, distance: 263.6
click at [57, 113] on input "2025年10月13日 下午11:32:09 Price [MEDICAL_DATA]" at bounding box center [435, 122] width 783 height 27
paste input "Daily Lens-ICING 30%"
click at [79, 122] on input "Daily Lens-ICING 30%" at bounding box center [435, 122] width 783 height 27
click at [148, 120] on input "Daily Lens-ICING 30%" at bounding box center [435, 122] width 783 height 27
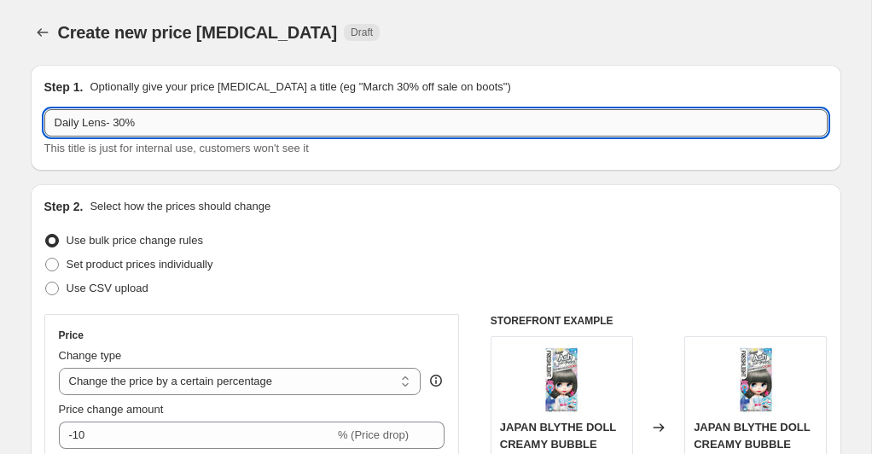
click at [203, 123] on input "Daily Lens- 30%" at bounding box center [435, 122] width 783 height 27
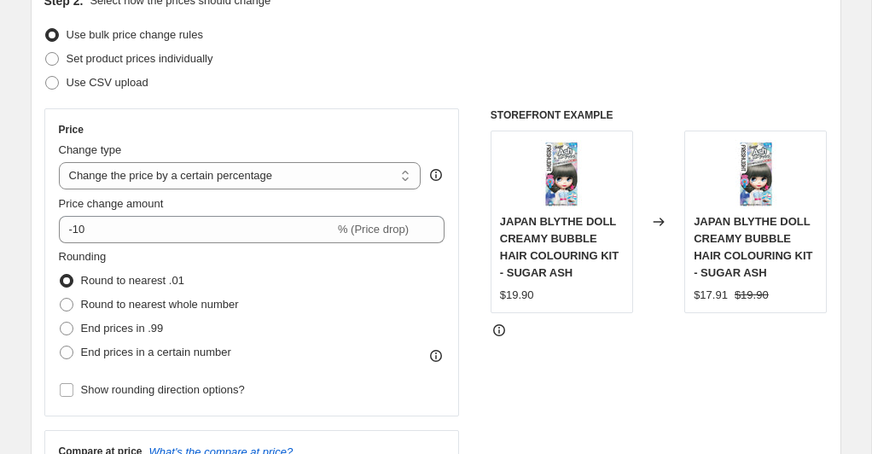
scroll to position [207, 0]
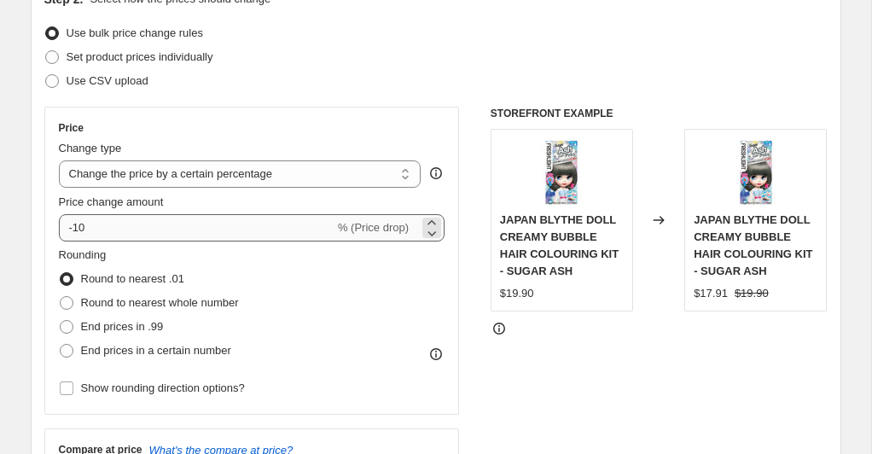
type input "Daily Lens- 30% Off"
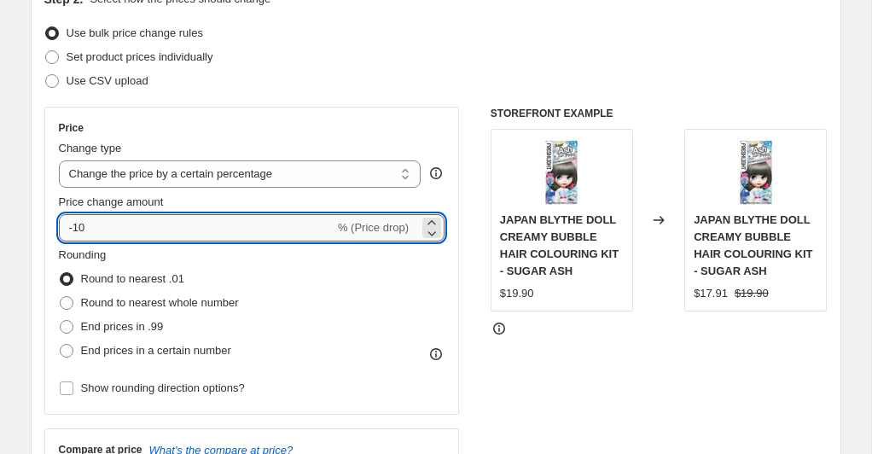
click at [148, 231] on input "-10" at bounding box center [197, 227] width 276 height 27
type input "-1"
type input "-30"
click at [366, 132] on div "Price" at bounding box center [252, 128] width 386 height 14
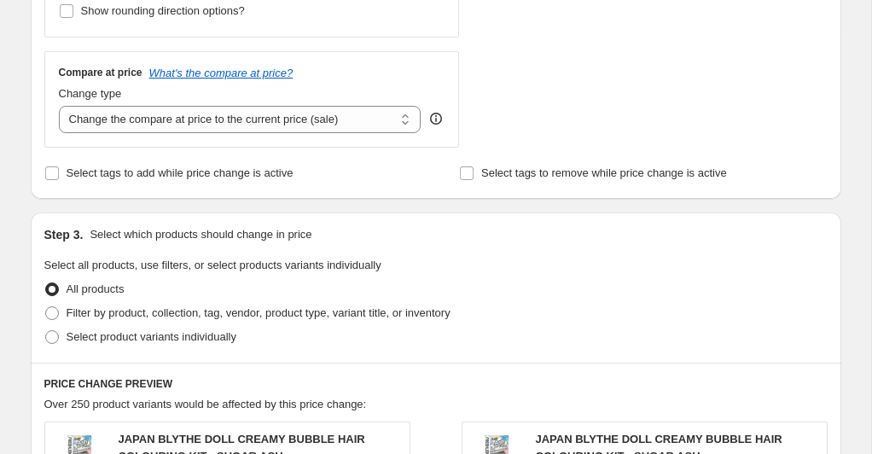
scroll to position [599, 0]
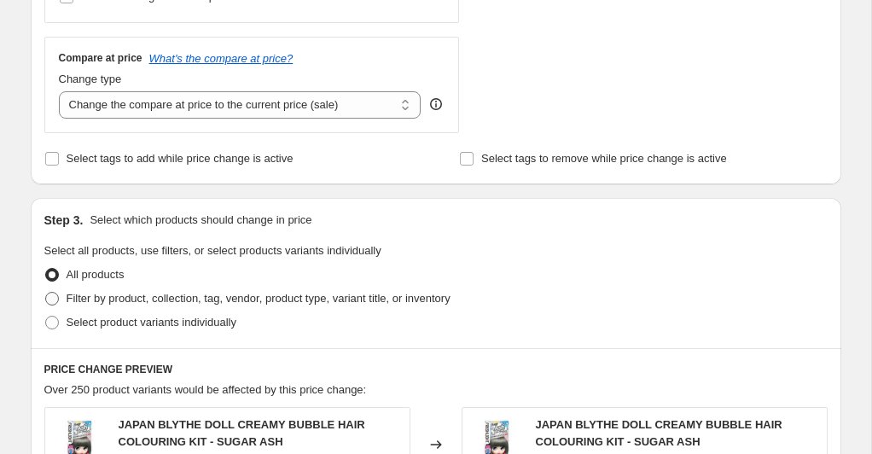
click at [59, 293] on span at bounding box center [51, 298] width 15 height 15
click at [46, 293] on input "Filter by product, collection, tag, vendor, product type, variant title, or inv…" at bounding box center [45, 292] width 1 height 1
radio input "true"
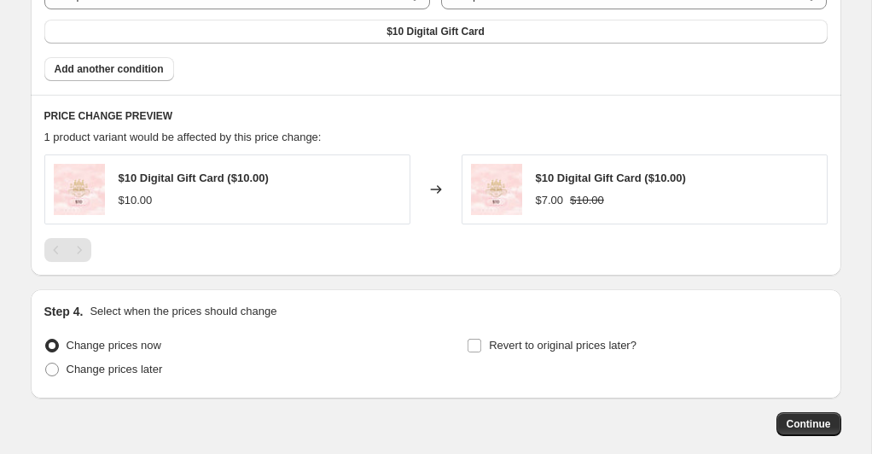
scroll to position [1088, 0]
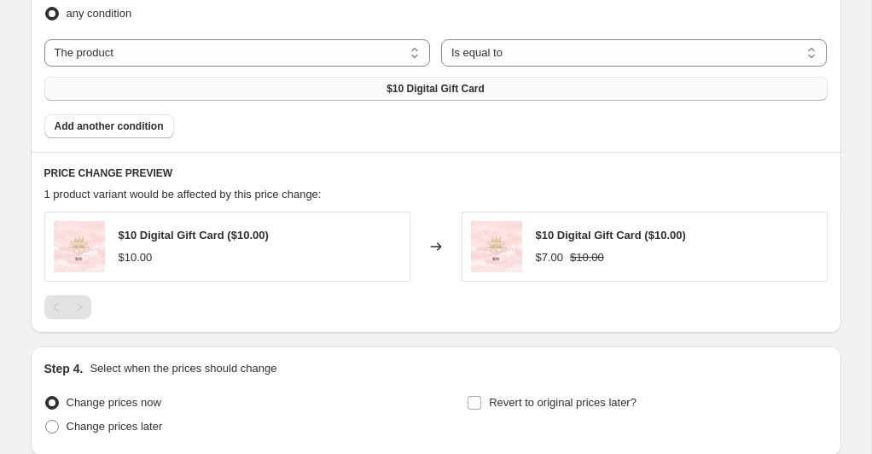
click at [418, 87] on span "$10 Digital Gift Card" at bounding box center [435, 89] width 98 height 14
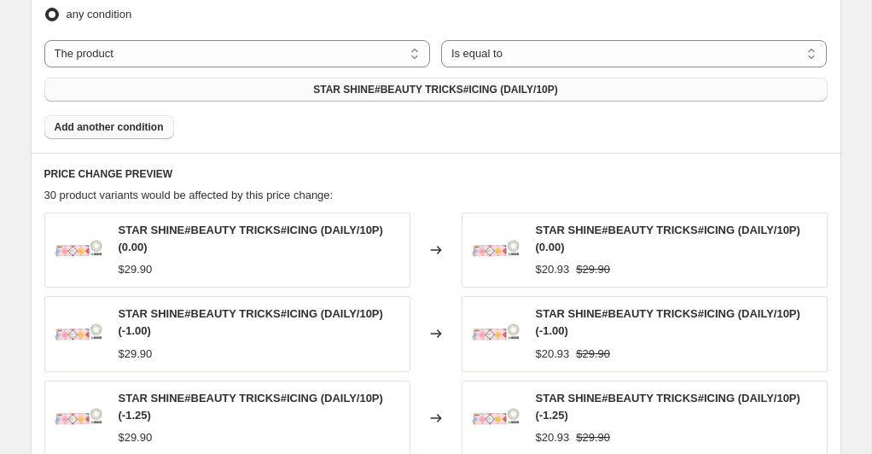
click at [154, 123] on span "Add another condition" at bounding box center [109, 127] width 109 height 14
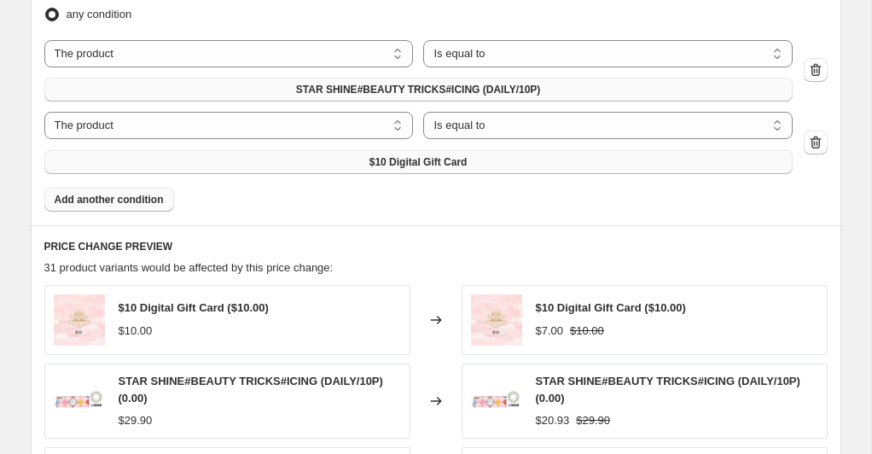
click at [459, 163] on span "$10 Digital Gift Card" at bounding box center [418, 162] width 98 height 14
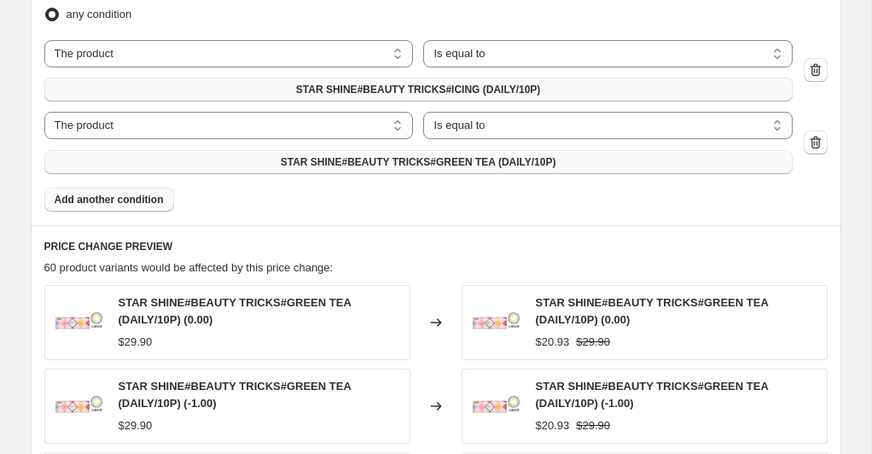
click at [160, 200] on span "Add another condition" at bounding box center [109, 200] width 109 height 14
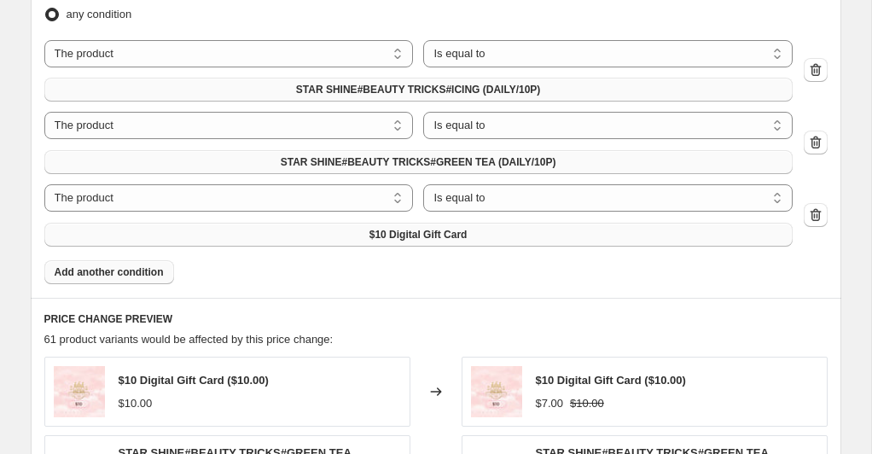
click at [430, 238] on span "$10 Digital Gift Card" at bounding box center [418, 235] width 98 height 14
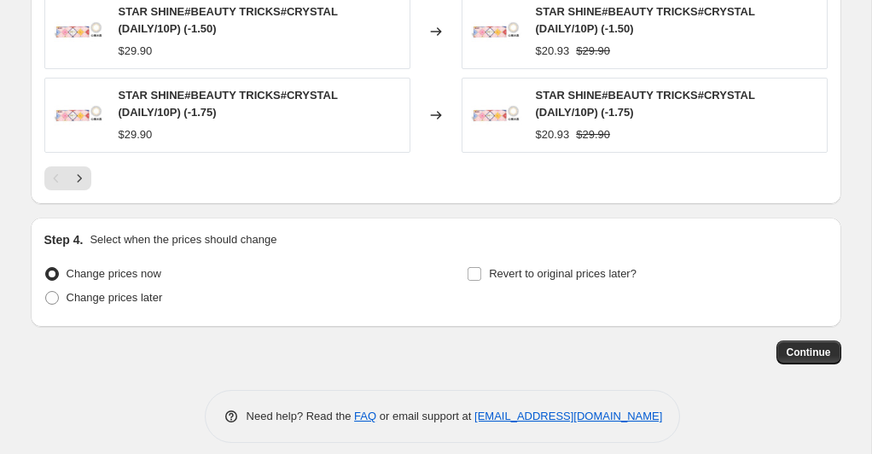
scroll to position [1647, 0]
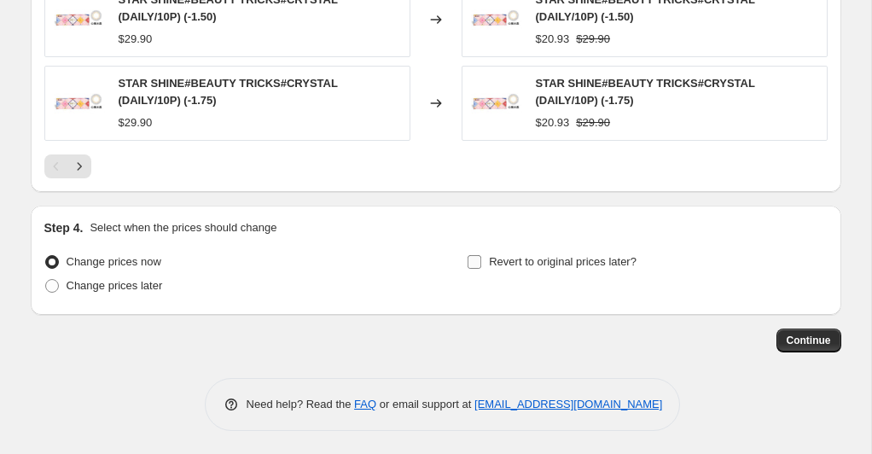
click at [472, 260] on input "Revert to original prices later?" at bounding box center [474, 262] width 14 height 14
checkbox input "true"
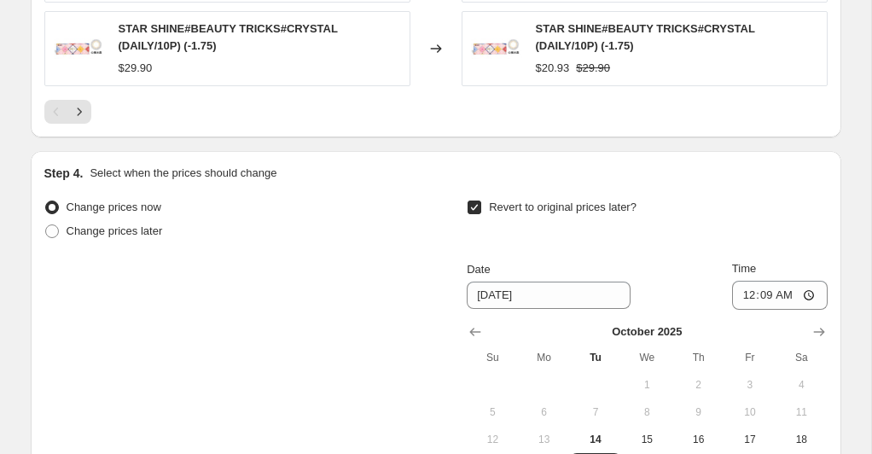
scroll to position [1748, 0]
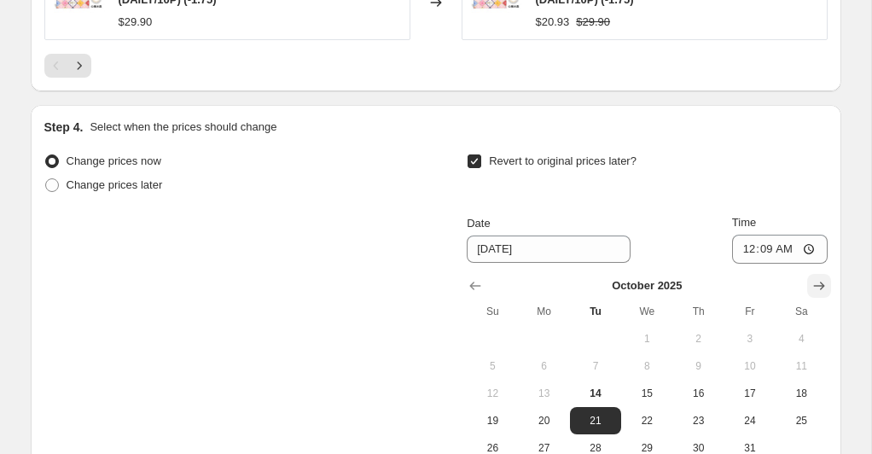
click at [818, 288] on icon "Show next month, November 2025" at bounding box center [818, 285] width 17 height 17
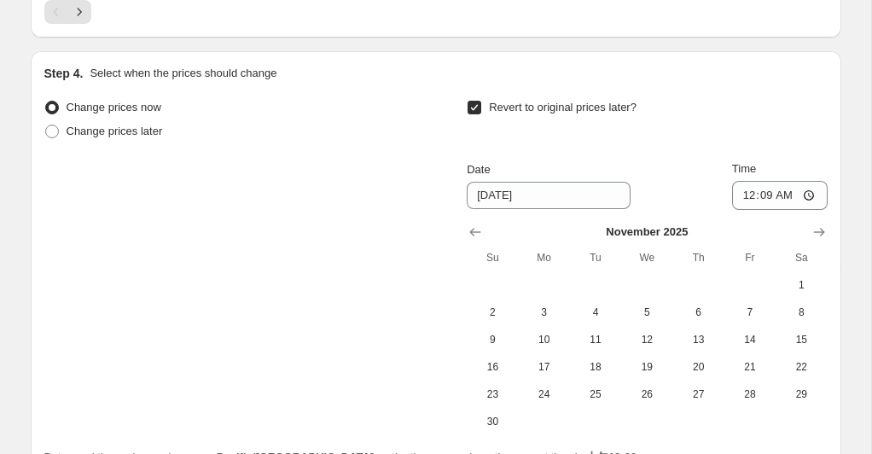
scroll to position [1805, 0]
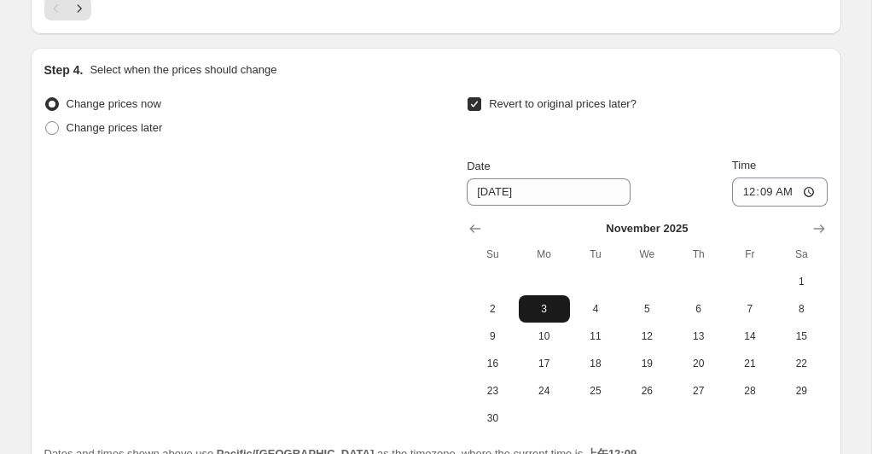
click at [543, 299] on button "3" at bounding box center [544, 308] width 51 height 27
type input "[DATE]"
click at [809, 191] on input "00:09" at bounding box center [780, 191] width 96 height 29
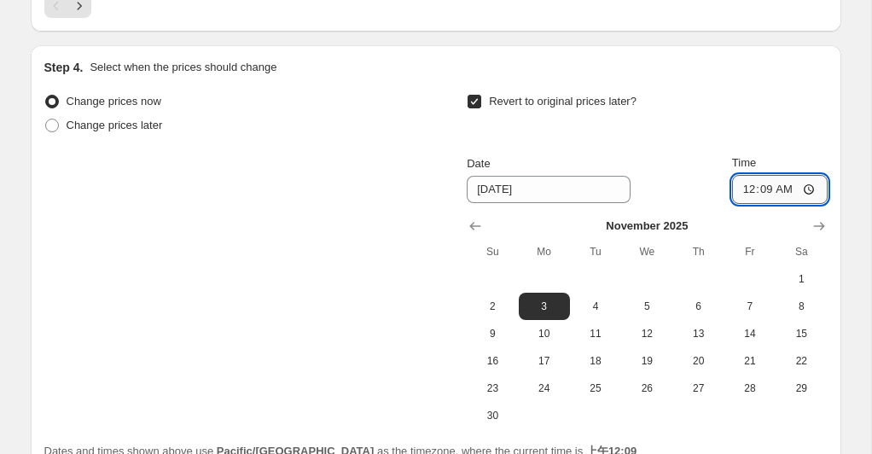
scroll to position [1808, 0]
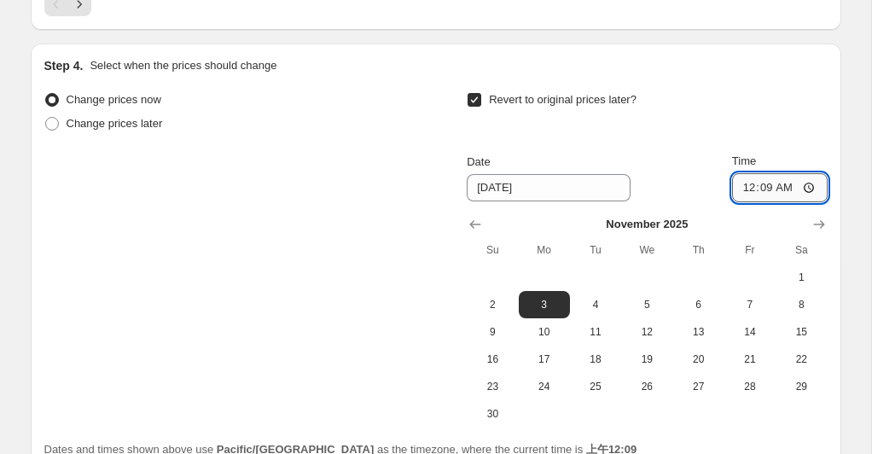
click at [794, 191] on input "00:09" at bounding box center [780, 187] width 96 height 29
click at [815, 184] on input "00:09" at bounding box center [780, 188] width 96 height 29
type input "11:59"
click at [808, 125] on div "Revert to original prices later?" at bounding box center [647, 114] width 360 height 51
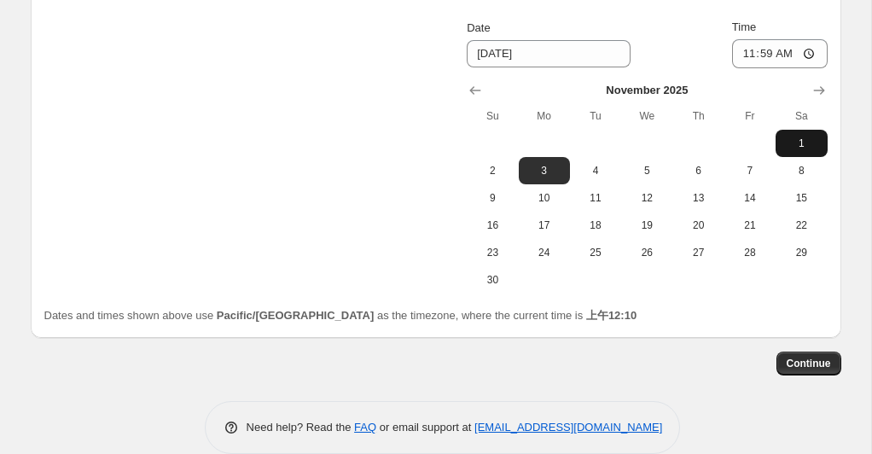
scroll to position [1966, 0]
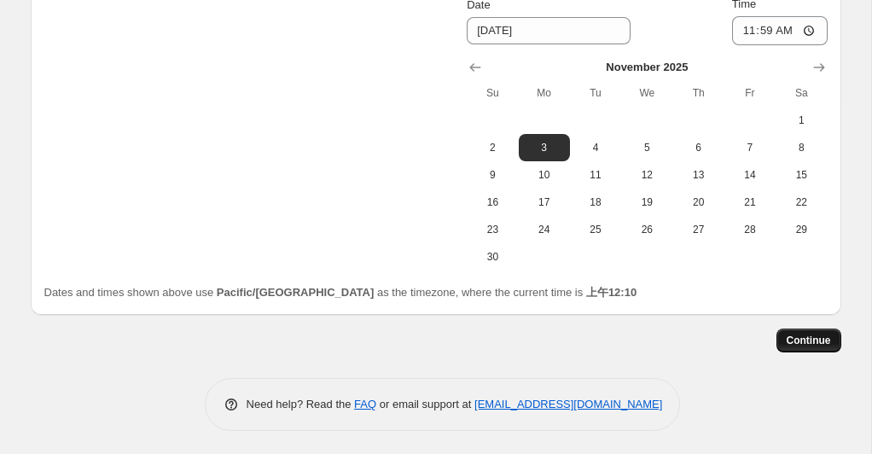
click at [808, 335] on span "Continue" at bounding box center [808, 341] width 44 height 14
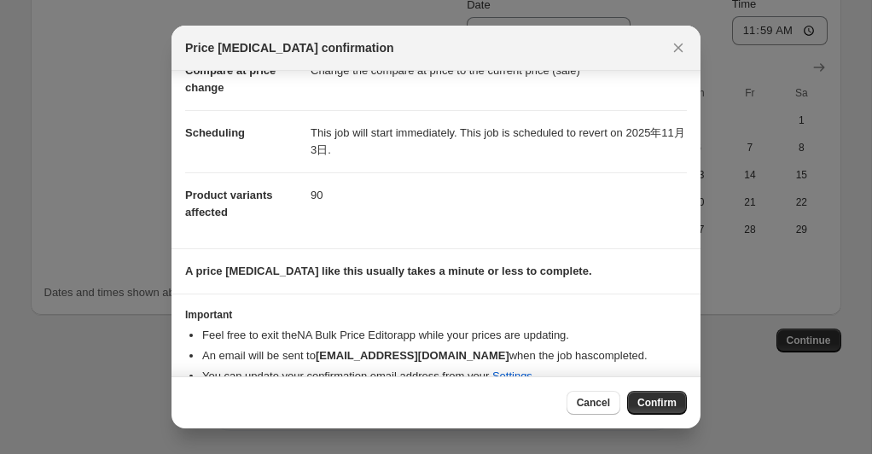
scroll to position [122, 0]
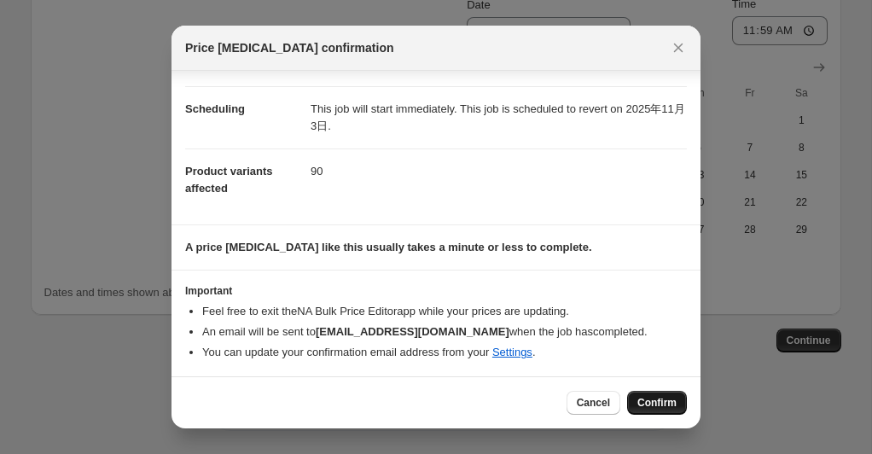
click at [654, 403] on span "Confirm" at bounding box center [656, 403] width 39 height 14
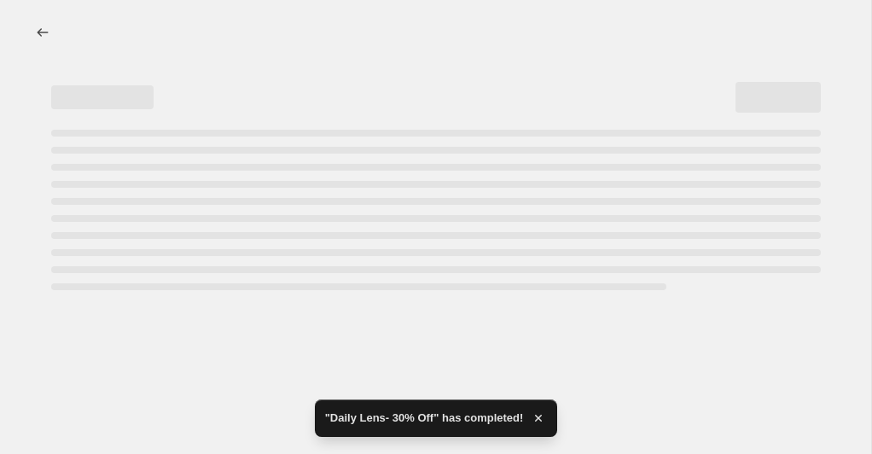
select select "percentage"
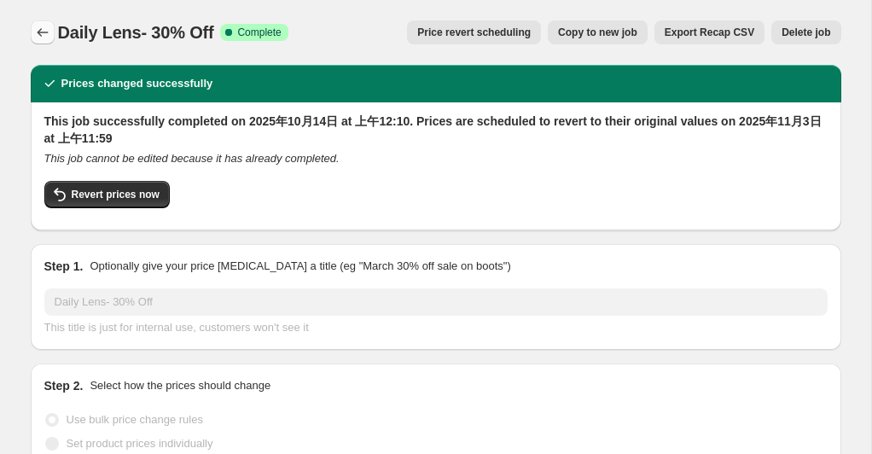
click at [53, 30] on button "Price change jobs" at bounding box center [43, 32] width 24 height 24
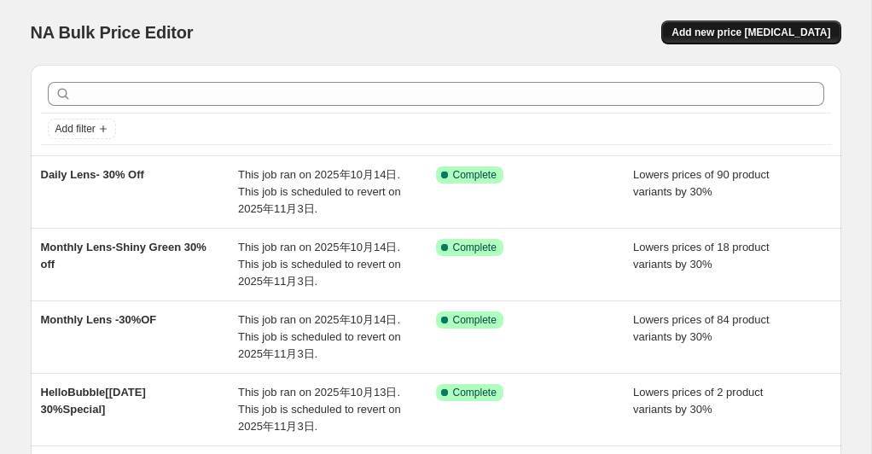
click at [764, 29] on span "Add new price [MEDICAL_DATA]" at bounding box center [750, 33] width 159 height 14
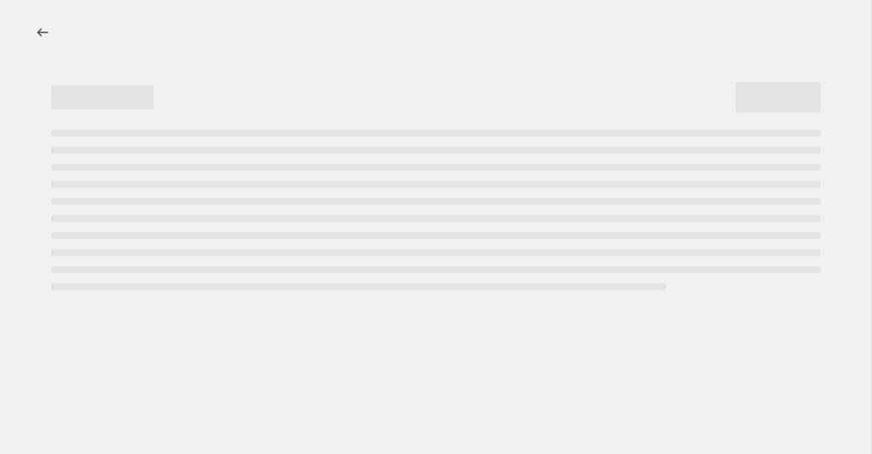
select select "percentage"
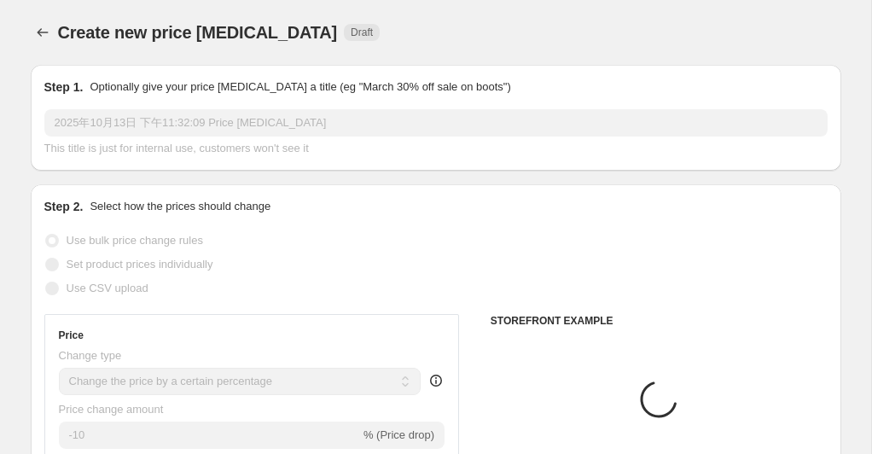
click at [241, 119] on input "2025年10月13日 下午11:32:09 Price [MEDICAL_DATA]" at bounding box center [435, 122] width 783 height 27
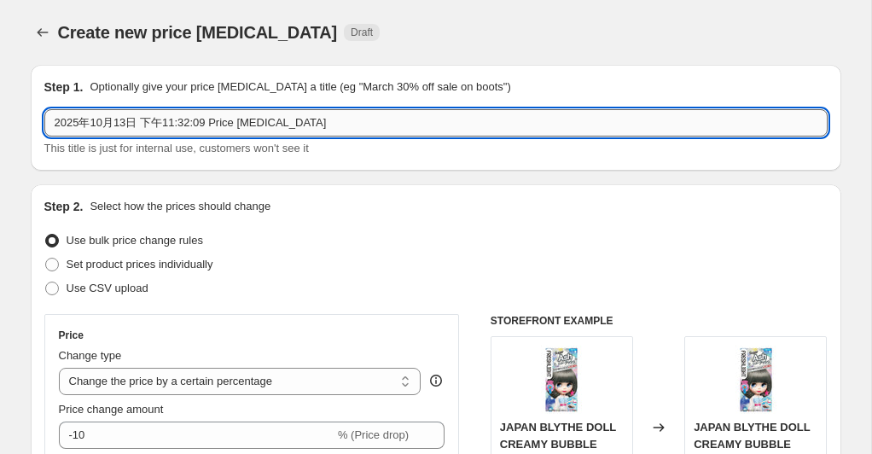
click at [241, 119] on input "2025年10月13日 下午11:32:09 Price [MEDICAL_DATA]" at bounding box center [435, 122] width 783 height 27
drag, startPoint x: 241, startPoint y: 119, endPoint x: 203, endPoint y: 122, distance: 38.5
click at [203, 122] on input "2025年10月13日 下午11:32:09 Price [MEDICAL_DATA]" at bounding box center [435, 122] width 783 height 27
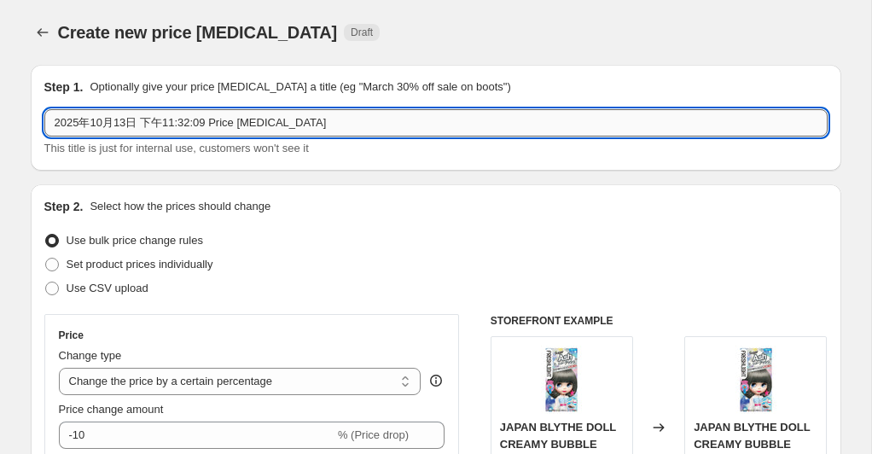
paste input "Unicharm Cotton Pads 50% OFF"
type input "Unicharm Cotton Pads 50% OFF"
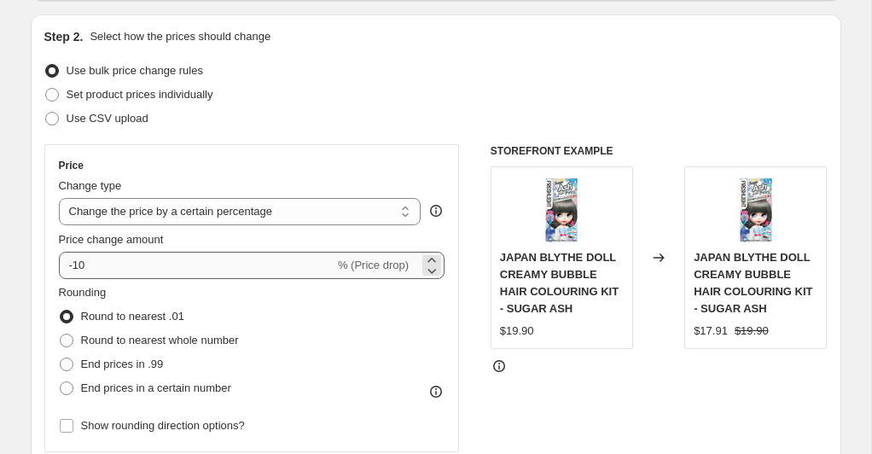
scroll to position [200, 0]
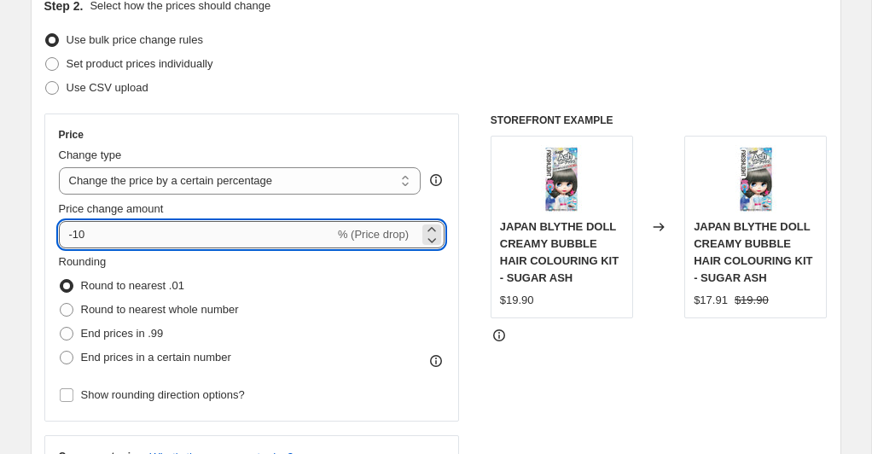
click at [192, 232] on input "-10" at bounding box center [197, 234] width 276 height 27
type input "2"
type input "-50"
click at [351, 300] on div "Rounding Round to nearest .01 Round to nearest whole number End prices in .99 E…" at bounding box center [252, 311] width 386 height 116
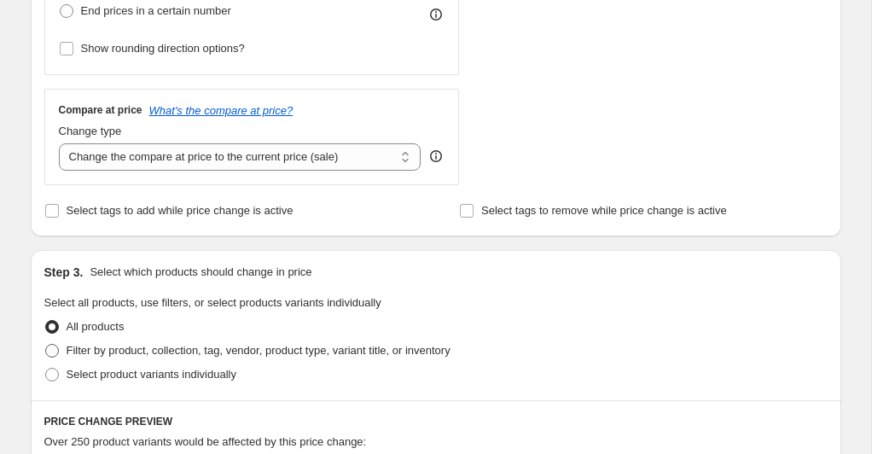
click at [44, 350] on span at bounding box center [51, 350] width 15 height 15
click at [45, 345] on input "Filter by product, collection, tag, vendor, product type, variant title, or inv…" at bounding box center [45, 344] width 1 height 1
radio input "true"
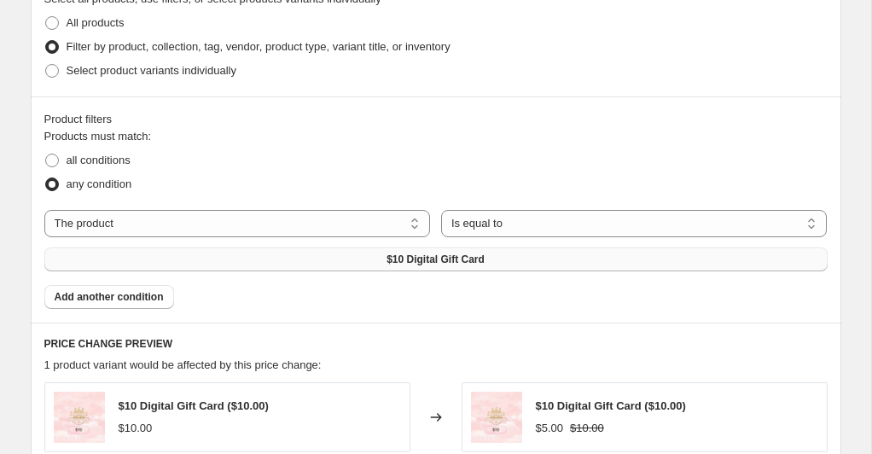
click at [328, 256] on button "$10 Digital Gift Card" at bounding box center [435, 259] width 783 height 24
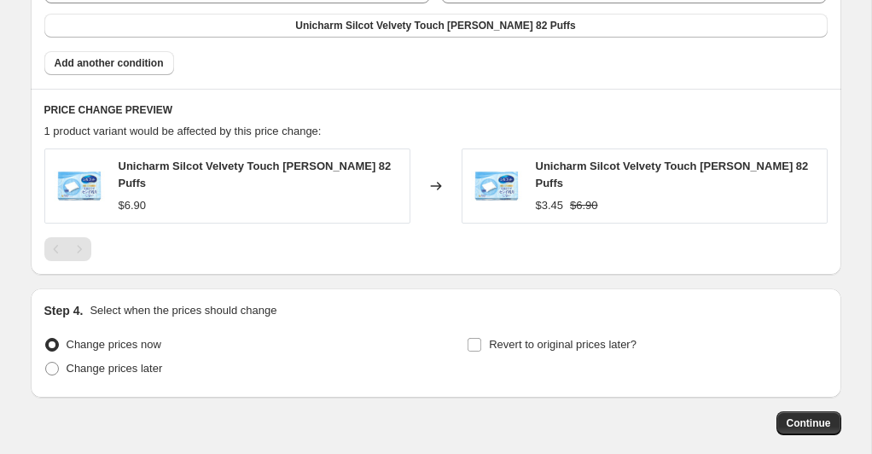
scroll to position [1086, 0]
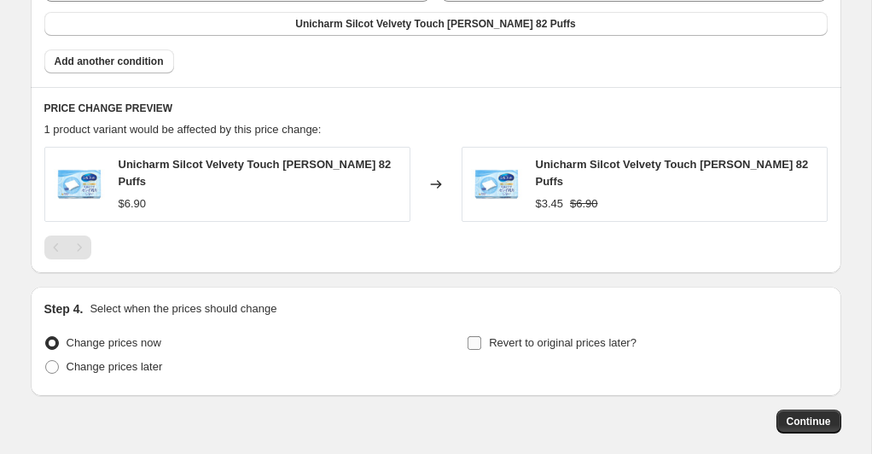
click at [479, 336] on input "Revert to original prices later?" at bounding box center [474, 343] width 14 height 14
checkbox input "true"
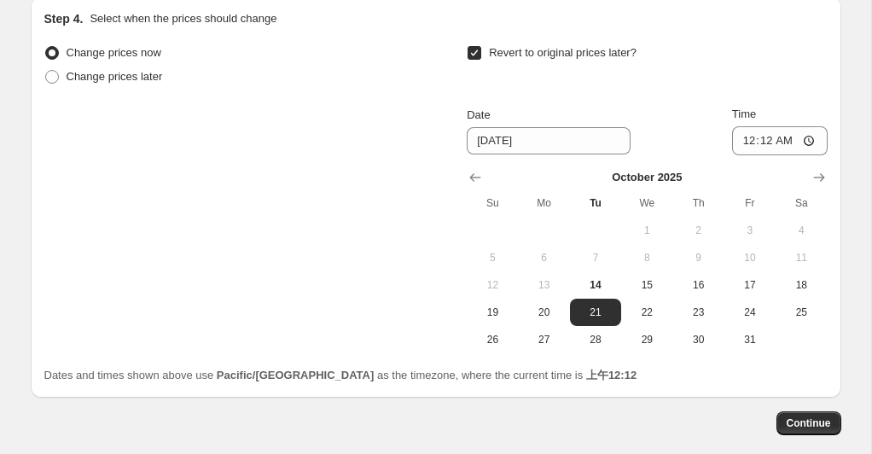
scroll to position [1377, 0]
click at [820, 168] on icon "Show next month, November 2025" at bounding box center [818, 176] width 17 height 17
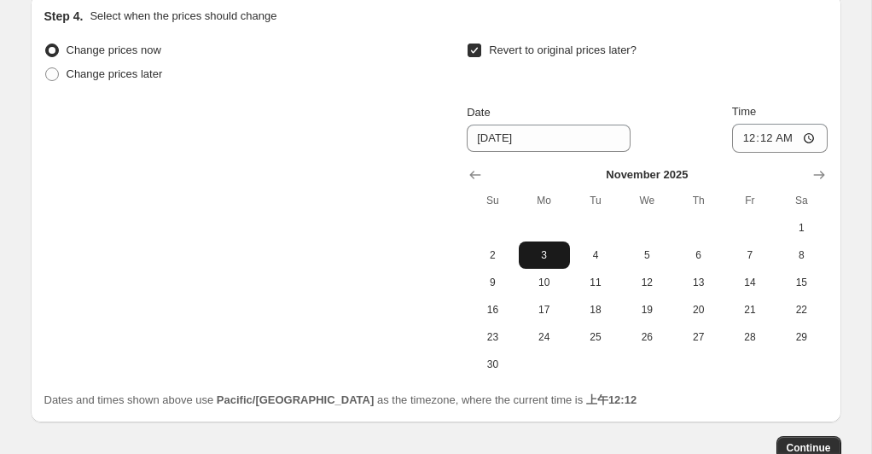
scroll to position [1382, 0]
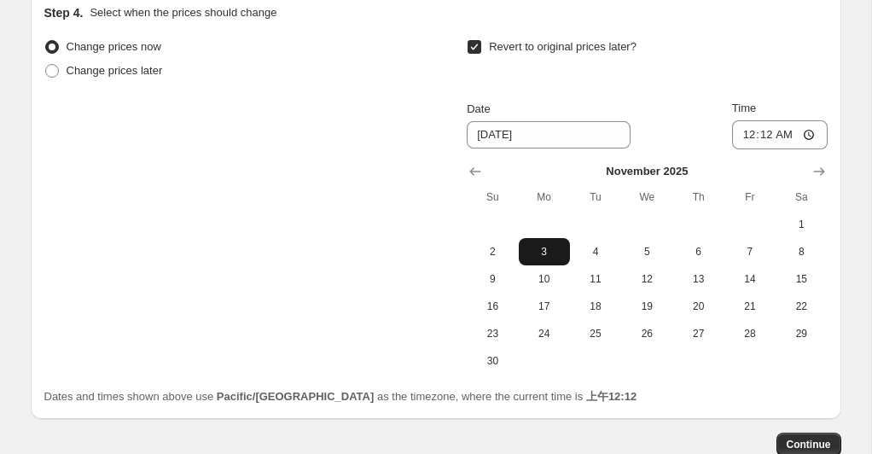
click at [552, 246] on span "3" at bounding box center [544, 252] width 38 height 14
type input "[DATE]"
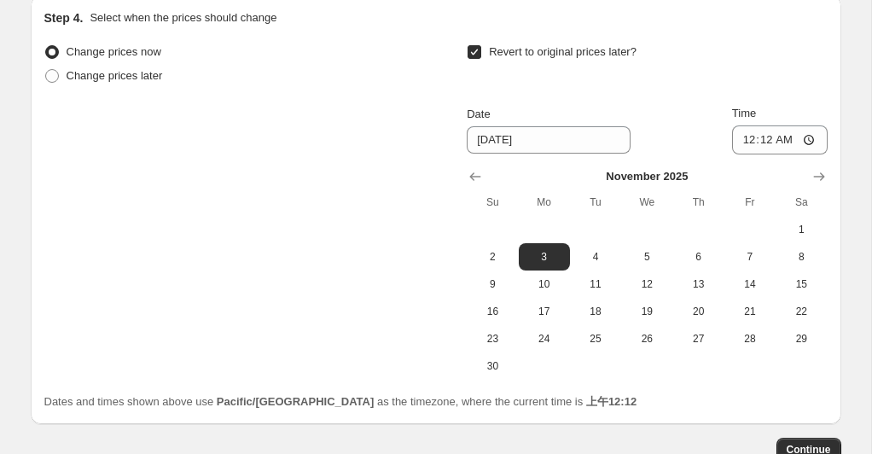
click at [470, 45] on input "Revert to original prices later?" at bounding box center [474, 52] width 14 height 14
checkbox input "false"
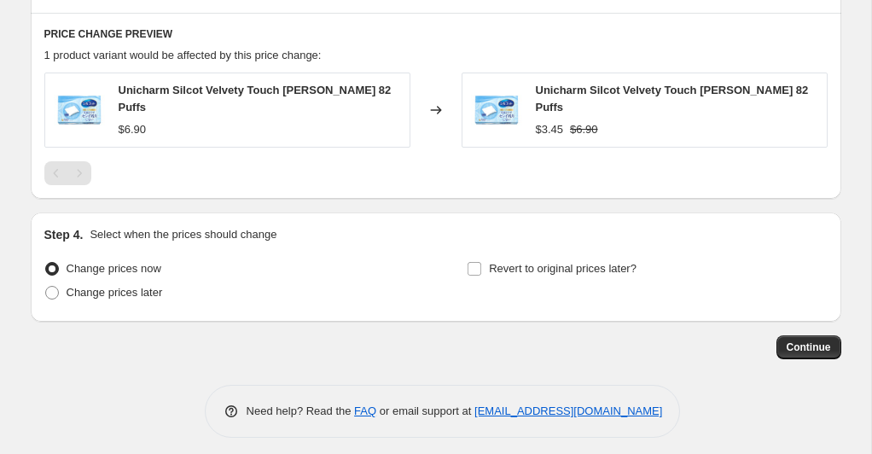
scroll to position [1157, 0]
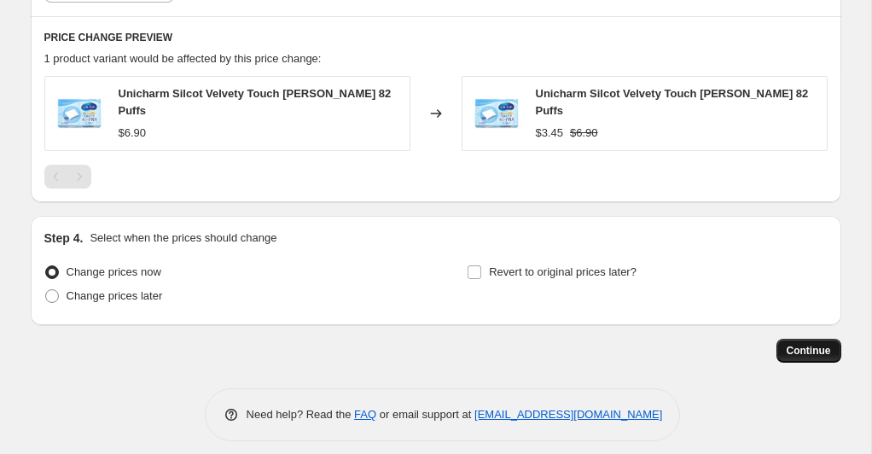
click at [798, 347] on span "Continue" at bounding box center [808, 351] width 44 height 14
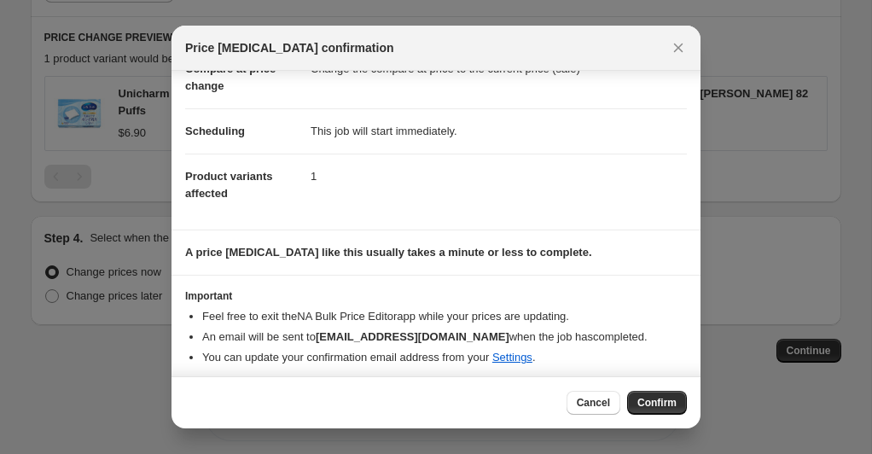
scroll to position [105, 0]
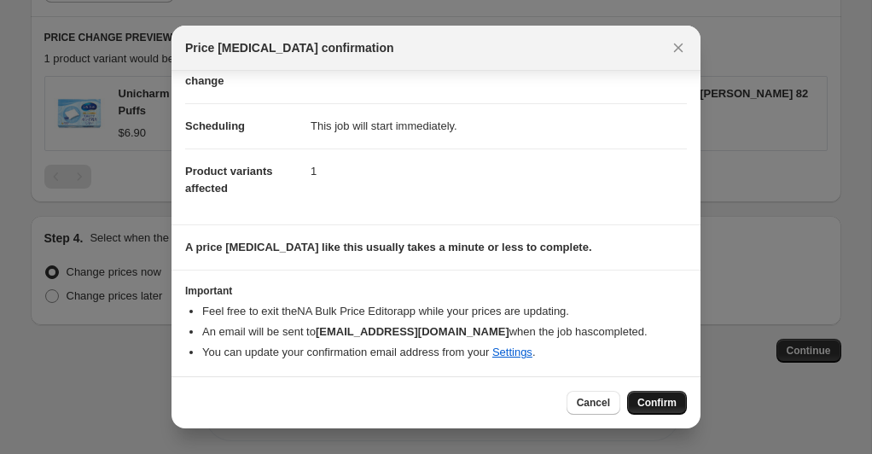
click at [655, 400] on span "Confirm" at bounding box center [656, 403] width 39 height 14
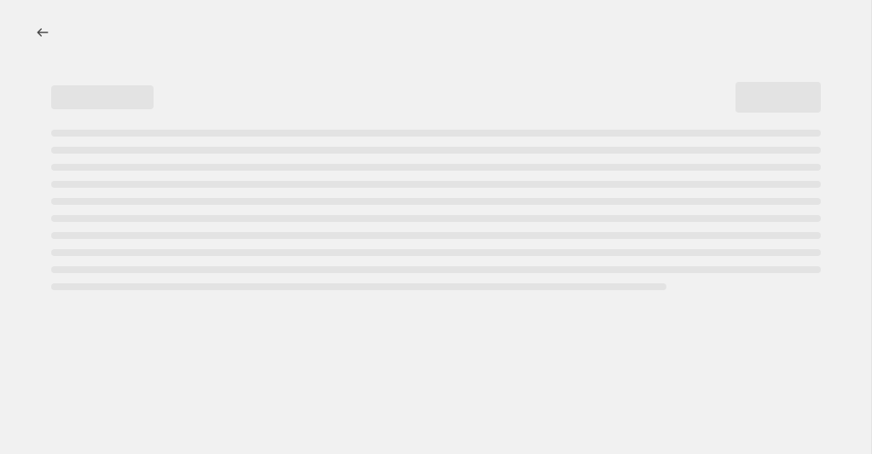
select select "percentage"
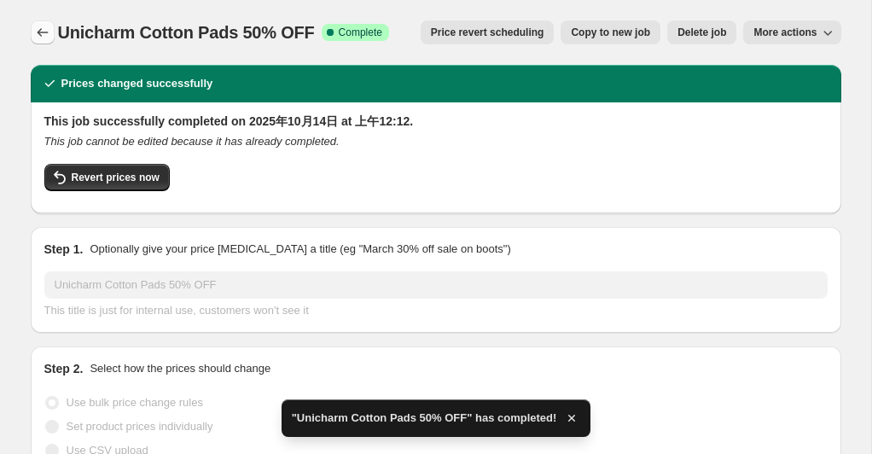
click at [39, 29] on icon "Price change jobs" at bounding box center [42, 32] width 17 height 17
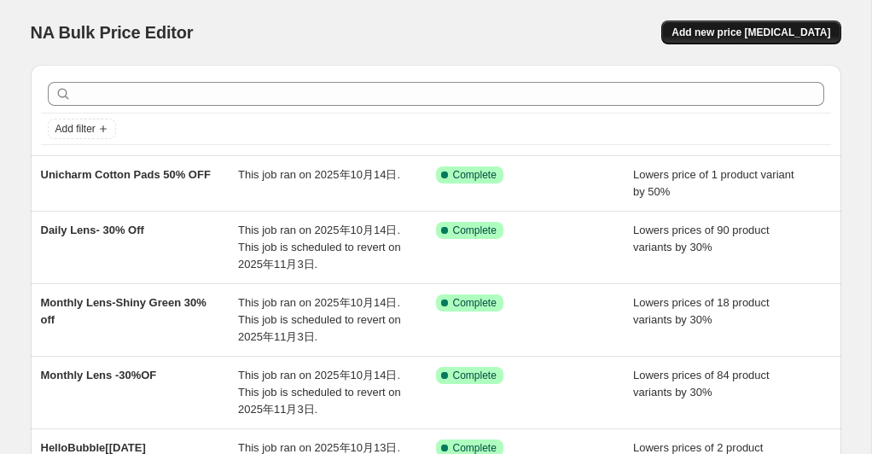
scroll to position [3, 0]
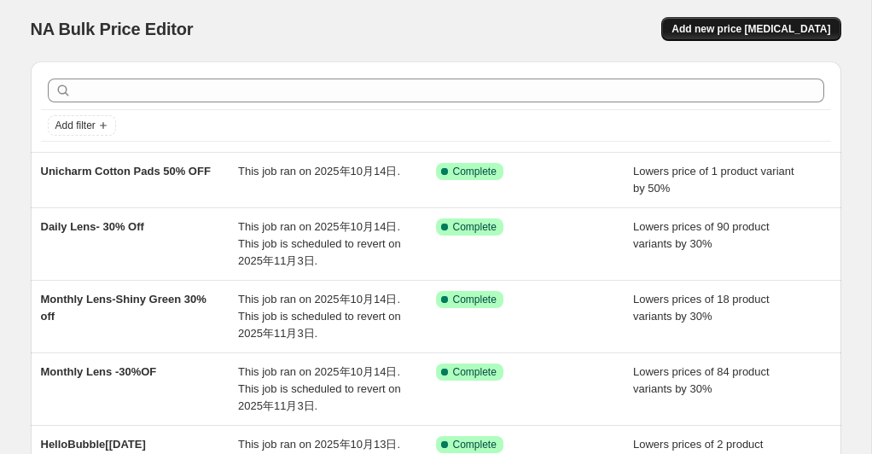
click at [776, 34] on span "Add new price [MEDICAL_DATA]" at bounding box center [750, 29] width 159 height 14
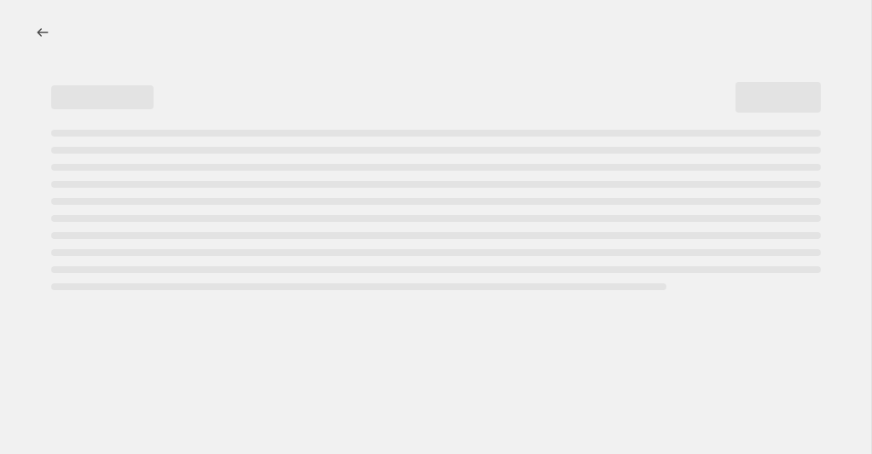
select select "percentage"
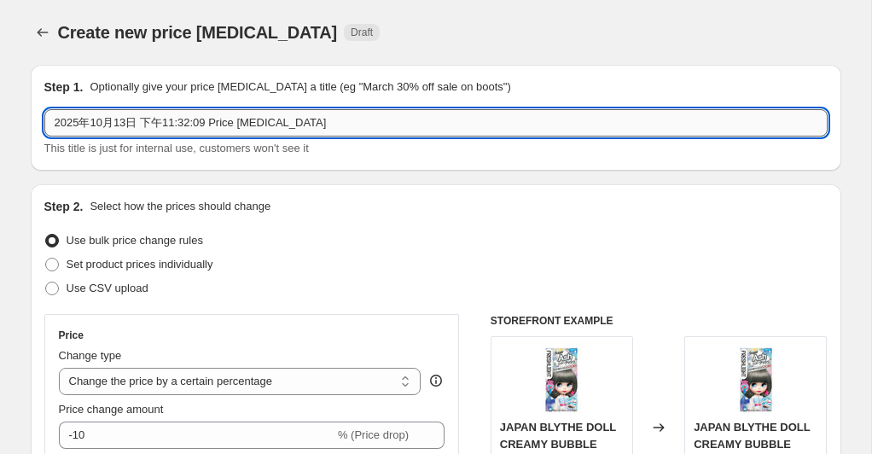
drag, startPoint x: 342, startPoint y: 121, endPoint x: 71, endPoint y: 119, distance: 271.2
click at [31, 114] on div "Step 1. Optionally give your price [MEDICAL_DATA] a title (eg "March 30% off sa…" at bounding box center [436, 118] width 810 height 106
paste input "FLOWFUSHI Area Foundy$29.90"
type input "FLOWFUSHI Area Foundy$29.90"
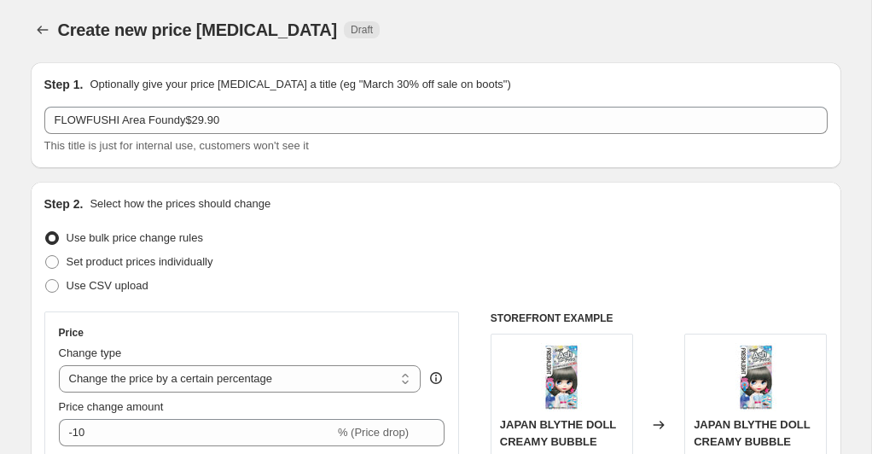
drag, startPoint x: 456, startPoint y: 252, endPoint x: 446, endPoint y: 250, distance: 10.6
click at [456, 252] on div "Set product prices individually" at bounding box center [435, 262] width 783 height 24
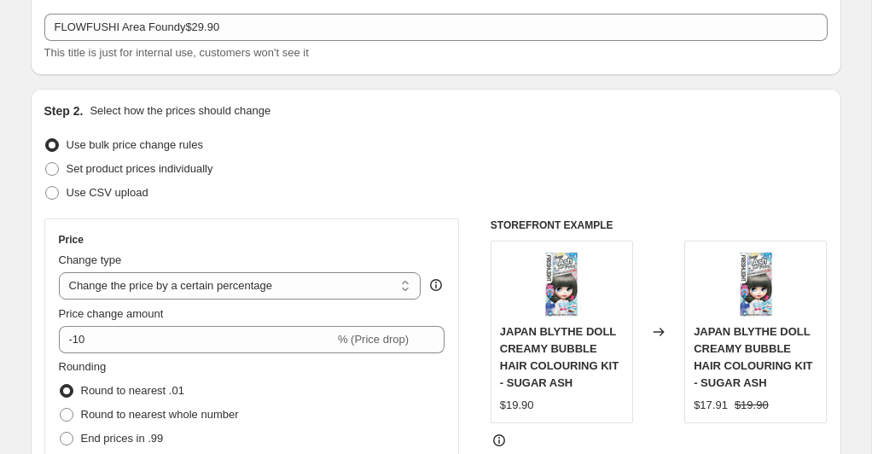
scroll to position [97, 0]
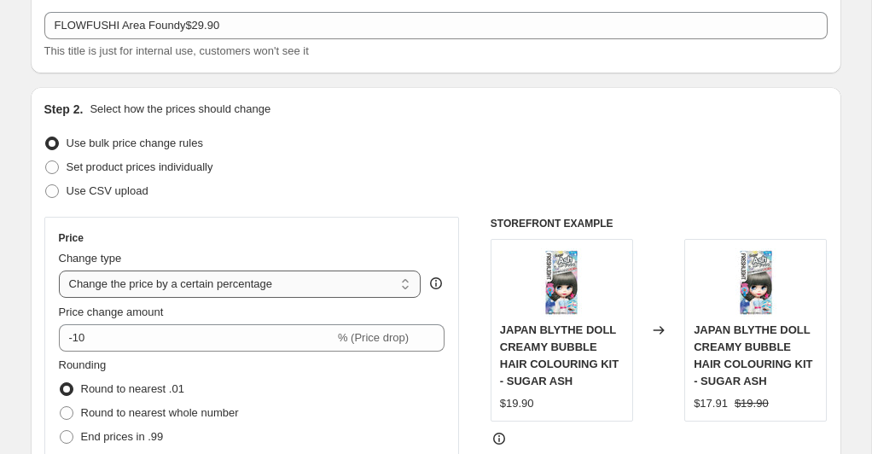
click at [310, 287] on select "Change the price to a certain amount Change the price by a certain amount Chang…" at bounding box center [240, 283] width 363 height 27
select select "by"
click at [59, 270] on select "Change the price to a certain amount Change the price by a certain amount Chang…" at bounding box center [240, 283] width 363 height 27
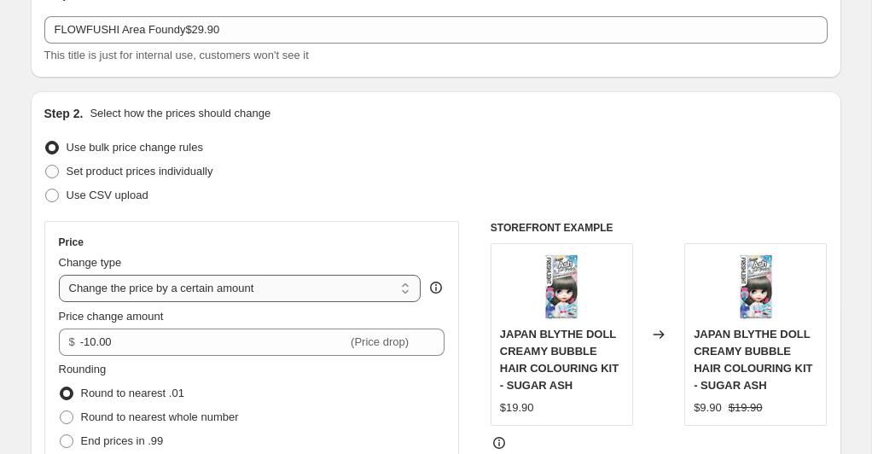
scroll to position [92, 0]
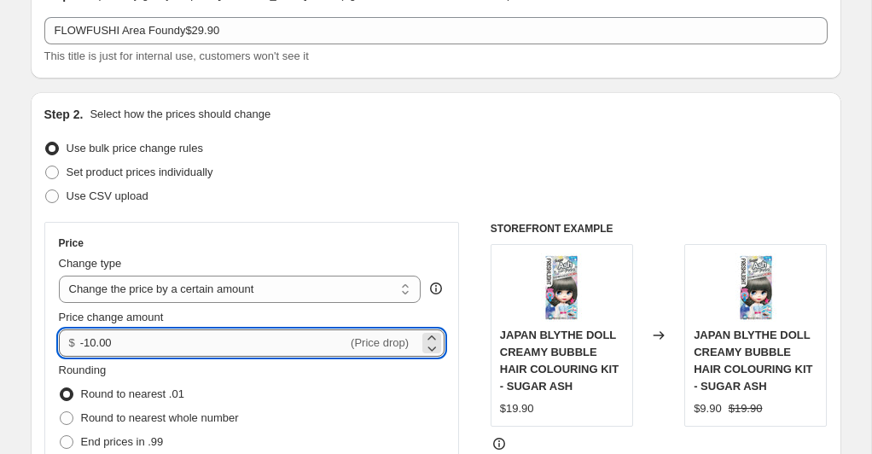
click at [235, 352] on input "-10.00" at bounding box center [213, 342] width 267 height 27
type input "-1"
type input "-50.00"
click at [382, 215] on div "Step 2. Select how the prices should change Use bulk price change rules Set pro…" at bounding box center [435, 391] width 783 height 571
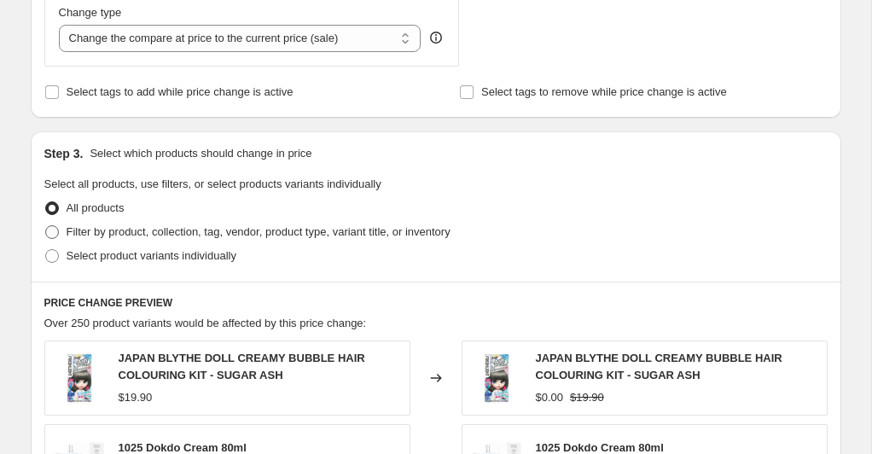
click at [52, 229] on span at bounding box center [52, 232] width 14 height 14
click at [46, 226] on input "Filter by product, collection, tag, vendor, product type, variant title, or inv…" at bounding box center [45, 225] width 1 height 1
radio input "true"
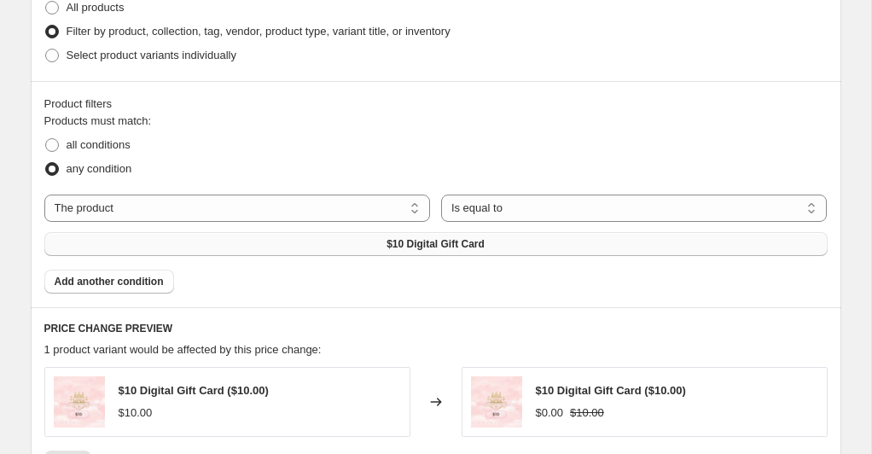
scroll to position [866, 0]
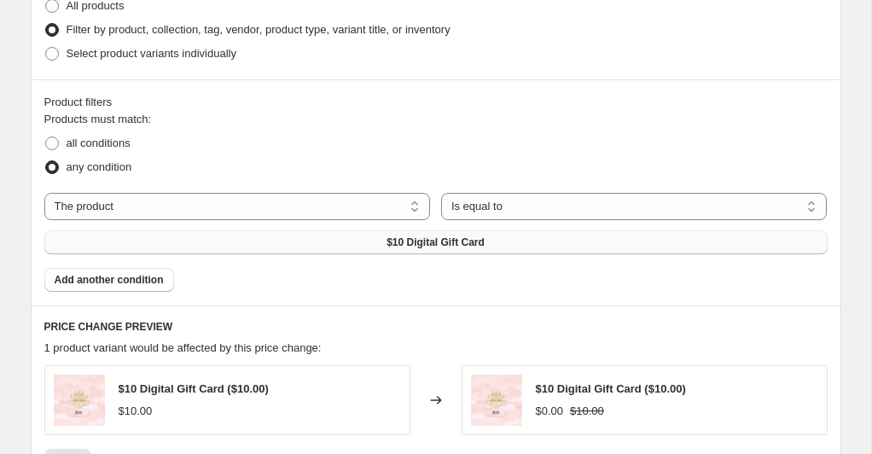
click at [451, 241] on span "$10 Digital Gift Card" at bounding box center [435, 242] width 98 height 14
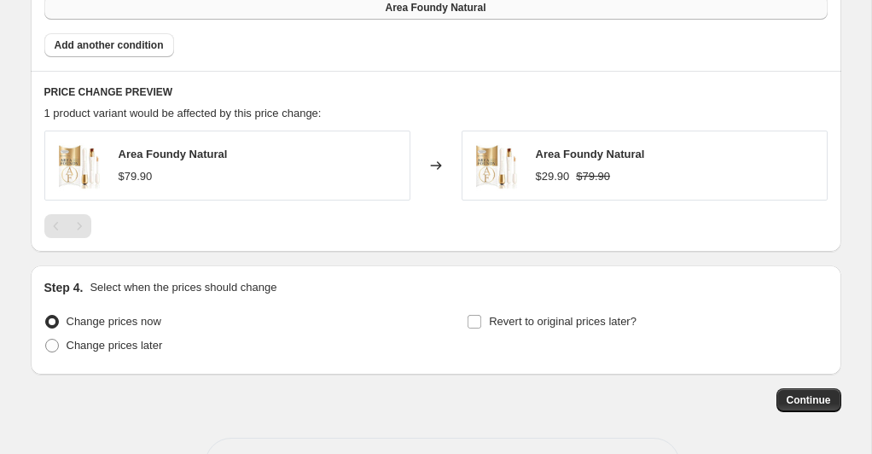
scroll to position [1108, 0]
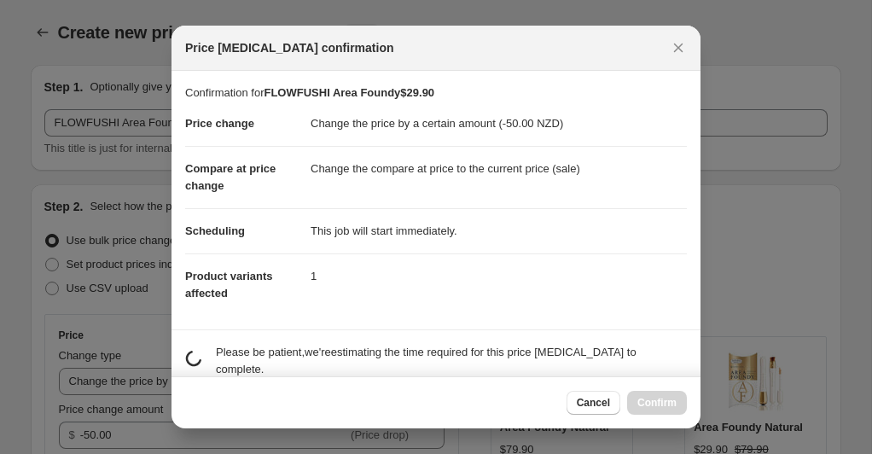
select select "by"
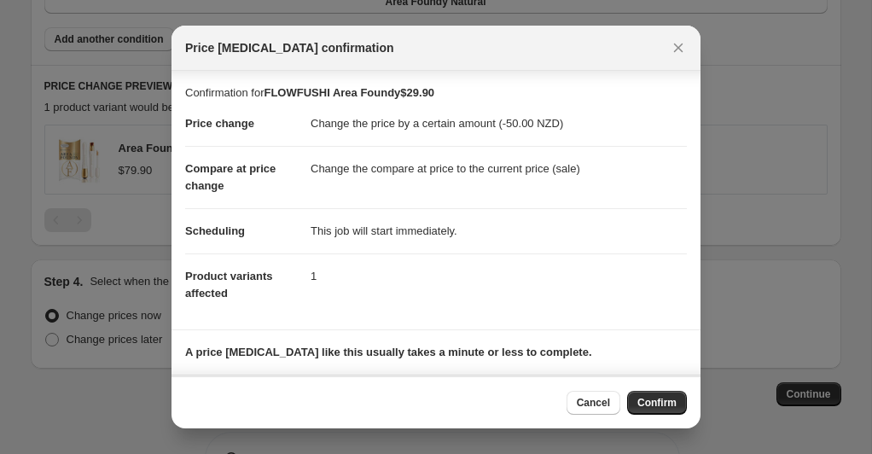
scroll to position [105, 0]
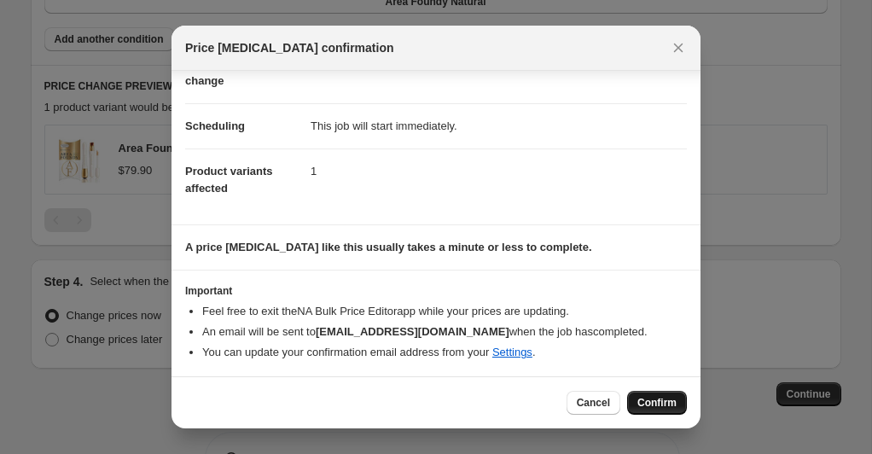
click at [656, 403] on span "Confirm" at bounding box center [656, 403] width 39 height 14
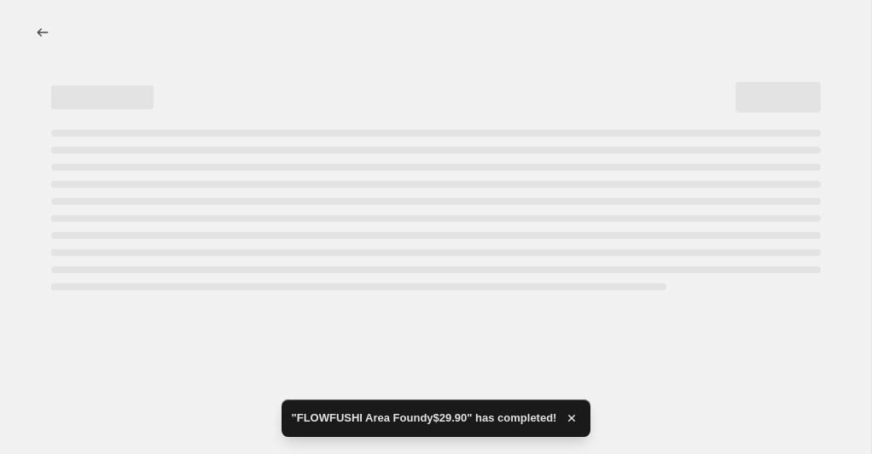
select select "by"
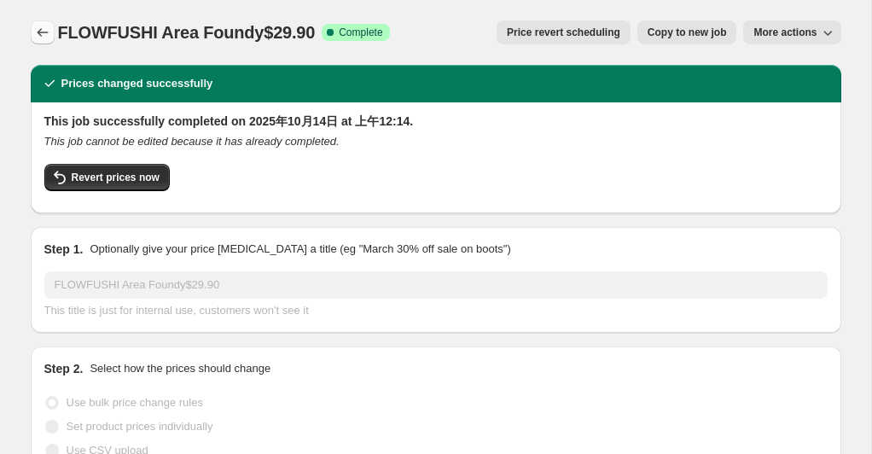
click at [38, 37] on icon "Price change jobs" at bounding box center [42, 32] width 17 height 17
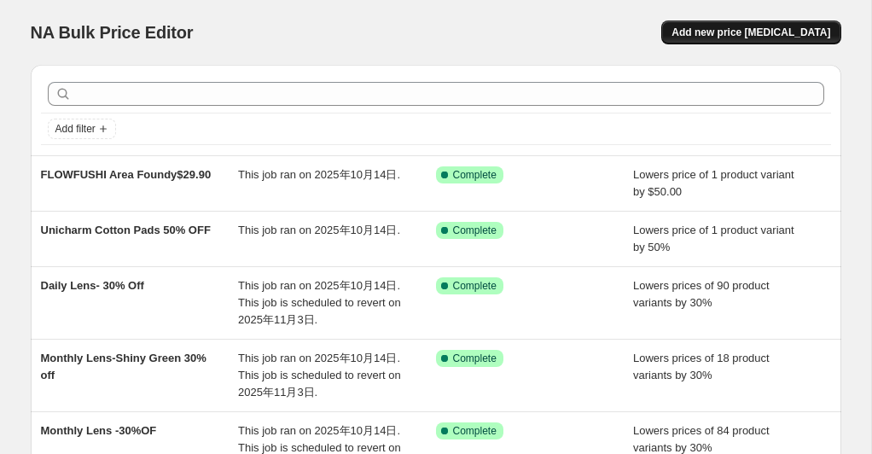
click at [772, 31] on span "Add new price [MEDICAL_DATA]" at bounding box center [750, 33] width 159 height 14
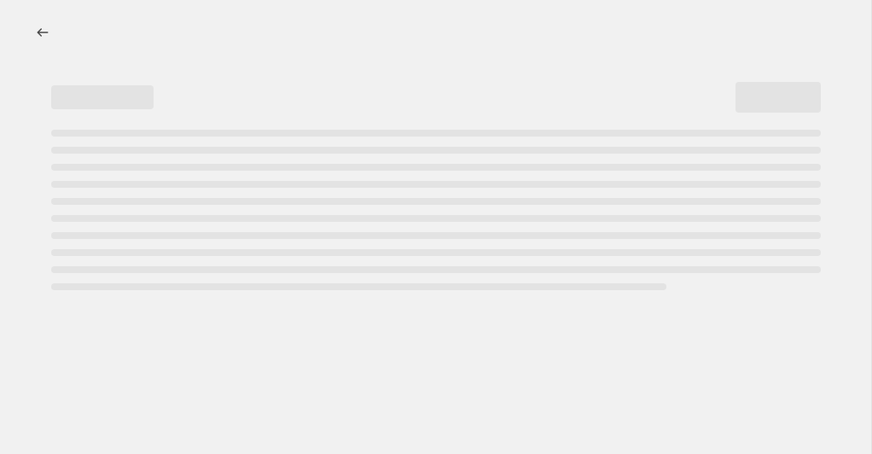
select select "percentage"
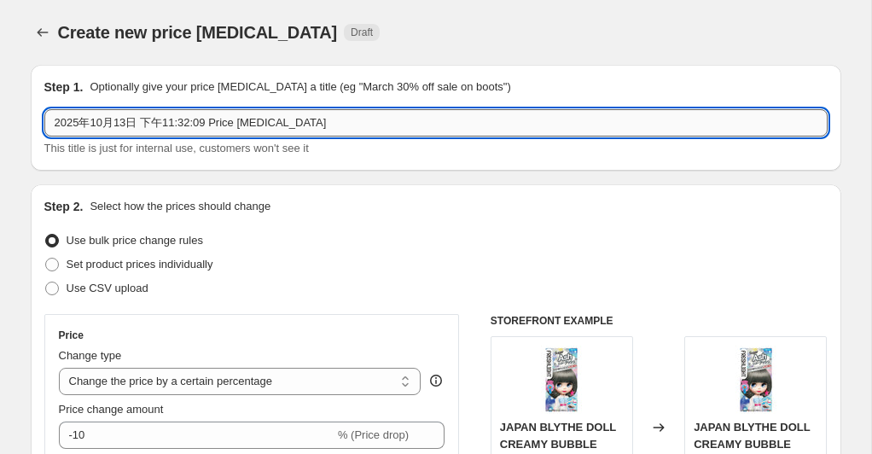
drag, startPoint x: 310, startPoint y: 127, endPoint x: 92, endPoint y: 122, distance: 217.6
click at [46, 120] on input "2025年10月13日 下午11:32:09 Price [MEDICAL_DATA]" at bounding box center [435, 122] width 783 height 27
paste input "ETTUSAIS Special $29.90"
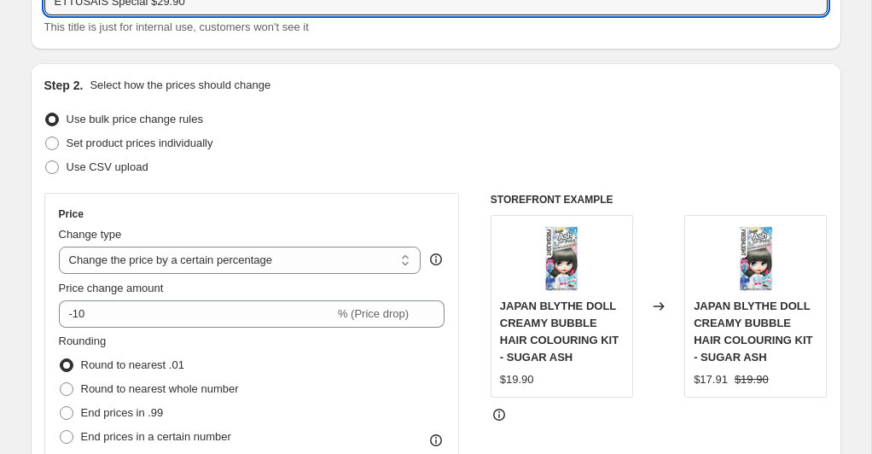
scroll to position [154, 0]
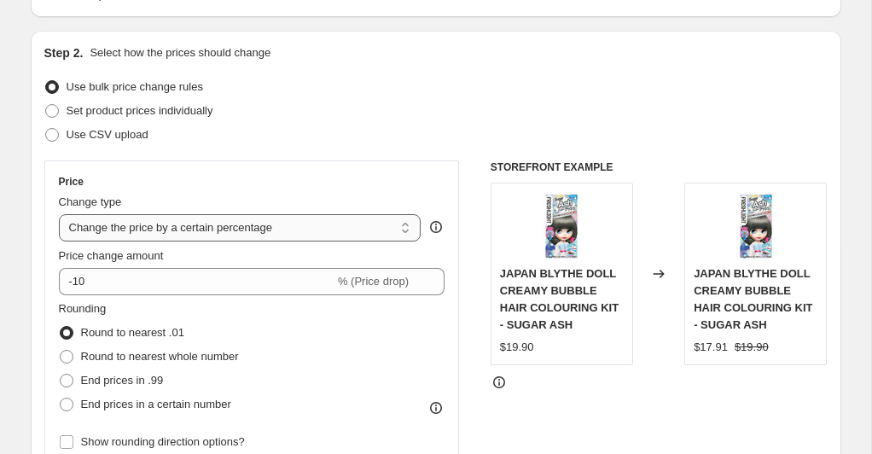
type input "ETTUSAIS Special $29.90"
click at [337, 231] on select "Change the price to a certain amount Change the price by a certain amount Chang…" at bounding box center [240, 227] width 363 height 27
select select "by"
click at [59, 214] on select "Change the price to a certain amount Change the price by a certain amount Chang…" at bounding box center [240, 227] width 363 height 27
type input "-10.00"
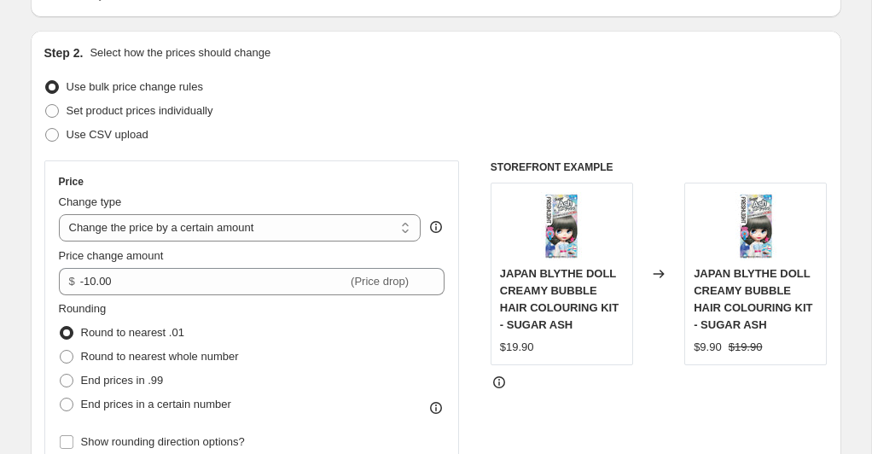
click at [439, 95] on div "Use bulk price change rules" at bounding box center [435, 87] width 783 height 24
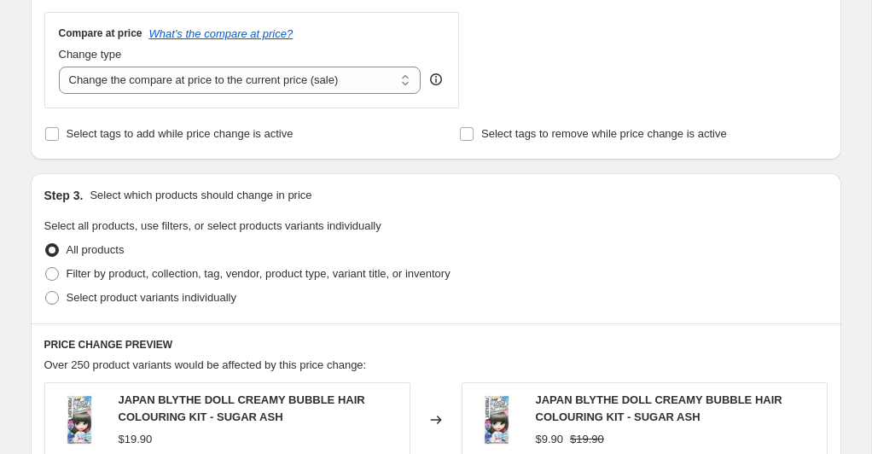
scroll to position [673, 0]
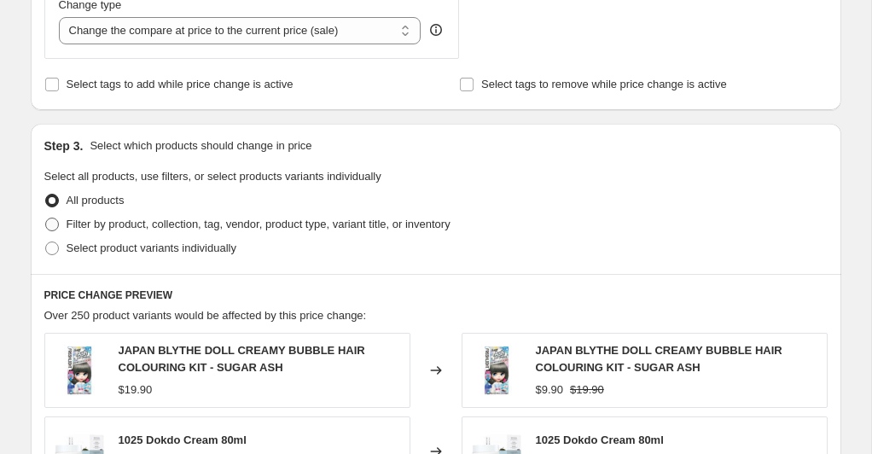
click at [47, 226] on span at bounding box center [52, 225] width 14 height 14
click at [46, 218] on input "Filter by product, collection, tag, vendor, product type, variant title, or inv…" at bounding box center [45, 218] width 1 height 1
radio input "true"
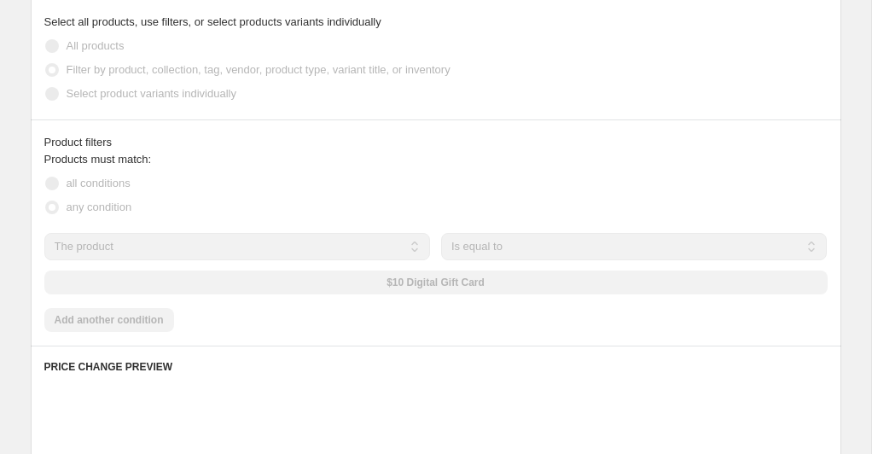
scroll to position [858, 0]
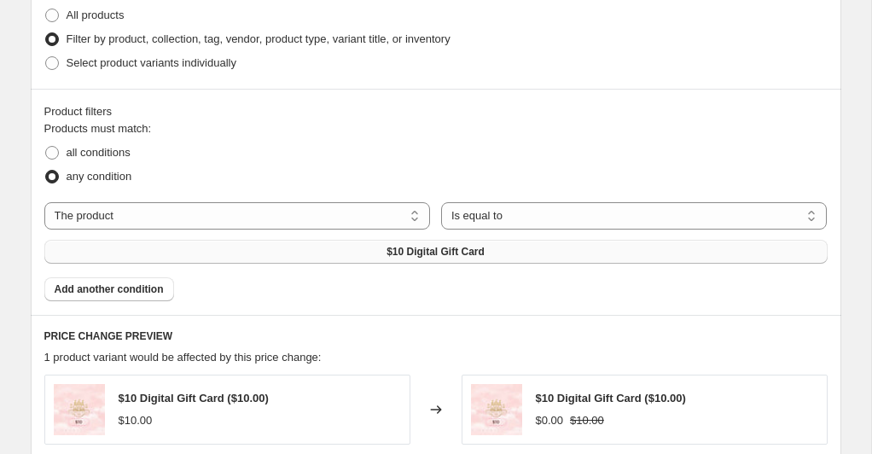
click at [338, 246] on button "$10 Digital Gift Card" at bounding box center [435, 252] width 783 height 24
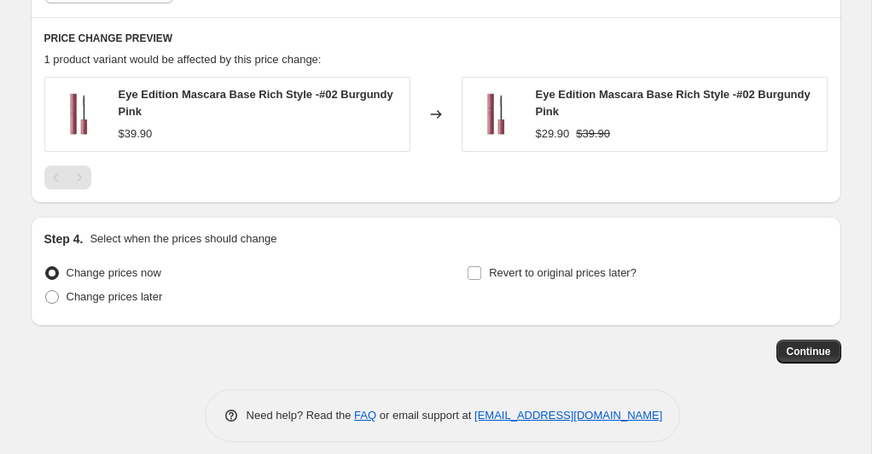
scroll to position [1157, 0]
click at [830, 346] on span "Continue" at bounding box center [808, 351] width 44 height 14
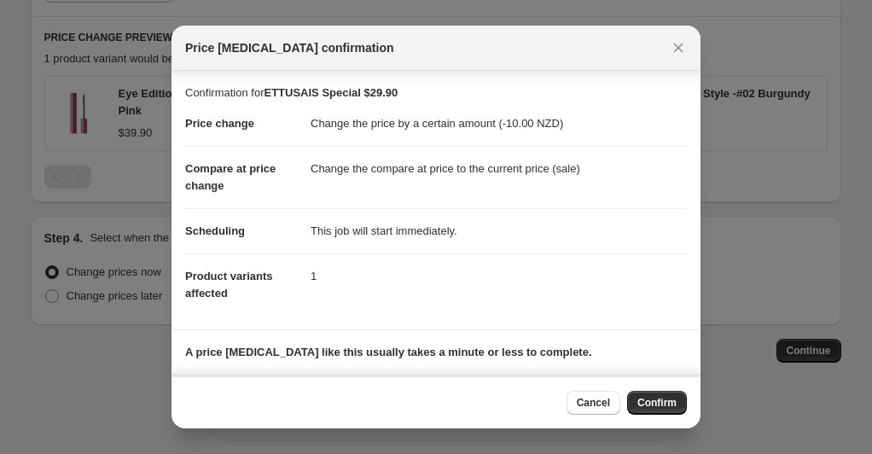
scroll to position [105, 0]
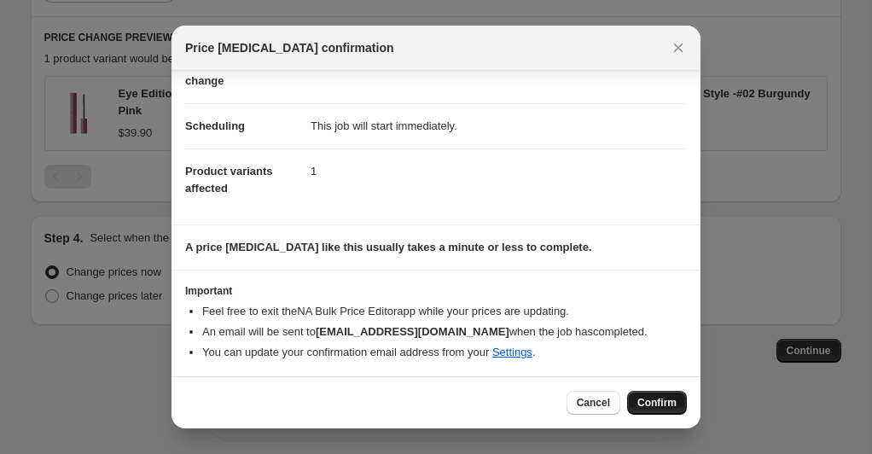
click at [658, 398] on span "Confirm" at bounding box center [656, 403] width 39 height 14
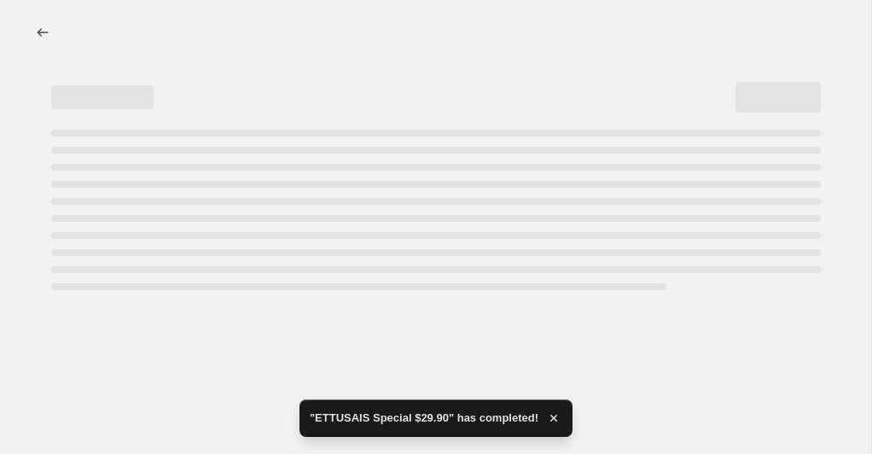
select select "by"
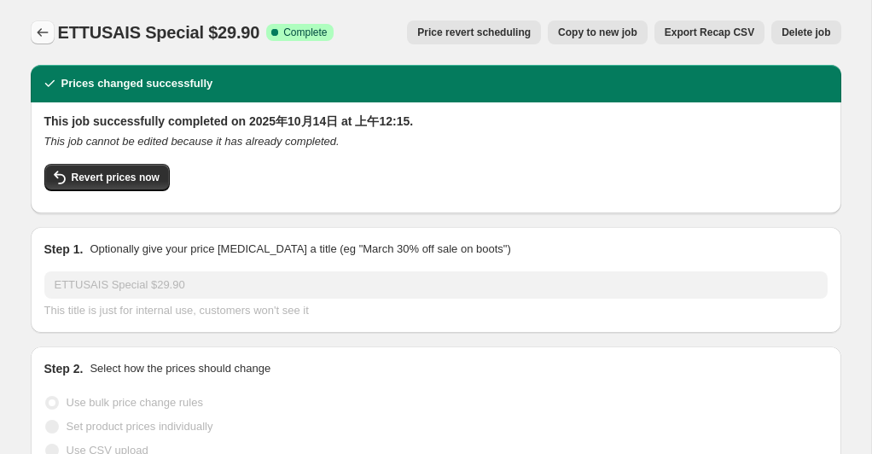
click at [38, 32] on icon "Price change jobs" at bounding box center [42, 32] width 11 height 9
